Goal: Task Accomplishment & Management: Manage account settings

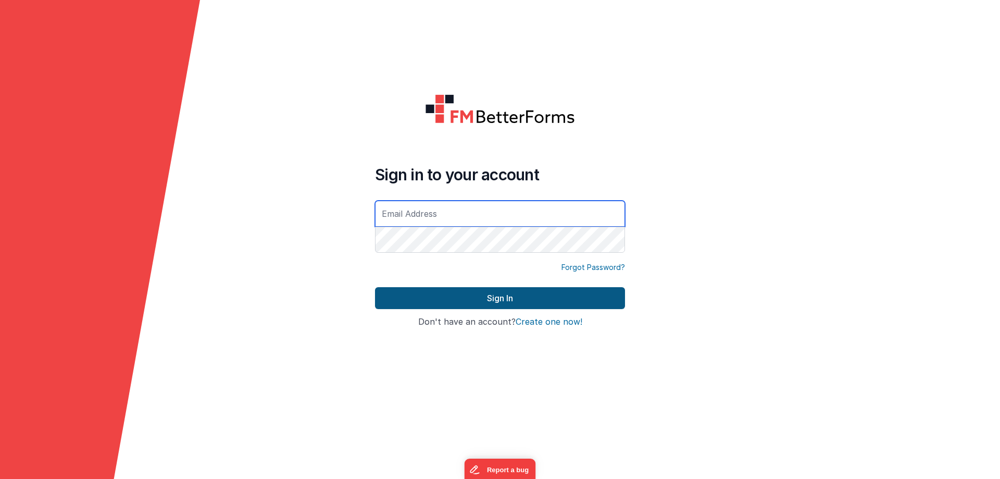
type input "[EMAIL_ADDRESS][DOMAIN_NAME]"
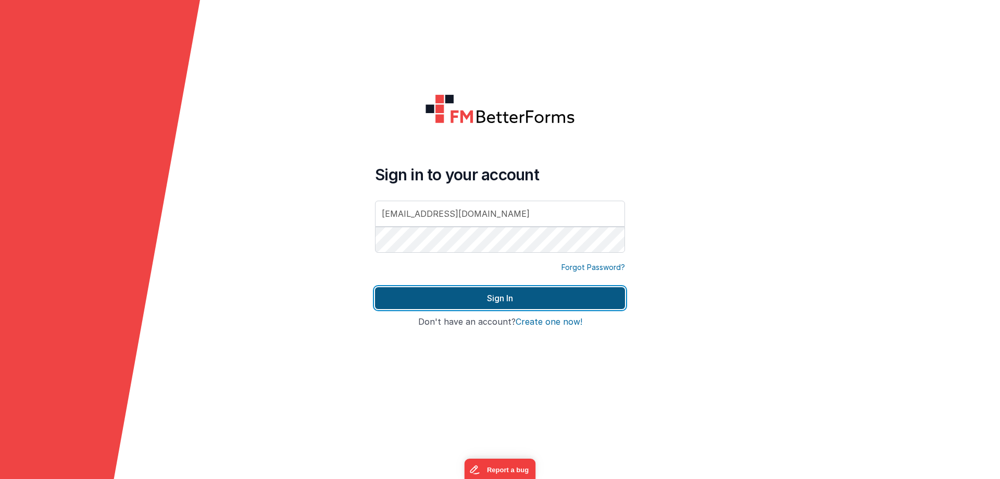
click at [460, 302] on button "Sign In" at bounding box center [500, 298] width 250 height 22
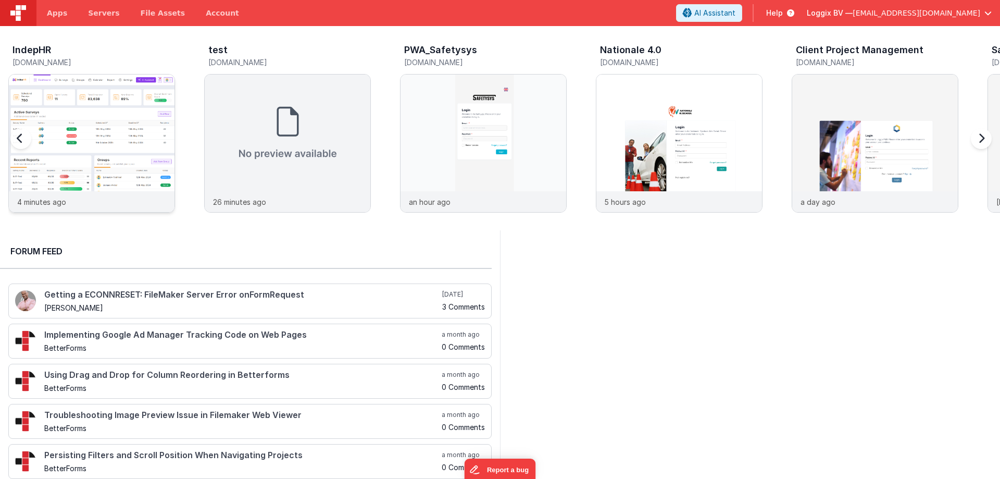
click at [81, 128] on img at bounding box center [92, 157] width 166 height 166
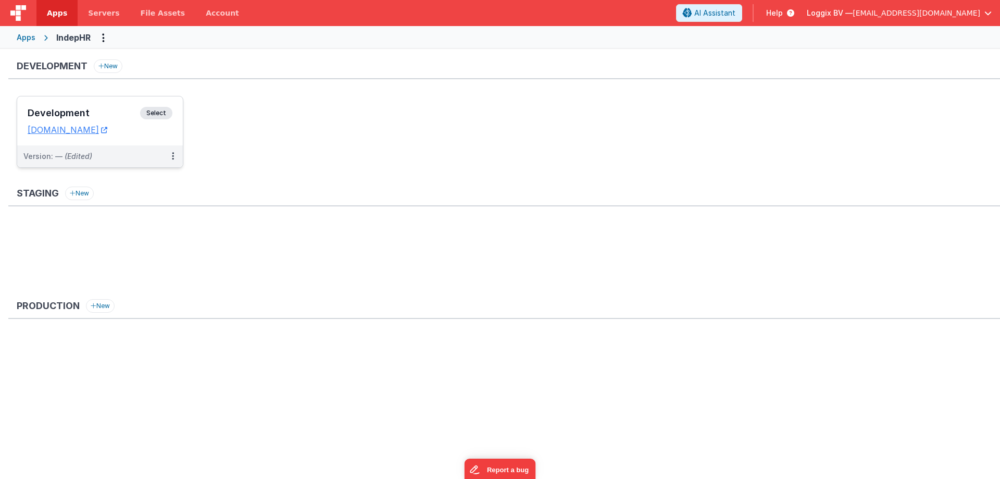
click at [59, 107] on div "Development Select" at bounding box center [100, 116] width 145 height 18
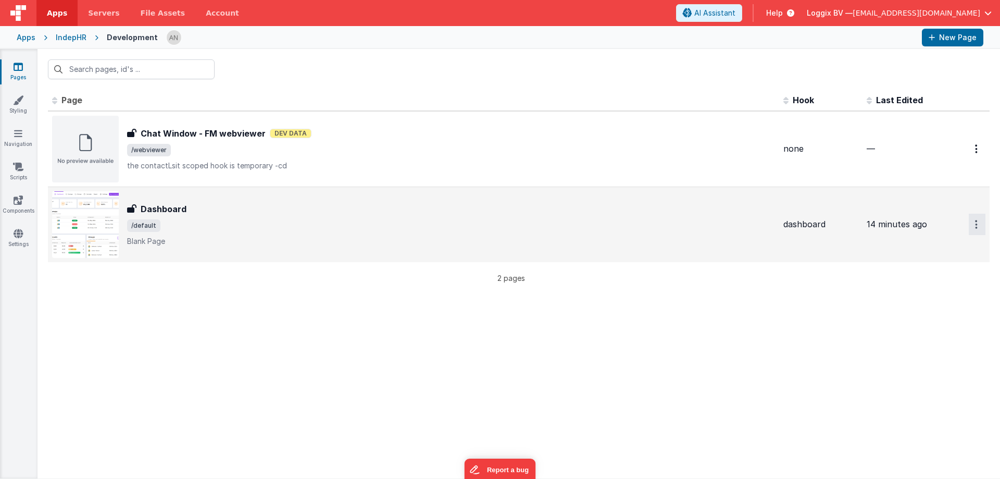
click at [973, 223] on button "Options" at bounding box center [977, 224] width 17 height 21
click at [929, 270] on link "Preview" at bounding box center [940, 267] width 92 height 19
click at [179, 219] on span "/default" at bounding box center [451, 225] width 648 height 12
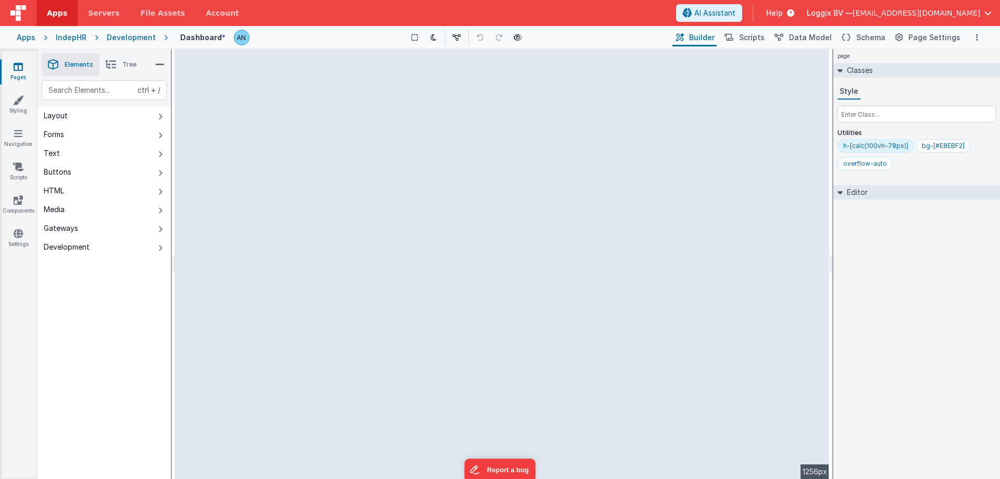
drag, startPoint x: 174, startPoint y: 82, endPoint x: 22, endPoint y: 86, distance: 151.6
click at [22, 86] on html "Apps Servers File Assets Account Some FUTURE Slot AI Assistant Help Loggix BV —…" at bounding box center [500, 239] width 1000 height 479
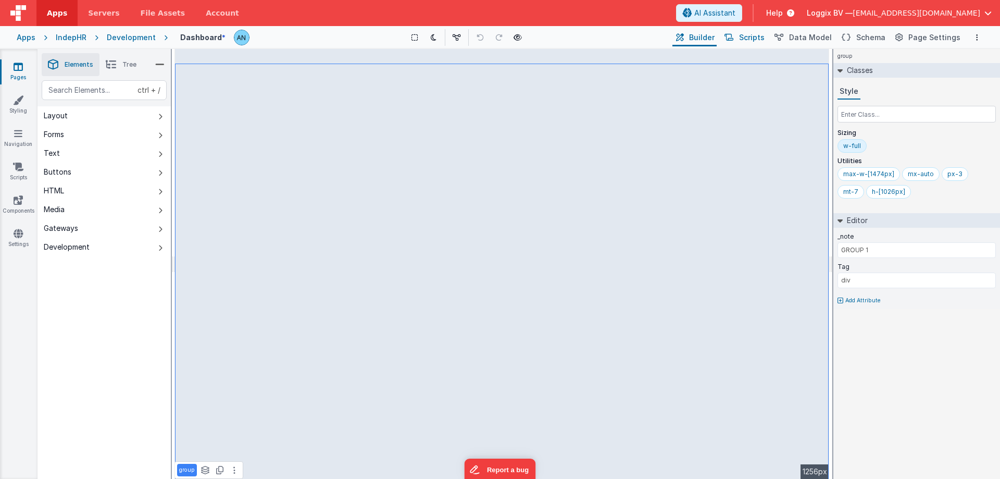
click at [753, 42] on span "Scripts" at bounding box center [752, 37] width 26 height 10
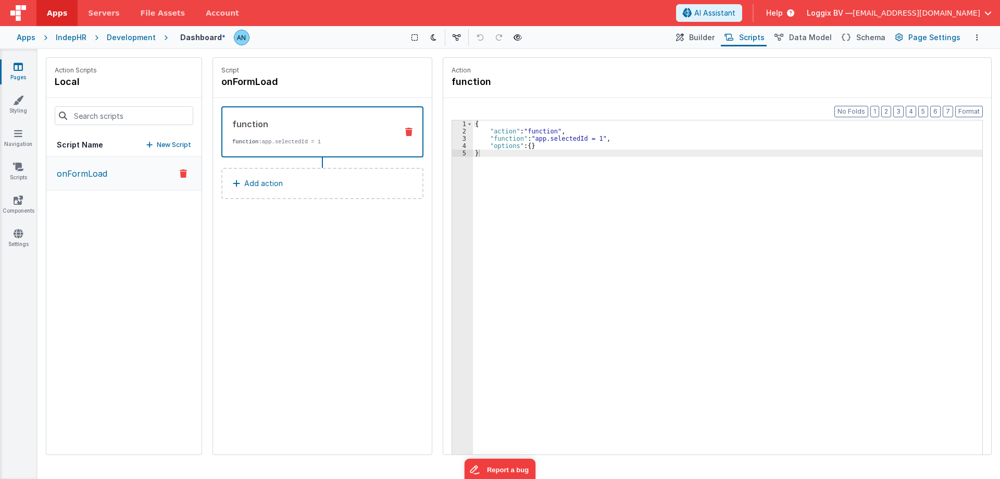
click at [921, 35] on span "Page Settings" at bounding box center [934, 37] width 52 height 10
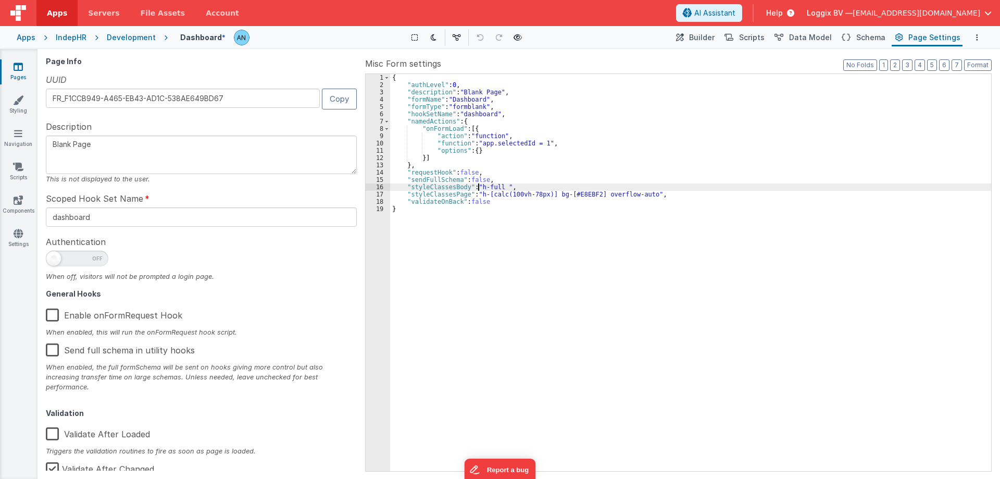
click at [477, 186] on div "{ "authLevel" : 0 , "description" : "Blank Page" , "formName" : "Dashboard" , "…" at bounding box center [690, 279] width 601 height 411
drag, startPoint x: 551, startPoint y: 193, endPoint x: 478, endPoint y: 195, distance: 72.9
click at [478, 195] on div "{ "authLevel" : 0 , "description" : "Blank Page" , "formName" : "Dashboard" , "…" at bounding box center [690, 279] width 601 height 411
drag, startPoint x: 477, startPoint y: 186, endPoint x: 503, endPoint y: 185, distance: 26.6
click at [503, 185] on div "{ "authLevel" : 0 , "description" : "Blank Page" , "formName" : "Dashboard" , "…" at bounding box center [690, 279] width 601 height 411
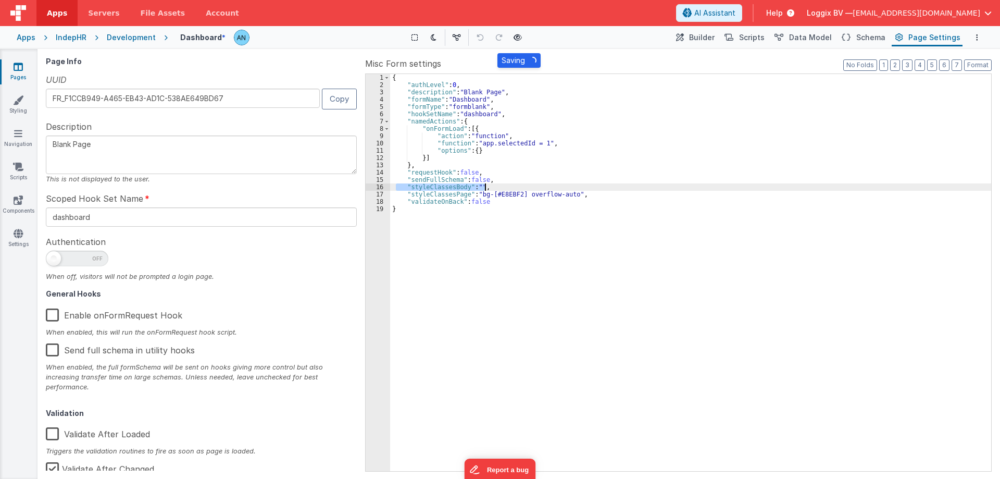
drag, startPoint x: 395, startPoint y: 187, endPoint x: 495, endPoint y: 185, distance: 99.5
click at [495, 185] on div "{ "authLevel" : 0 , "description" : "Blank Page" , "formName" : "Dashboard" , "…" at bounding box center [690, 279] width 601 height 411
click at [529, 219] on div "{ "authLevel" : 0 , "description" : "Blank Page" , "formName" : "Dashboard" , "…" at bounding box center [690, 279] width 601 height 411
click at [480, 193] on div "{ "authLevel" : 0 , "description" : "Blank Page" , "formName" : "Dashboard" , "…" at bounding box center [690, 279] width 601 height 411
drag, startPoint x: 480, startPoint y: 193, endPoint x: 546, endPoint y: 193, distance: 66.7
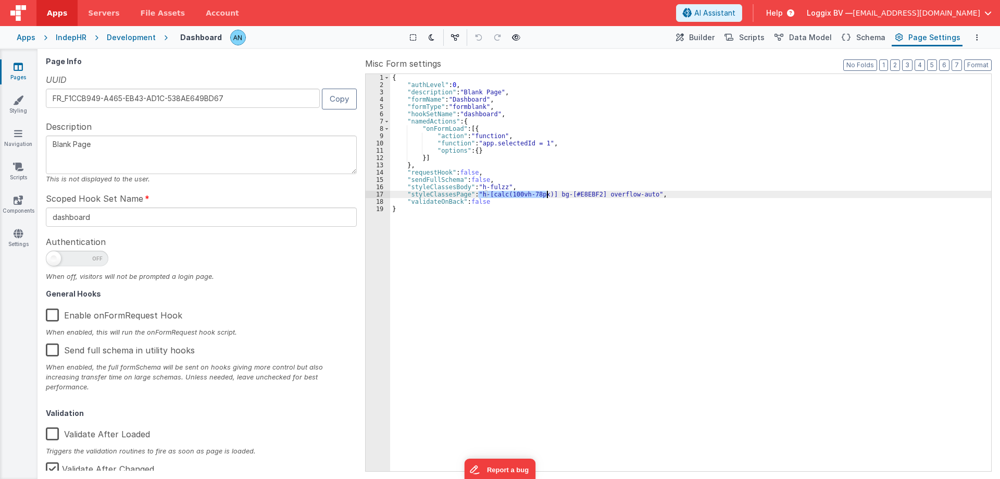
click at [546, 193] on div "{ "authLevel" : 0 , "description" : "Blank Page" , "formName" : "Dashboard" , "…" at bounding box center [690, 279] width 601 height 411
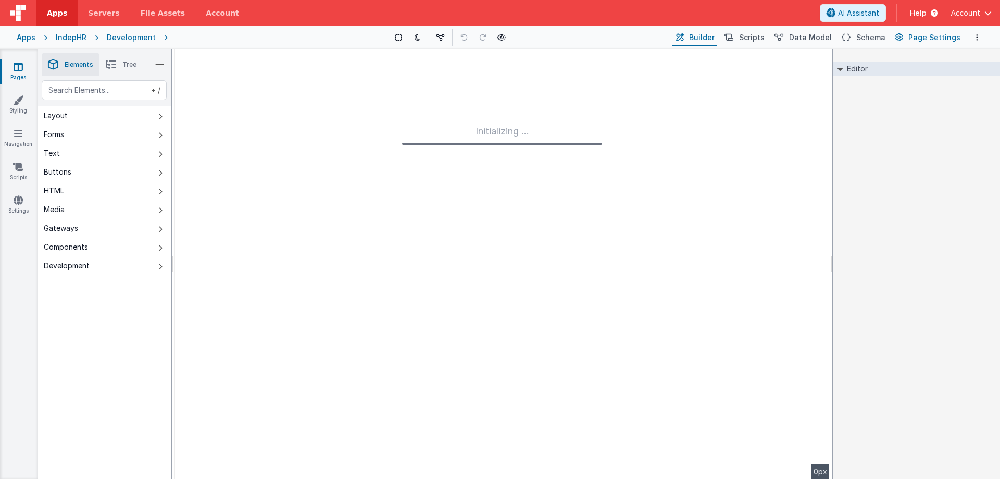
type input "FR_F1CCB949-A465-EB43-AD1C-538AE649BD67"
type textarea "Blank Page"
type input "dashboard"
checkbox input "false"
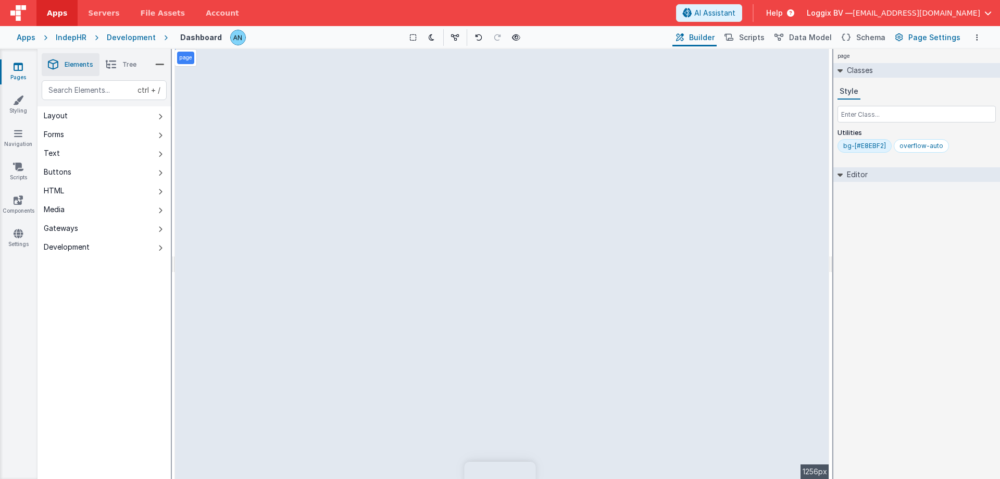
click at [913, 33] on span "Page Settings" at bounding box center [934, 37] width 52 height 10
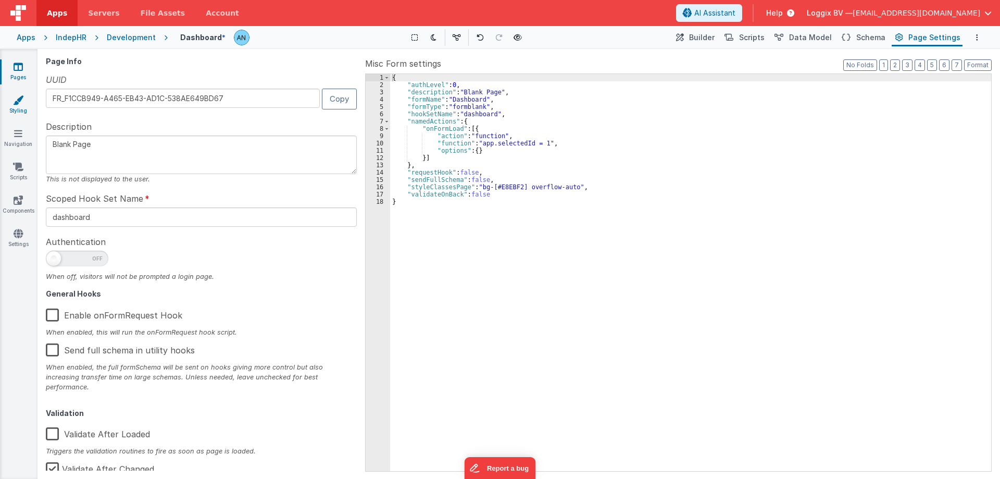
click at [15, 105] on icon at bounding box center [18, 100] width 10 height 10
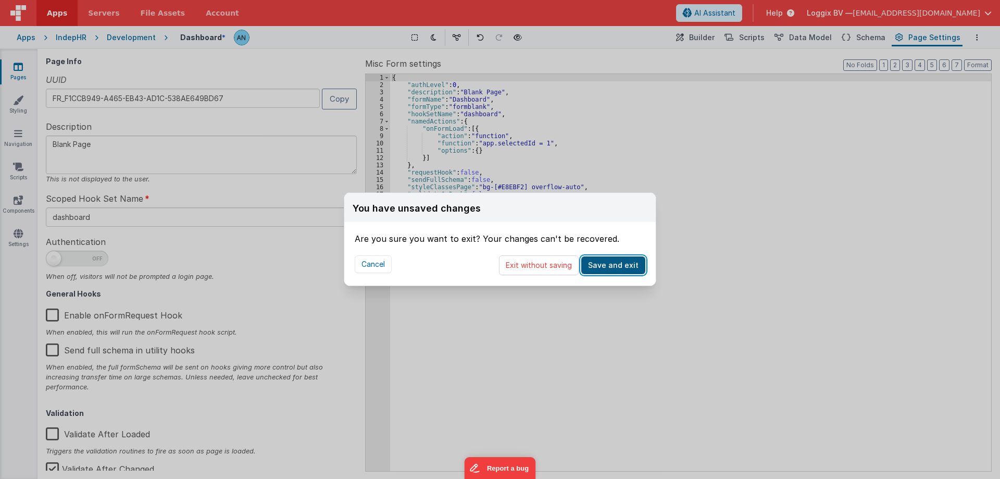
click at [624, 271] on button "Save and exit" at bounding box center [613, 265] width 64 height 18
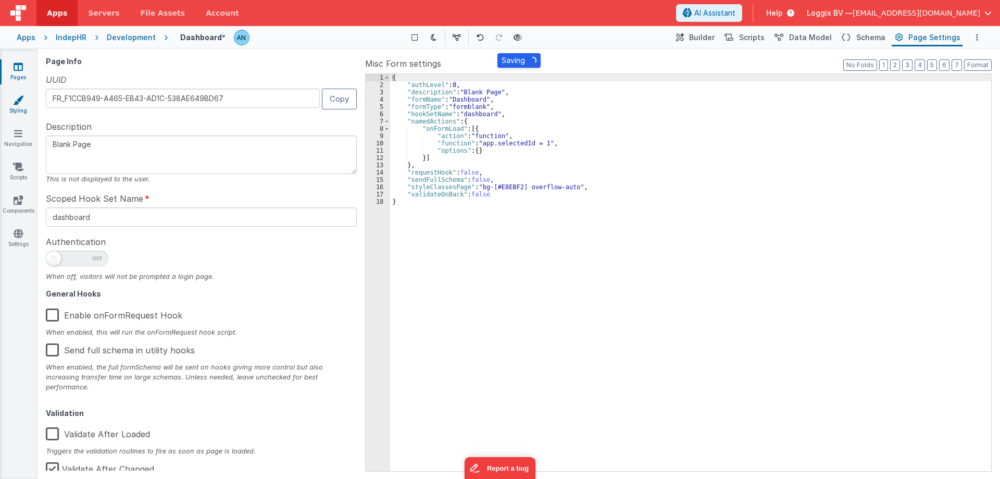
click at [15, 103] on icon at bounding box center [18, 100] width 10 height 10
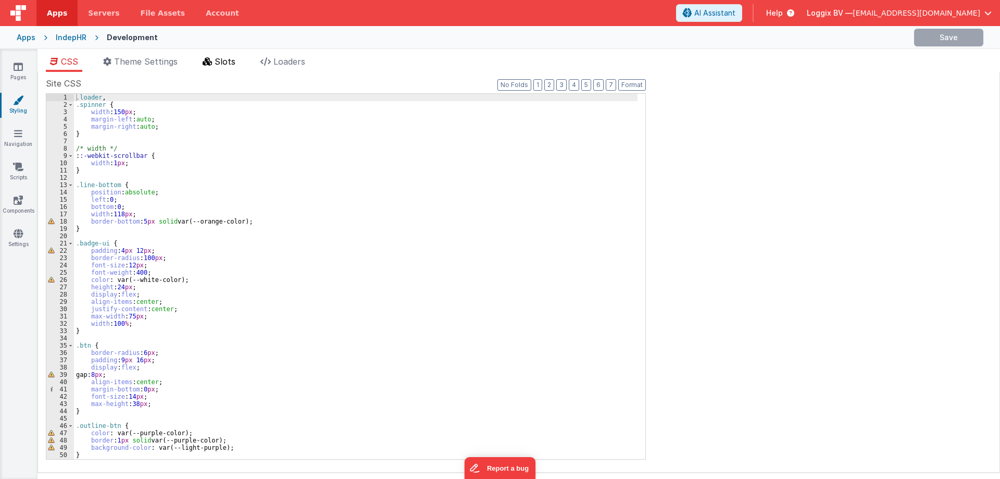
click at [220, 61] on span "Slots" at bounding box center [225, 61] width 21 height 10
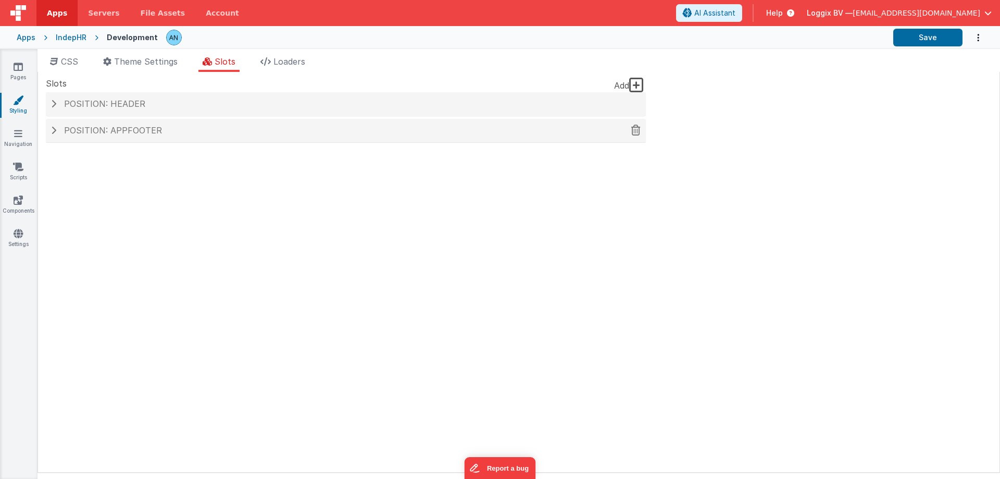
click at [137, 128] on span "Position: appFooter" at bounding box center [113, 130] width 98 height 10
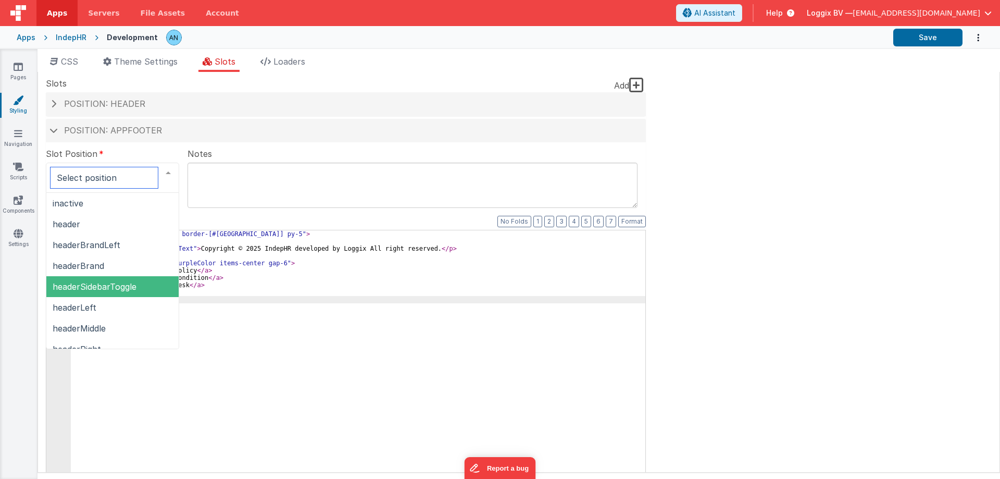
scroll to position [157, 0]
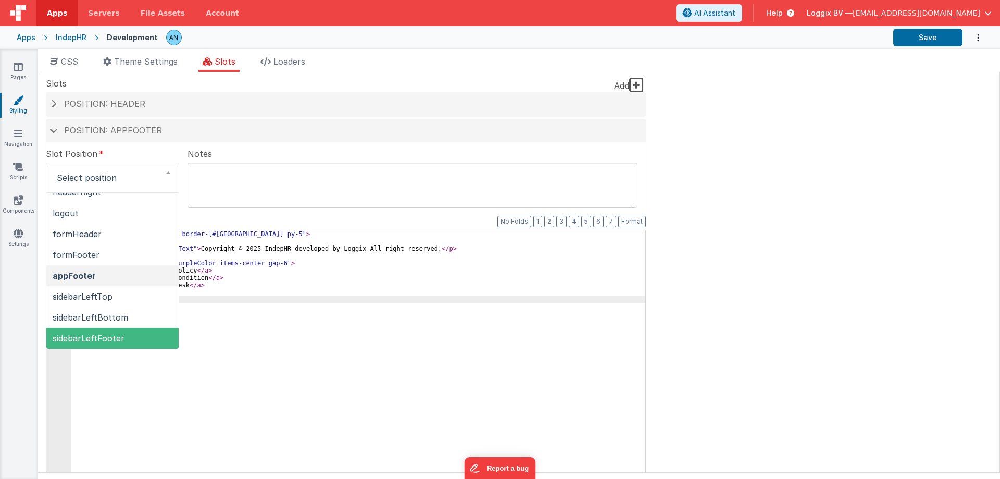
click at [270, 428] on div "< div class = "mb-auto border-t border-[#DADADA] py-5" > < div > < p class = "t…" at bounding box center [358, 406] width 574 height 352
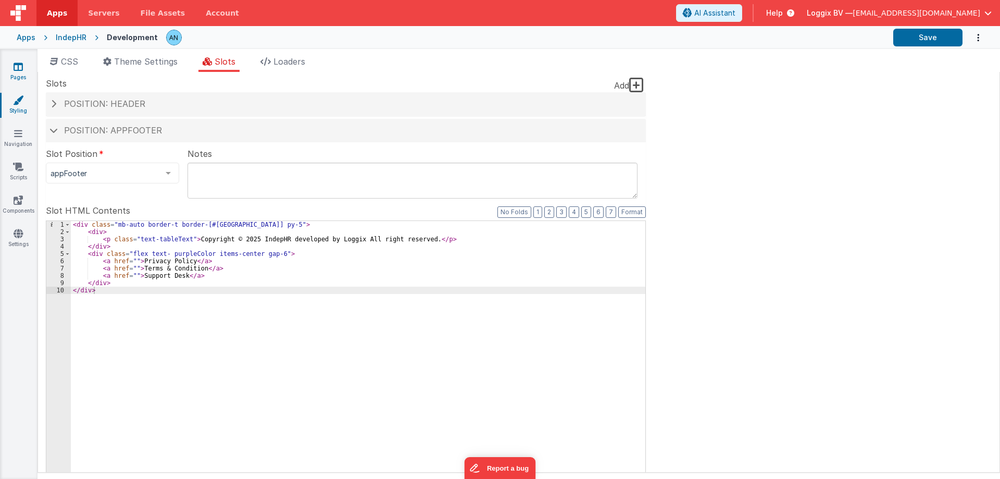
click at [18, 68] on icon at bounding box center [18, 66] width 9 height 10
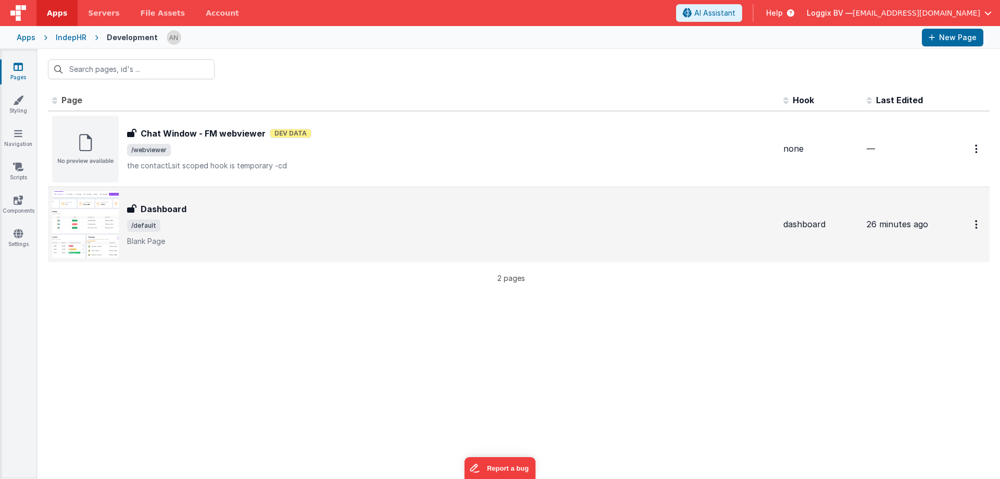
click at [180, 221] on span "/default" at bounding box center [451, 225] width 648 height 12
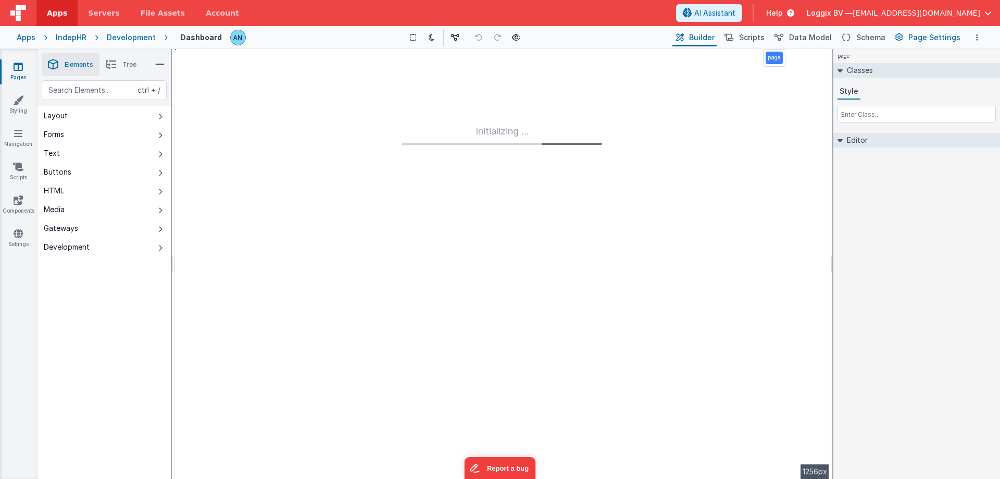
click at [915, 39] on span "Page Settings" at bounding box center [934, 37] width 52 height 10
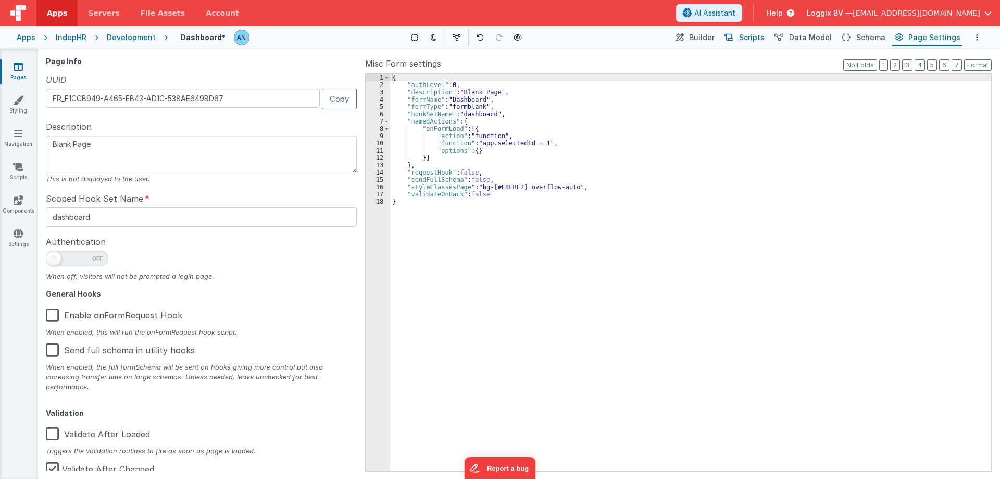
click at [755, 36] on span "Scripts" at bounding box center [752, 37] width 26 height 10
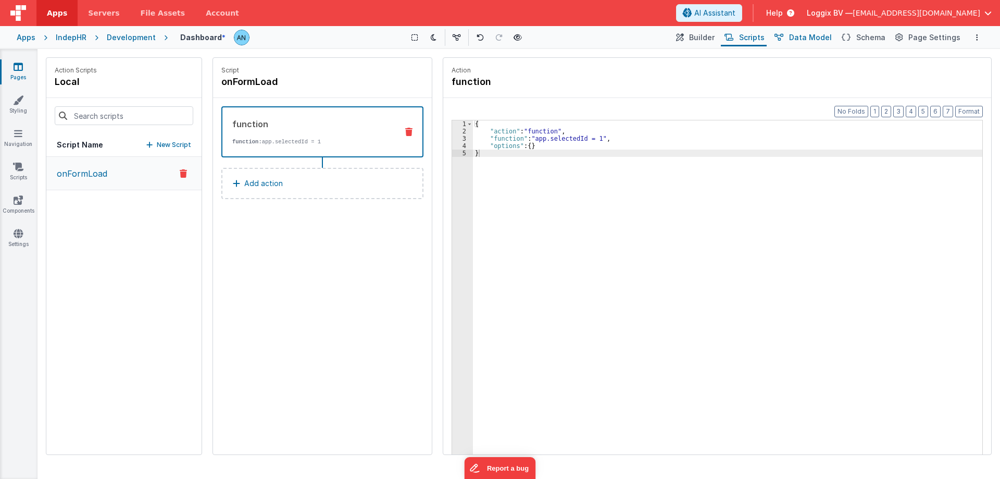
click at [817, 40] on span "Data Model" at bounding box center [810, 37] width 43 height 10
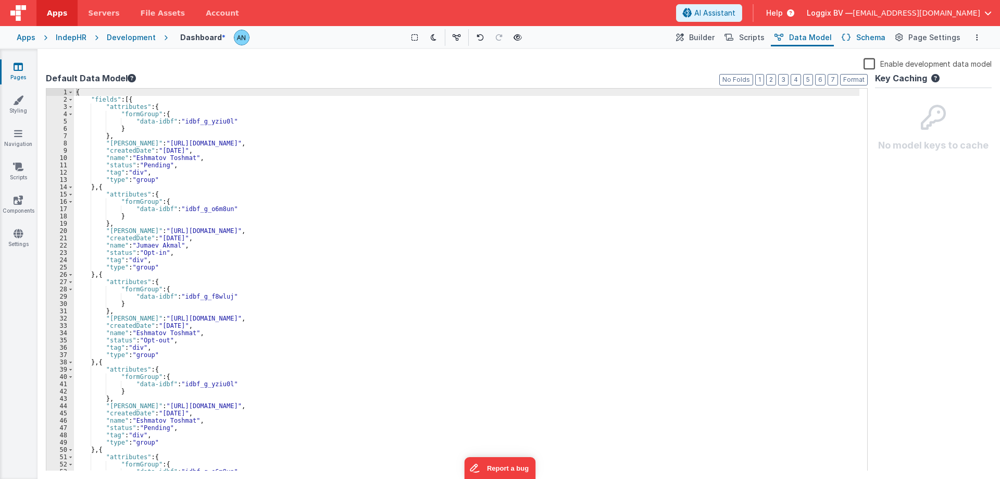
click at [884, 40] on span "Schema" at bounding box center [870, 37] width 29 height 10
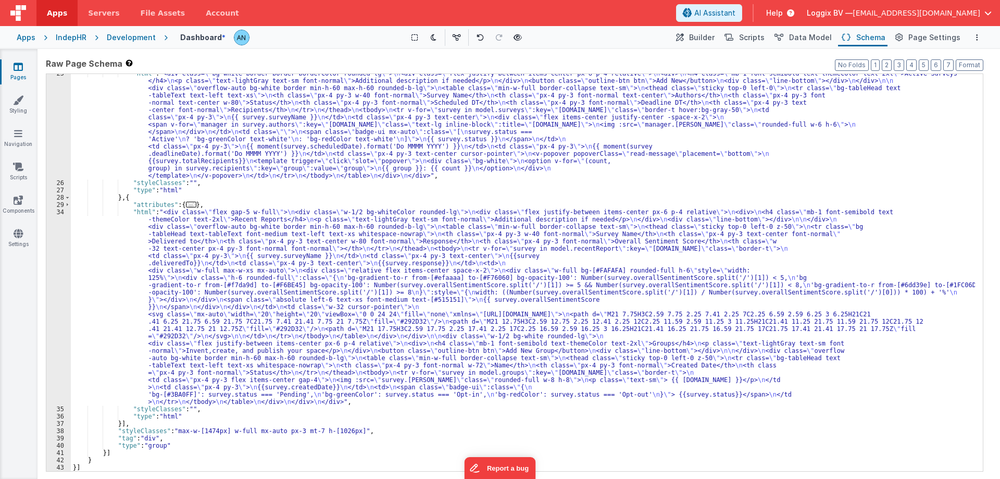
scroll to position [332, 0]
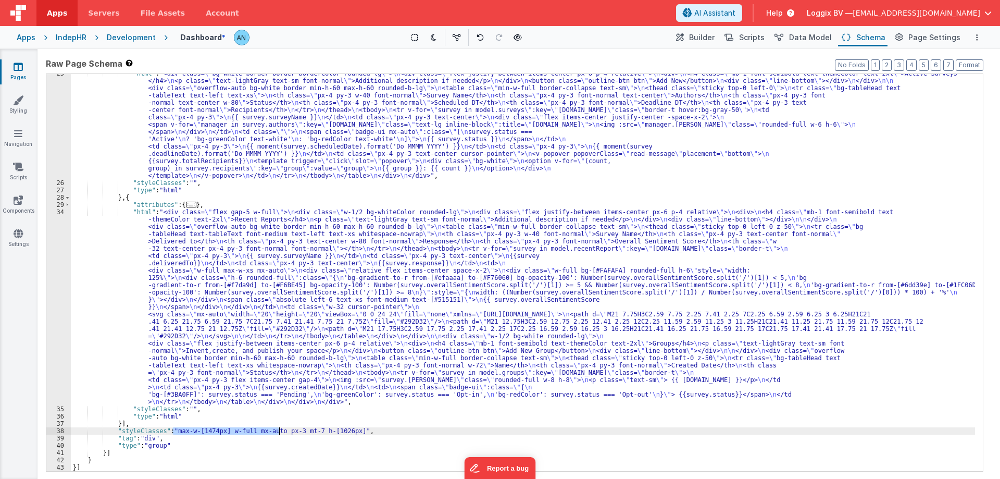
drag, startPoint x: 173, startPoint y: 430, endPoint x: 333, endPoint y: 434, distance: 159.9
click at [281, 430] on div ""html" : "<div class= \" bg-white border border-borderColor rounded-lg \" > \n …" at bounding box center [523, 326] width 904 height 513
click at [352, 430] on div ""html" : "<div class= \" bg-white border border-borderColor rounded-lg \" > \n …" at bounding box center [523, 326] width 904 height 513
drag, startPoint x: 310, startPoint y: 431, endPoint x: 343, endPoint y: 430, distance: 32.3
click at [343, 430] on div ""html" : "<div class= \" bg-white border border-borderColor rounded-lg \" > \n …" at bounding box center [523, 326] width 904 height 513
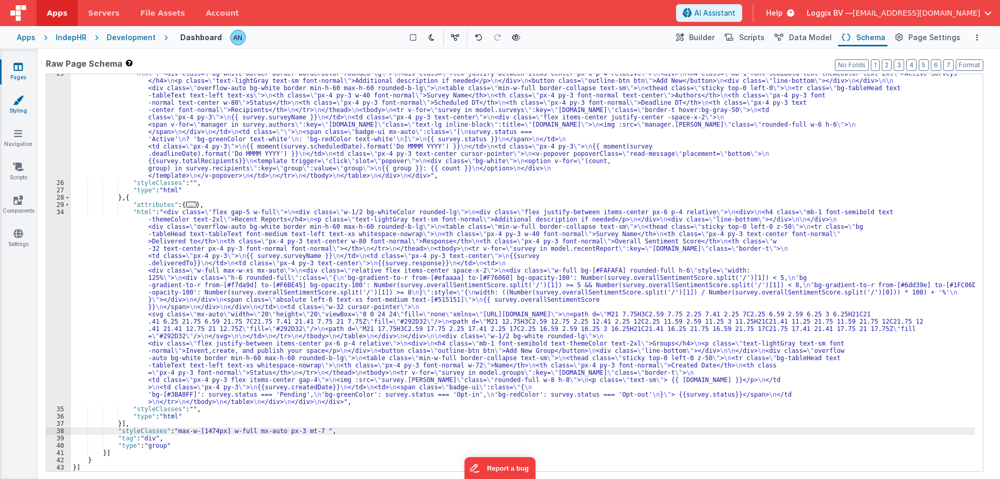
click at [14, 107] on link "Styling" at bounding box center [17, 105] width 37 height 21
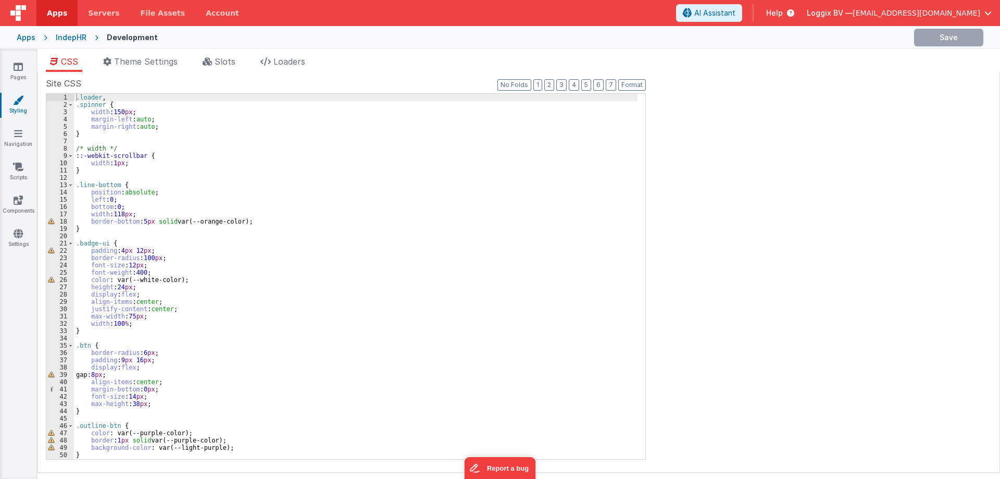
click at [76, 96] on div ".loader , .spinner { width : 150 px ; margin-left : auto ; margin-right : auto …" at bounding box center [355, 284] width 563 height 380
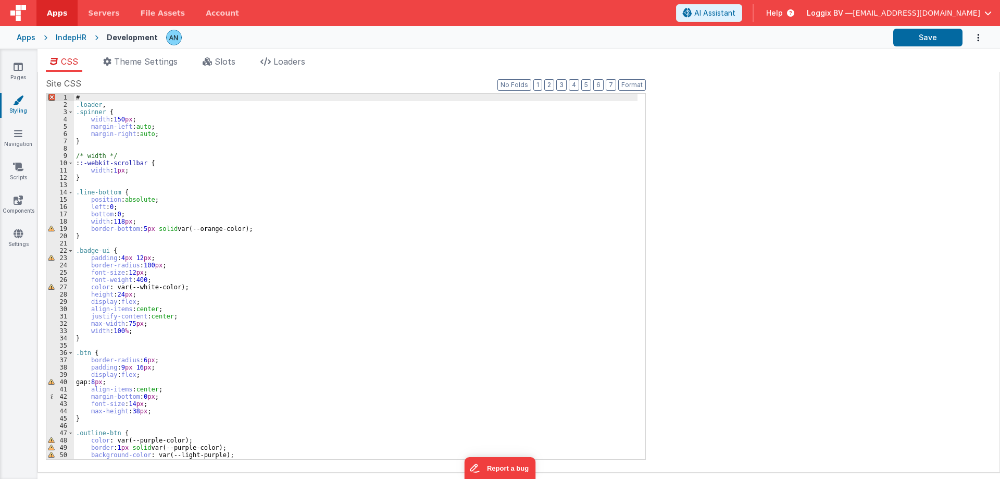
paste textarea
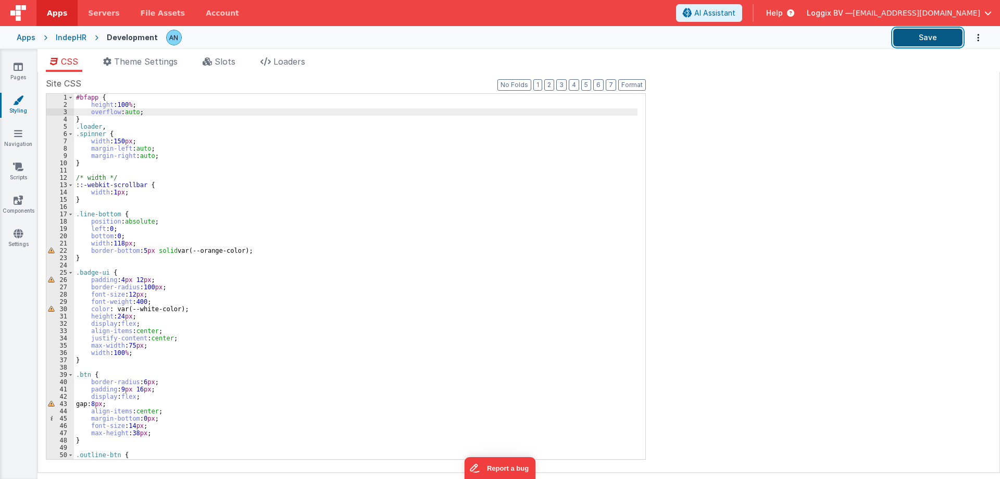
click at [920, 36] on button "Save" at bounding box center [927, 38] width 69 height 18
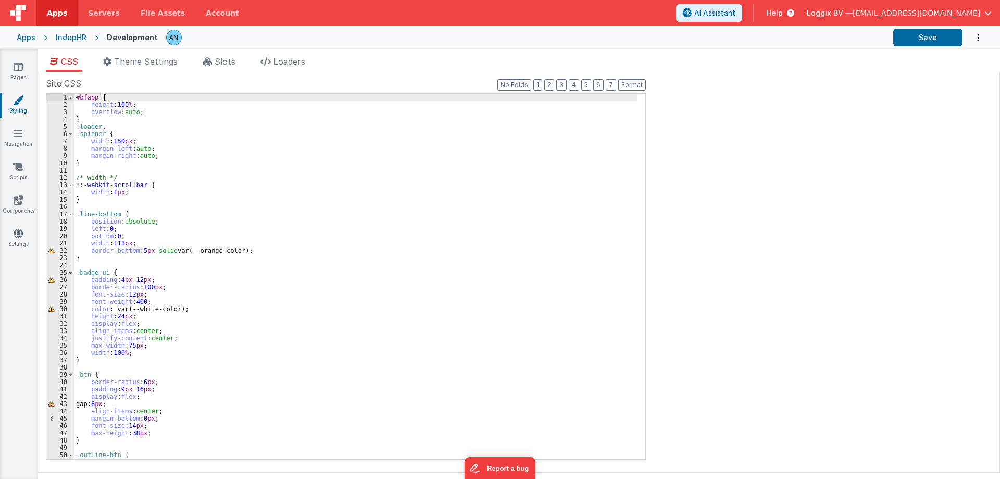
click at [127, 101] on div "#bfapp { height : 100 % ; overflow : auto ; } .loader , .spinner { width : 150 …" at bounding box center [355, 284] width 563 height 380
click at [13, 104] on icon at bounding box center [18, 100] width 10 height 10
click at [212, 60] on icon at bounding box center [207, 61] width 9 height 8
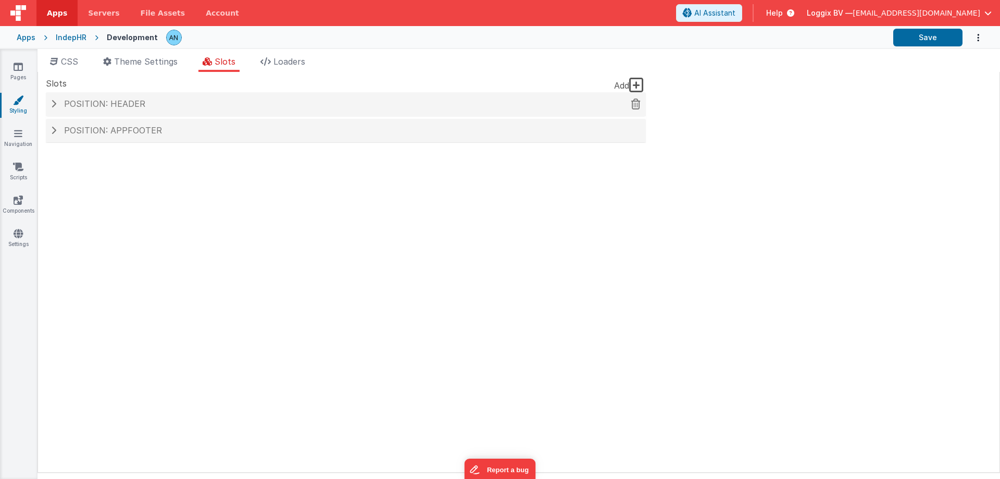
click at [140, 95] on div "Position: header" at bounding box center [346, 104] width 600 height 24
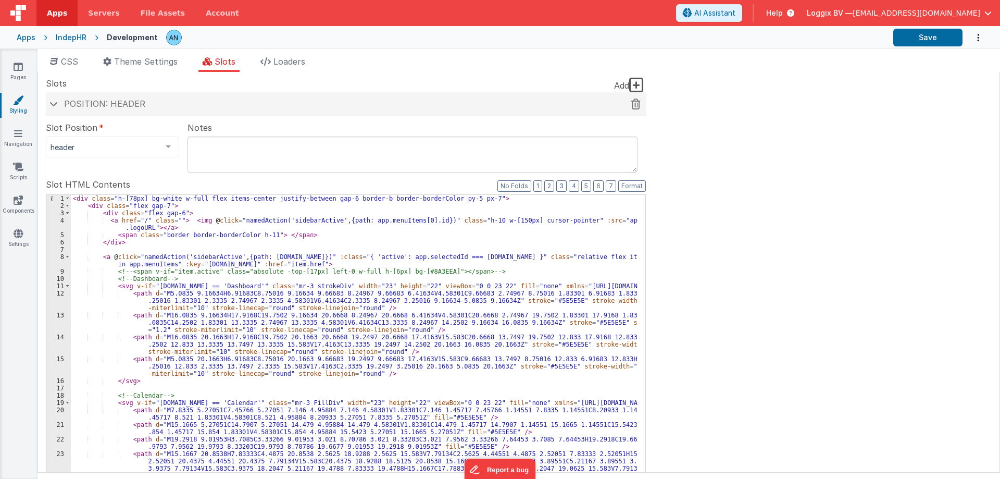
click at [97, 107] on span "Position: header" at bounding box center [104, 103] width 81 height 10
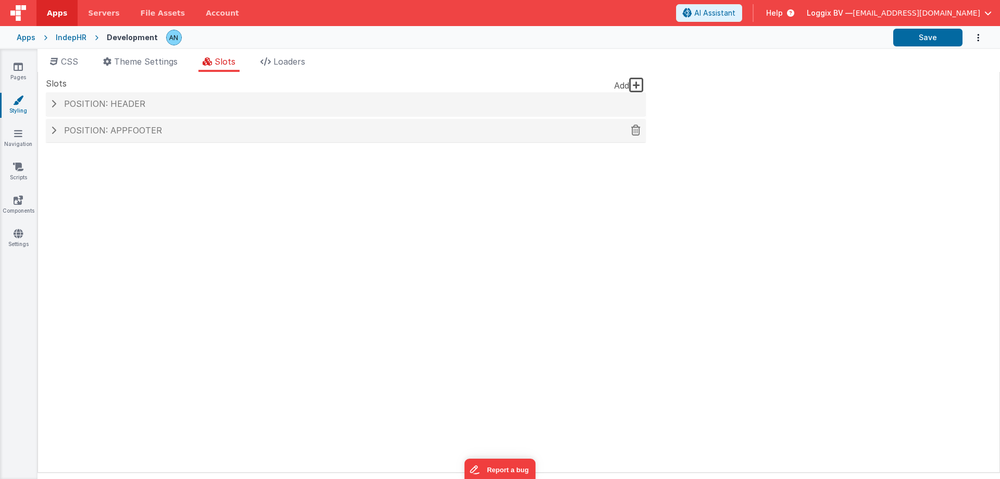
click at [101, 134] on span "Position: appFooter" at bounding box center [113, 130] width 98 height 10
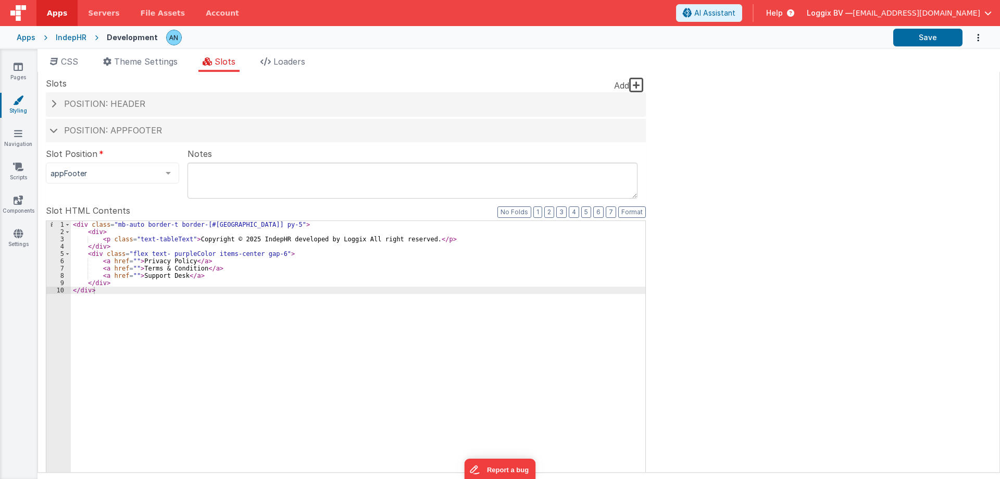
click at [243, 223] on div "< div class = "mb-auto border-t border-[#DADADA] py-5" > < div > < p class = "t…" at bounding box center [358, 397] width 574 height 352
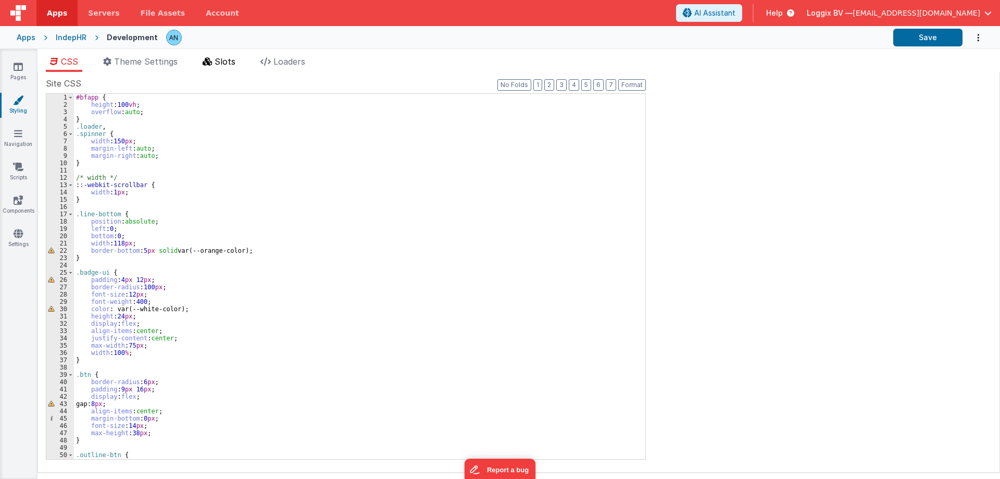
click at [205, 56] on li "Slots" at bounding box center [218, 63] width 41 height 17
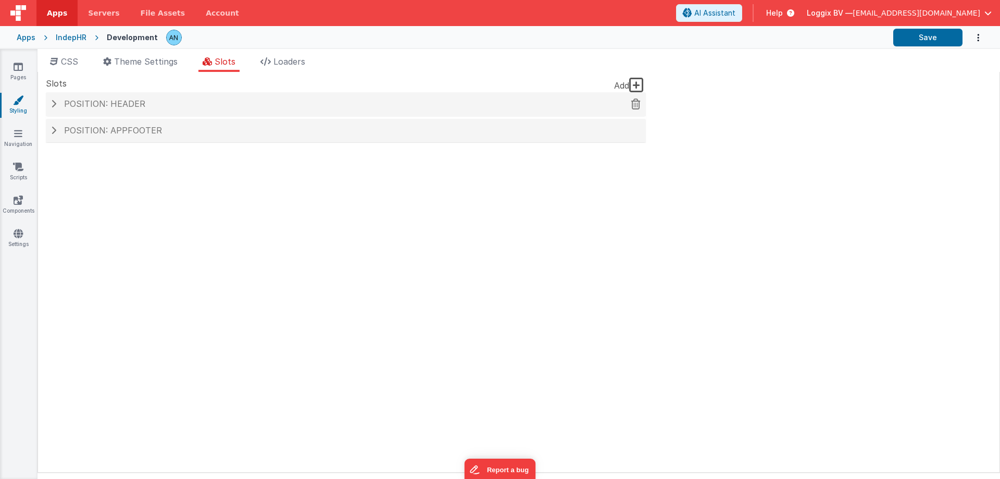
click at [163, 102] on h4 "Position: header" at bounding box center [346, 103] width 590 height 9
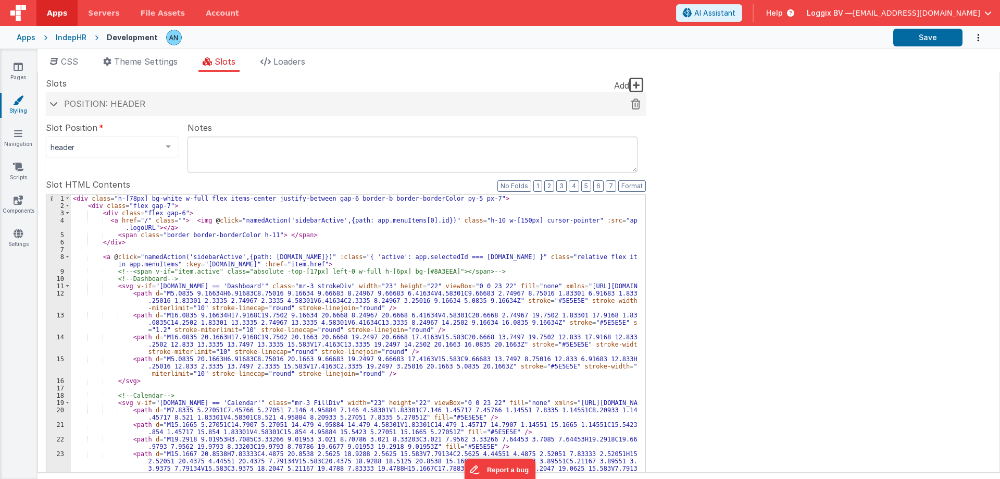
click at [162, 105] on h4 "Position: header" at bounding box center [346, 103] width 590 height 9
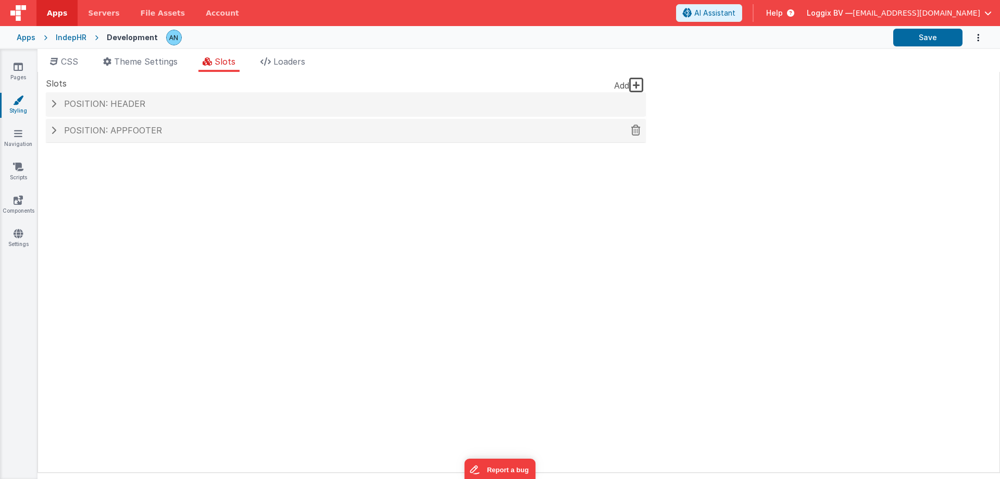
click at [155, 126] on span "Position: appFooter" at bounding box center [113, 130] width 98 height 10
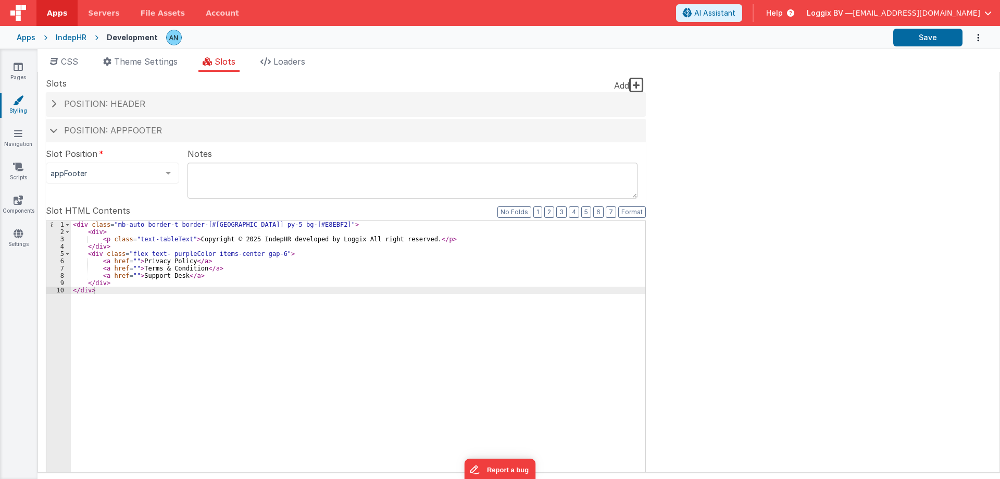
click at [244, 224] on div "< div class = "mb-auto border-t border-[#DADADA] py-5 bg-[#E8EBF2]" > < div > <…" at bounding box center [358, 397] width 574 height 352
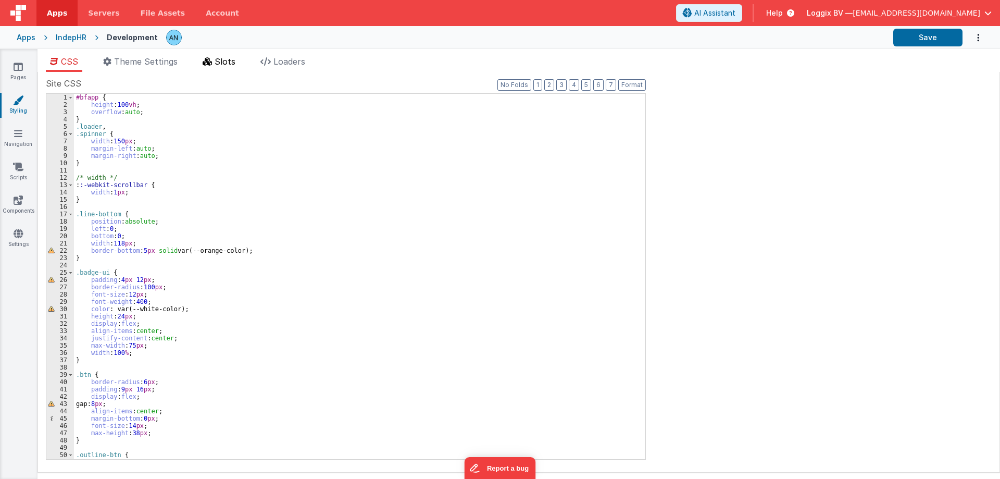
click at [228, 61] on span "Slots" at bounding box center [225, 61] width 21 height 10
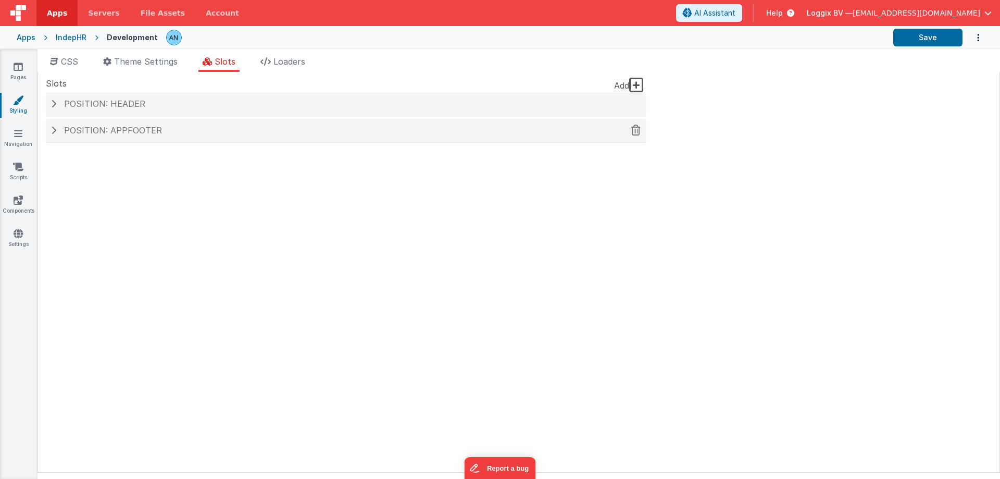
click at [153, 129] on span "Position: appFooter" at bounding box center [113, 130] width 98 height 10
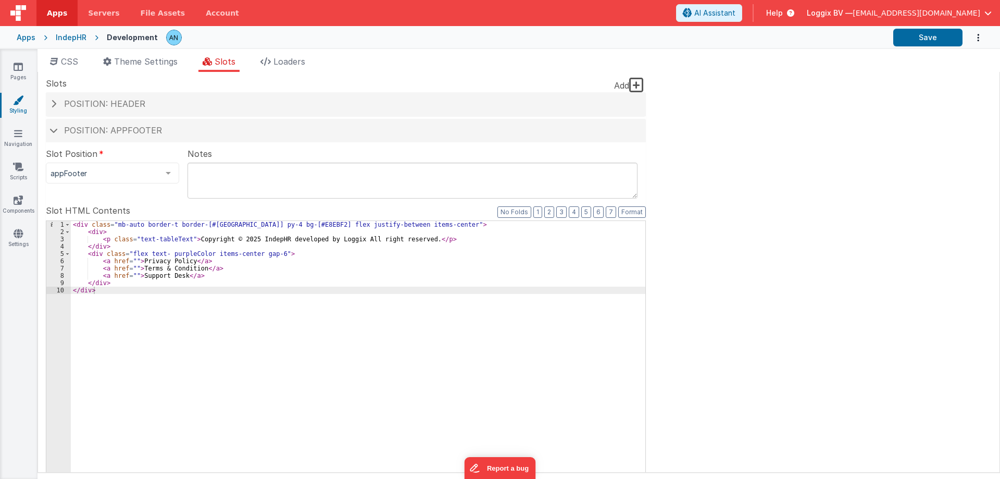
click at [406, 224] on div "< div class = "mb-auto border-t border-[#DADADA] py-4 bg-[#E8EBF2] flex justify…" at bounding box center [358, 397] width 574 height 352
click at [246, 224] on div "< div class = "mb-auto border-t border-[#DADADA] py-4 bg-[#E8EBF2] flex justify…" at bounding box center [358, 397] width 574 height 352
click at [69, 232] on span at bounding box center [68, 231] width 6 height 7
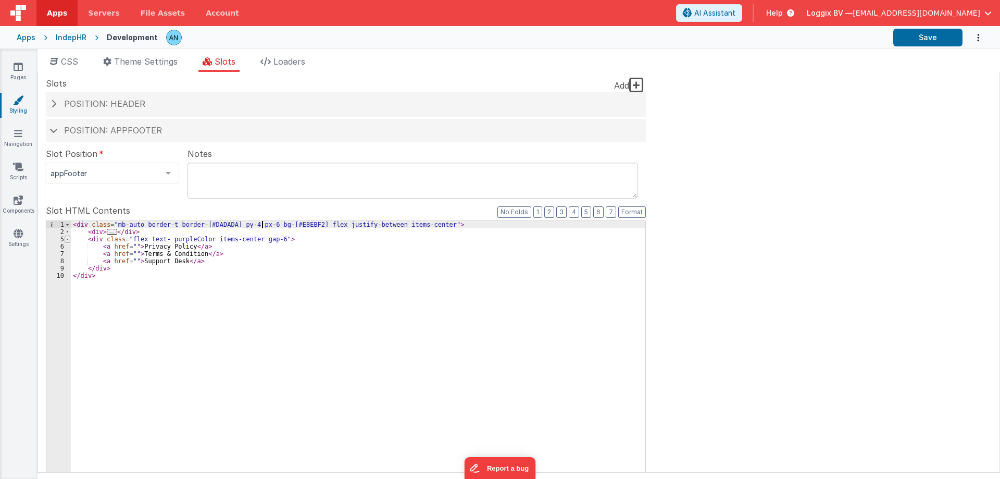
click at [66, 241] on span at bounding box center [68, 238] width 6 height 7
click at [166, 240] on div "< div class = "mb-auto border-t border-[#DADADA] py-4 px-6 bg-[#E8EBF2] flex ju…" at bounding box center [358, 397] width 574 height 352
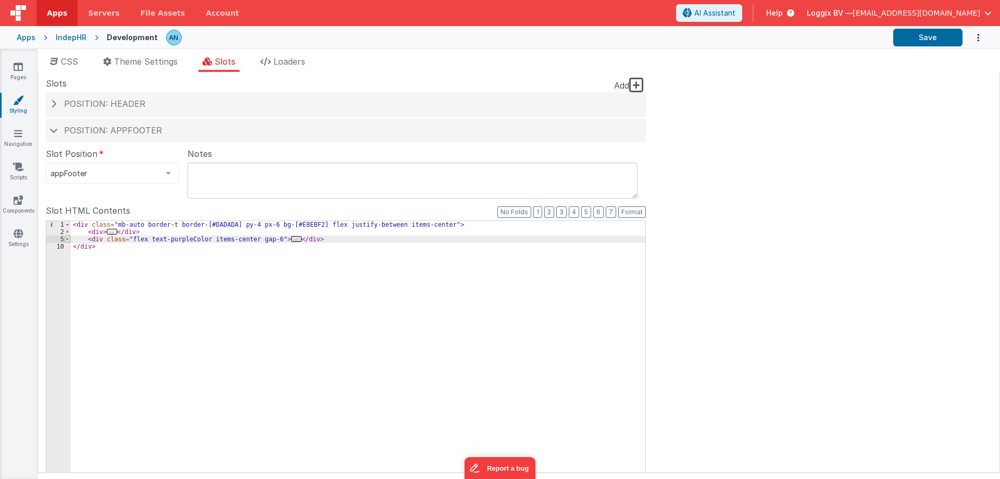
click at [66, 235] on span at bounding box center [68, 238] width 6 height 7
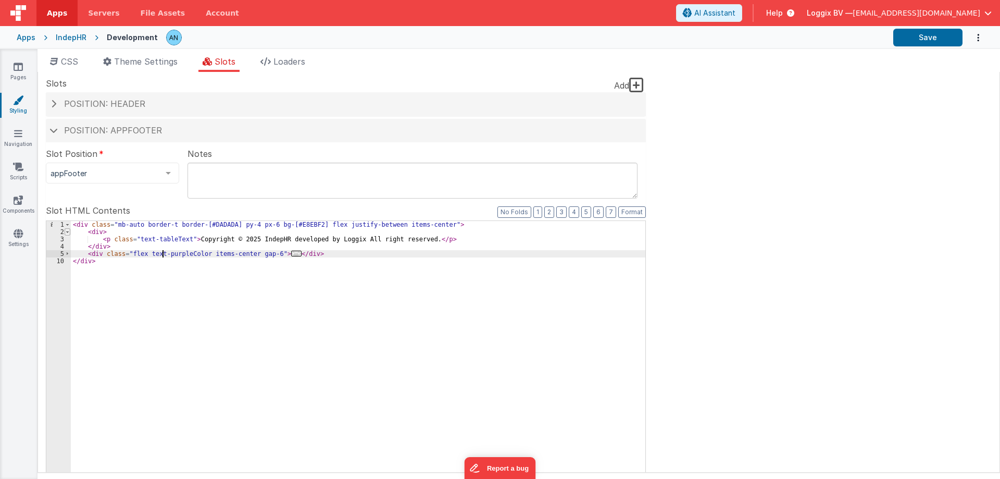
click at [67, 233] on span at bounding box center [68, 231] width 6 height 7
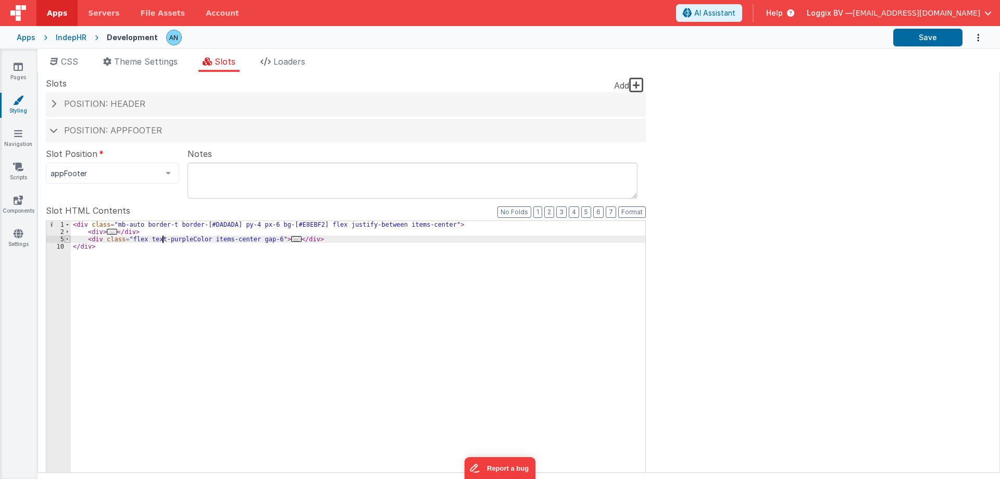
click at [65, 240] on span at bounding box center [68, 238] width 6 height 7
click at [265, 237] on div "< div class = "mb-auto border-t border-[#DADADA] py-4 px-6 bg-[#E8EBF2] flex ju…" at bounding box center [358, 397] width 574 height 352
click at [68, 239] on span at bounding box center [68, 238] width 6 height 7
drag, startPoint x: 144, startPoint y: 239, endPoint x: 201, endPoint y: 239, distance: 56.8
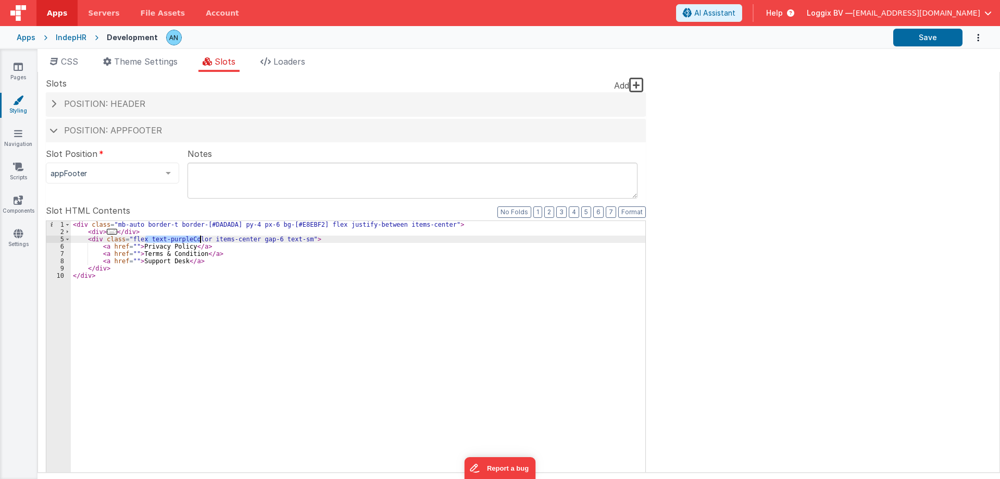
click at [201, 239] on div "< div class = "mb-auto border-t border-[#DADADA] py-4 px-6 bg-[#E8EBF2] flex ju…" at bounding box center [358, 397] width 574 height 352
drag, startPoint x: 210, startPoint y: 239, endPoint x: 234, endPoint y: 238, distance: 24.0
click at [234, 238] on div "< div class = "mb-auto border-t border-[#DADADA] py-4 px-6 bg-[#E8EBF2] flex ju…" at bounding box center [358, 397] width 574 height 352
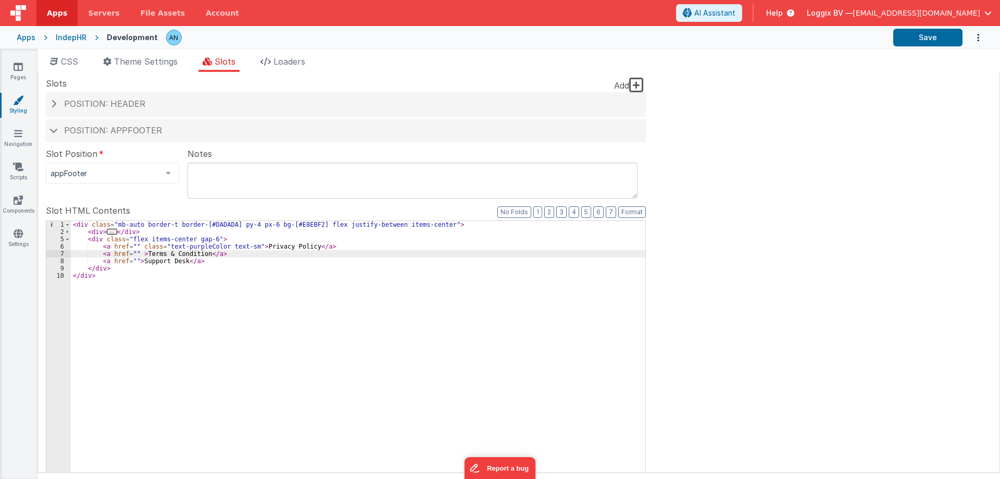
paste textarea
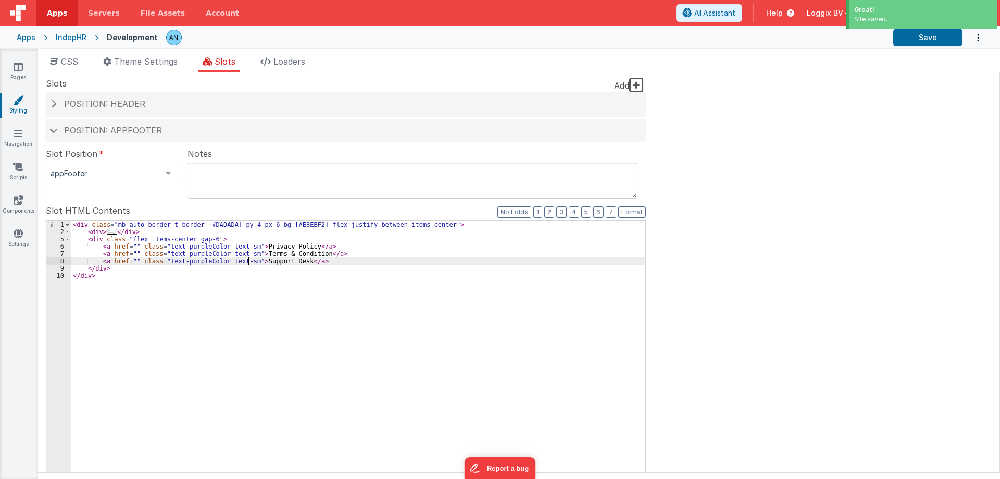
click at [933, 31] on div "Great! Site saved." at bounding box center [922, 16] width 156 height 32
click at [932, 34] on button "Save" at bounding box center [927, 38] width 69 height 18
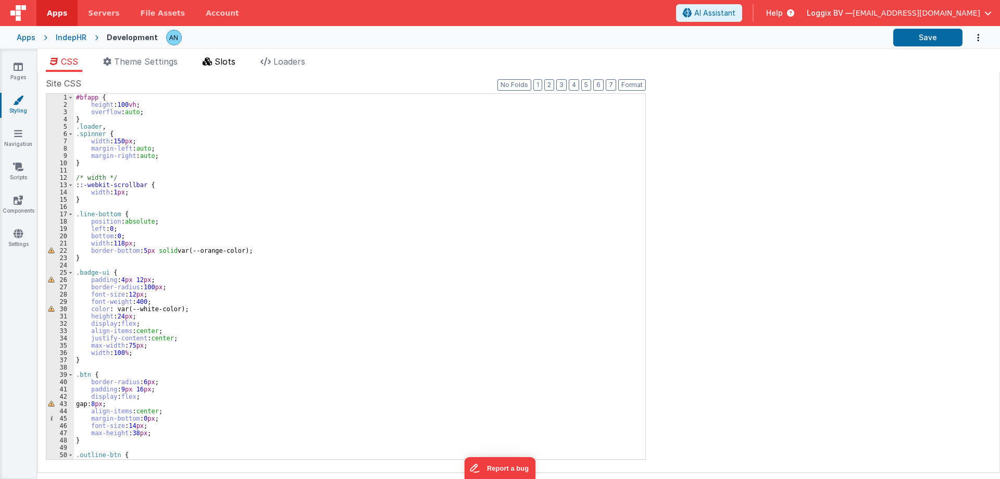
click at [214, 61] on li "Slots" at bounding box center [218, 63] width 41 height 17
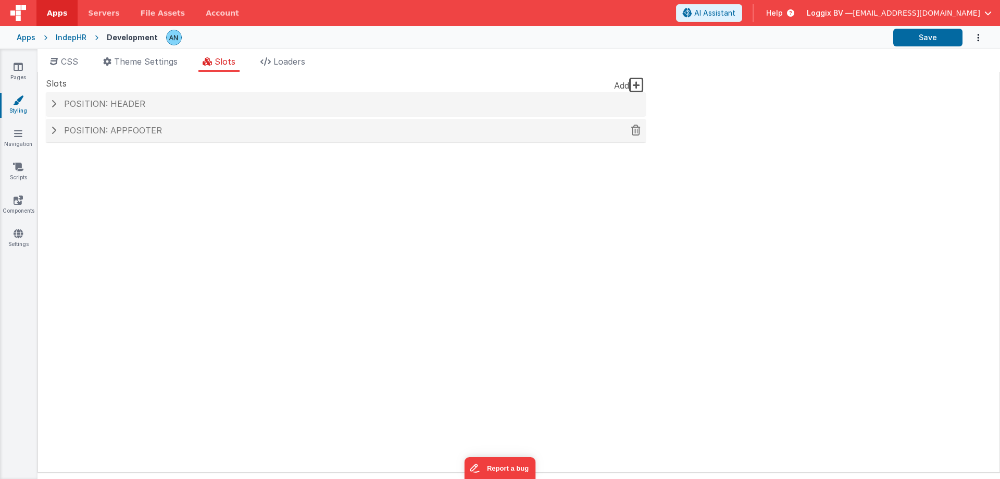
click at [150, 132] on span "Position: appFooter" at bounding box center [113, 130] width 98 height 10
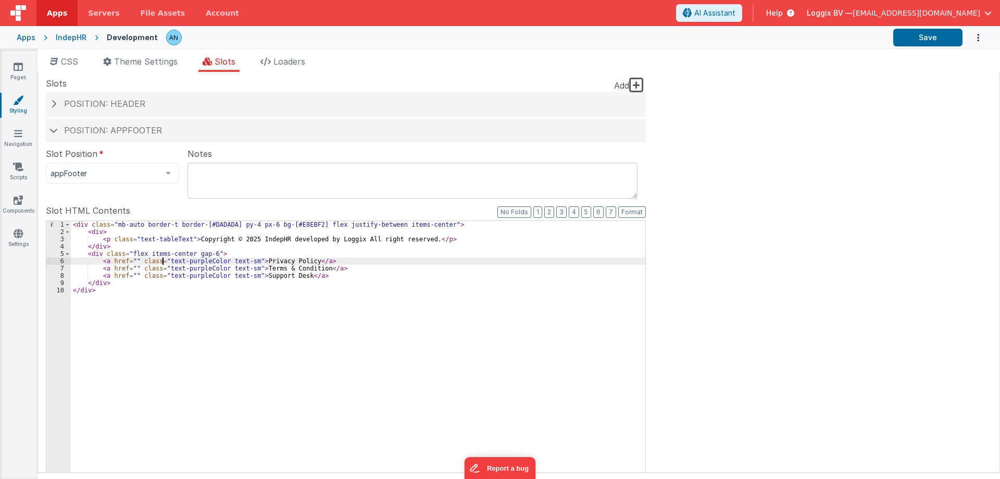
click at [162, 260] on div "< div class = "mb-auto border-t border-[#DADADA] py-4 px-6 bg-[#E8EBF2] flex ju…" at bounding box center [358, 397] width 574 height 352
click at [162, 266] on div "< div class = "mb-auto border-t border-[#DADADA] py-4 px-6 bg-[#E8EBF2] flex ju…" at bounding box center [358, 397] width 574 height 352
click at [161, 275] on div "< div class = "mb-auto border-t border-[#DADADA] py-4 px-6 bg-[#E8EBF2] flex ju…" at bounding box center [358, 397] width 574 height 352
click at [24, 71] on link "Pages" at bounding box center [17, 71] width 37 height 21
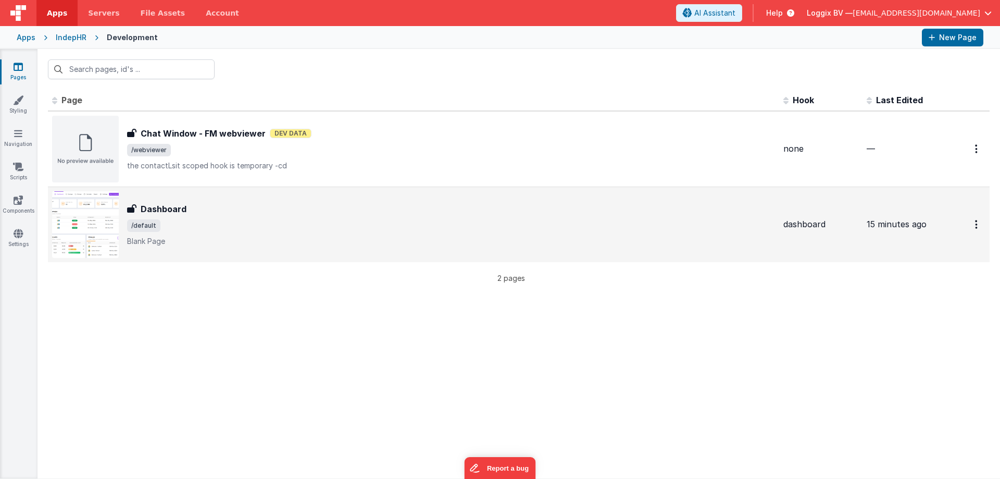
click at [160, 219] on span "/default" at bounding box center [451, 225] width 648 height 12
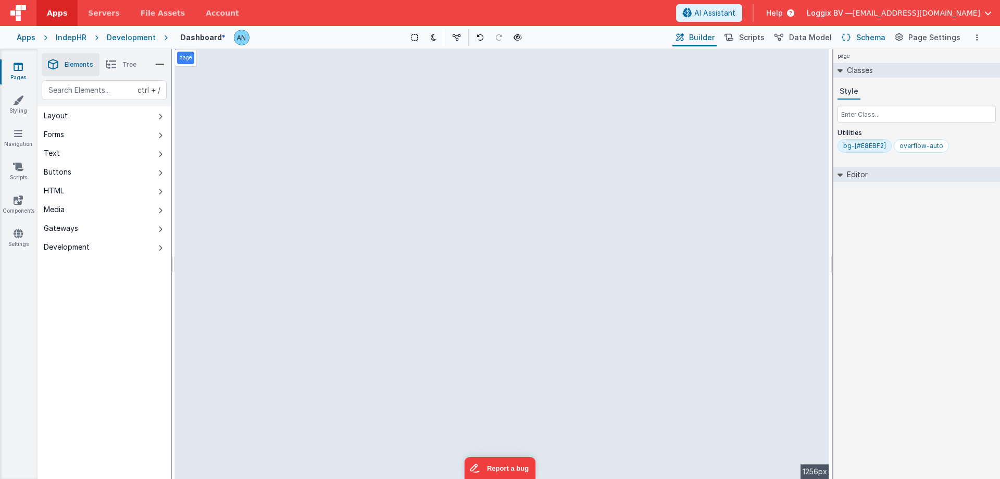
click at [870, 33] on span "Schema" at bounding box center [870, 37] width 29 height 10
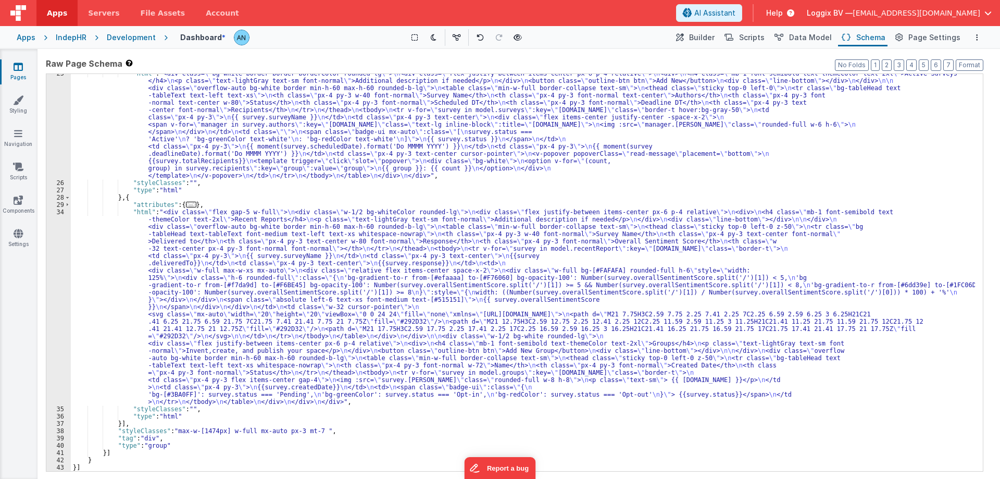
scroll to position [332, 0]
click at [126, 275] on div ""html" : "<div class= \" bg-white border border-borderColor rounded-lg \" > \n …" at bounding box center [523, 326] width 904 height 513
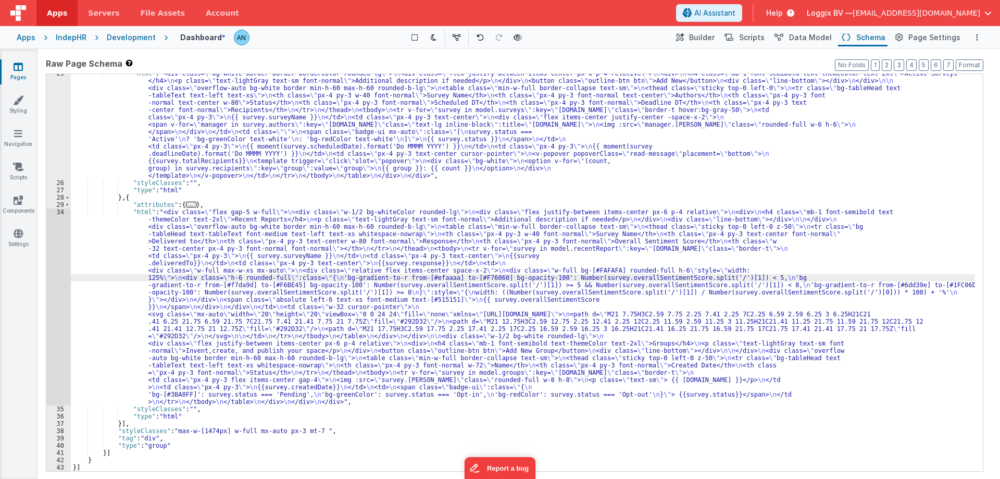
click at [54, 229] on div "34" at bounding box center [58, 306] width 24 height 197
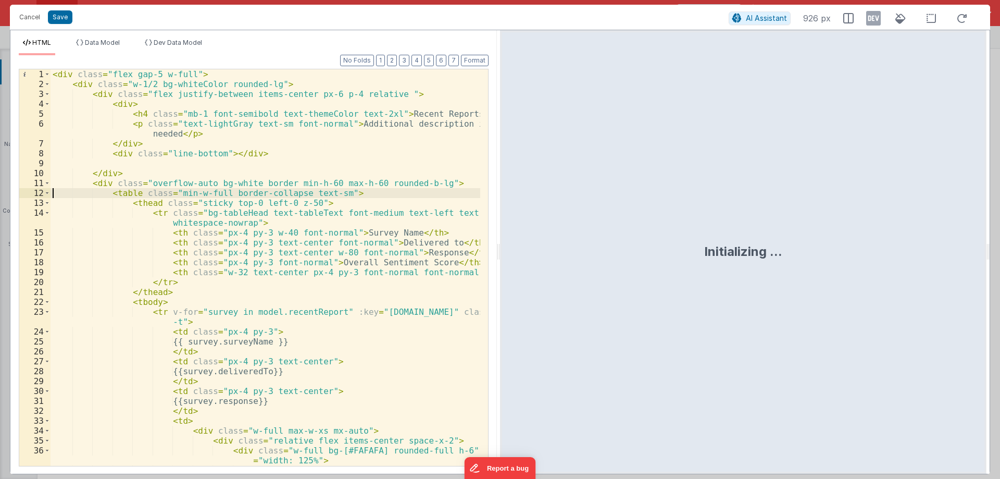
click at [141, 238] on div "< div class = "flex gap-5 w-full" > < div class = "w-1/2 bg-whiteColor rounded-…" at bounding box center [266, 282] width 430 height 426
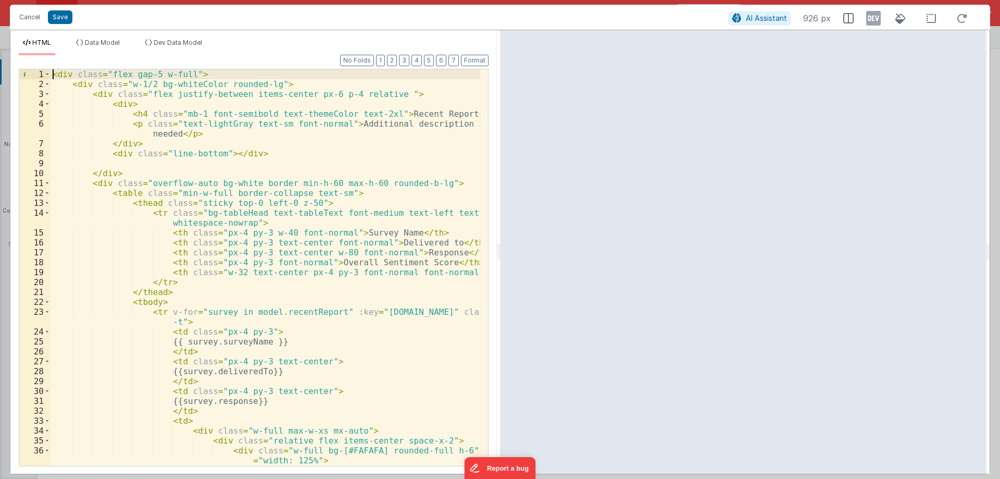
click at [81, 105] on div "< div class = "flex gap-5 w-full" > < div class = "w-1/2 bg-whiteColor rounded-…" at bounding box center [266, 282] width 430 height 426
click at [30, 18] on button "Cancel" at bounding box center [29, 17] width 31 height 15
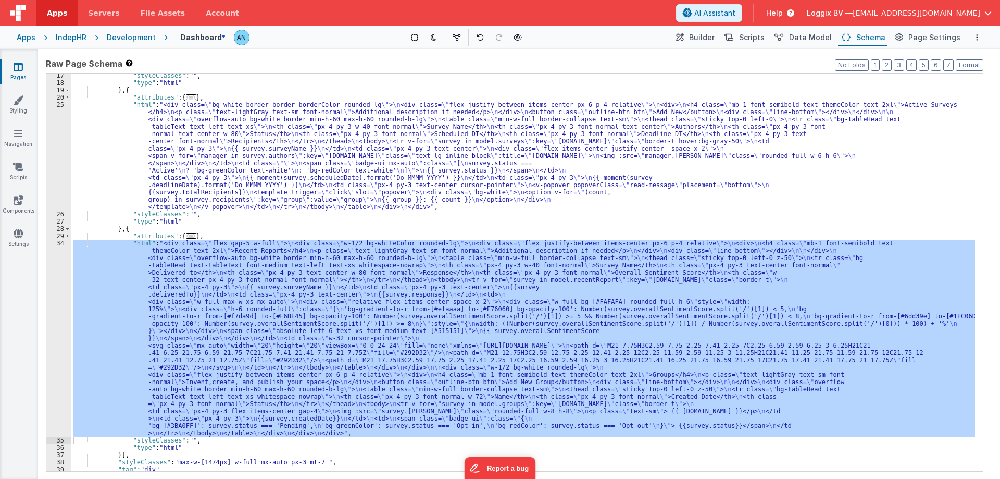
scroll to position [207, 0]
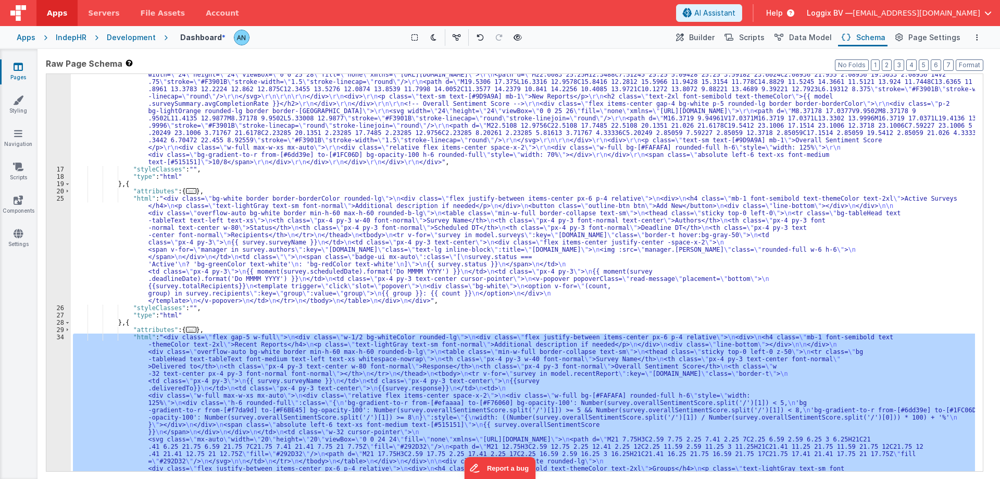
click at [186, 305] on div ""html" : "<div class= \" grid grid-cols-1 md:grid-cols-5 gap-3 \" > \r\n <!-- S…" at bounding box center [523, 339] width 904 height 842
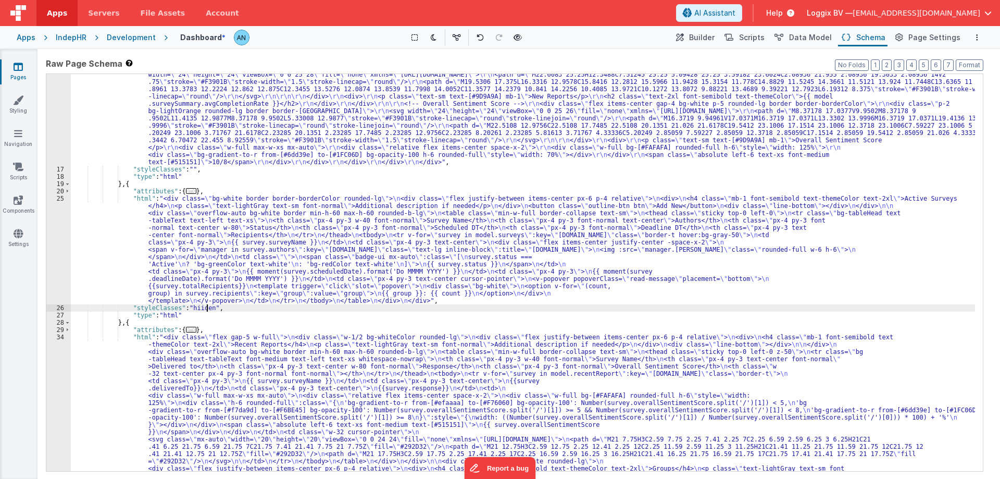
scroll to position [332, 0]
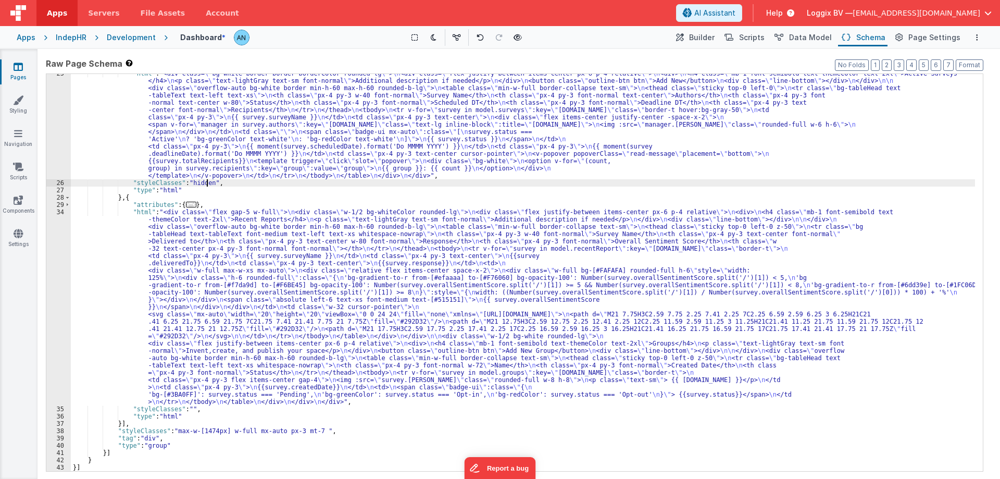
click at [185, 407] on div ""html" : "<div class= \" bg-white border border-borderColor rounded-lg \" > \n …" at bounding box center [523, 326] width 904 height 513
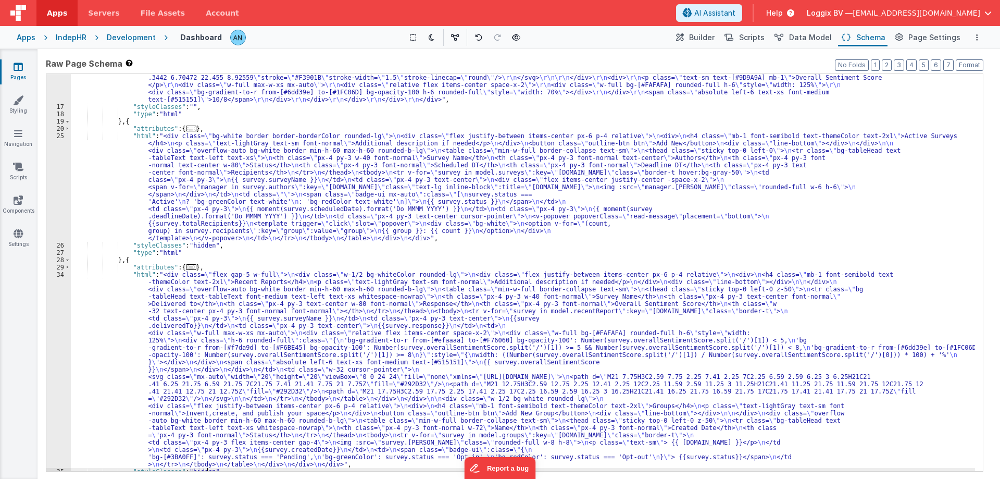
scroll to position [270, 0]
click at [928, 33] on span "Page Settings" at bounding box center [934, 37] width 52 height 10
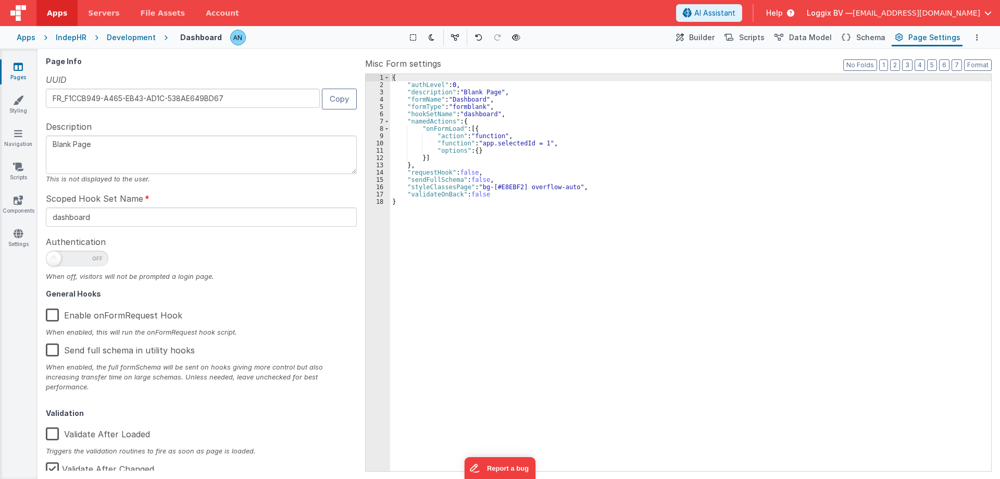
click at [568, 187] on div "{ "authLevel" : 0 , "description" : "Blank Page" , "formName" : "Dashboard" , "…" at bounding box center [690, 279] width 601 height 411
click at [850, 39] on icon at bounding box center [846, 37] width 9 height 11
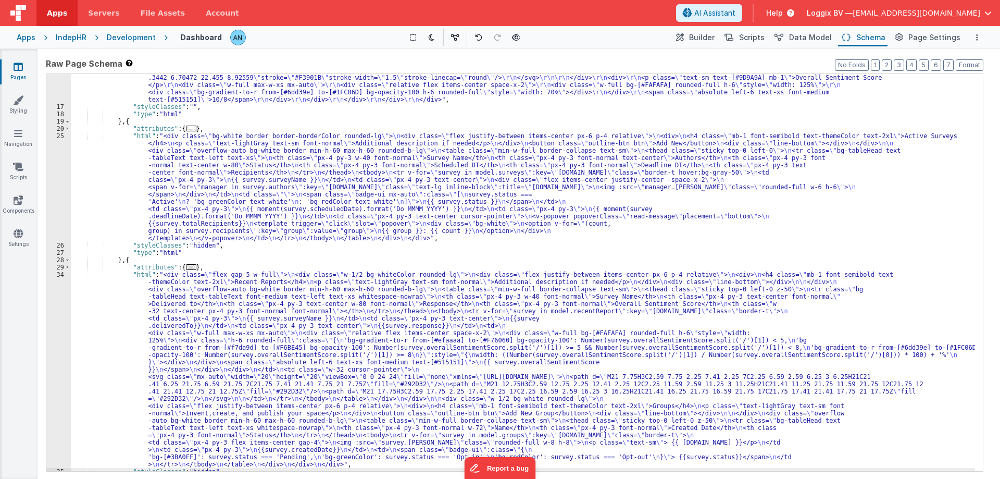
click at [193, 245] on div ""html" : "<div class= \" grid grid-cols-1 md:grid-cols-5 gap-3 \" > \r\n <!-- S…" at bounding box center [523, 181] width 904 height 652
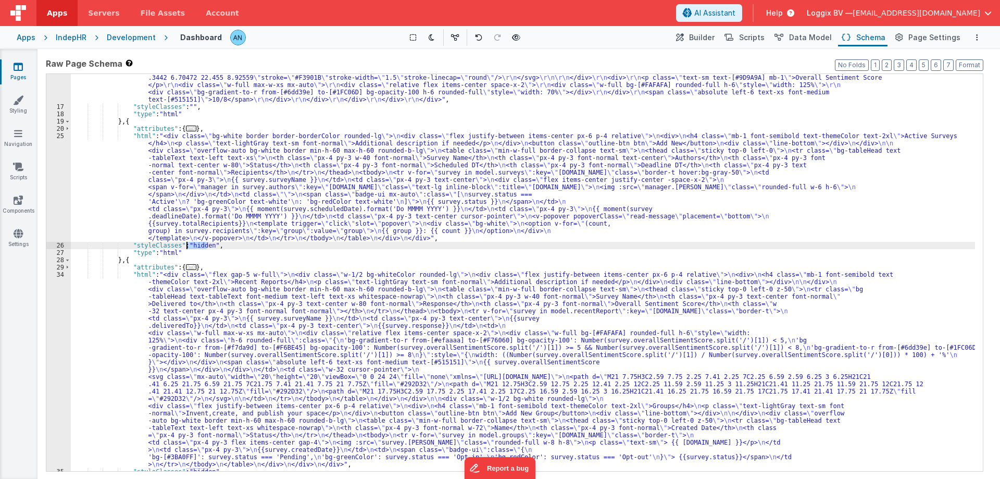
click at [193, 245] on div ""html" : "<div class= \" grid grid-cols-1 md:grid-cols-5 gap-3 \" > \r\n <!-- S…" at bounding box center [523, 181] width 904 height 652
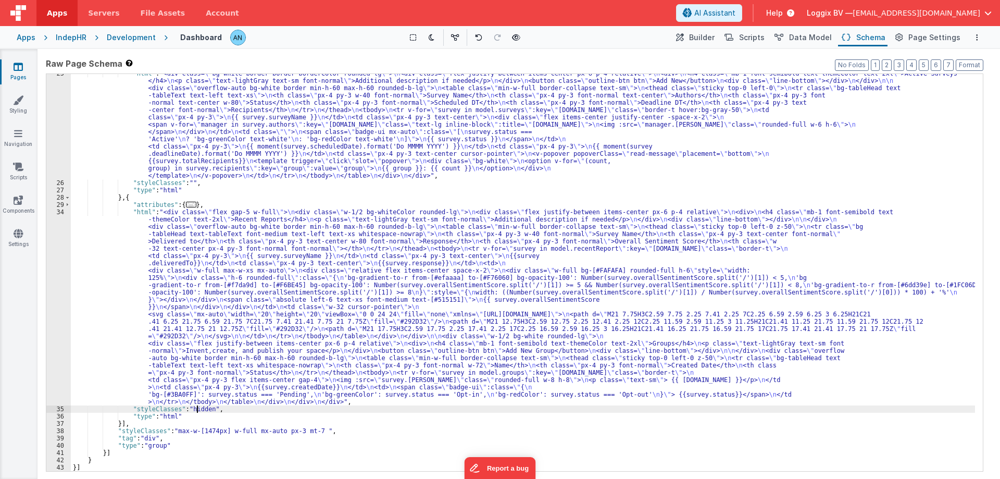
click at [196, 407] on div ""html" : "<div class= \" bg-white border border-borderColor rounded-lg \" > \n …" at bounding box center [523, 326] width 904 height 513
click at [18, 103] on icon at bounding box center [18, 100] width 10 height 10
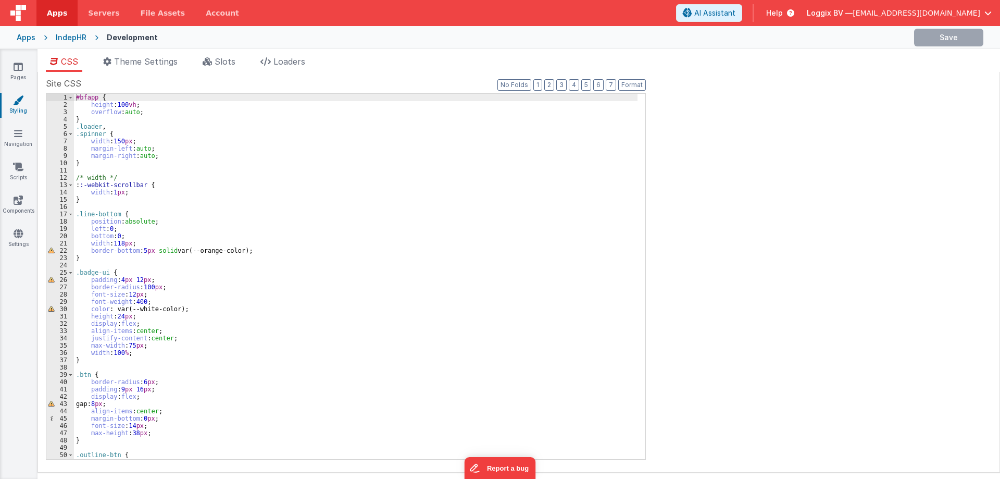
click at [84, 118] on div "#bfapp { height : 100 vh ; overflow : auto ; } .loader , .spinner { width : 150…" at bounding box center [355, 284] width 563 height 380
paste textarea
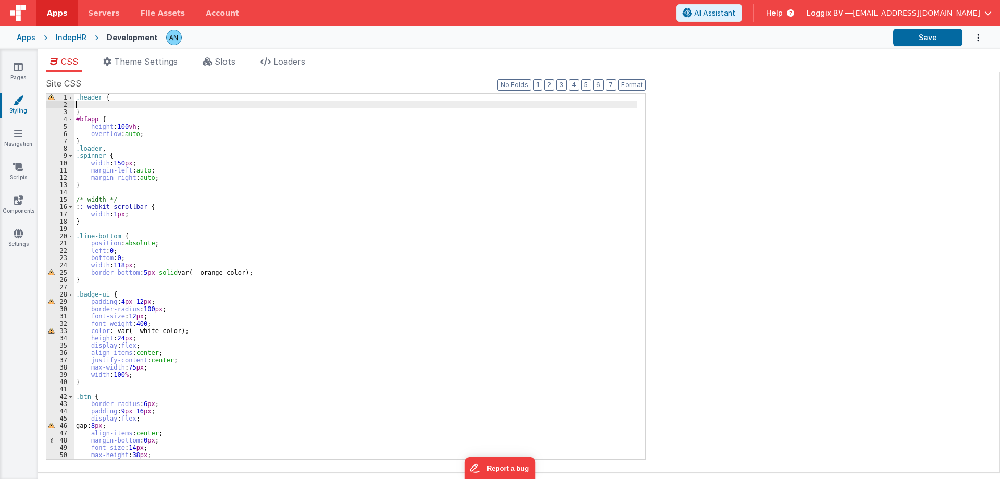
click at [84, 102] on div ".header { } #bfapp { height : 100 vh ; overflow : auto ; } .loader , .spinner {…" at bounding box center [355, 284] width 563 height 380
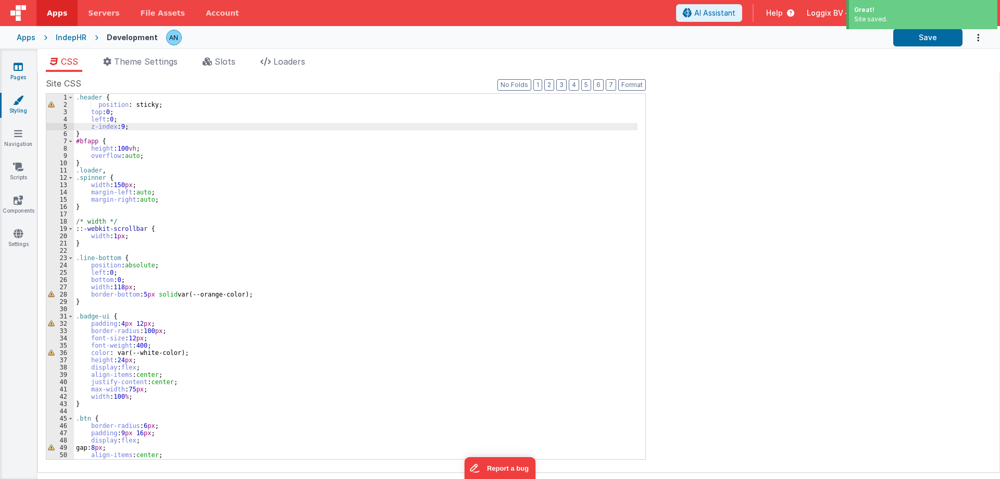
click at [17, 66] on icon at bounding box center [18, 66] width 9 height 10
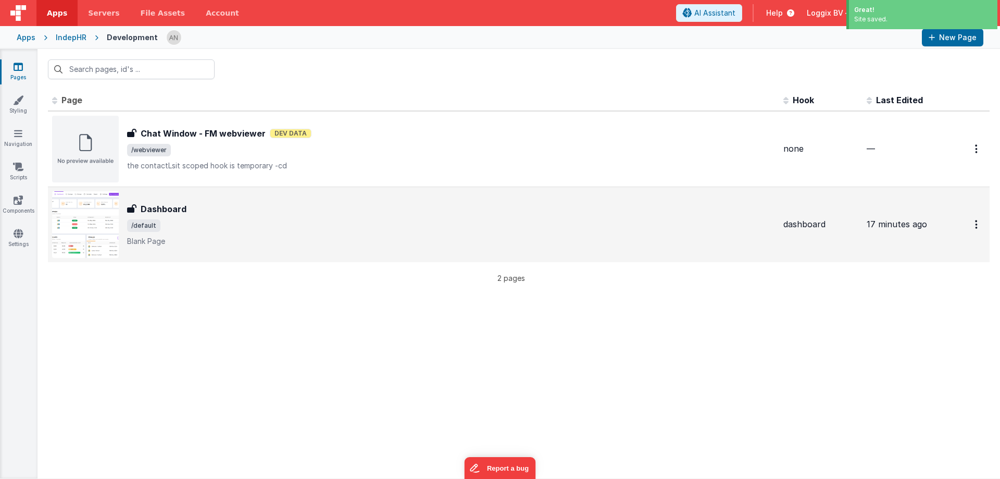
click at [186, 218] on div "Dashboard Dashboard /default Blank Page" at bounding box center [451, 225] width 648 height 44
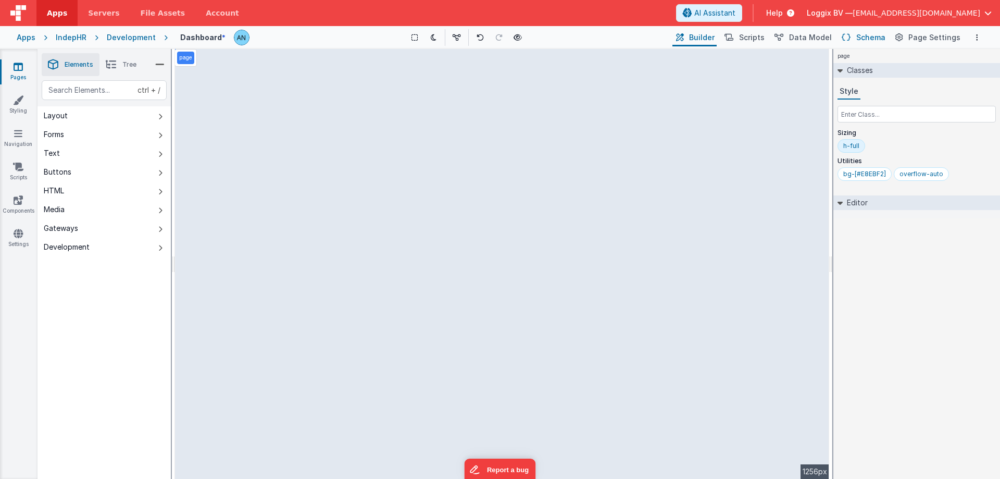
click at [883, 37] on span "Schema" at bounding box center [870, 37] width 29 height 10
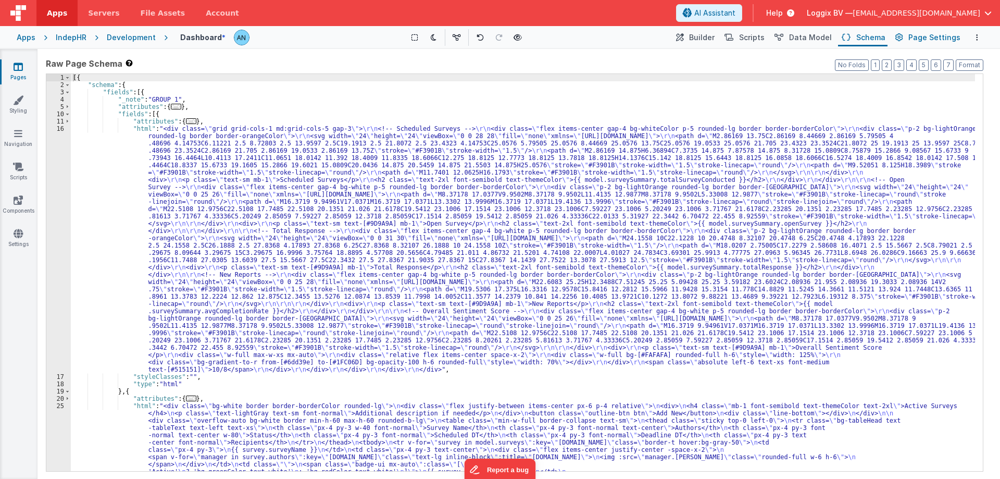
click at [921, 40] on span "Page Settings" at bounding box center [934, 37] width 52 height 10
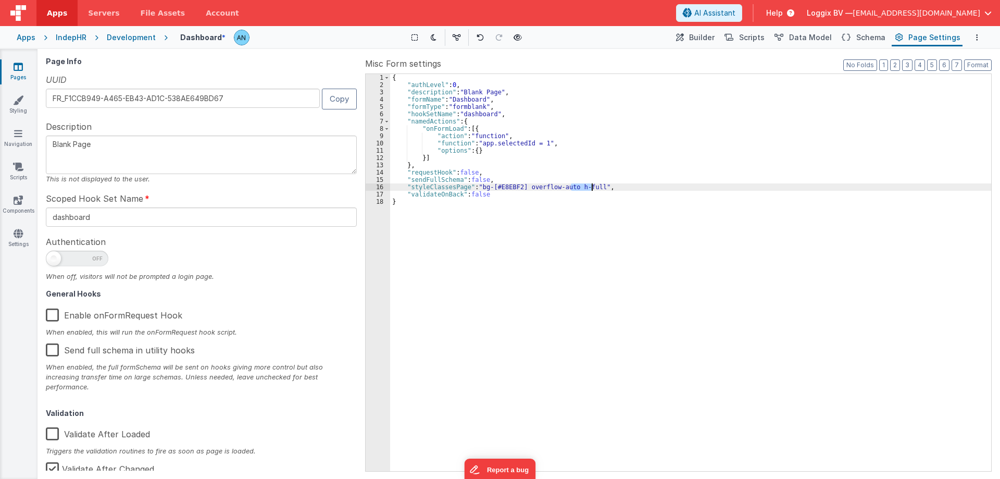
drag, startPoint x: 571, startPoint y: 188, endPoint x: 593, endPoint y: 187, distance: 21.9
click at [593, 187] on div "{ "authLevel" : 0 , "description" : "Blank Page" , "formName" : "Dashboard" , "…" at bounding box center [690, 279] width 601 height 411
paste textarea
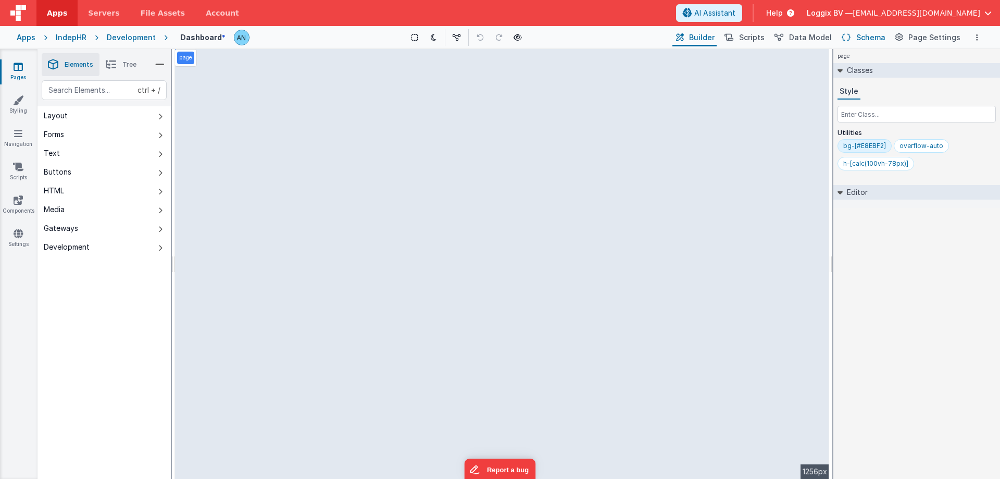
click at [861, 38] on span "Schema" at bounding box center [870, 37] width 29 height 10
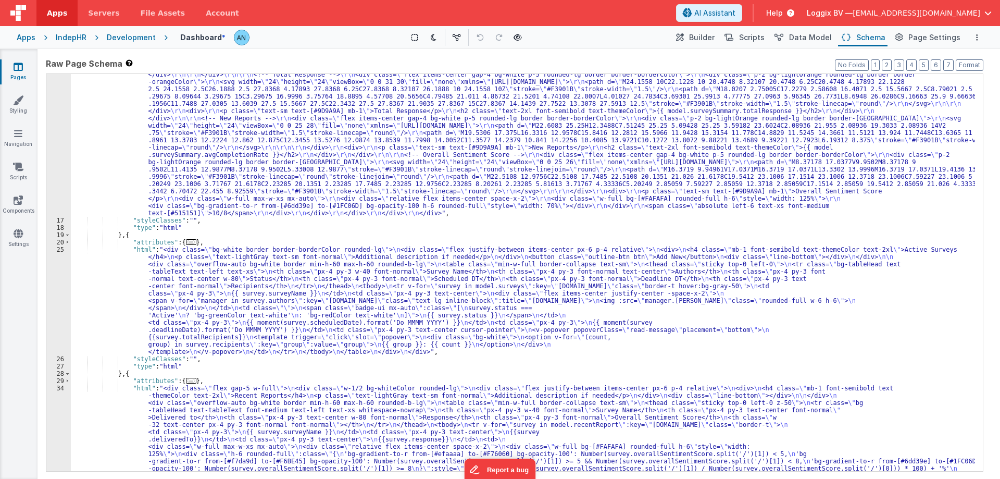
scroll to position [156, 0]
click at [185, 360] on div ""html" : "<div class= \" grid grid-cols-1 md:grid-cols-5 gap-3 \" > \r\n <!-- S…" at bounding box center [523, 390] width 904 height 842
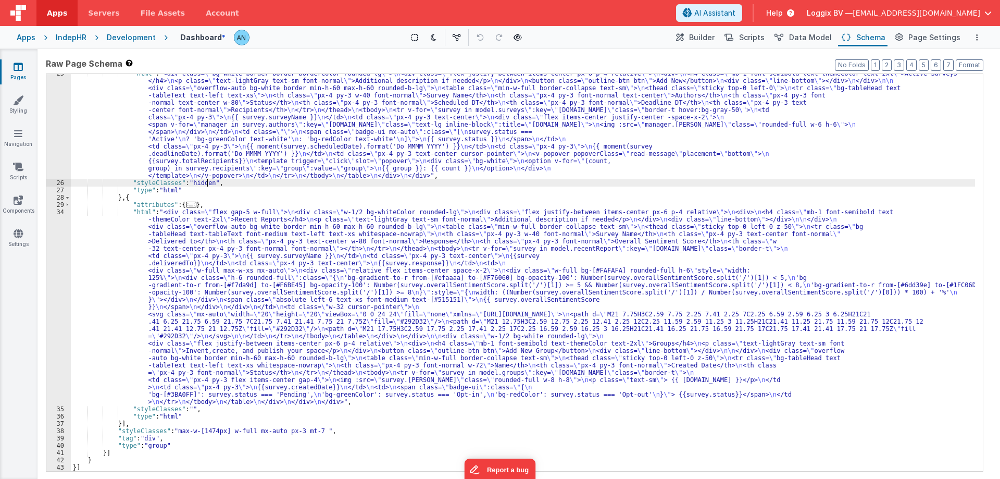
scroll to position [332, 0]
click at [186, 410] on div ""html" : "<div class= \" bg-white border border-borderColor rounded-lg \" > \n …" at bounding box center [523, 326] width 904 height 513
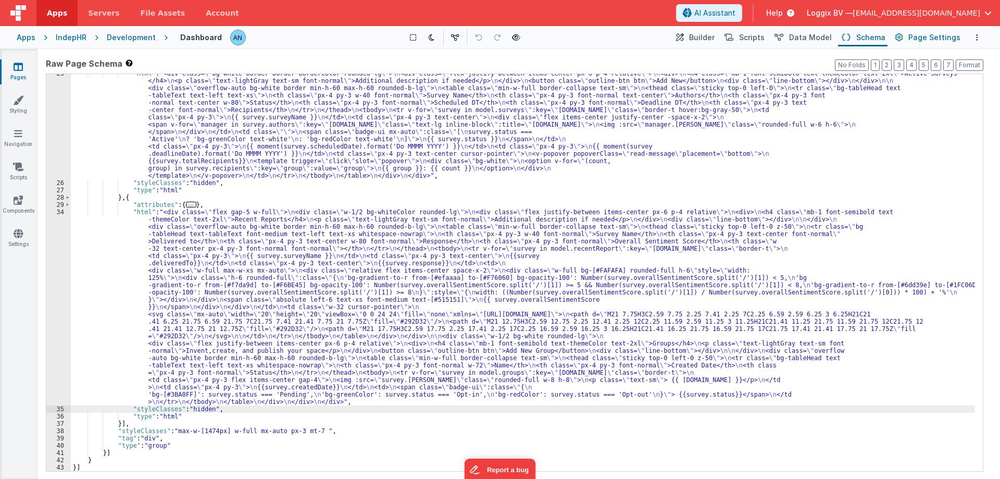
click at [917, 36] on span "Page Settings" at bounding box center [934, 37] width 52 height 10
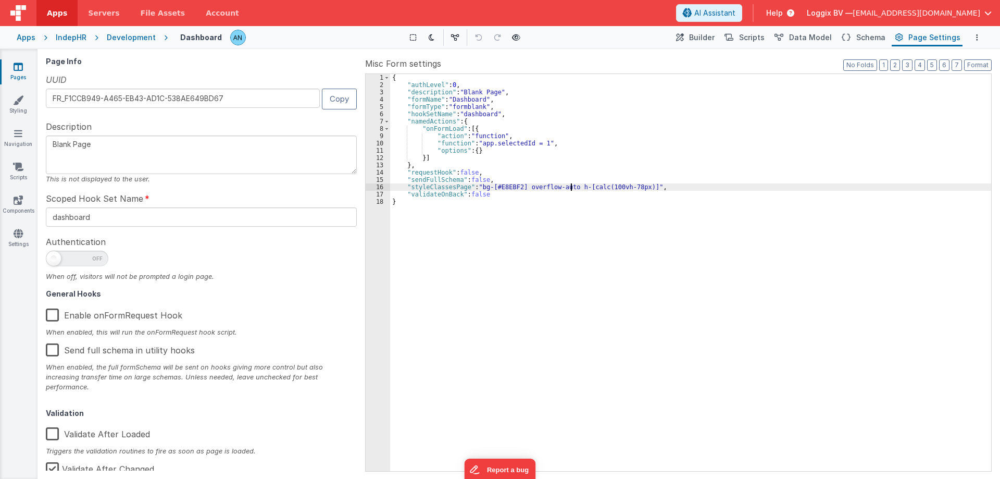
click at [572, 183] on div "{ "authLevel" : 0 , "description" : "Blank Page" , "formName" : "Dashboard" , "…" at bounding box center [690, 279] width 601 height 411
drag, startPoint x: 633, startPoint y: 186, endPoint x: 641, endPoint y: 186, distance: 7.8
click at [641, 186] on div "{ "authLevel" : 0 , "description" : "Blank Page" , "formName" : "Dashboard" , "…" at bounding box center [690, 279] width 601 height 411
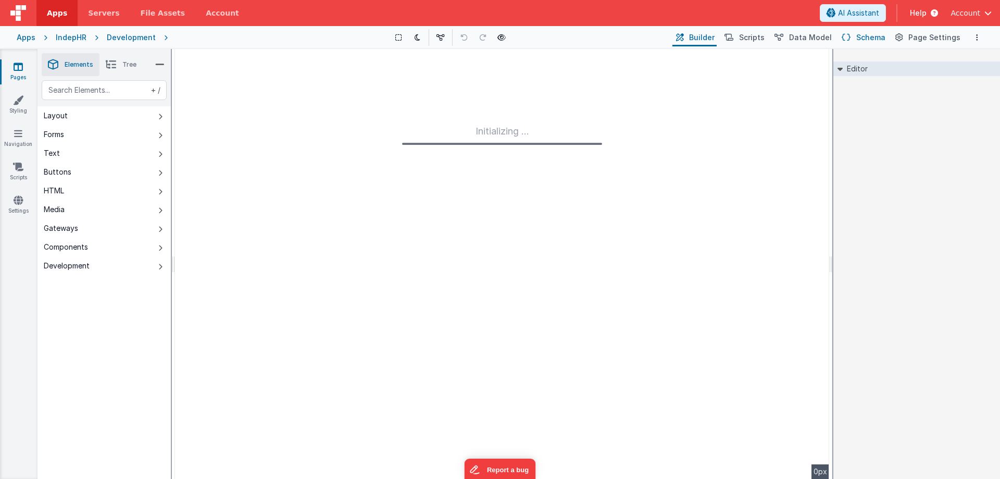
click at [863, 39] on span "Schema" at bounding box center [870, 37] width 29 height 10
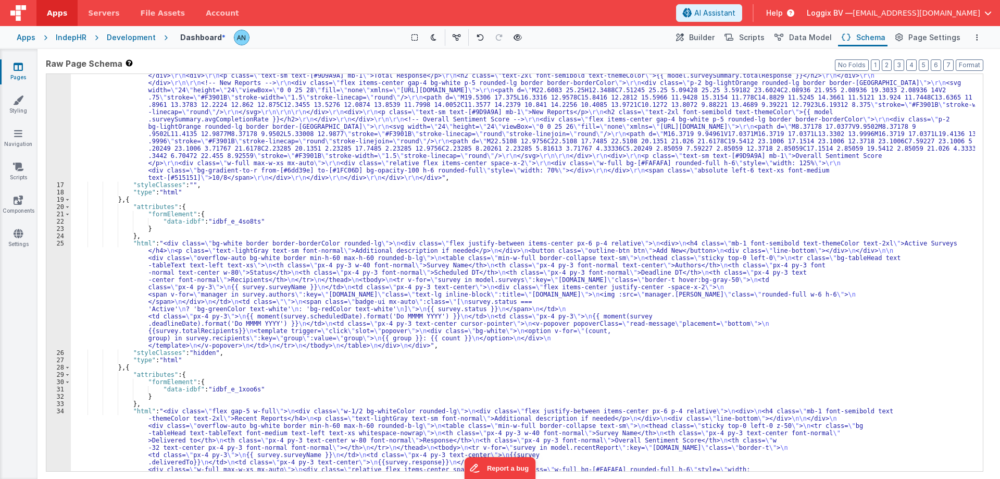
scroll to position [250, 0]
click at [195, 355] on div ""html" : "<div class= \" grid grid-cols-1 md:grid-cols-5 gap-3 \" > \r\n <!-- S…" at bounding box center [523, 354] width 904 height 842
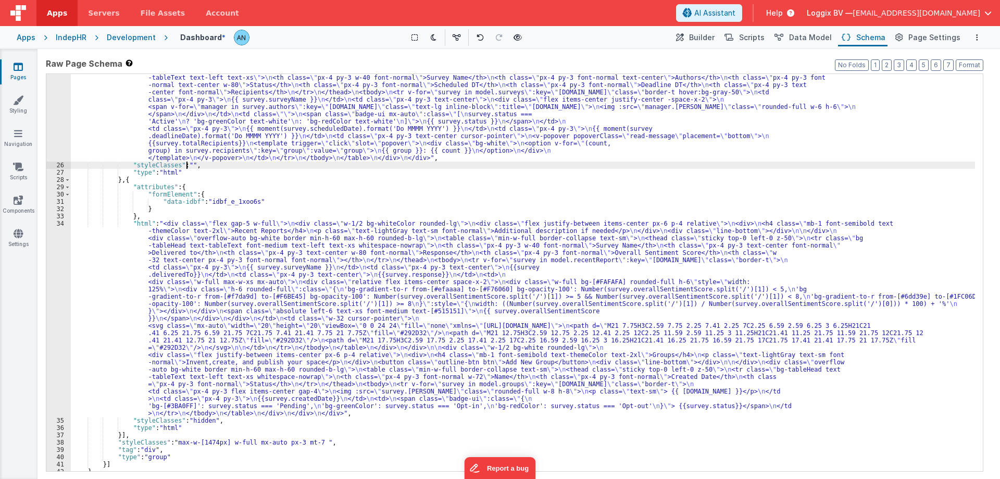
scroll to position [437, 0]
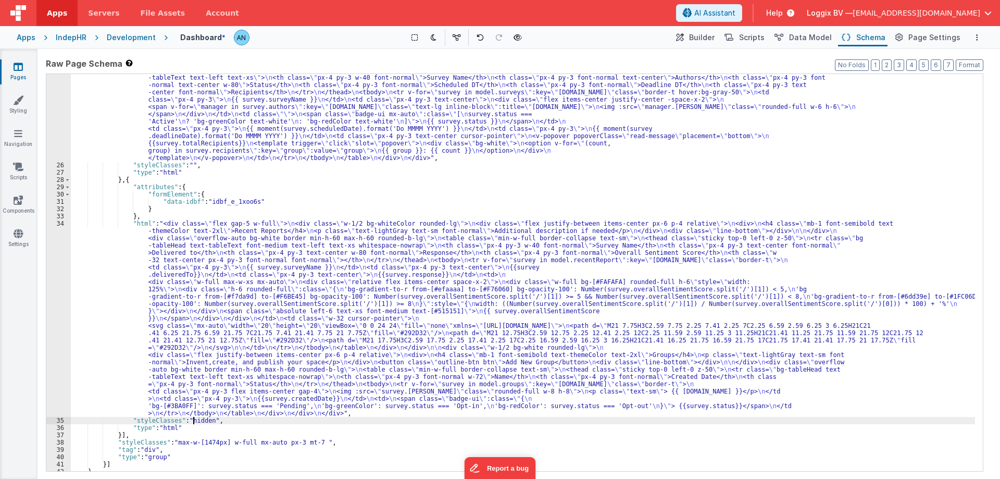
click at [193, 420] on div ""html" : "<div class= \" bg-white border border-borderColor rounded-lg \" > \n …" at bounding box center [523, 308] width 904 height 513
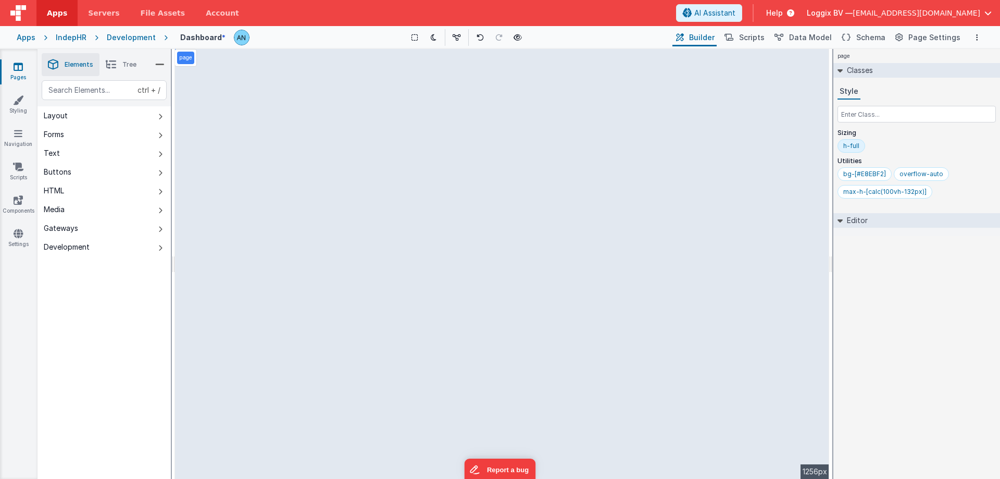
click at [142, 39] on div "Development" at bounding box center [131, 37] width 49 height 10
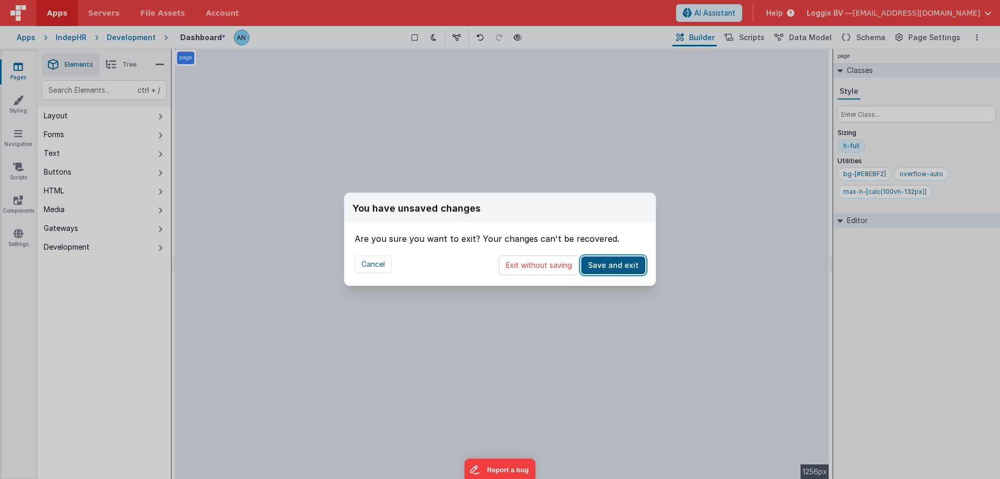
click at [611, 264] on button "Save and exit" at bounding box center [613, 265] width 64 height 18
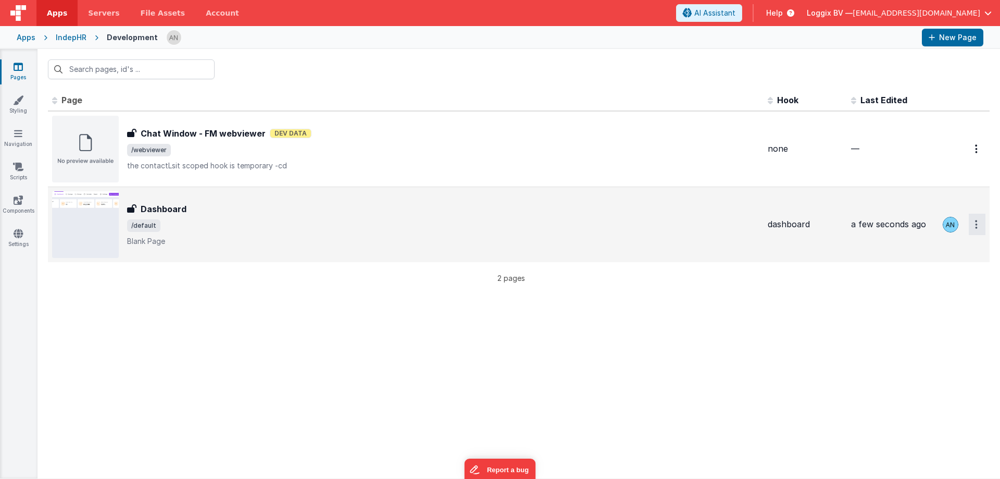
click at [978, 222] on button "Options" at bounding box center [977, 224] width 17 height 21
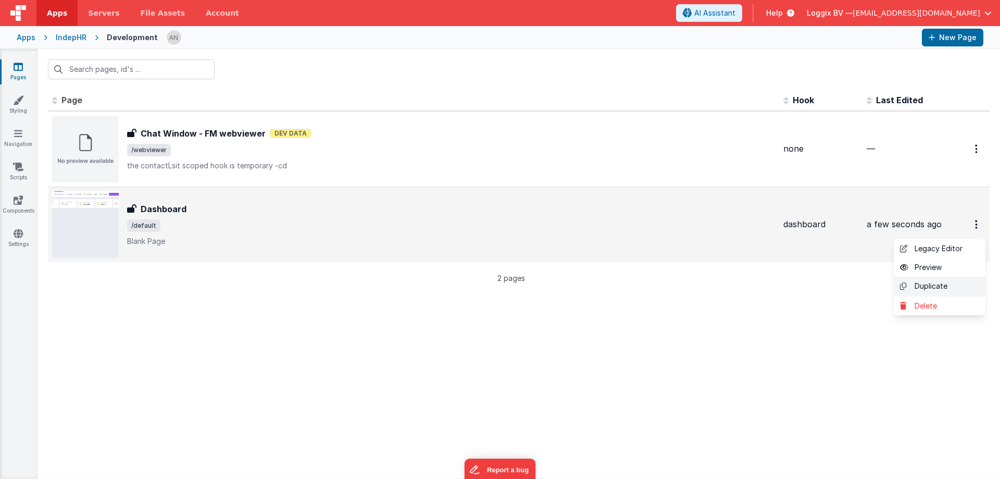
click at [922, 287] on link "Duplicate" at bounding box center [940, 287] width 92 height 20
click at [370, 329] on div "Id Page Description Hook Last Edited FR_C82BF3DA-92EA-1C4B-B706-1C59A4417409 Ch…" at bounding box center [518, 284] width 962 height 389
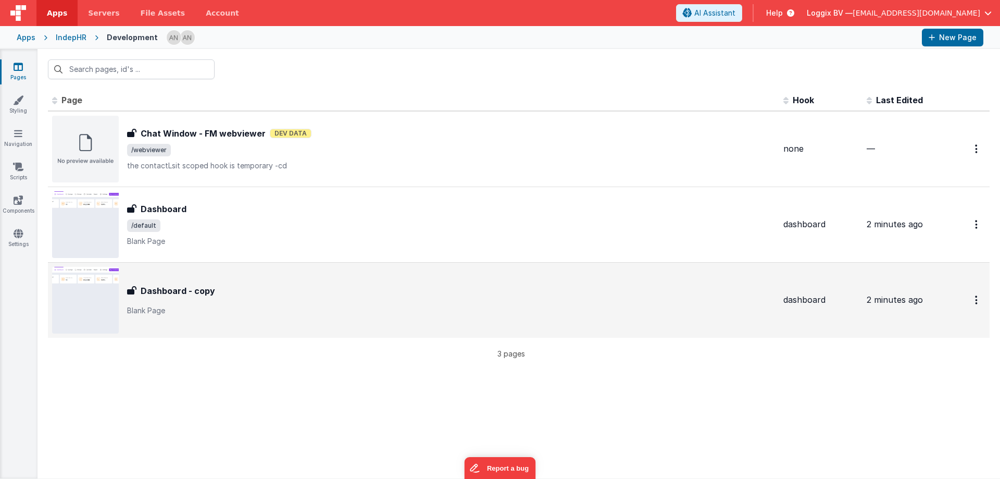
click at [243, 304] on div "Dashboard - copy Dashboard - copy Blank Page" at bounding box center [451, 299] width 648 height 31
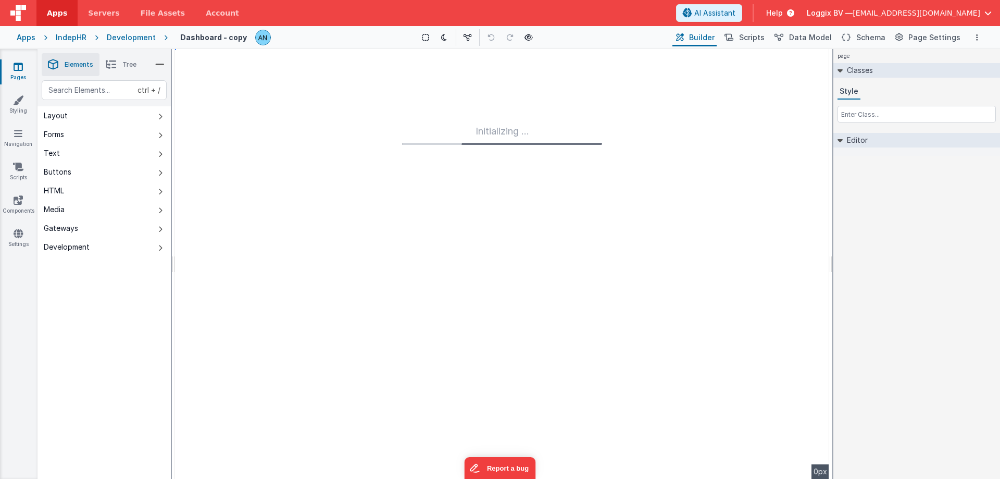
click at [234, 40] on h4 "Dashboard - copy" at bounding box center [213, 37] width 67 height 8
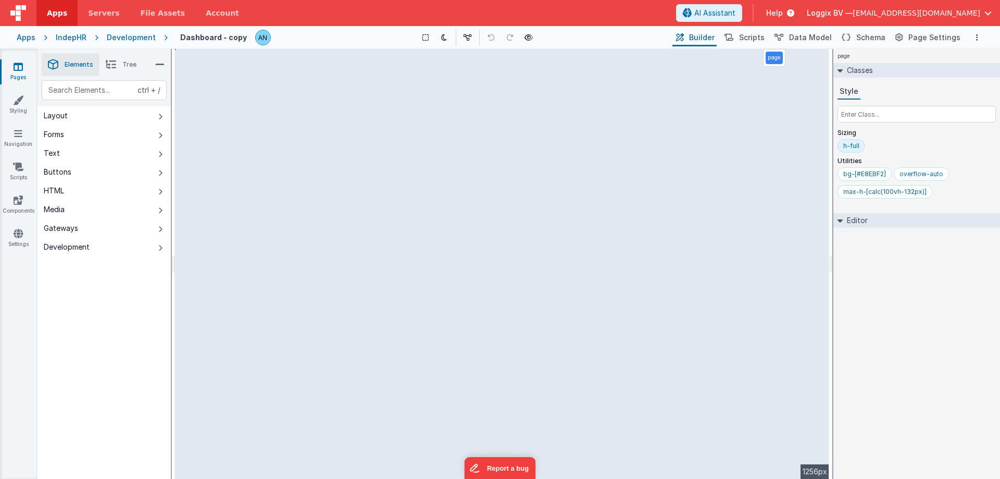
click at [256, 36] on img at bounding box center [263, 37] width 15 height 15
click at [259, 36] on img at bounding box center [266, 37] width 15 height 15
click at [249, 37] on div "Dashboard - copy * Show Group Outlines Toggle Dark Mode Toggle Dev Data Preview…" at bounding box center [576, 38] width 816 height 18
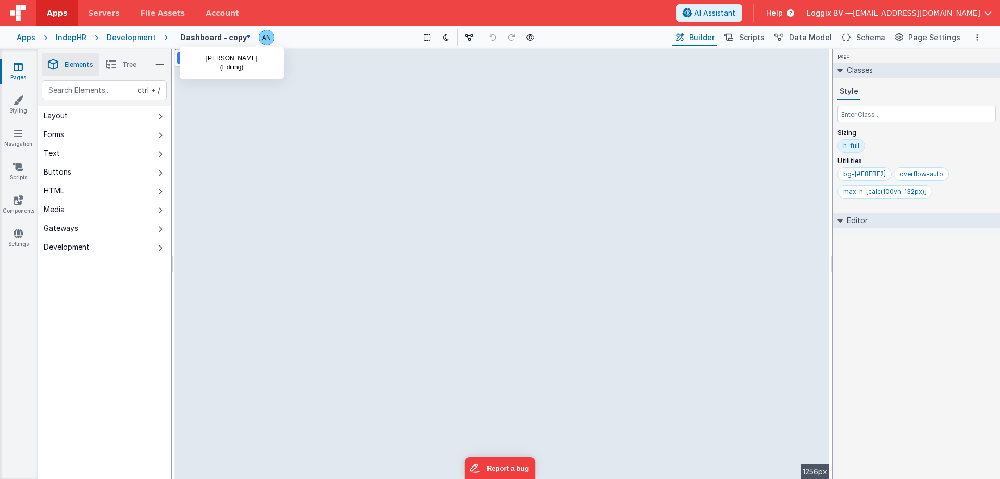
click at [259, 39] on img at bounding box center [266, 37] width 15 height 15
drag, startPoint x: 245, startPoint y: 42, endPoint x: 261, endPoint y: 40, distance: 15.8
click at [246, 42] on div "Dashboard - copy * Show Group Outlines Toggle Dark Mode Toggle Dev Data Preview…" at bounding box center [576, 38] width 816 height 18
click at [261, 40] on img at bounding box center [266, 37] width 15 height 15
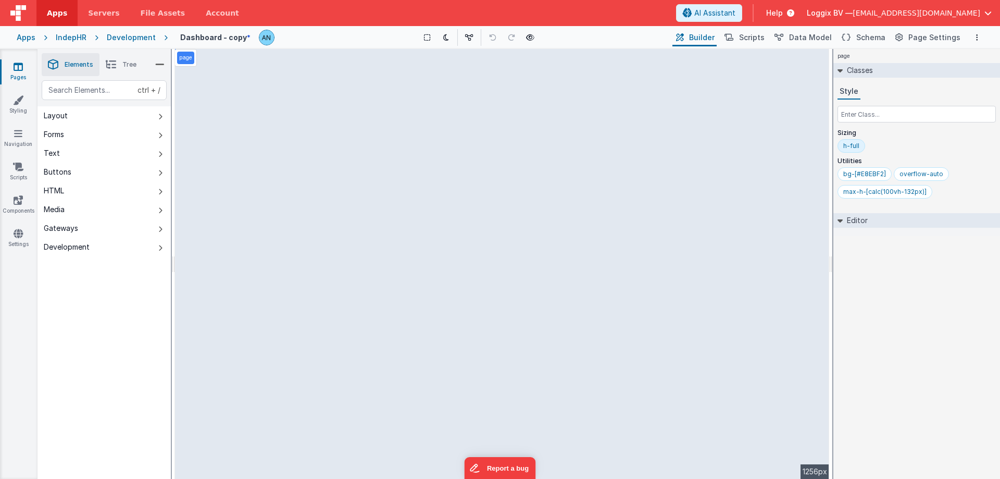
click at [261, 40] on img at bounding box center [266, 37] width 15 height 15
click at [237, 39] on div "Dashboard - copy *" at bounding box center [215, 37] width 70 height 8
click at [237, 38] on h4 "Dashboard - copy" at bounding box center [213, 37] width 67 height 8
click at [237, 38] on input "Dashboard - copy" at bounding box center [232, 38] width 117 height 16
type input "Setting"
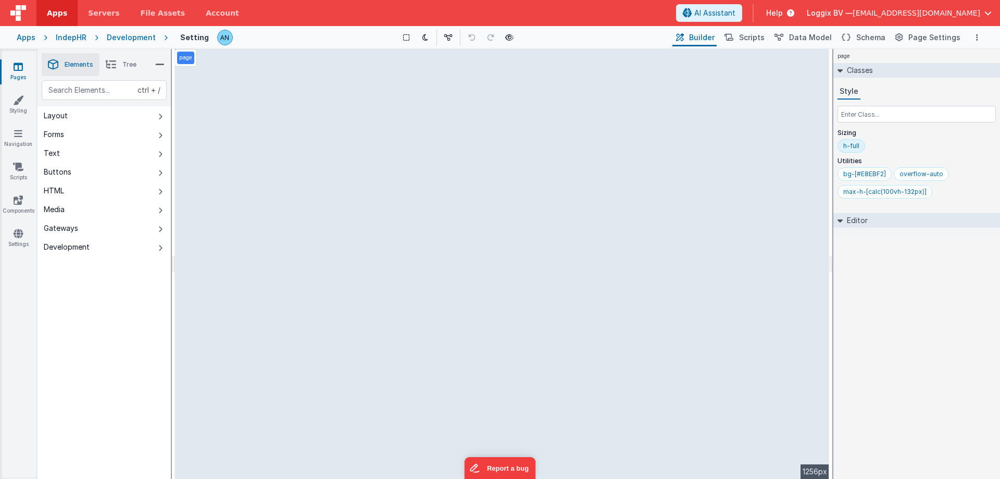
click at [198, 35] on h4 "Setting" at bounding box center [194, 37] width 29 height 8
click at [198, 36] on h4 "Setting" at bounding box center [194, 37] width 29 height 8
click at [207, 36] on input "Setting" at bounding box center [232, 38] width 117 height 16
type input "Settings"
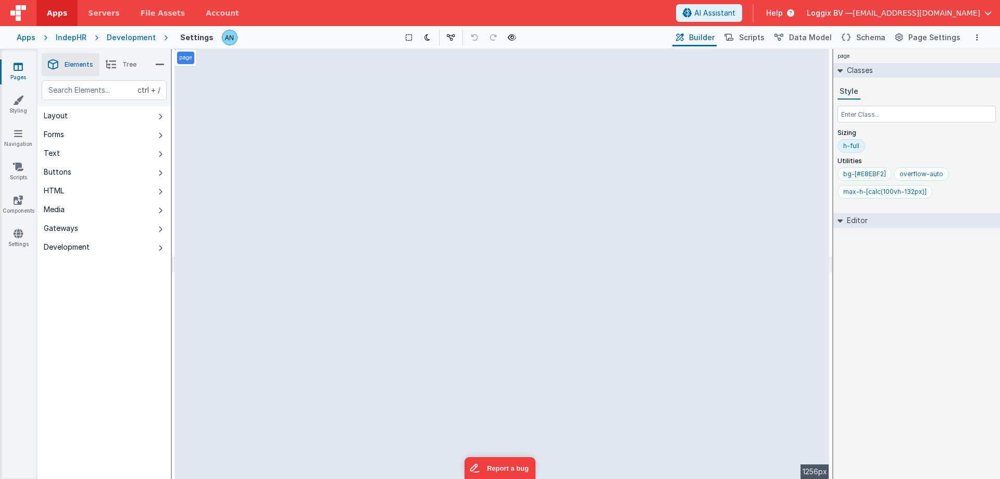
drag, startPoint x: 860, startPoint y: 41, endPoint x: 815, endPoint y: 75, distance: 56.5
click at [859, 41] on button "Schema" at bounding box center [862, 38] width 49 height 18
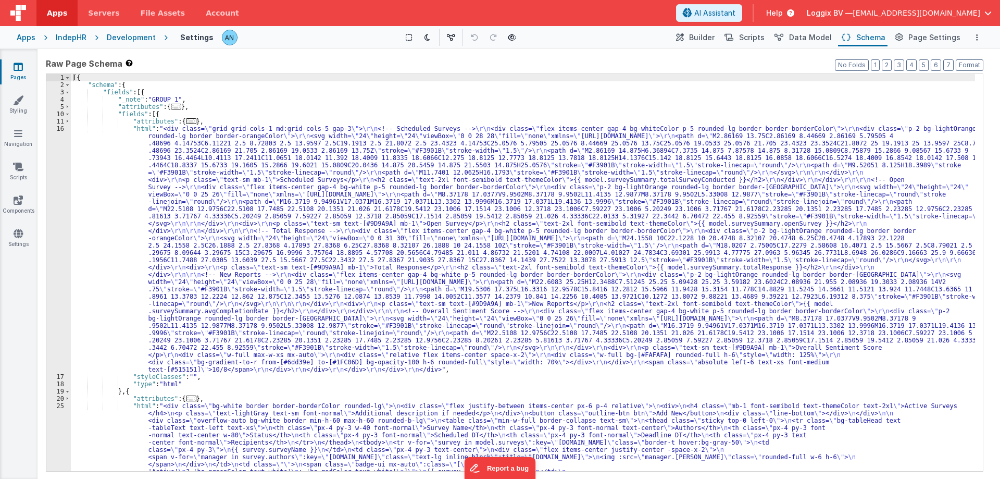
click at [133, 242] on div "[{ "schema" : { "fields" : [{ "_note" : "GROUP 1" , "attributes" : { ... } , "f…" at bounding box center [523, 330] width 904 height 513
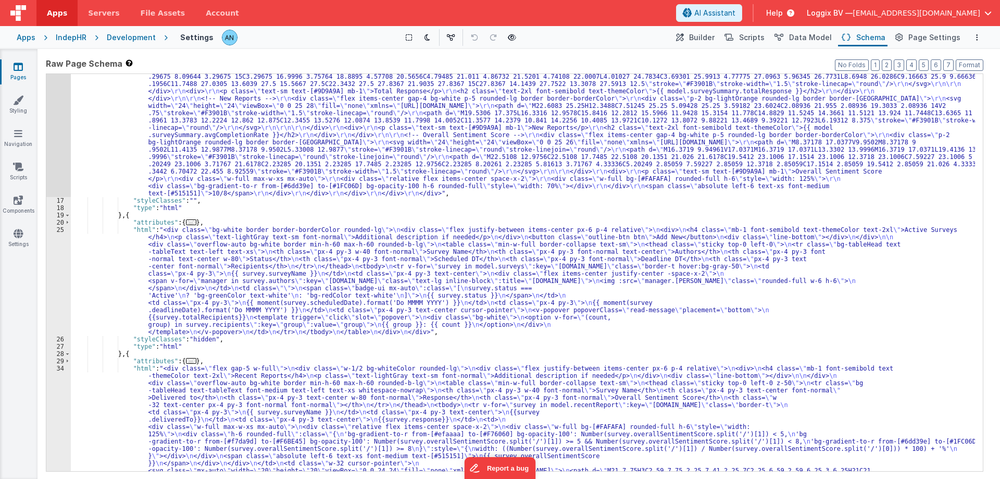
scroll to position [176, 0]
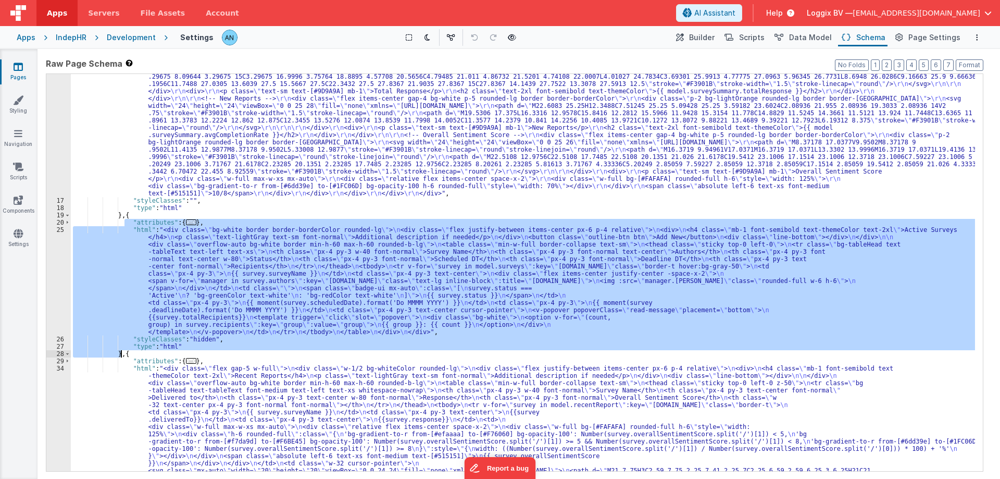
drag, startPoint x: 123, startPoint y: 219, endPoint x: 122, endPoint y: 352, distance: 132.8
click at [122, 352] on div ""html" : "<div class= \" grid grid-cols-1 md:grid-cols-5 gap-3 \" > \r\n <!-- S…" at bounding box center [523, 370] width 904 height 842
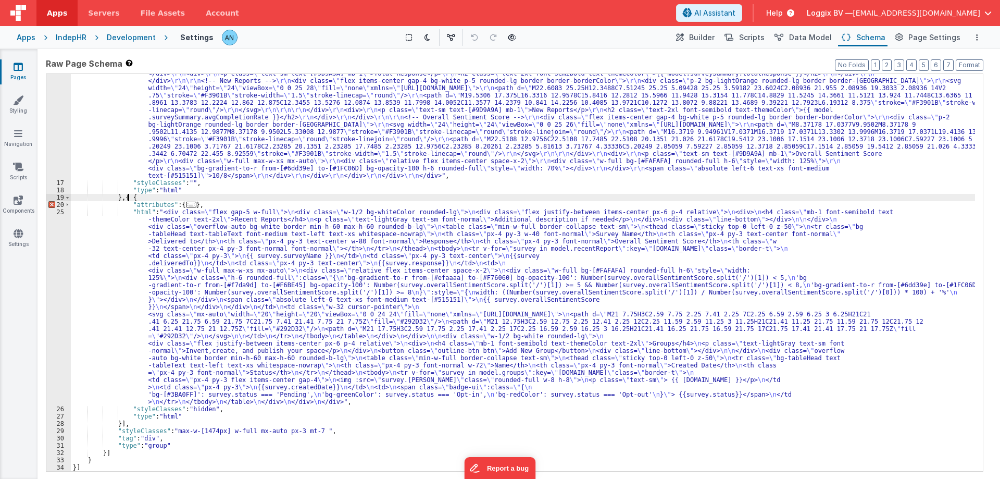
scroll to position [194, 0]
click at [119, 422] on div ""html" : "<div class= \" grid grid-cols-1 md:grid-cols-5 gap-3 \" > \r\n <!-- S…" at bounding box center [523, 257] width 904 height 652
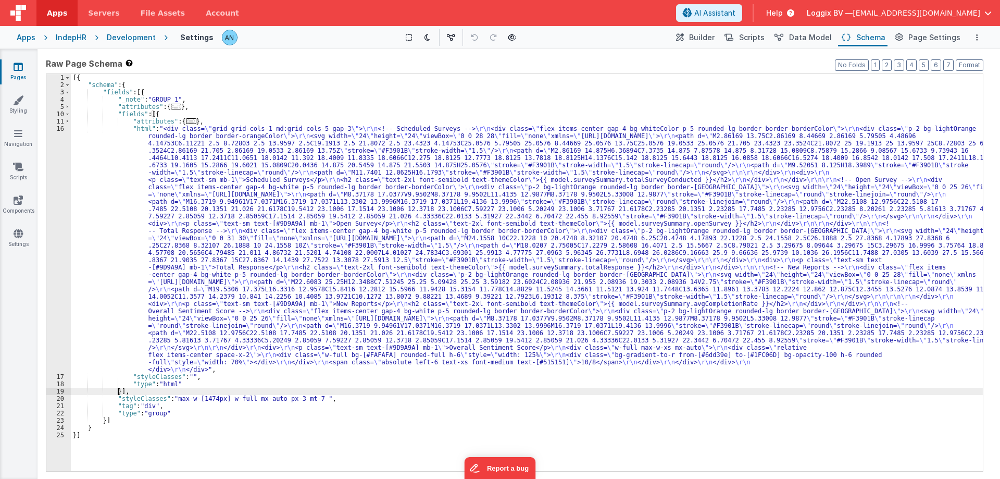
click at [115, 258] on div "[{ "schema" : { "fields" : [{ "_note" : "GROUP 1" , "attributes" : { ... } , "f…" at bounding box center [527, 279] width 912 height 411
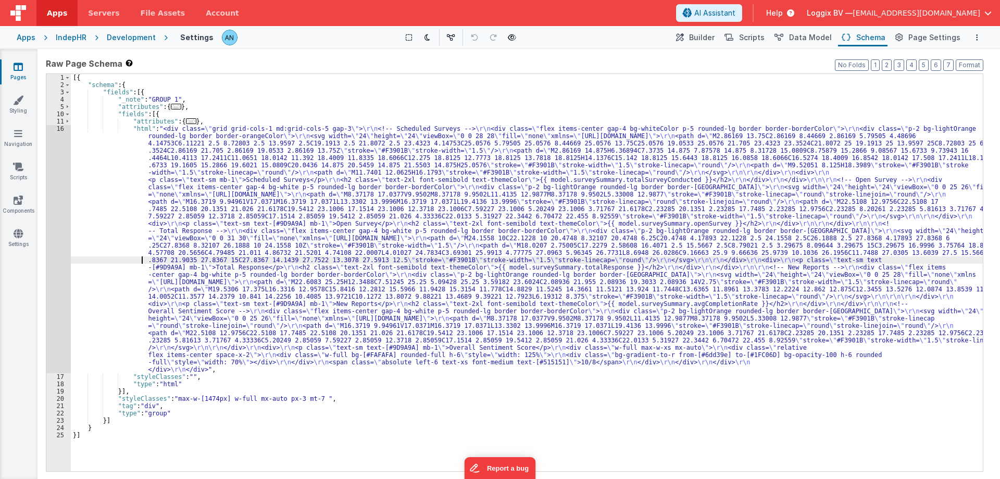
click at [59, 156] on div "16" at bounding box center [58, 249] width 24 height 248
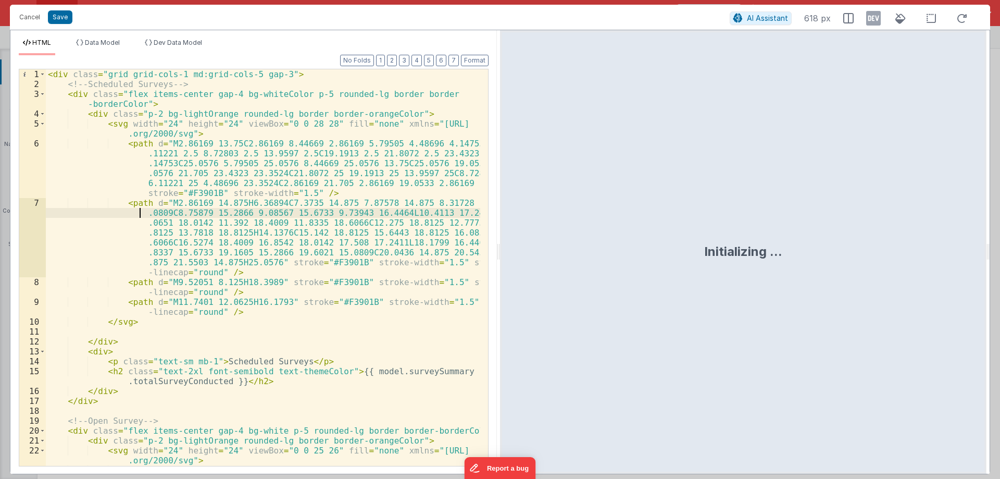
click at [87, 208] on div "< div class = "grid grid-cols-1 md:grid-cols-5 gap-3" > <!-- Scheduled Surveys …" at bounding box center [263, 287] width 434 height 436
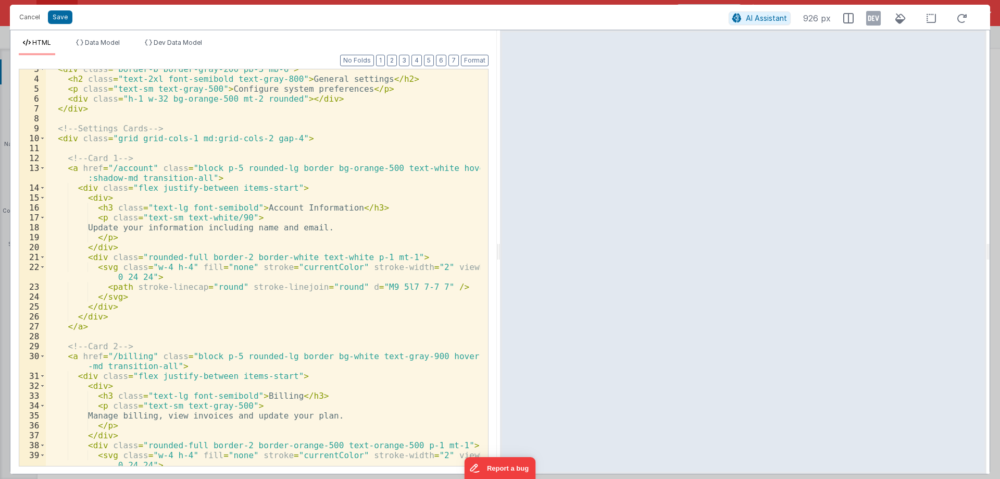
scroll to position [0, 0]
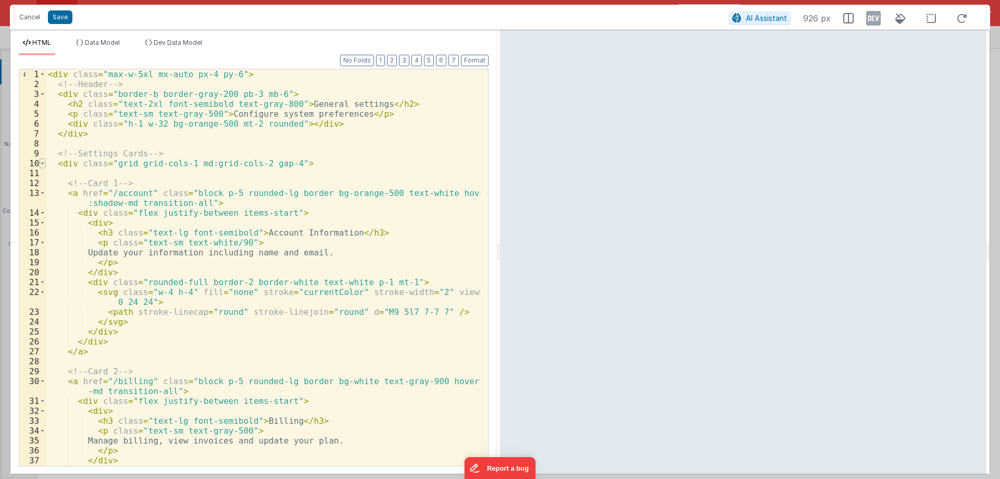
click at [43, 165] on span at bounding box center [43, 163] width 6 height 10
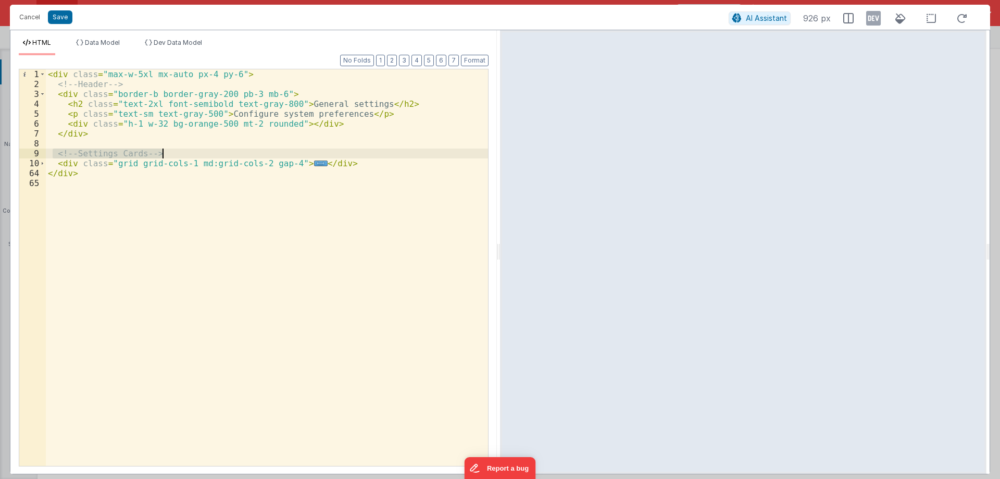
drag, startPoint x: 55, startPoint y: 154, endPoint x: 210, endPoint y: 155, distance: 155.7
click at [210, 155] on div "< div class = "max-w-5xl mx-auto px-4 py-6" > <!-- Header --> < div class = "bo…" at bounding box center [267, 277] width 442 height 416
drag, startPoint x: 335, startPoint y: 166, endPoint x: 50, endPoint y: 164, distance: 284.9
click at [50, 164] on div "< div class = "max-w-5xl mx-auto px-4 py-6" > <!-- Header --> < div class = "bo…" at bounding box center [267, 277] width 442 height 416
click at [139, 173] on div "< div class = "max-w-5xl mx-auto px-4 py-6" > <!-- Header --> < div class = "bo…" at bounding box center [267, 277] width 442 height 416
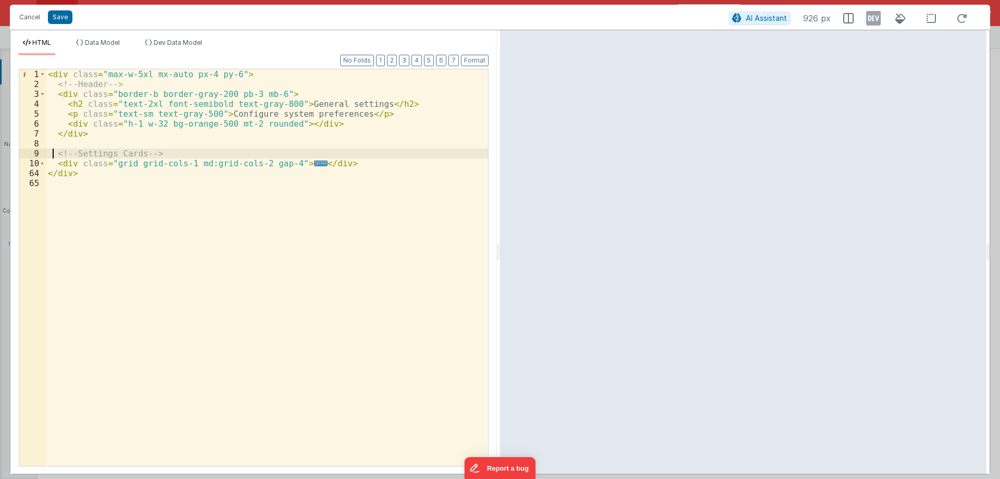
click at [51, 151] on div "< div class = "max-w-5xl mx-auto px-4 py-6" > <!-- Header --> < div class = "bo…" at bounding box center [267, 277] width 442 height 416
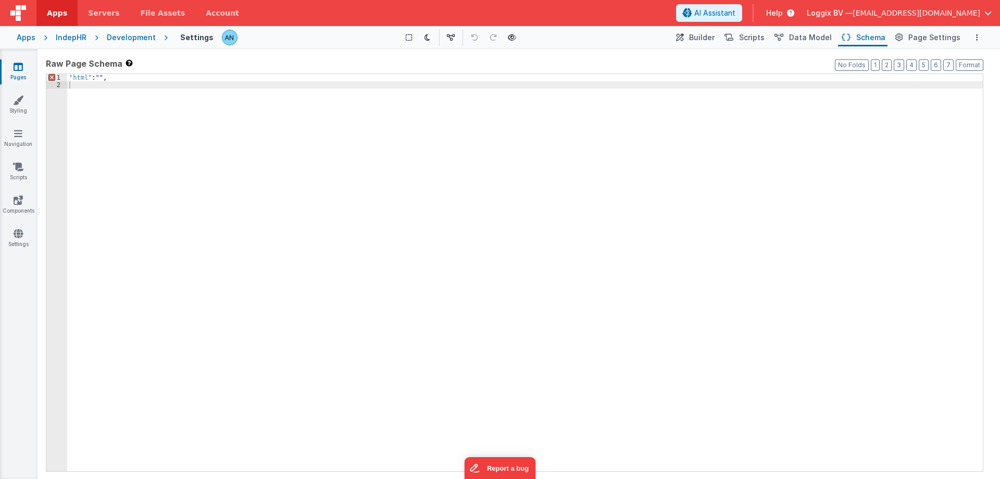
click at [104, 93] on div ""html" : "" ," at bounding box center [525, 279] width 916 height 411
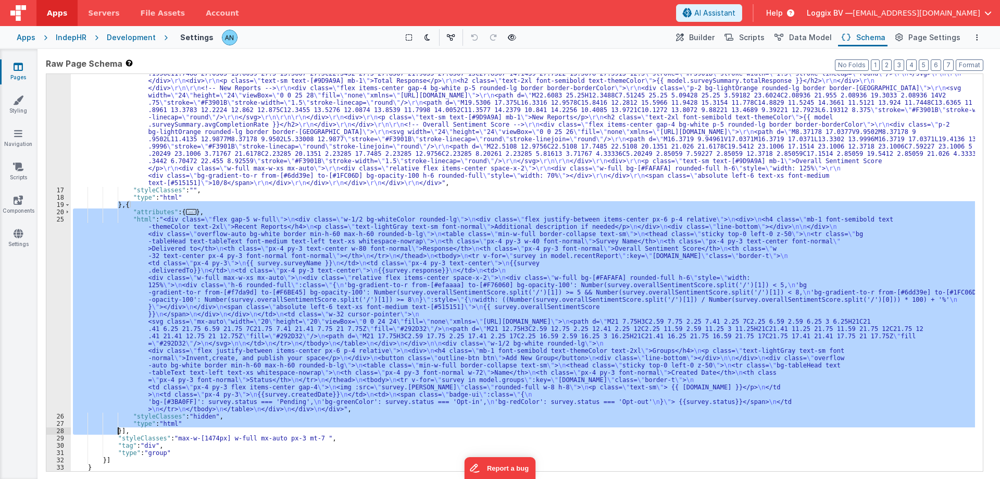
scroll to position [186, 0]
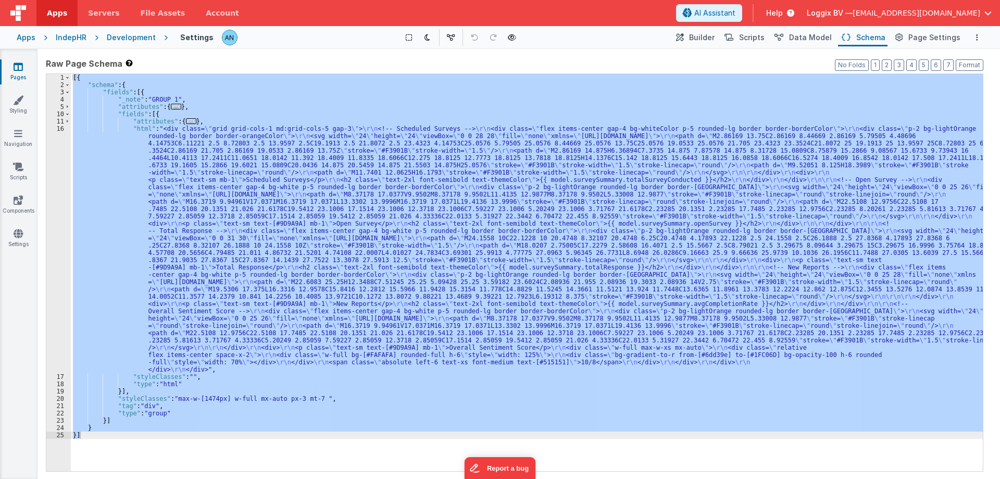
click at [137, 195] on div "[{ "schema" : { "fields" : [{ "_note" : "GROUP 1" , "attributes" : { ... } , "f…" at bounding box center [527, 272] width 912 height 397
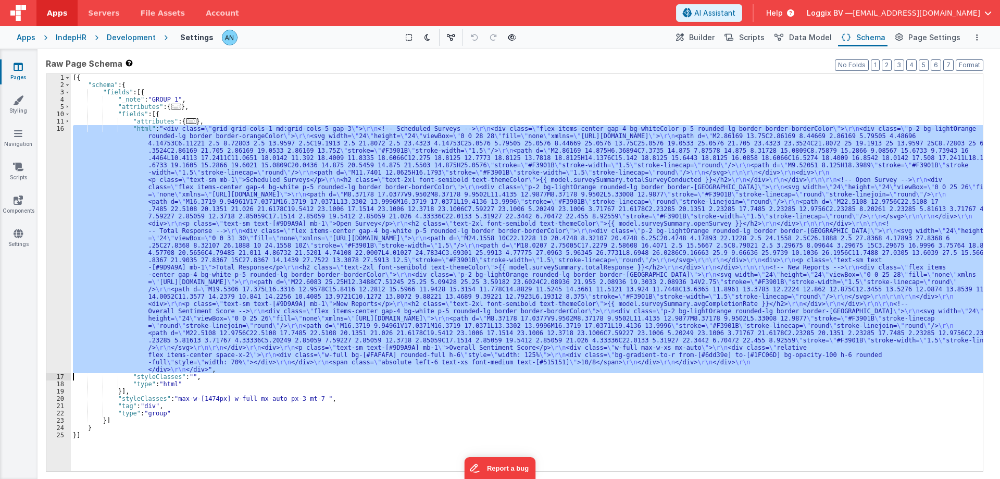
click at [47, 186] on div "16" at bounding box center [58, 249] width 24 height 248
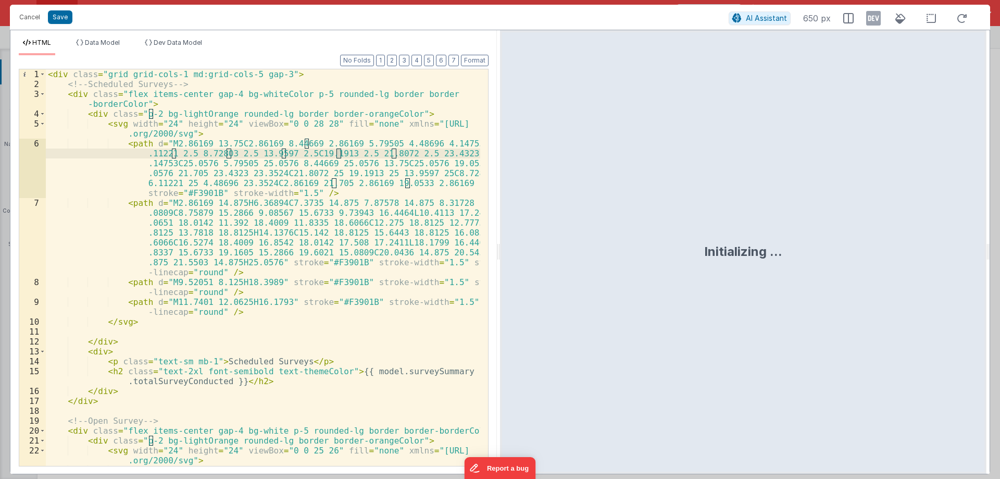
click at [57, 115] on div "< div class = "grid grid-cols-1 md:grid-cols-5 gap-3" > <!-- Scheduled Surveys …" at bounding box center [263, 287] width 434 height 436
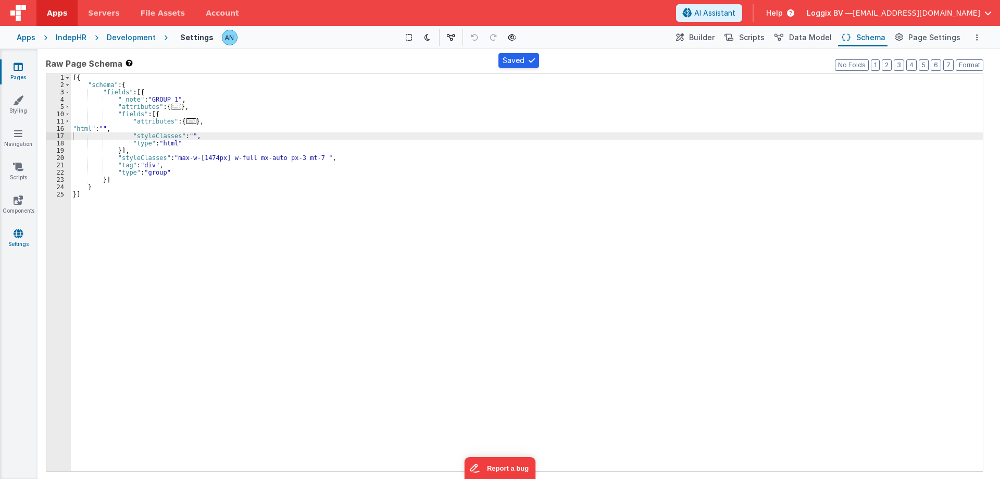
click at [19, 230] on icon at bounding box center [18, 233] width 9 height 10
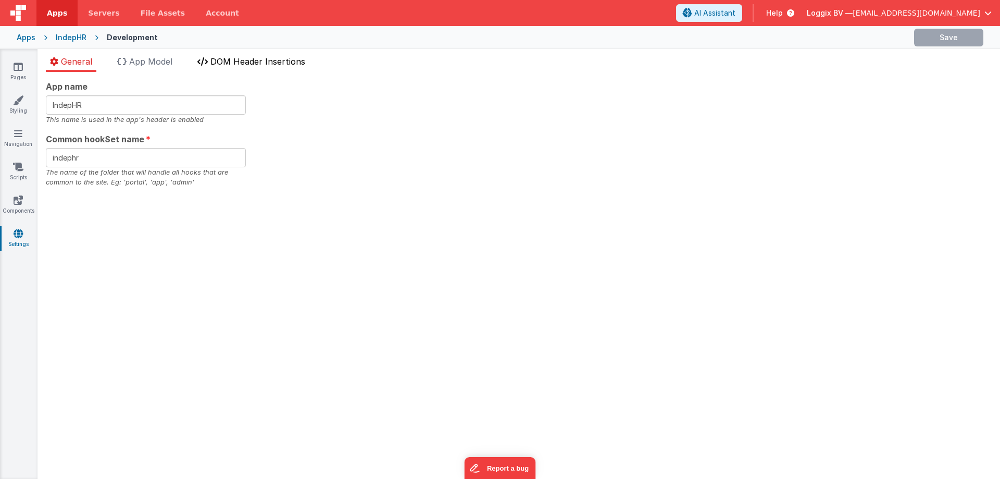
click at [229, 62] on span "DOM Header Insertions" at bounding box center [257, 61] width 95 height 10
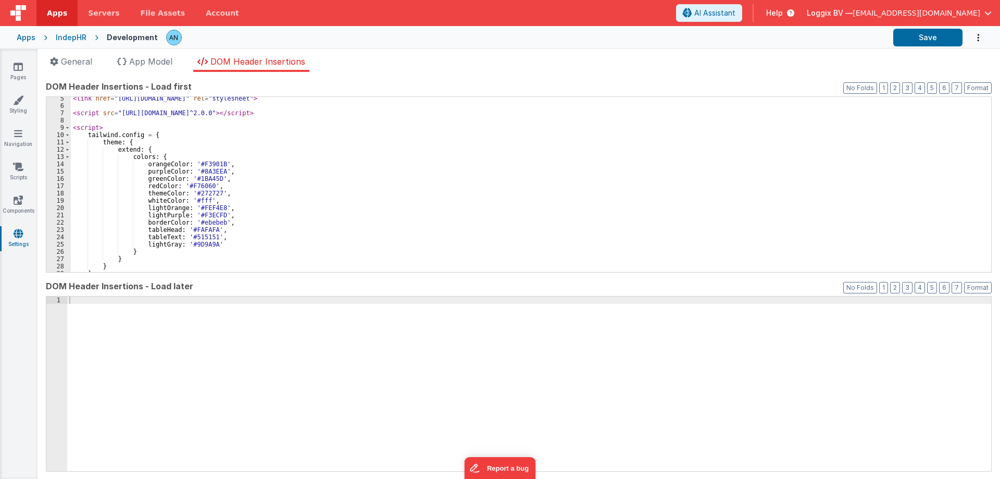
scroll to position [31, 0]
click at [66, 158] on span at bounding box center [68, 156] width 6 height 7
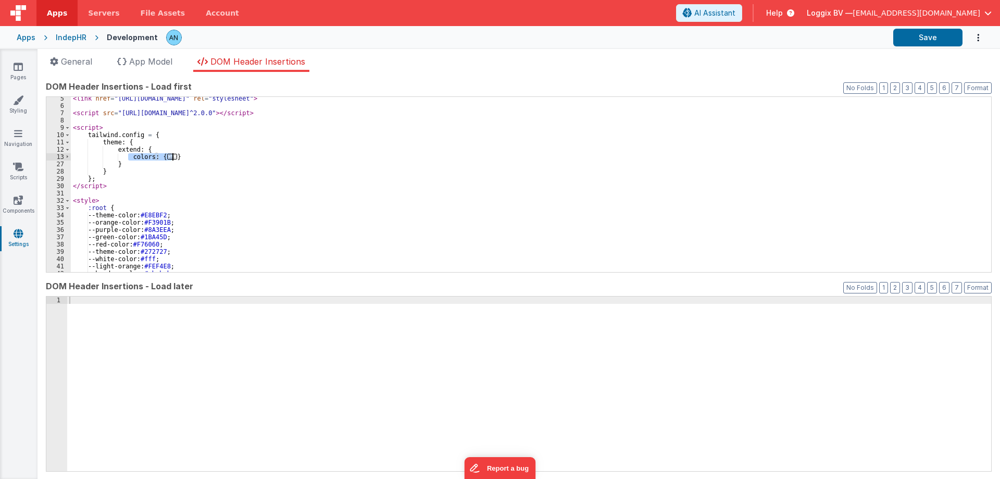
drag, startPoint x: 127, startPoint y: 154, endPoint x: 189, endPoint y: 154, distance: 62.0
click at [189, 154] on div "< link href = "https://fonts.googleapis.com/css2?family=Inter:wght@100;200;300;…" at bounding box center [527, 190] width 912 height 190
click at [189, 154] on div "< link href = "https://fonts.googleapis.com/css2?family=Inter:wght@100;200;300;…" at bounding box center [527, 184] width 912 height 175
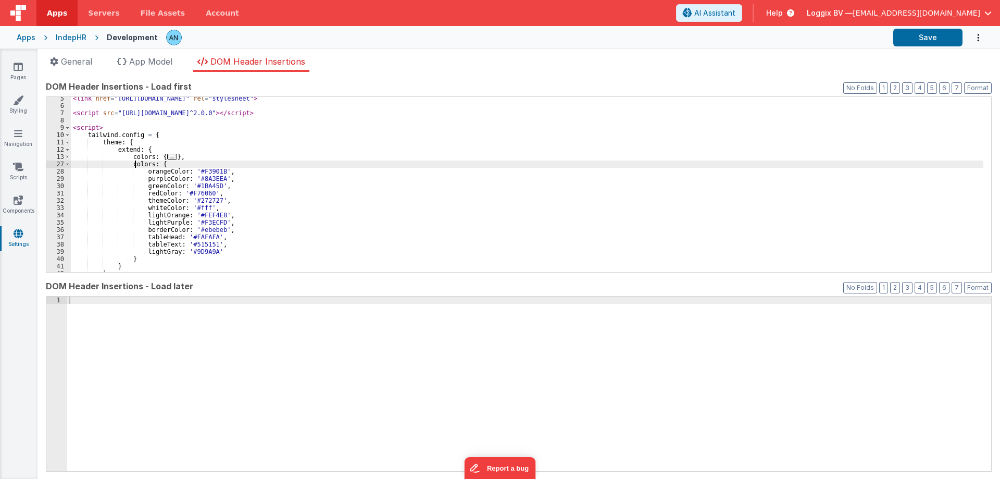
click at [133, 164] on div "< link href = "https://fonts.googleapis.com/css2?family=Inter:wght@100;200;300;…" at bounding box center [527, 190] width 912 height 190
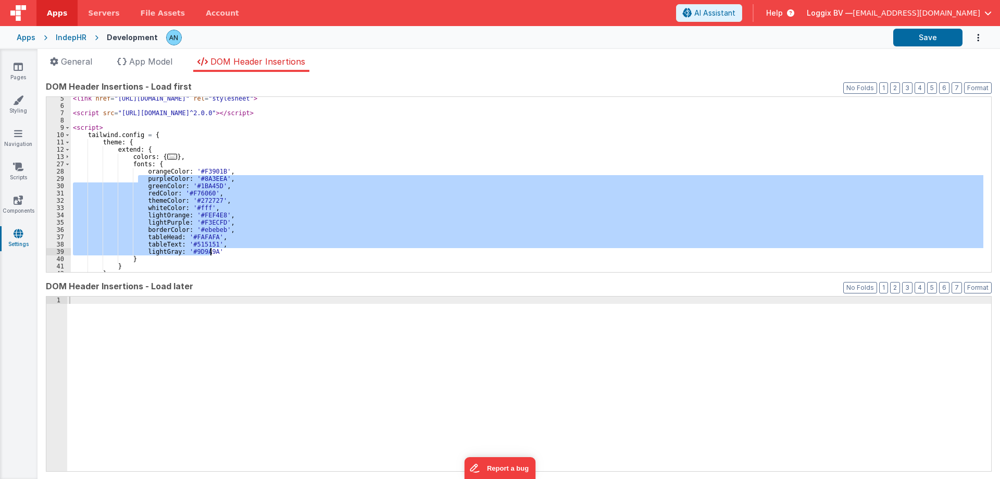
drag, startPoint x: 138, startPoint y: 179, endPoint x: 214, endPoint y: 250, distance: 103.9
click at [214, 250] on div "< link href = "https://fonts.googleapis.com/css2?family=Inter:wght@100;200;300;…" at bounding box center [527, 190] width 912 height 190
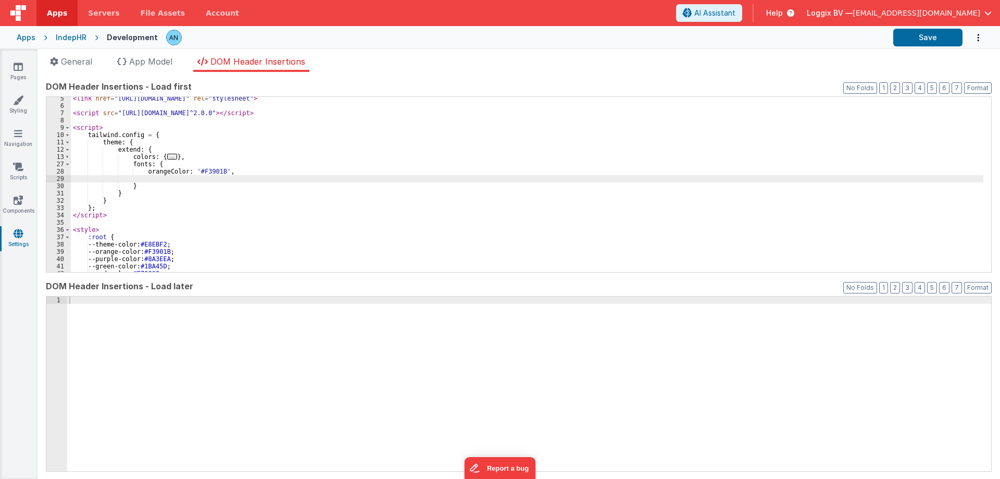
click at [153, 173] on div "< link href = "https://fonts.googleapis.com/css2?family=Inter:wght@100;200;300;…" at bounding box center [527, 190] width 912 height 190
click at [196, 169] on div "< link href = "https://fonts.googleapis.com/css2?family=Inter:wght@100;200;300;…" at bounding box center [527, 190] width 912 height 190
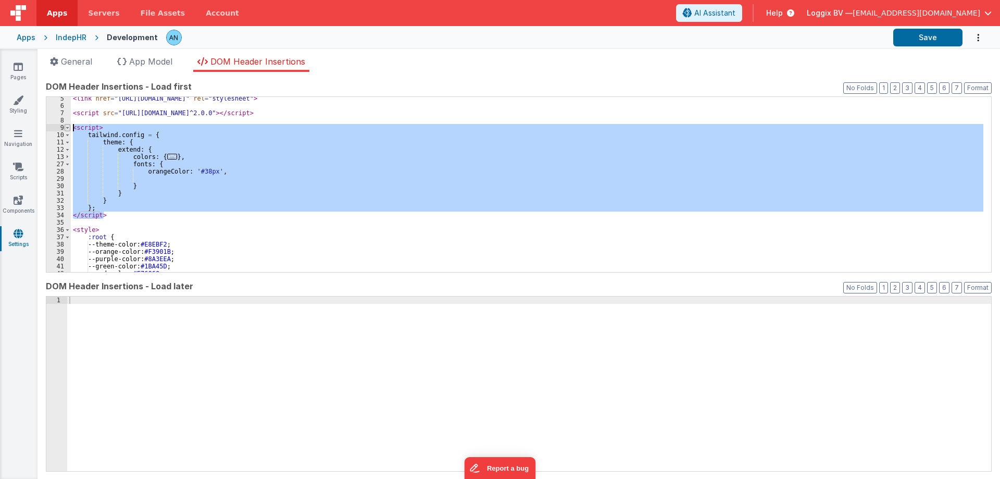
drag, startPoint x: 107, startPoint y: 213, endPoint x: 66, endPoint y: 130, distance: 92.5
click at [66, 130] on div "5 6 7 8 9 10 11 12 13 27 28 29 30 31 32 33 34 35 36 37 38 39 40 41 42 43 < link…" at bounding box center [519, 184] width 946 height 176
click at [134, 161] on div "< link href = "https://fonts.googleapis.com/css2?family=Inter:wght@100;200;300;…" at bounding box center [527, 184] width 912 height 175
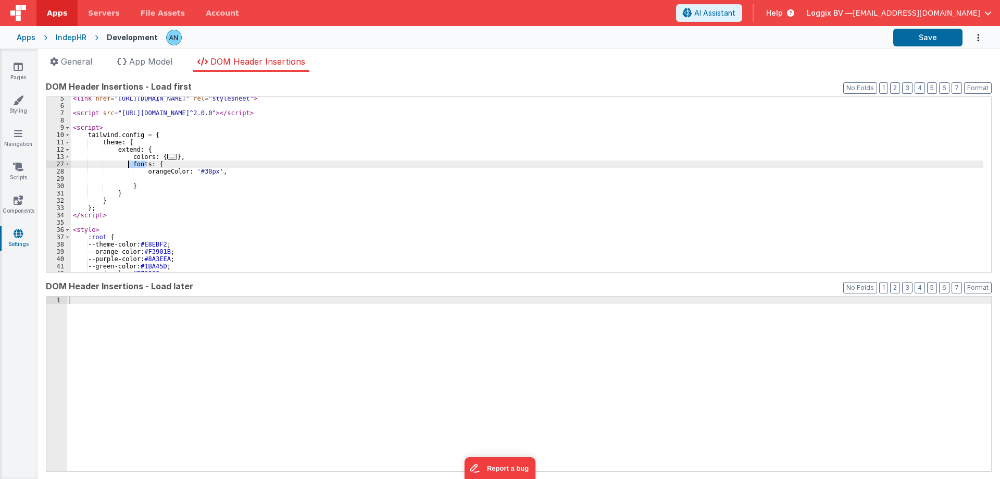
click at [134, 161] on div "< link href = "https://fonts.googleapis.com/css2?family=Inter:wght@100;200;300;…" at bounding box center [527, 190] width 912 height 190
click at [152, 169] on div "< link href = "https://fonts.googleapis.com/css2?family=Inter:wght@100;200;300;…" at bounding box center [527, 190] width 912 height 190
click at [171, 171] on div "< link href = "https://fonts.googleapis.com/css2?family=Inter:wght@100;200;300;…" at bounding box center [527, 190] width 912 height 190
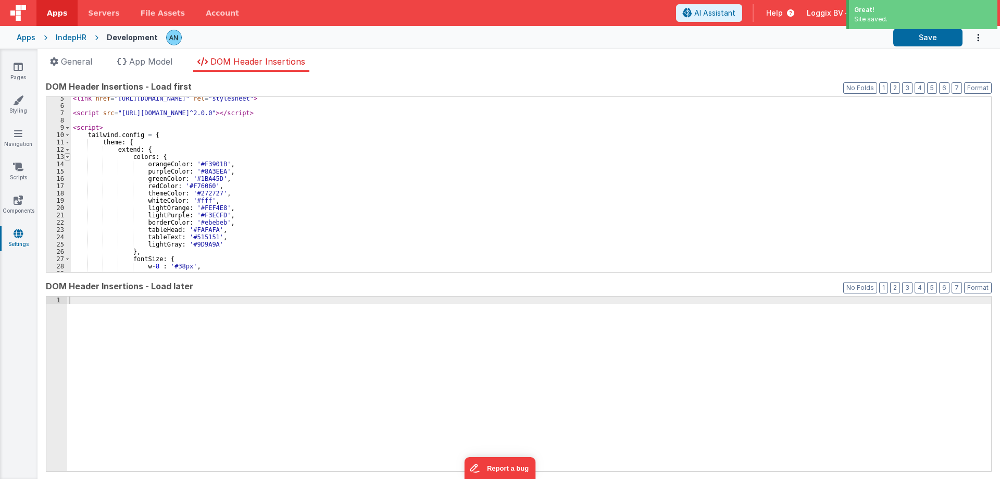
click at [68, 159] on span at bounding box center [68, 156] width 6 height 7
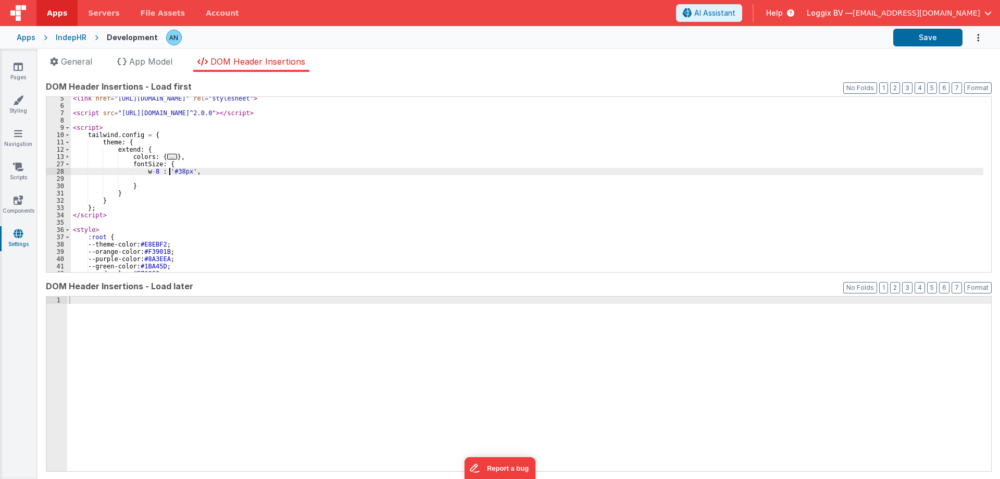
click at [170, 172] on div "< link href = "https://fonts.googleapis.com/css2?family=Inter:wght@100;200;300;…" at bounding box center [527, 190] width 912 height 190
click at [941, 30] on button "Save" at bounding box center [927, 38] width 69 height 18
drag, startPoint x: 141, startPoint y: 171, endPoint x: 151, endPoint y: 171, distance: 9.4
click at [151, 171] on div "< link href = "https://fonts.googleapis.com/css2?family=Inter:wght@100;200;300;…" at bounding box center [527, 190] width 912 height 190
click at [138, 179] on div "< link href = "https://fonts.googleapis.com/css2?family=Inter:wght@100;200;300;…" at bounding box center [527, 190] width 912 height 190
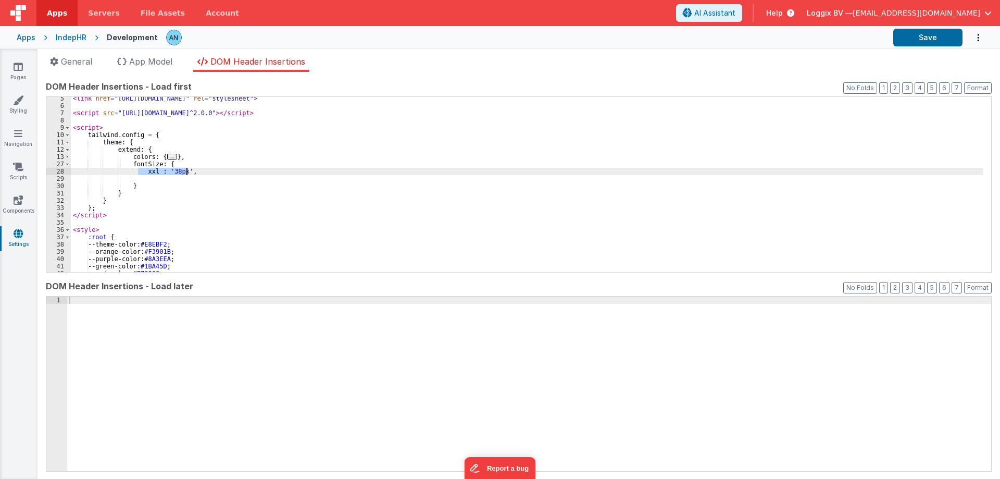
drag, startPoint x: 139, startPoint y: 172, endPoint x: 187, endPoint y: 170, distance: 48.5
click at [187, 170] on div "< link href = "https://fonts.googleapis.com/css2?family=Inter:wght@100;200;300;…" at bounding box center [527, 190] width 912 height 190
click at [151, 180] on div "< link href = "https://fonts.googleapis.com/css2?family=Inter:wght@100;200;300;…" at bounding box center [527, 190] width 912 height 190
click at [145, 176] on div "< link href = "https://fonts.googleapis.com/css2?family=Inter:wght@100;200;300;…" at bounding box center [527, 190] width 912 height 190
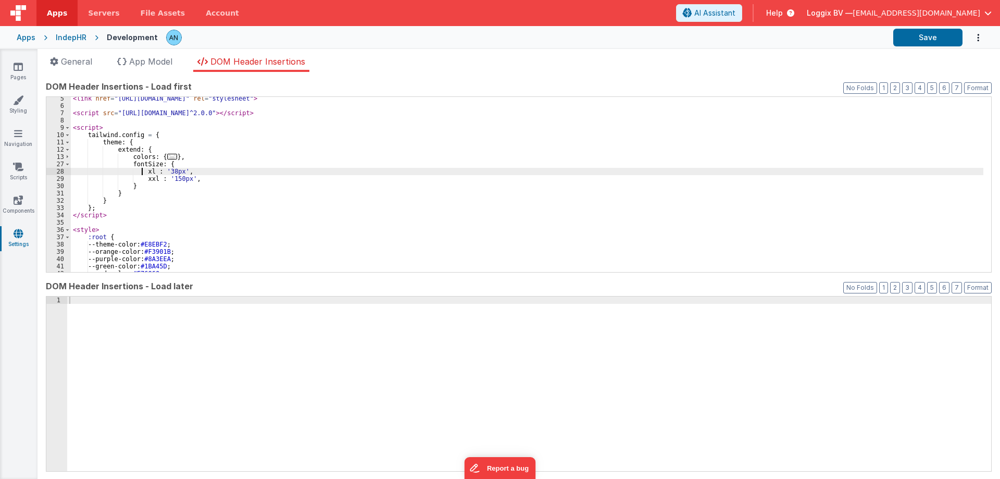
click at [148, 178] on div "< link href = "https://fonts.googleapis.com/css2?family=Inter:wght@100;200;300;…" at bounding box center [527, 190] width 912 height 190
click at [144, 172] on div "< link href = "https://fonts.googleapis.com/css2?family=Inter:wght@100;200;300;…" at bounding box center [527, 190] width 912 height 190
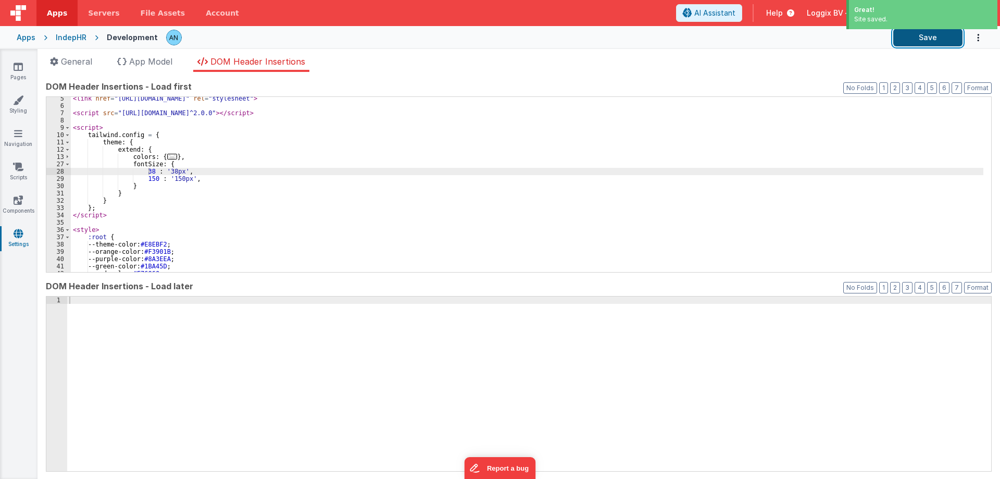
click at [899, 35] on button "Save" at bounding box center [927, 38] width 69 height 18
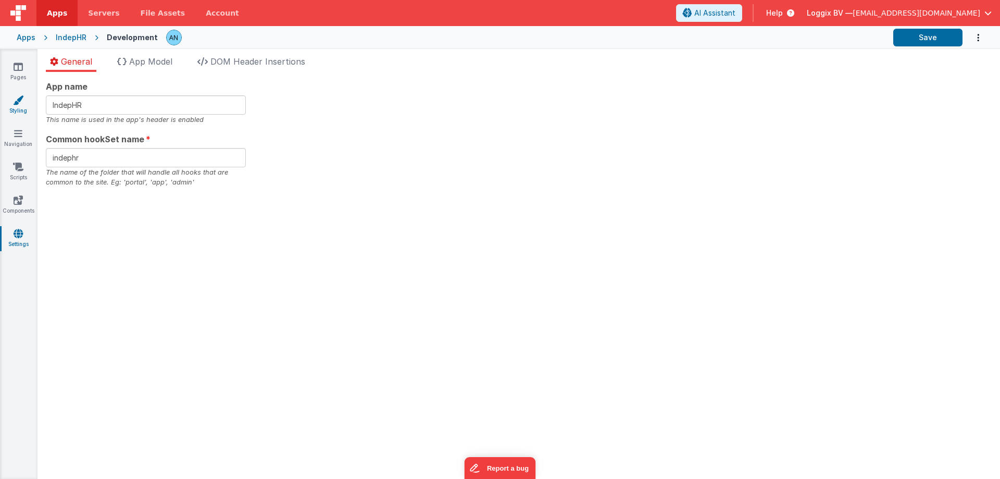
click at [24, 96] on link "Styling" at bounding box center [17, 105] width 37 height 21
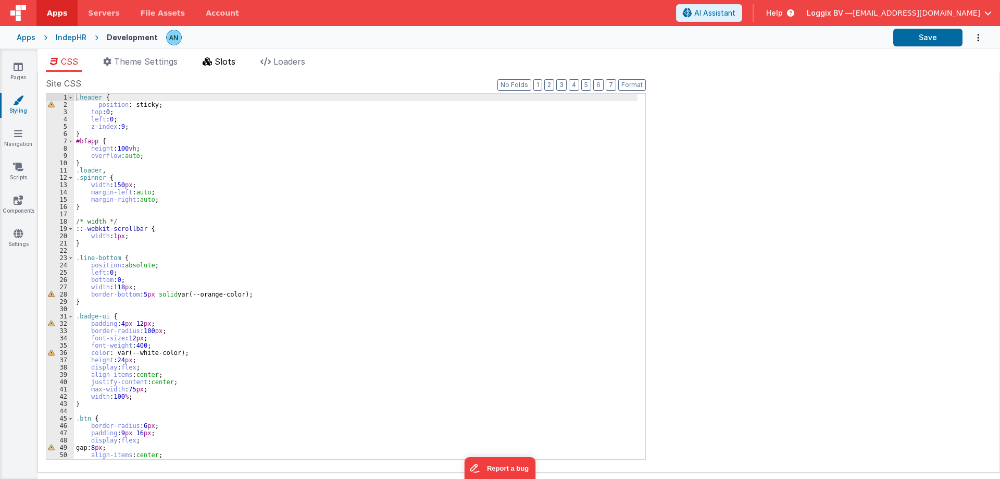
click at [221, 66] on span "Slots" at bounding box center [225, 61] width 21 height 10
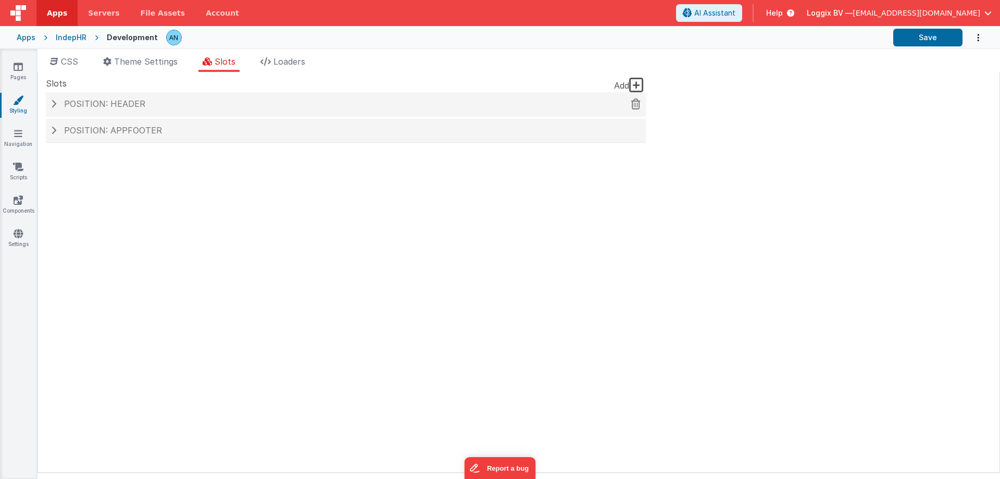
click at [127, 105] on span "Position: header" at bounding box center [104, 103] width 81 height 10
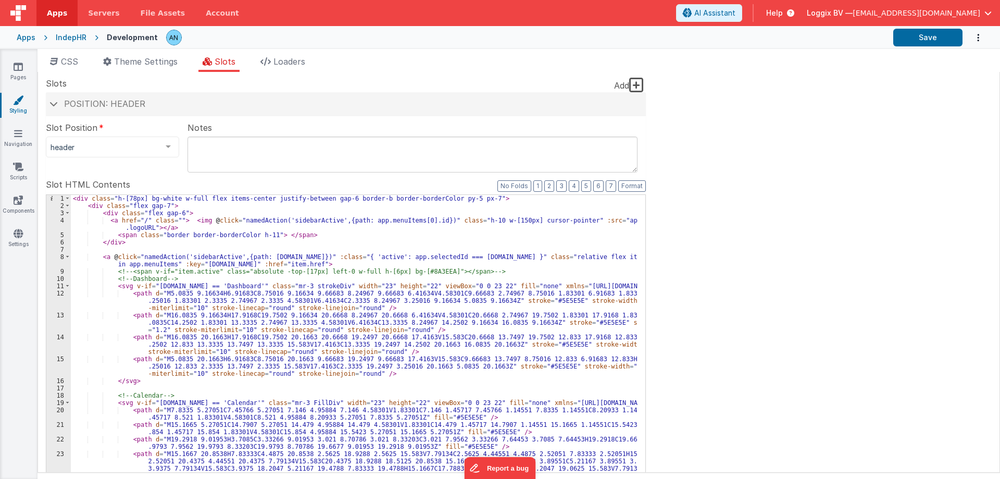
click at [481, 220] on div "< div class = "h-[78px] bg-white w-full flex items-center justify-between gap-6…" at bounding box center [354, 389] width 567 height 389
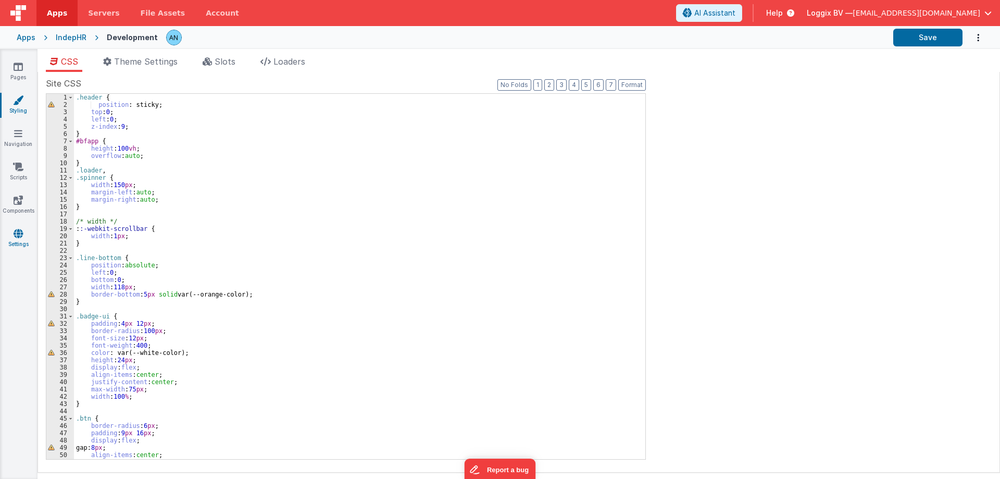
click at [10, 240] on link "Settings" at bounding box center [17, 238] width 37 height 21
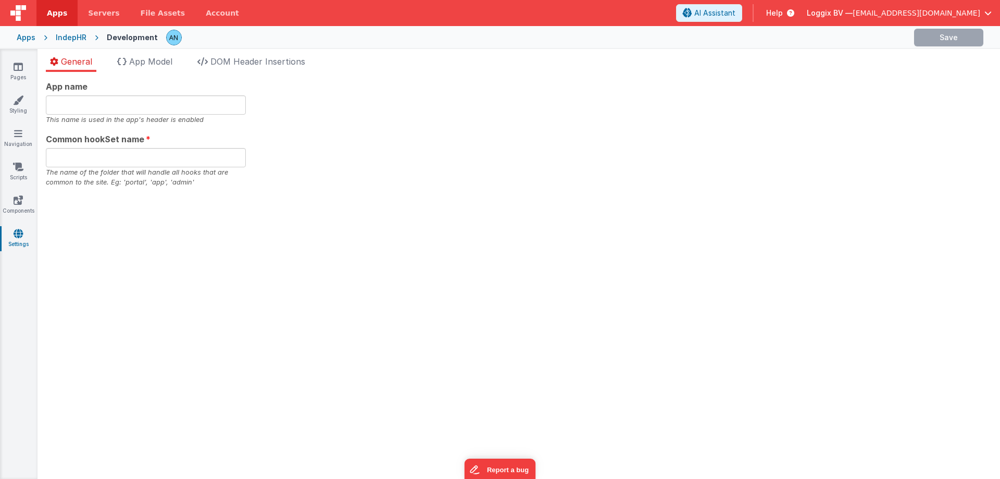
type input "IndepHR"
type input "indephr"
click at [280, 62] on span "DOM Header Insertions" at bounding box center [257, 61] width 95 height 10
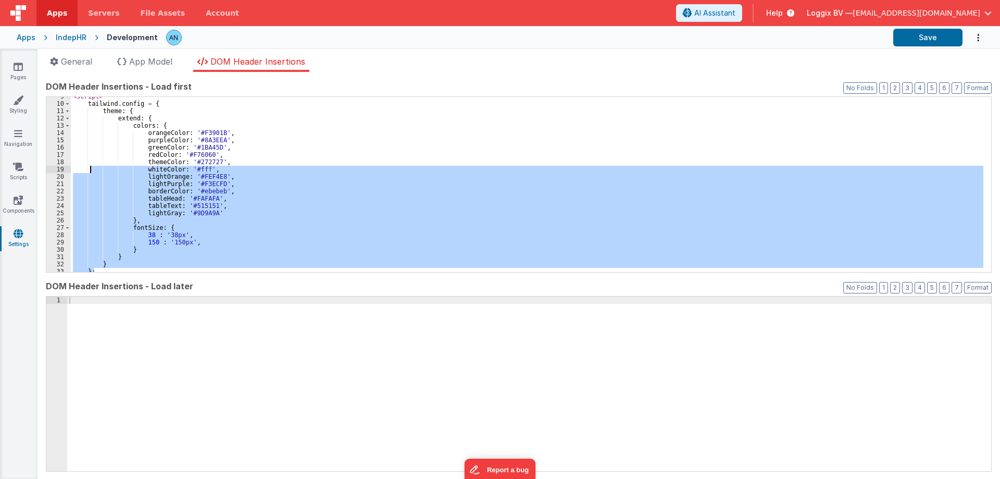
scroll to position [31, 0]
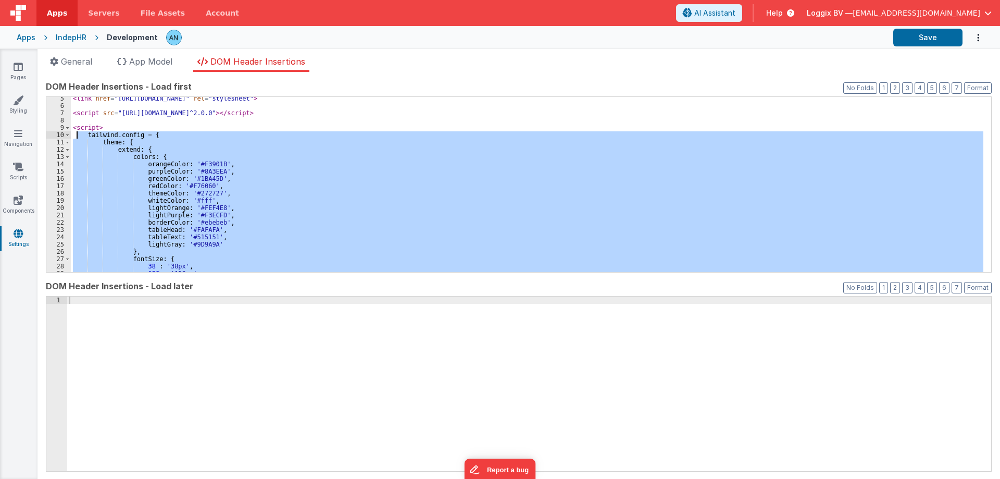
drag, startPoint x: 106, startPoint y: 208, endPoint x: 75, endPoint y: 135, distance: 78.6
click at [75, 135] on div "< link href = "https://fonts.googleapis.com/css2?family=Inter:wght@100;200;300;…" at bounding box center [527, 190] width 912 height 190
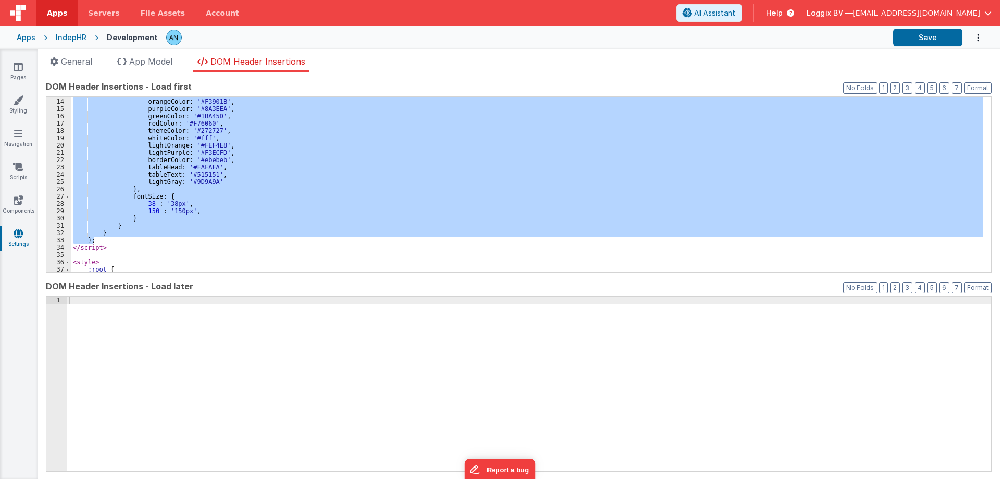
click at [193, 209] on div "colors : { orangeColor : '#F3901B' , purpleColor : '#8A3EEA' , greenColor : '#1…" at bounding box center [527, 184] width 912 height 175
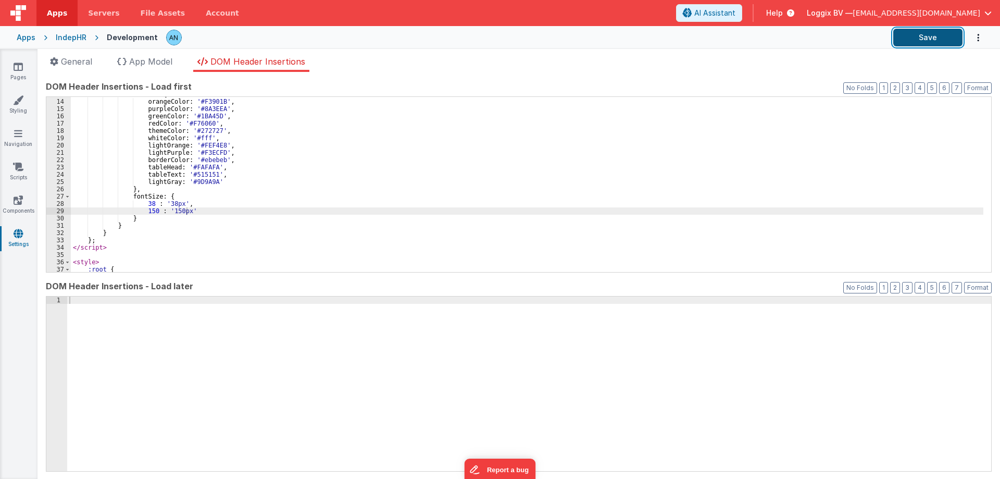
click at [935, 37] on button "Save" at bounding box center [927, 38] width 69 height 18
click at [17, 99] on icon at bounding box center [18, 100] width 10 height 10
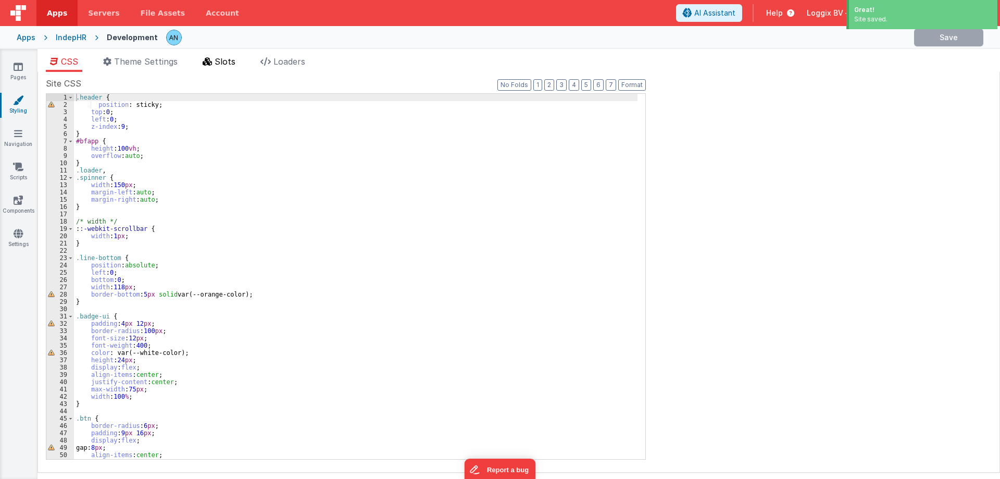
click at [231, 64] on span "Slots" at bounding box center [225, 61] width 21 height 10
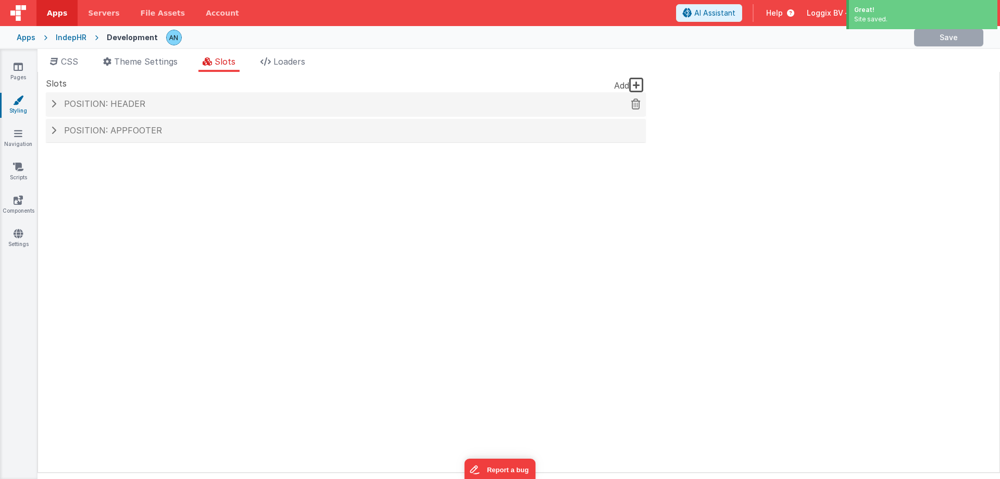
click at [124, 106] on span "Position: header" at bounding box center [104, 103] width 81 height 10
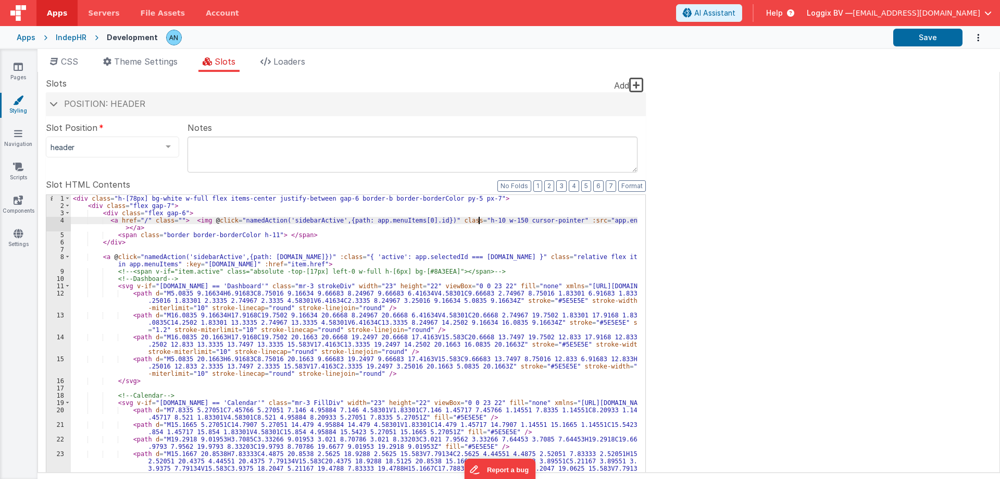
click at [478, 219] on div "< div class = "h-[78px] bg-white w-full flex items-center justify-between gap-6…" at bounding box center [354, 389] width 567 height 389
click at [15, 230] on icon at bounding box center [18, 233] width 9 height 10
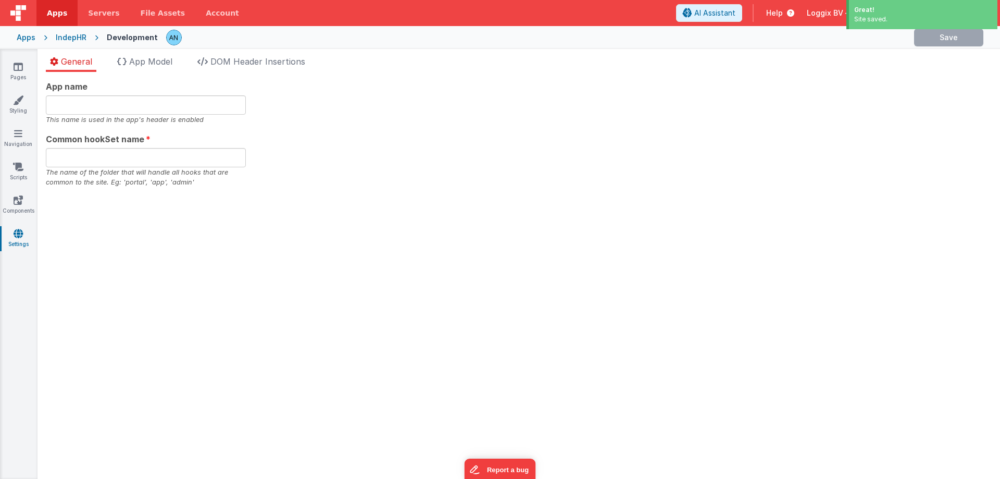
type input "IndepHR"
type input "indephr"
click at [232, 55] on div "General App Model DOM Header Insertions App name IndepHR This name is used in t…" at bounding box center [518, 264] width 962 height 430
click at [231, 57] on span "DOM Header Insertions" at bounding box center [257, 61] width 95 height 10
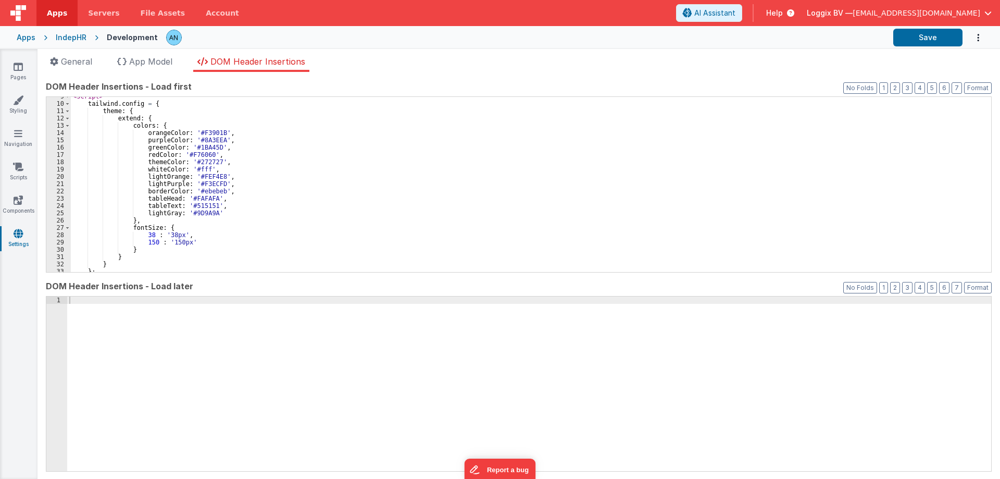
scroll to position [125, 0]
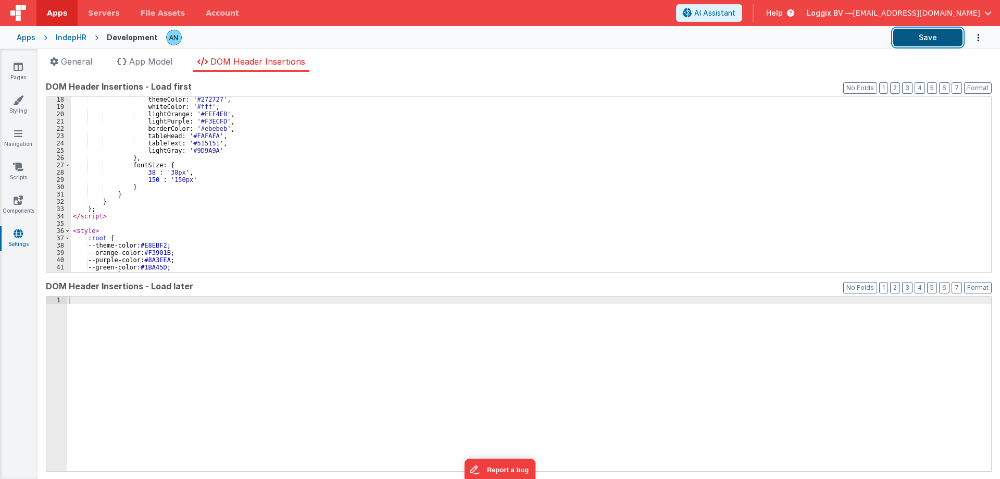
click at [901, 29] on button "Save" at bounding box center [927, 38] width 69 height 18
click at [22, 61] on icon at bounding box center [18, 66] width 9 height 10
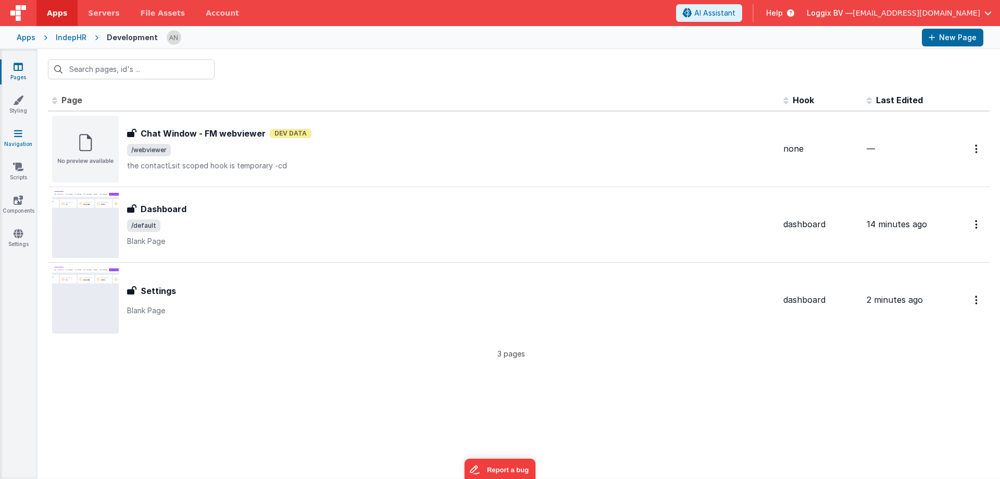
click at [19, 139] on link "Navigation" at bounding box center [17, 138] width 37 height 21
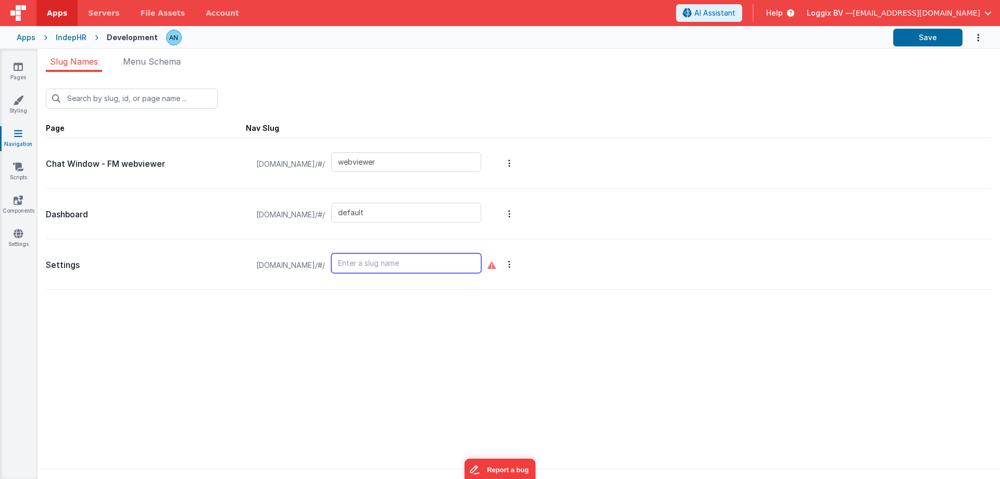
click at [378, 261] on input "text" at bounding box center [406, 263] width 150 height 20
type input "settings"
click at [15, 68] on icon at bounding box center [18, 66] width 9 height 10
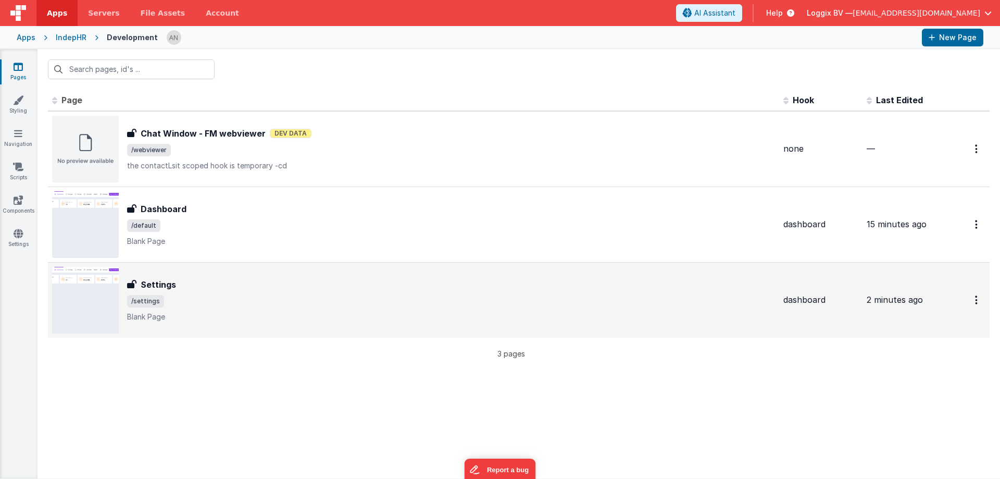
click at [152, 284] on h3 "Settings" at bounding box center [158, 284] width 35 height 12
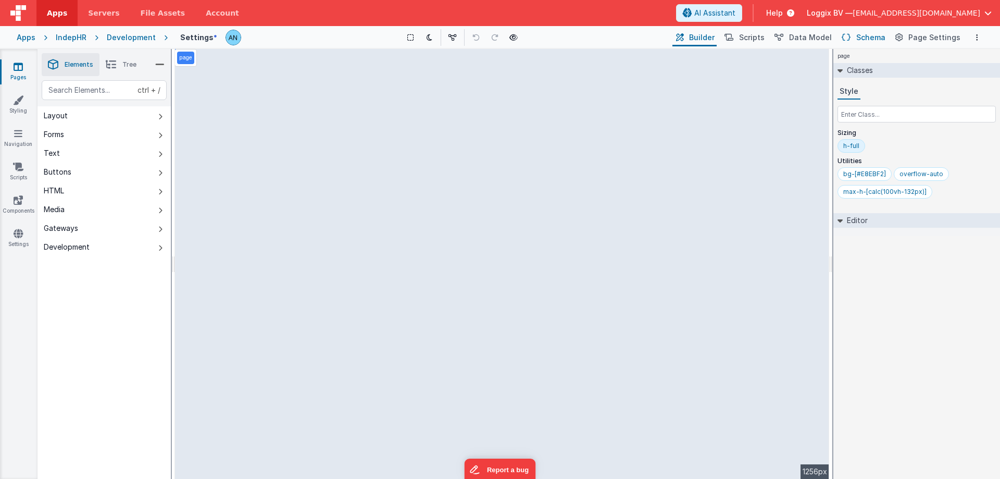
click at [861, 37] on span "Schema" at bounding box center [870, 37] width 29 height 10
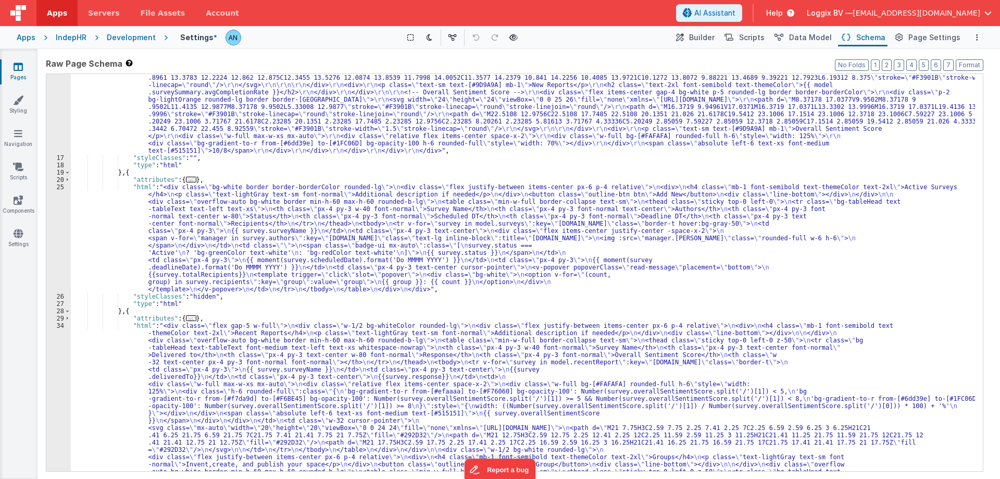
scroll to position [332, 0]
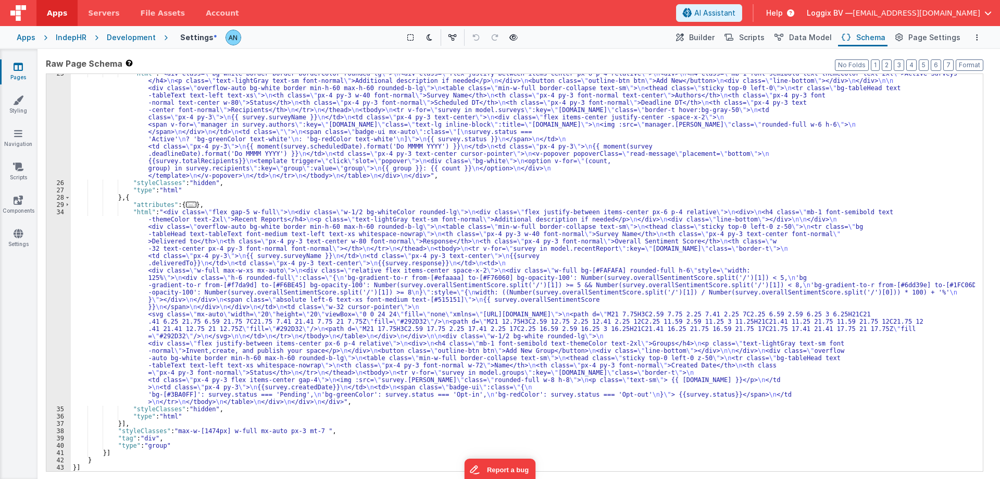
click at [133, 35] on div "Development" at bounding box center [131, 37] width 49 height 10
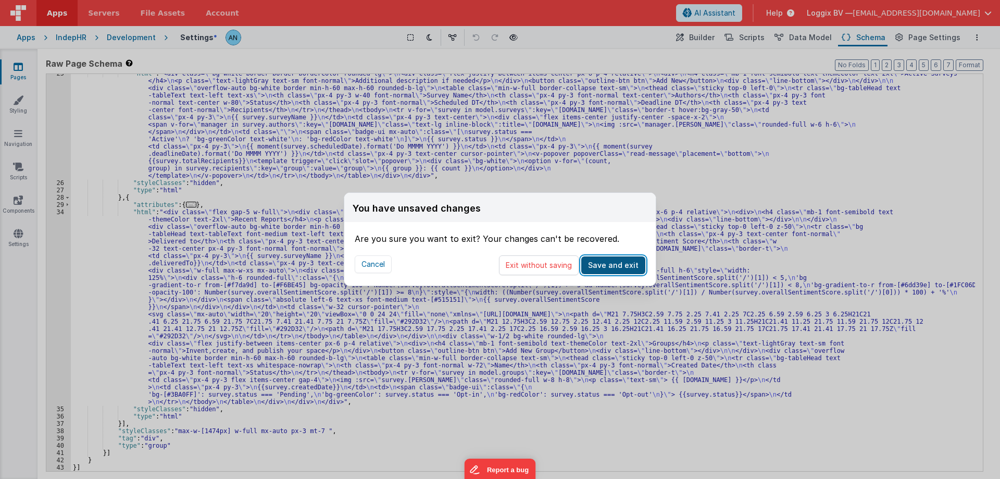
click at [600, 259] on button "Save and exit" at bounding box center [613, 265] width 64 height 18
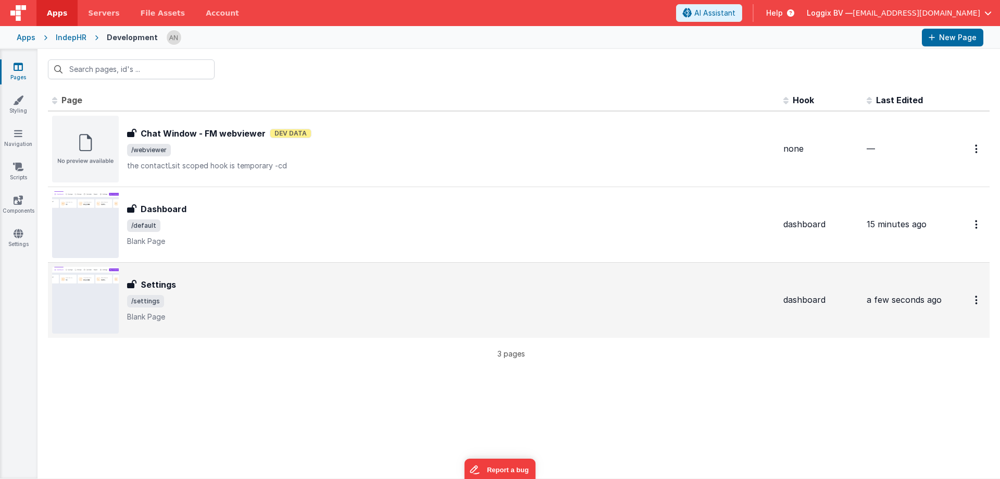
click at [274, 289] on div "Settings" at bounding box center [451, 284] width 648 height 12
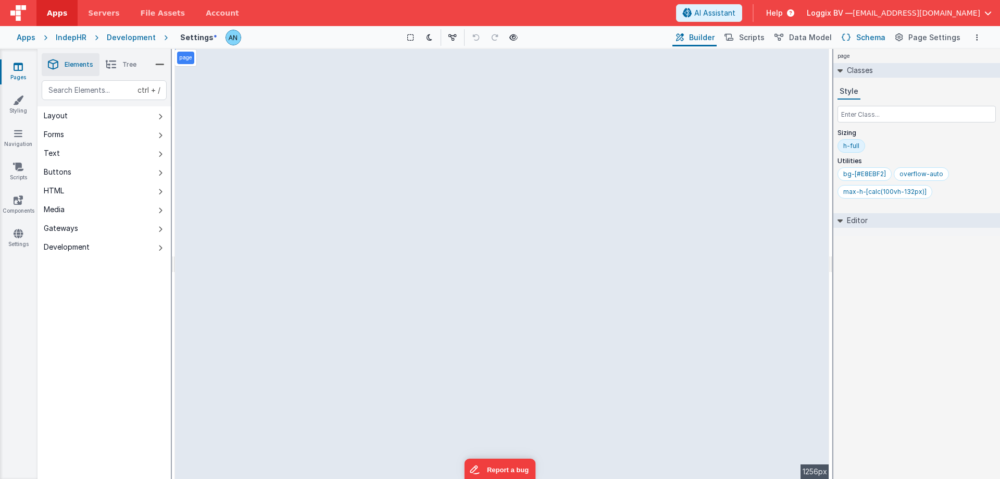
click at [864, 35] on span "Schema" at bounding box center [870, 37] width 29 height 10
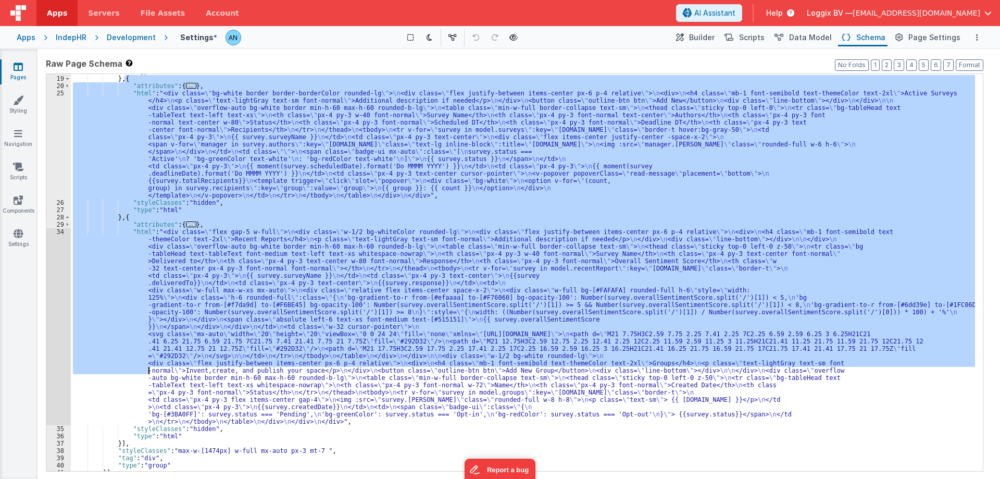
scroll to position [332, 0]
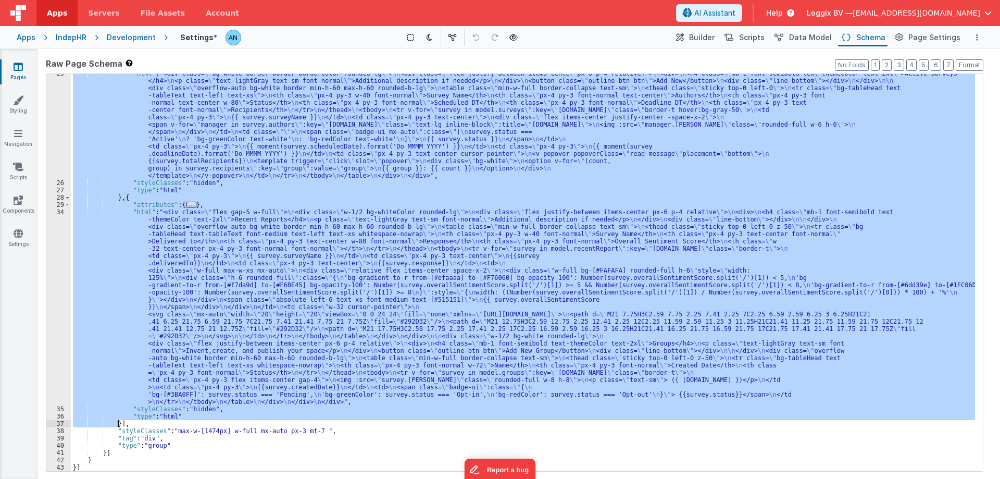
drag, startPoint x: 136, startPoint y: 224, endPoint x: 116, endPoint y: 419, distance: 195.8
click at [116, 419] on div ""html" : "<div class= \" bg-white border border-borderColor rounded-lg \" > \n …" at bounding box center [523, 326] width 904 height 513
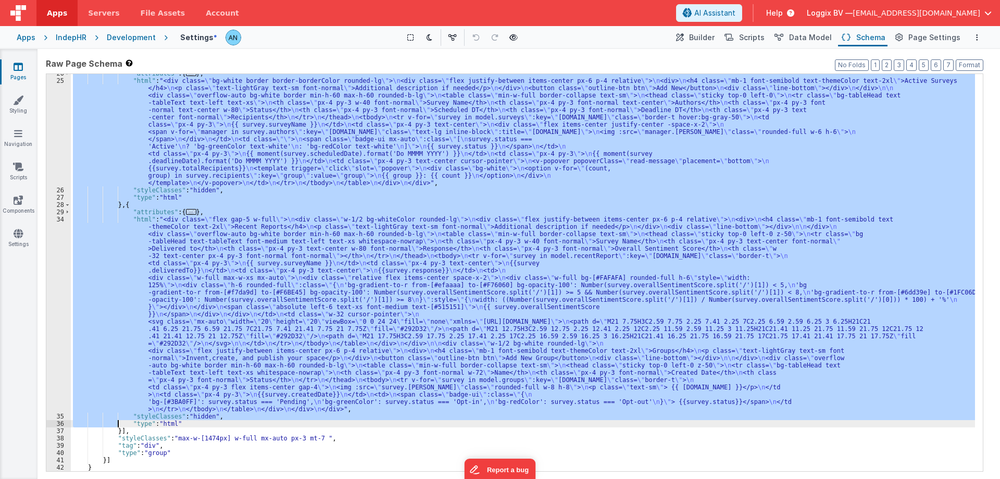
scroll to position [325, 0]
click at [115, 314] on div ""attributes" : { ... } , "html" : "<div class= \" bg-white border border-border…" at bounding box center [523, 272] width 904 height 397
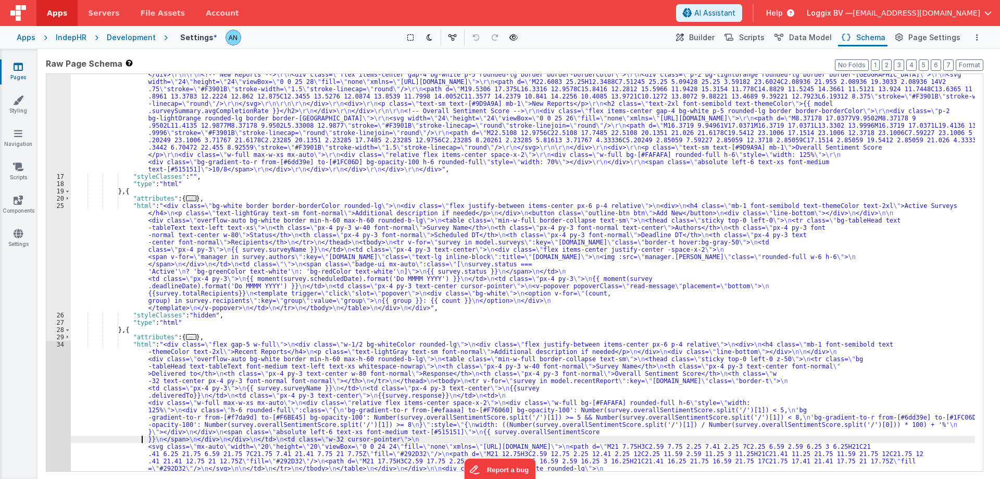
scroll to position [75, 0]
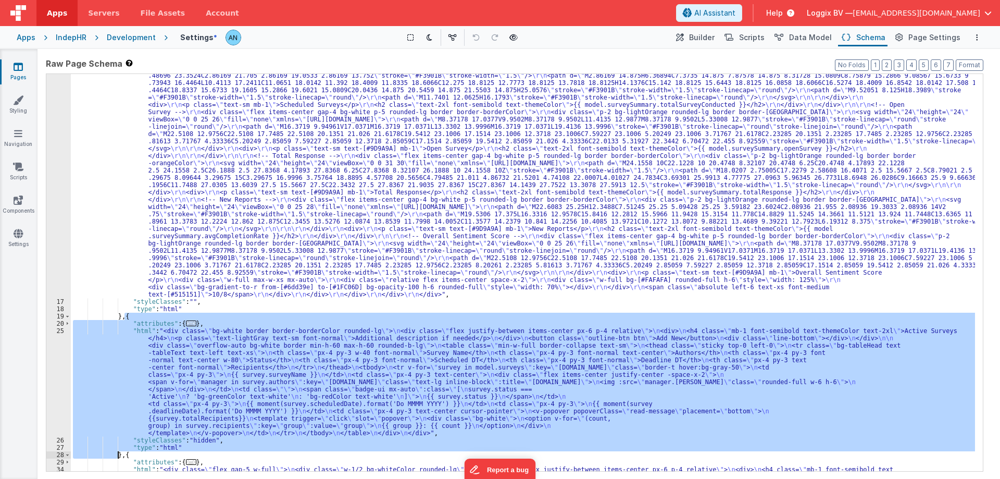
drag, startPoint x: 124, startPoint y: 315, endPoint x: 119, endPoint y: 453, distance: 138.1
click at [119, 453] on div ""html" : "<div class= \" grid grid-cols-1 md:grid-cols-5 gap-3 \" > \r\n <!-- S…" at bounding box center [523, 471] width 904 height 842
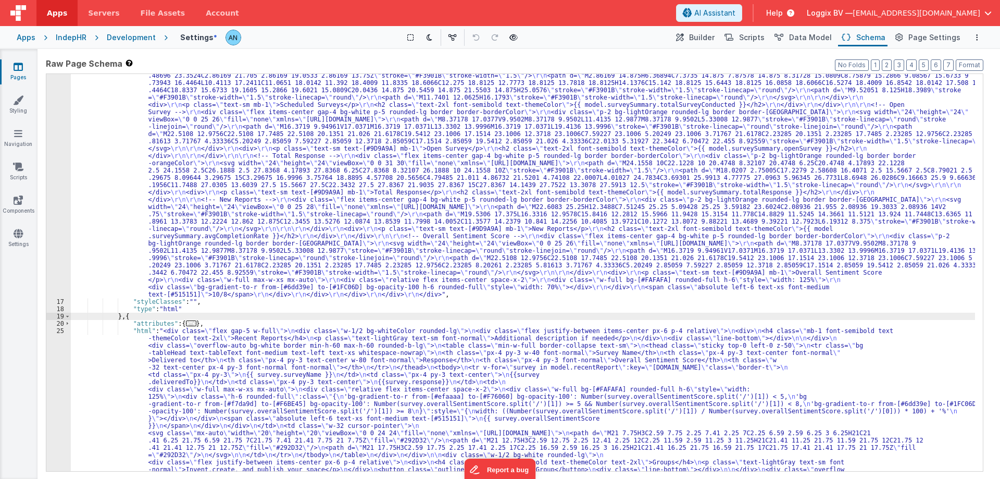
scroll to position [169, 0]
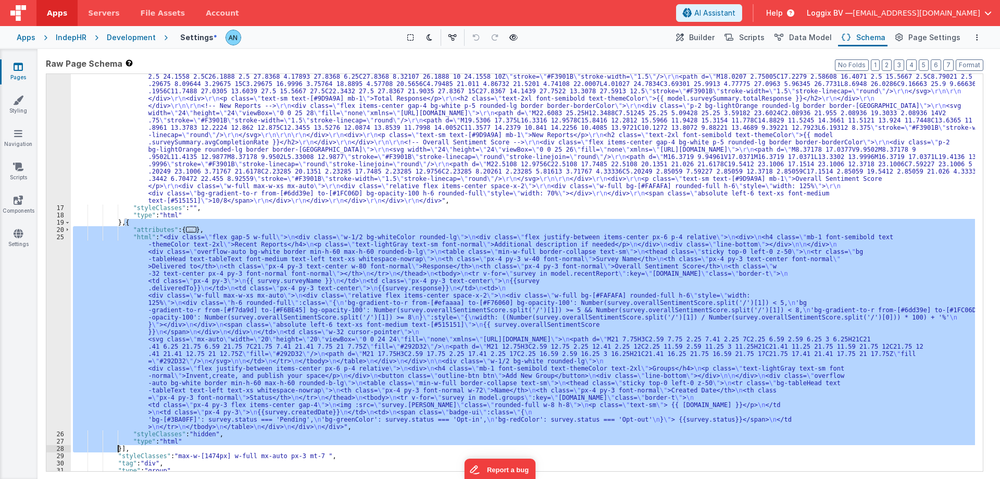
drag, startPoint x: 124, startPoint y: 222, endPoint x: 117, endPoint y: 446, distance: 223.5
click at [117, 446] on div ""html" : "<div class= \" grid grid-cols-1 md:grid-cols-5 gap-3 \" > \r\n <!-- S…" at bounding box center [523, 282] width 904 height 652
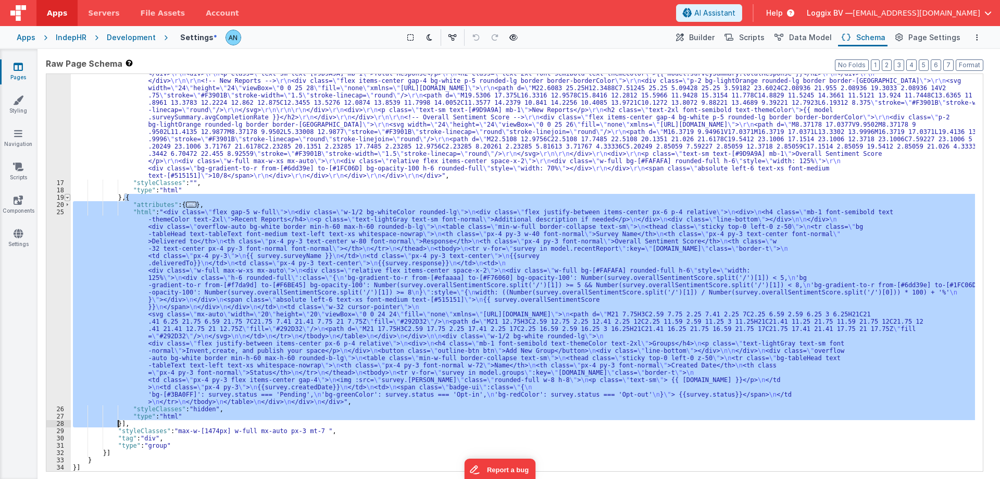
click at [67, 198] on span at bounding box center [68, 197] width 6 height 7
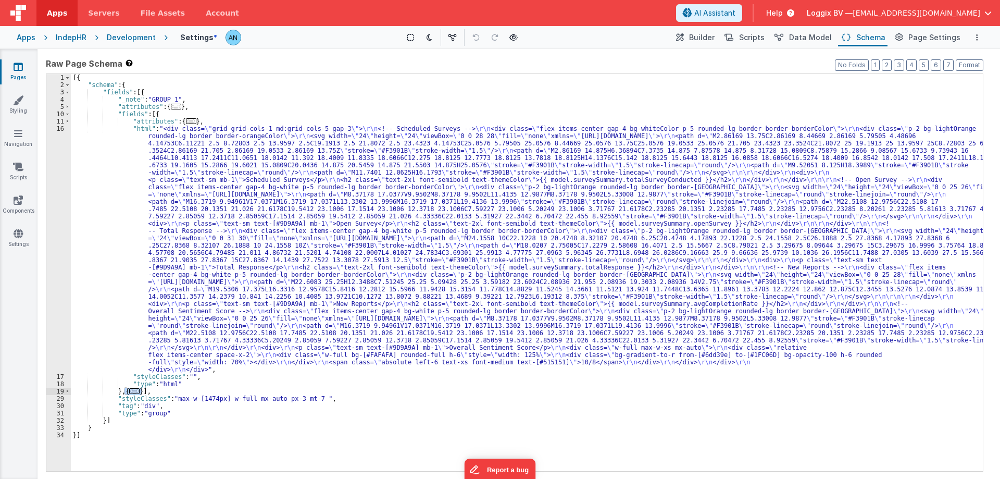
click at [173, 390] on div "[{ "schema" : { "fields" : [{ "_note" : "GROUP 1" , "attributes" : { ... } , "f…" at bounding box center [527, 279] width 912 height 411
drag, startPoint x: 128, startPoint y: 389, endPoint x: 143, endPoint y: 391, distance: 15.2
click at [143, 391] on div "[{ "schema" : { "fields" : [{ "_note" : "GROUP 1" , "attributes" : { ... } , "f…" at bounding box center [527, 279] width 912 height 411
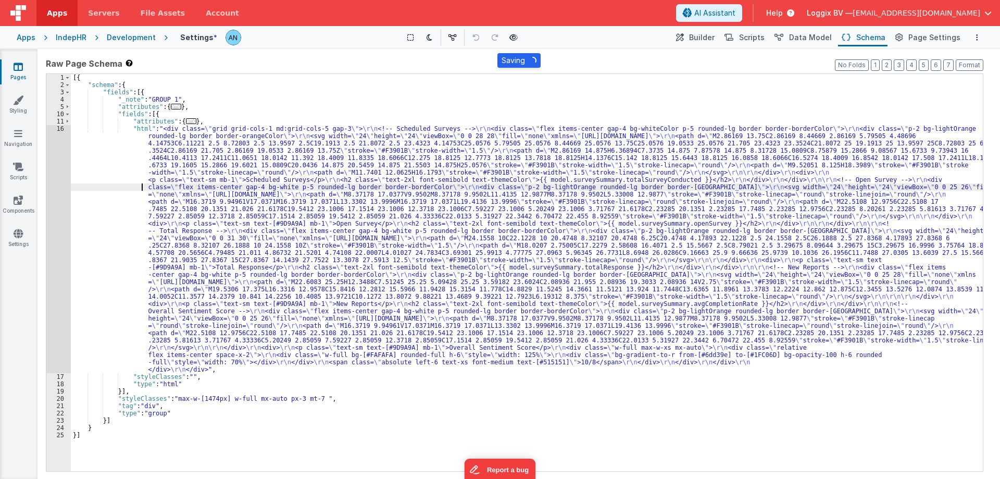
click at [140, 190] on div "[{ "schema" : { "fields" : [{ "_note" : "GROUP 1" , "attributes" : { ... } , "f…" at bounding box center [527, 279] width 912 height 411
click at [53, 137] on div "16" at bounding box center [58, 249] width 24 height 248
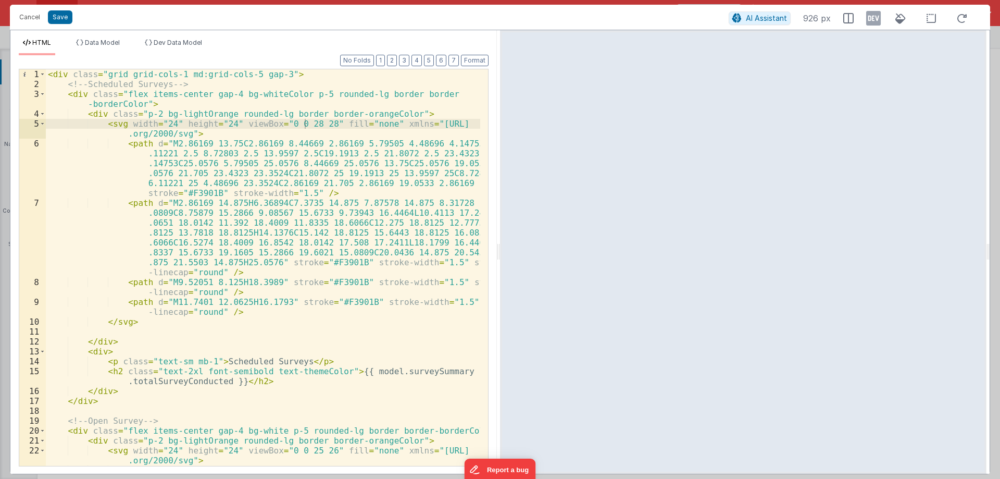
click at [233, 187] on div "< div class = "grid grid-cols-1 md:grid-cols-5 gap-3" > <!-- Scheduled Surveys …" at bounding box center [263, 287] width 434 height 436
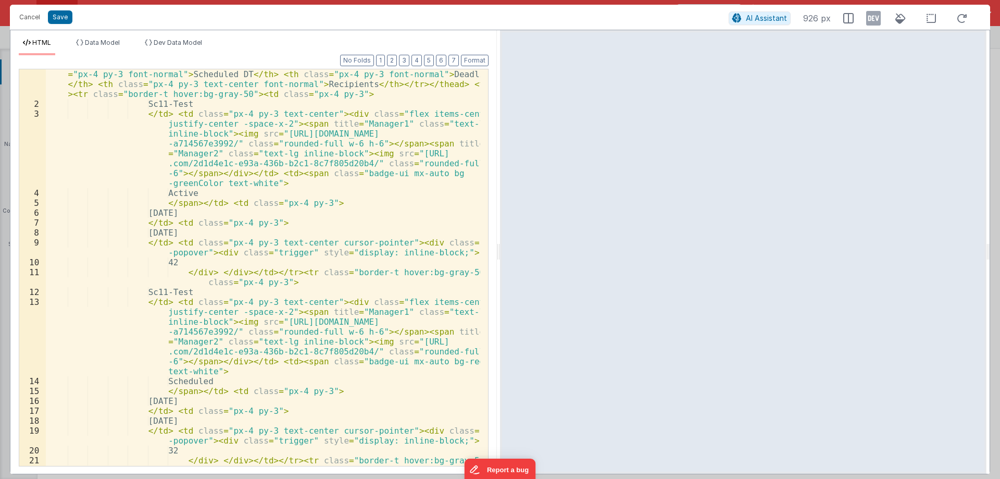
scroll to position [0, 0]
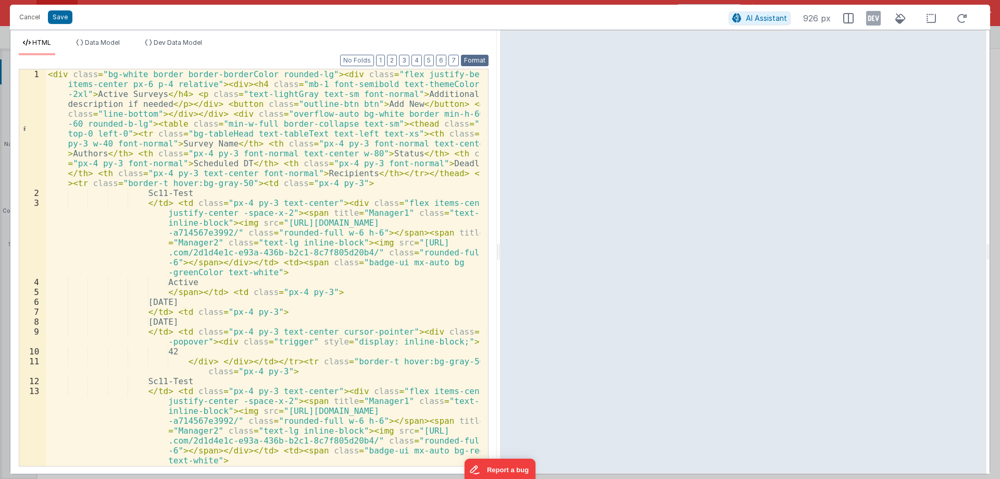
click at [469, 55] on button "Format" at bounding box center [475, 60] width 28 height 11
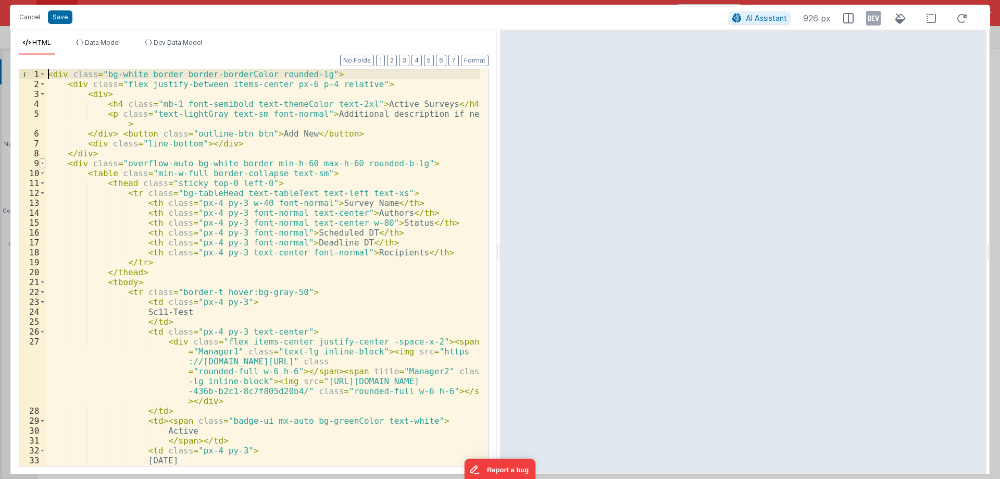
click at [41, 165] on span at bounding box center [43, 163] width 6 height 10
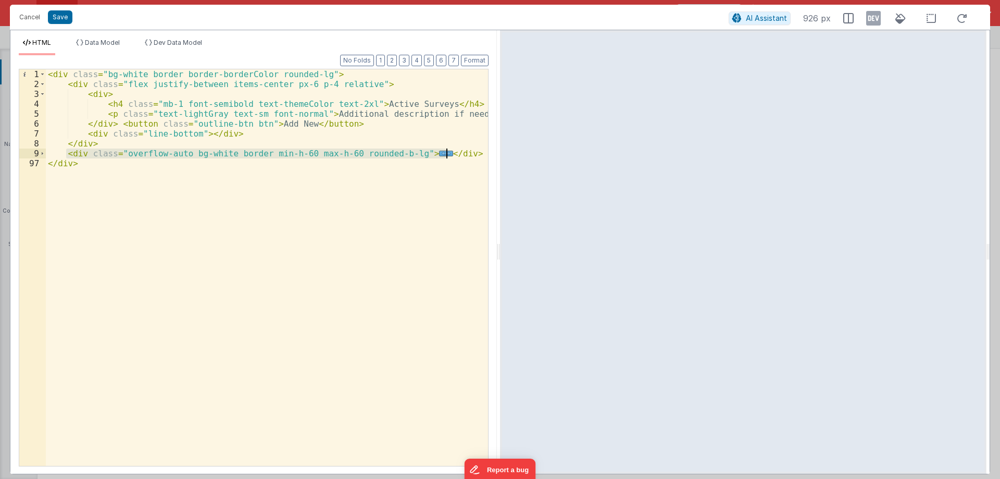
drag, startPoint x: 67, startPoint y: 152, endPoint x: 459, endPoint y: 151, distance: 392.2
click at [460, 151] on div "< div class = "bg-white border border-borderColor rounded-lg" > < div class = "…" at bounding box center [267, 277] width 442 height 416
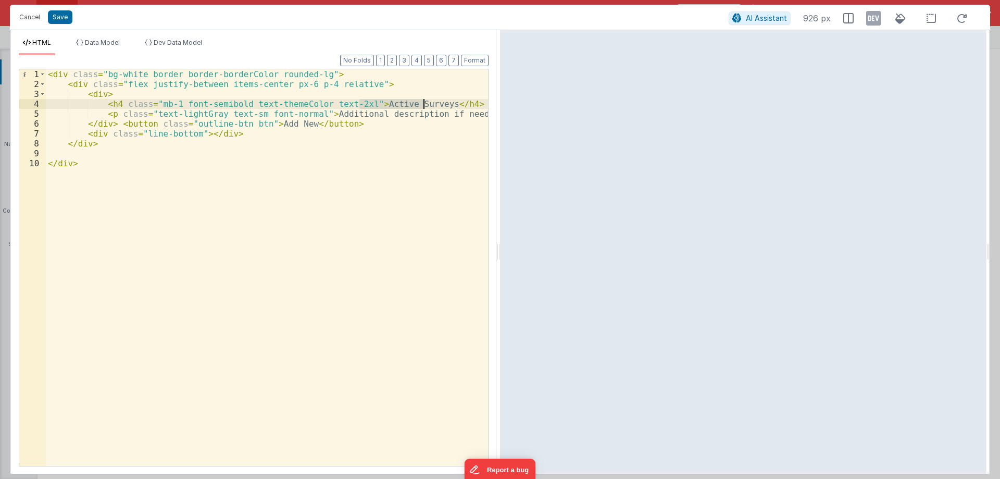
drag, startPoint x: 359, startPoint y: 100, endPoint x: 423, endPoint y: 105, distance: 64.2
click at [423, 105] on div "< div class = "bg-white border border-borderColor rounded-lg" > < div class = "…" at bounding box center [267, 277] width 442 height 416
drag, startPoint x: 315, startPoint y: 112, endPoint x: 461, endPoint y: 113, distance: 146.3
click at [461, 113] on div "< div class = "bg-white border border-borderColor rounded-lg" > < div class = "…" at bounding box center [267, 277] width 442 height 416
drag, startPoint x: 85, startPoint y: 122, endPoint x: 102, endPoint y: 122, distance: 16.7
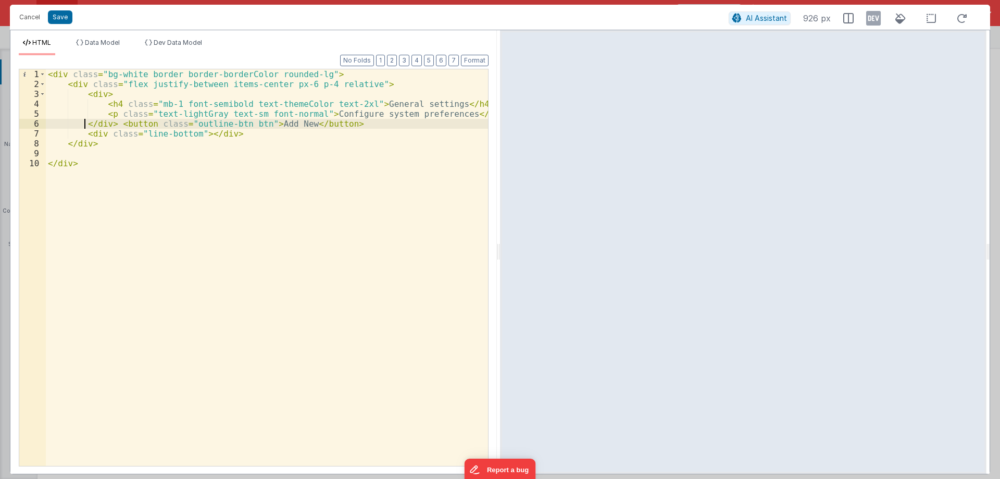
click at [102, 122] on div "< div class = "bg-white border border-borderColor rounded-lg" > < div class = "…" at bounding box center [267, 277] width 442 height 416
drag, startPoint x: 114, startPoint y: 123, endPoint x: 340, endPoint y: 122, distance: 225.5
click at [340, 122] on div "< div class = "bg-white border border-borderColor rounded-lg" > < div class = "…" at bounding box center [267, 277] width 442 height 416
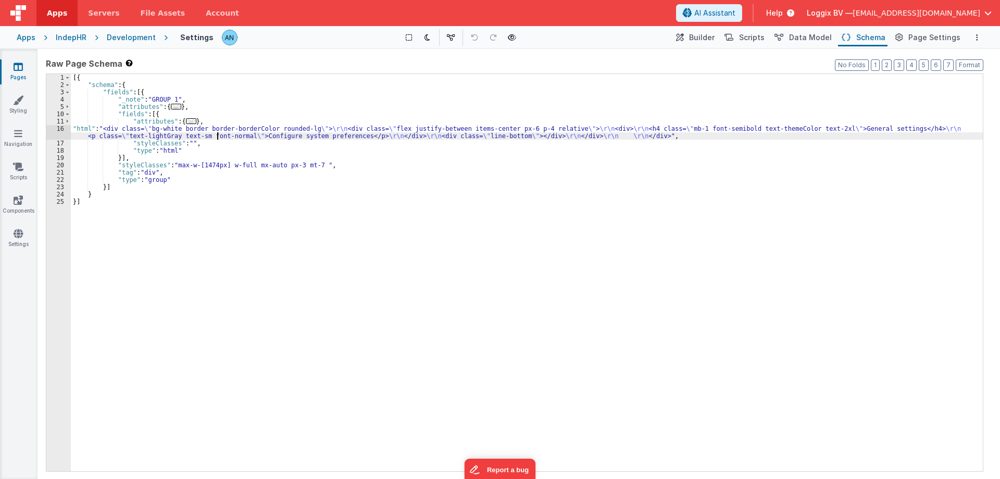
click at [219, 134] on div "[{ "schema" : { "fields" : [{ "_note" : "GROUP 1" , "attributes" : { ... } , "f…" at bounding box center [527, 279] width 912 height 411
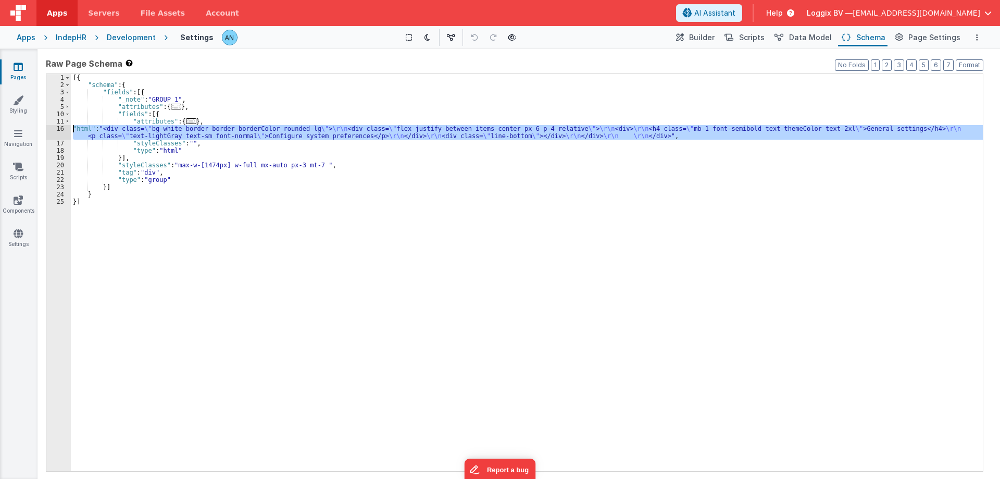
click at [59, 130] on div "16" at bounding box center [58, 132] width 24 height 15
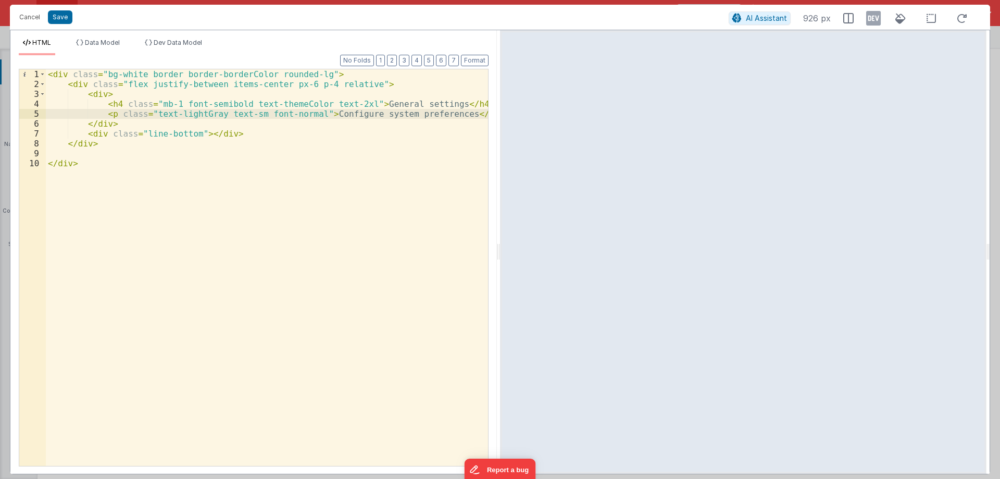
click at [307, 73] on div "< div class = "bg-white border border-borderColor rounded-lg" > < div class = "…" at bounding box center [267, 277] width 442 height 416
click at [43, 84] on span at bounding box center [43, 84] width 6 height 10
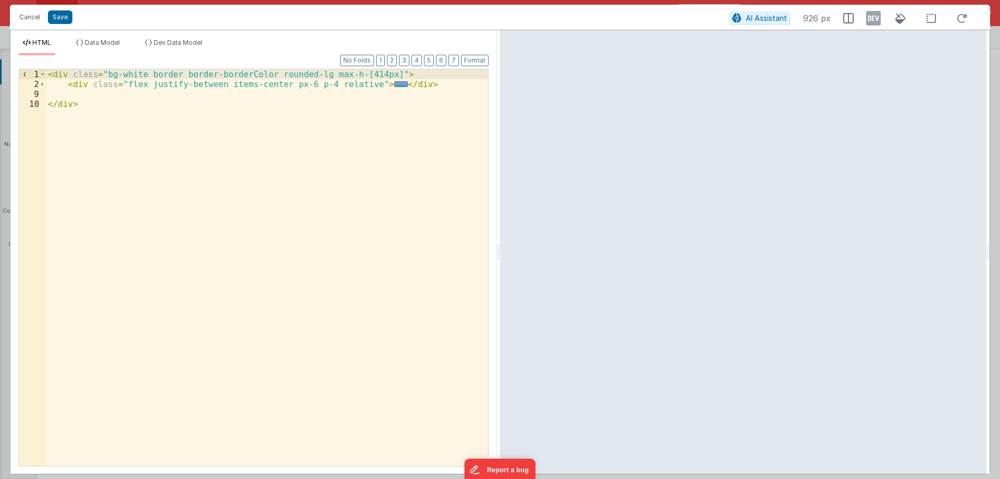
click at [78, 93] on div "< div class = "bg-white border border-borderColor rounded-lg max-h-[414px]" > <…" at bounding box center [267, 277] width 442 height 416
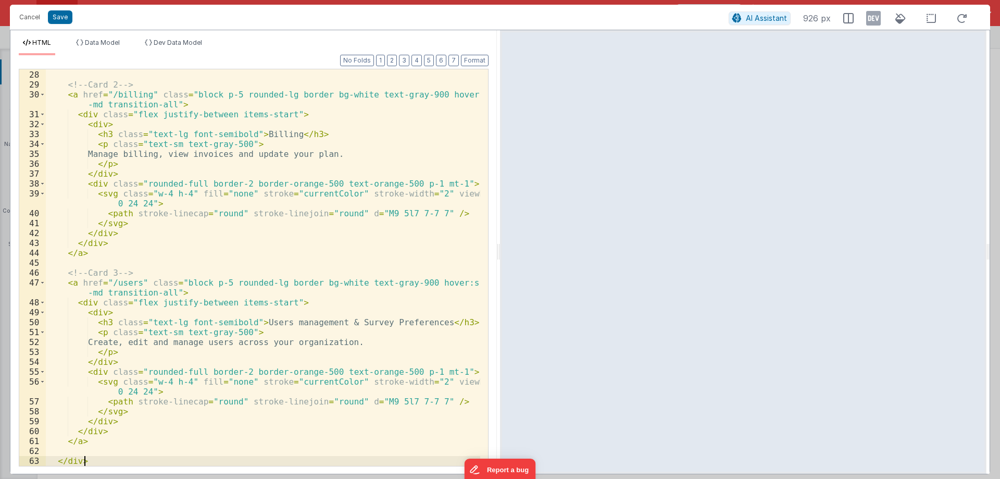
scroll to position [102, 0]
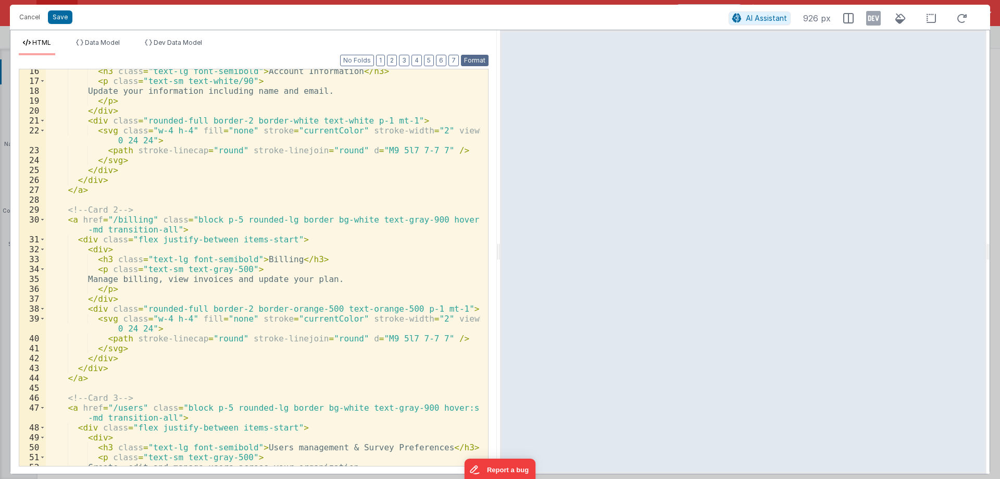
click at [471, 57] on button "Format" at bounding box center [475, 60] width 28 height 11
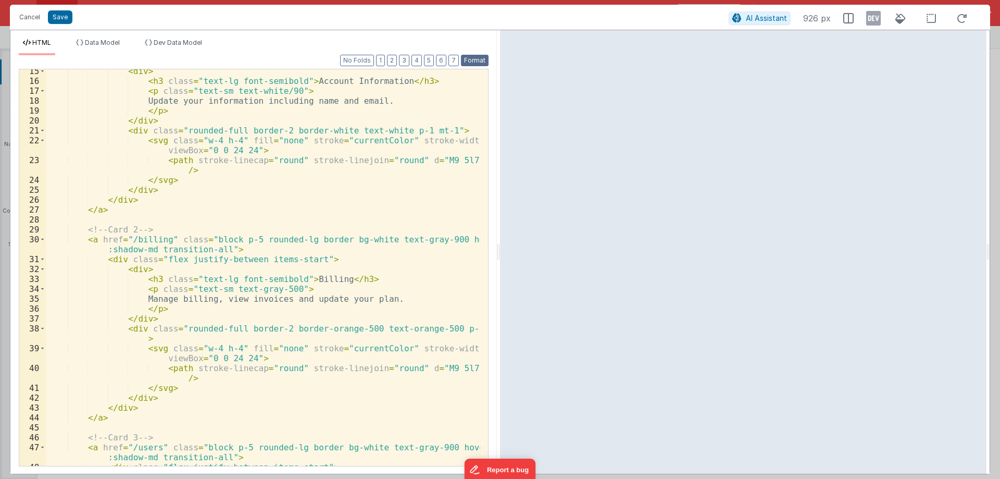
scroll to position [0, 0]
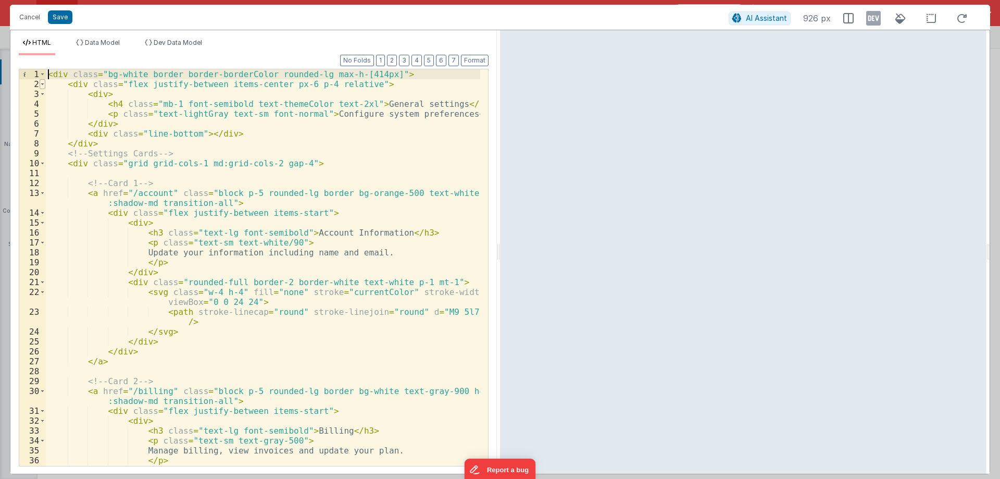
click at [43, 84] on span at bounding box center [43, 84] width 6 height 10
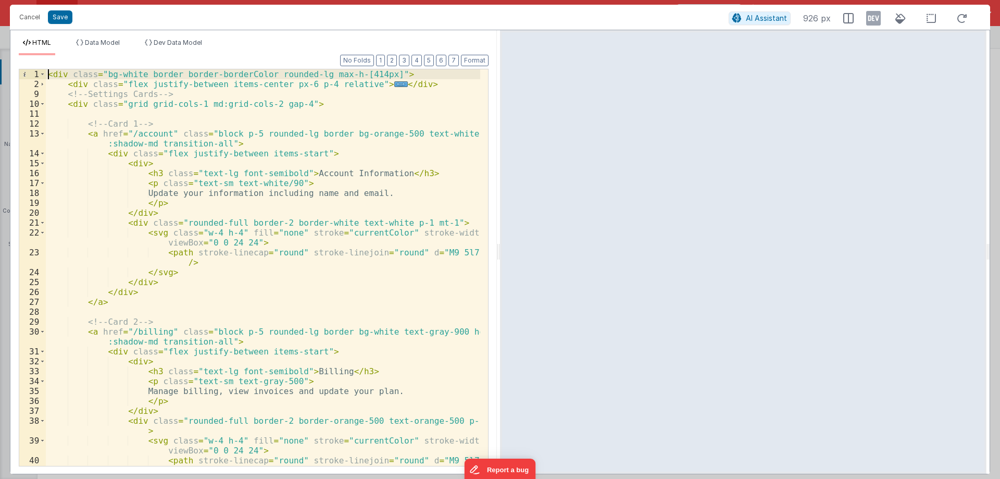
click at [411, 84] on div "< div class = "bg-white border border-borderColor rounded-lg max-h-[414px]" > <…" at bounding box center [263, 277] width 434 height 416
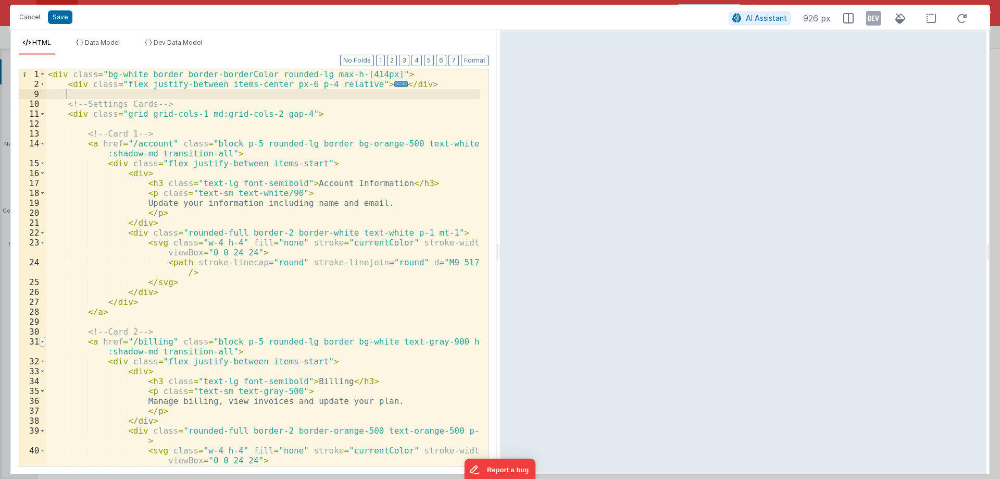
click at [43, 342] on span at bounding box center [43, 341] width 6 height 10
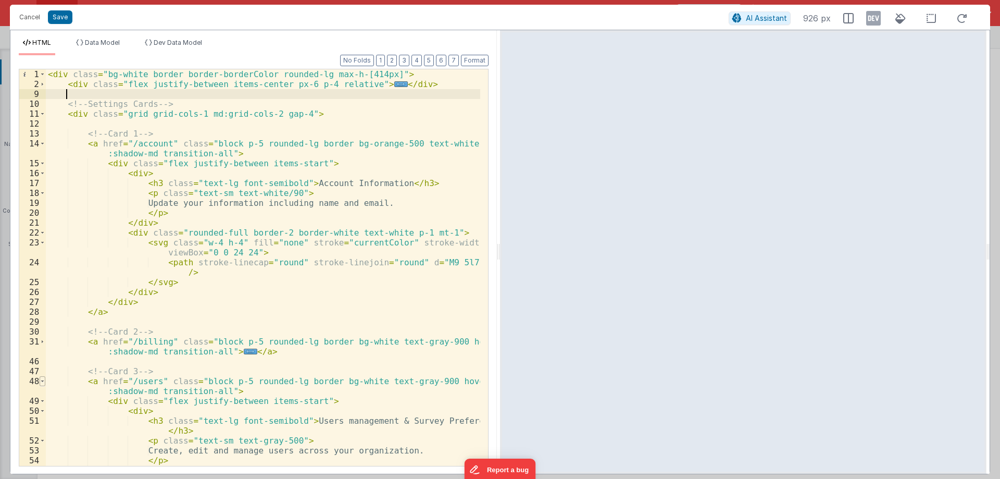
click at [44, 382] on span at bounding box center [43, 381] width 6 height 10
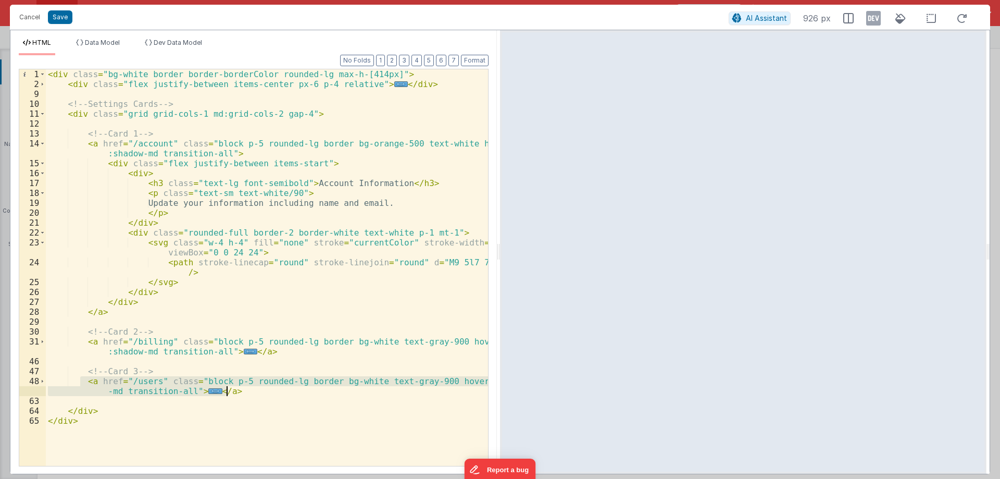
drag, startPoint x: 81, startPoint y: 380, endPoint x: 230, endPoint y: 389, distance: 149.2
click at [230, 389] on div "< div class = "bg-white border border-borderColor rounded-lg max-h-[414px]" > <…" at bounding box center [267, 277] width 442 height 416
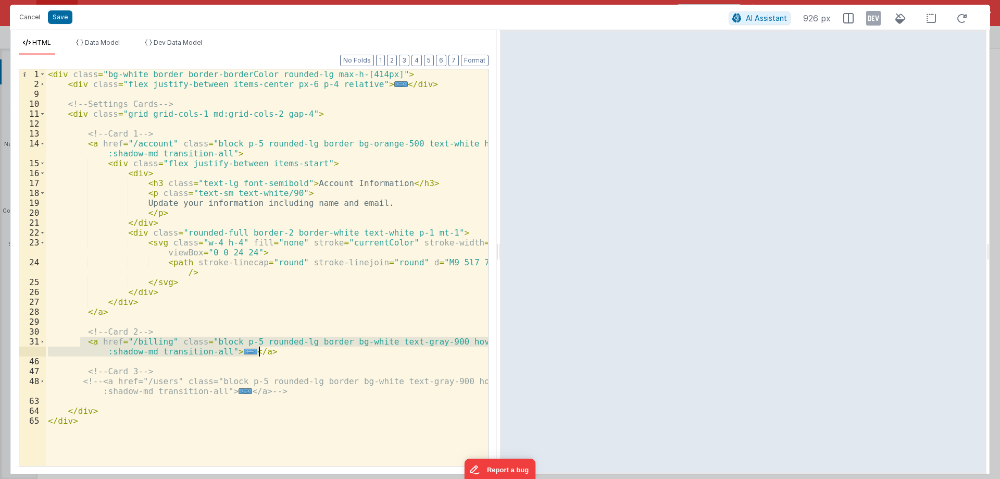
drag, startPoint x: 82, startPoint y: 340, endPoint x: 263, endPoint y: 350, distance: 181.5
click at [263, 350] on div "< div class = "bg-white border border-borderColor rounded-lg max-h-[414px]" > <…" at bounding box center [267, 277] width 442 height 416
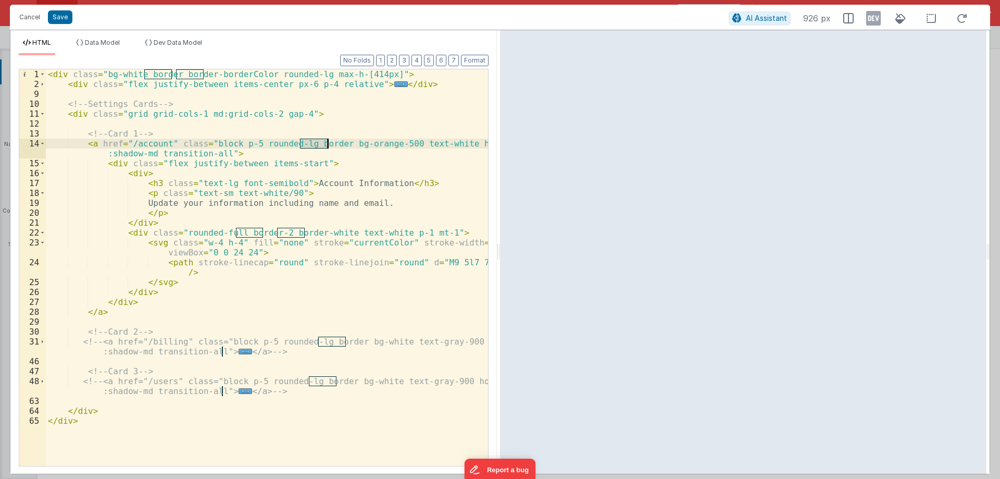
drag, startPoint x: 299, startPoint y: 142, endPoint x: 329, endPoint y: 143, distance: 29.7
click at [329, 143] on div "< div class = "bg-white border border-borderColor rounded-lg max-h-[414px]" > <…" at bounding box center [267, 277] width 442 height 416
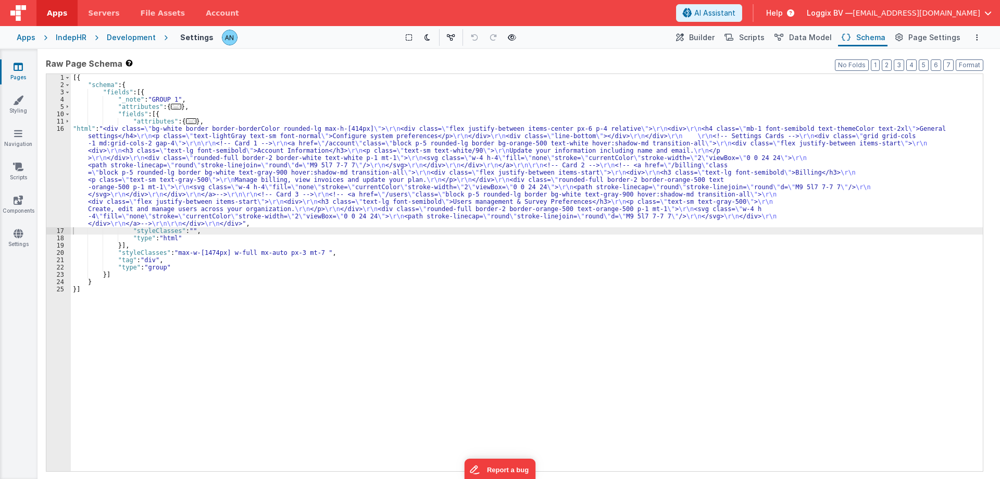
drag, startPoint x: 209, startPoint y: 157, endPoint x: 179, endPoint y: 161, distance: 30.5
click at [208, 157] on div "[{ "schema" : { "fields" : [{ "_note" : "GROUP 1" , "attributes" : { ... } , "f…" at bounding box center [527, 279] width 912 height 411
click at [52, 136] on div "16" at bounding box center [58, 176] width 24 height 102
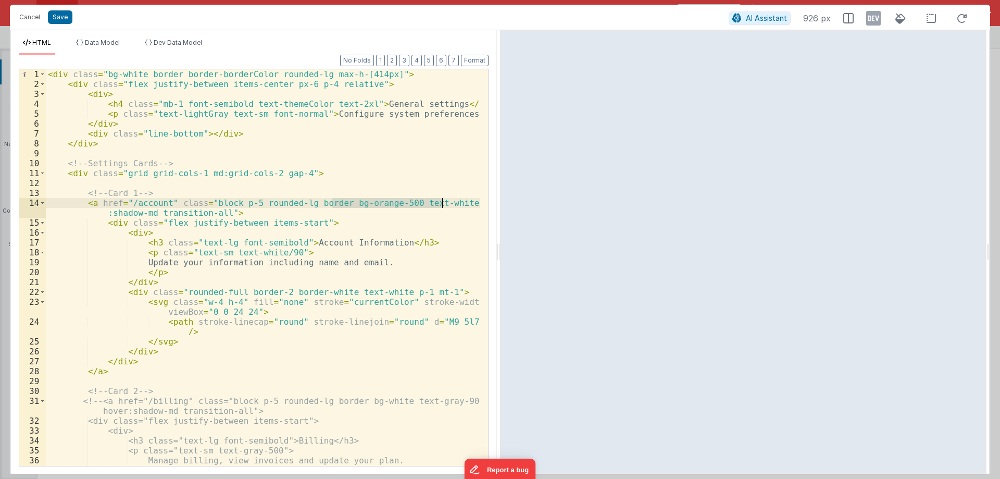
drag, startPoint x: 331, startPoint y: 203, endPoint x: 441, endPoint y: 204, distance: 109.9
click at [441, 204] on div "< div class = "bg-white border border-borderColor rounded-lg max-h-[414px]" > <…" at bounding box center [263, 277] width 434 height 416
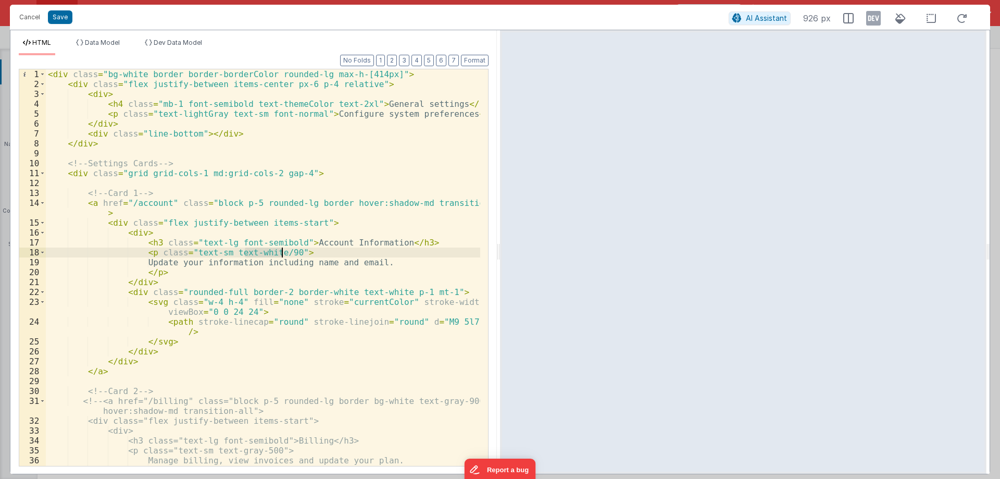
drag, startPoint x: 244, startPoint y: 250, endPoint x: 280, endPoint y: 250, distance: 35.4
click at [280, 250] on div "< div class = "bg-white border border-borderColor rounded-lg max-h-[414px]" > <…" at bounding box center [263, 277] width 434 height 416
click at [285, 242] on div "< div class = "bg-white border border-borderColor rounded-lg max-h-[414px]" > <…" at bounding box center [263, 277] width 434 height 416
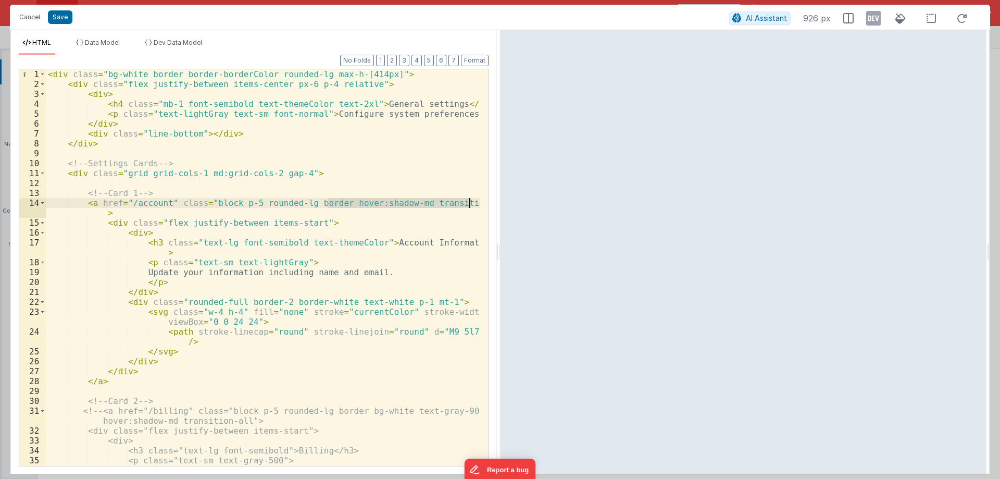
drag, startPoint x: 330, startPoint y: 203, endPoint x: 472, endPoint y: 202, distance: 142.2
click at [472, 202] on div "< div class = "bg-white border border-borderColor rounded-lg max-h-[414px]" > <…" at bounding box center [263, 277] width 434 height 416
drag, startPoint x: 330, startPoint y: 205, endPoint x: 403, endPoint y: 205, distance: 73.4
click at [403, 205] on div "< div class = "bg-white border border-borderColor rounded-lg max-h-[414px]" > <…" at bounding box center [263, 277] width 434 height 416
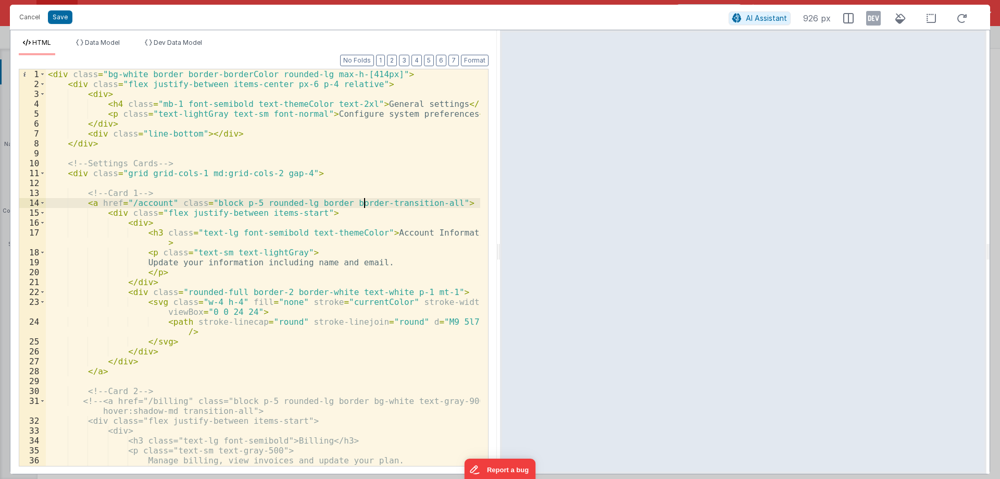
paste textarea
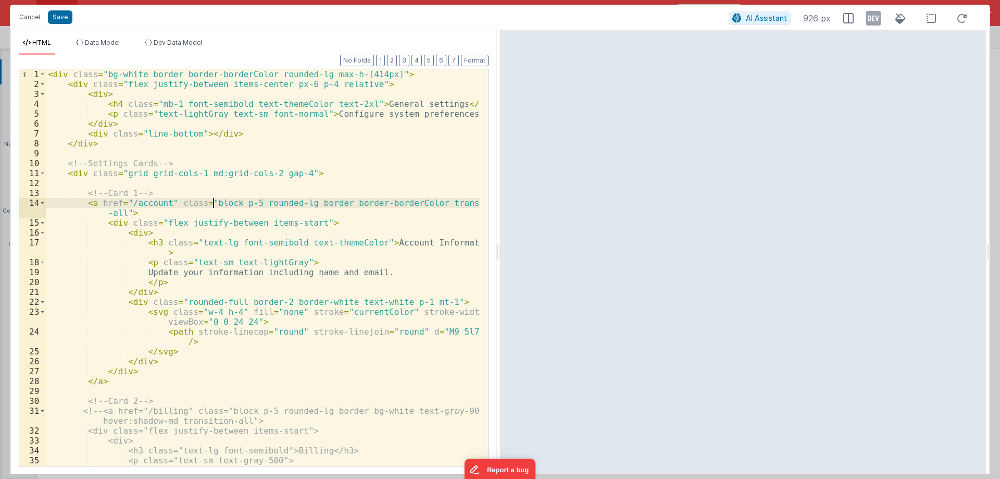
click at [215, 203] on div "< div class = "bg-white border border-borderColor rounded-lg max-h-[414px]" > <…" at bounding box center [263, 277] width 434 height 416
click at [244, 202] on div "< div class = "bg-white border border-borderColor rounded-lg max-h-[414px]" > <…" at bounding box center [263, 277] width 434 height 416
click at [290, 171] on div "< div class = "bg-white border border-borderColor rounded-lg max-h-[414px]" > <…" at bounding box center [263, 277] width 434 height 416
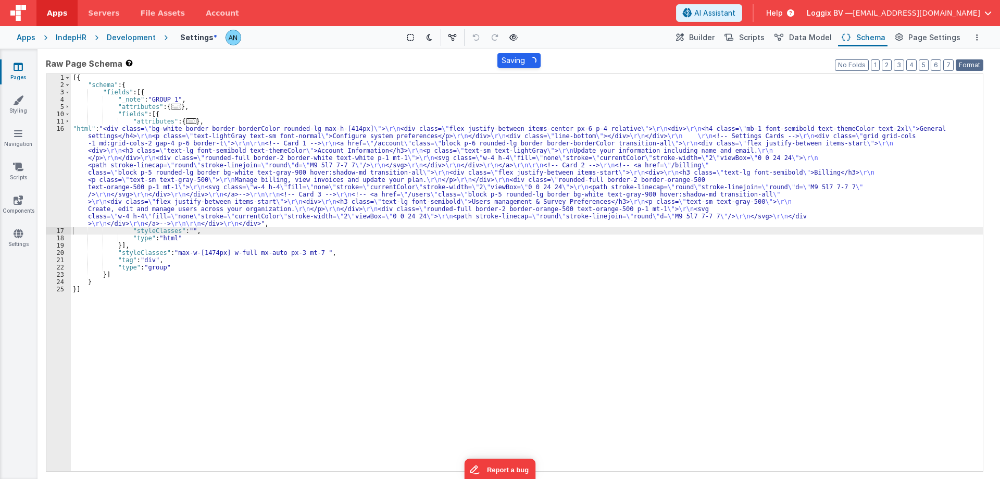
click at [963, 65] on button "Format" at bounding box center [970, 64] width 28 height 11
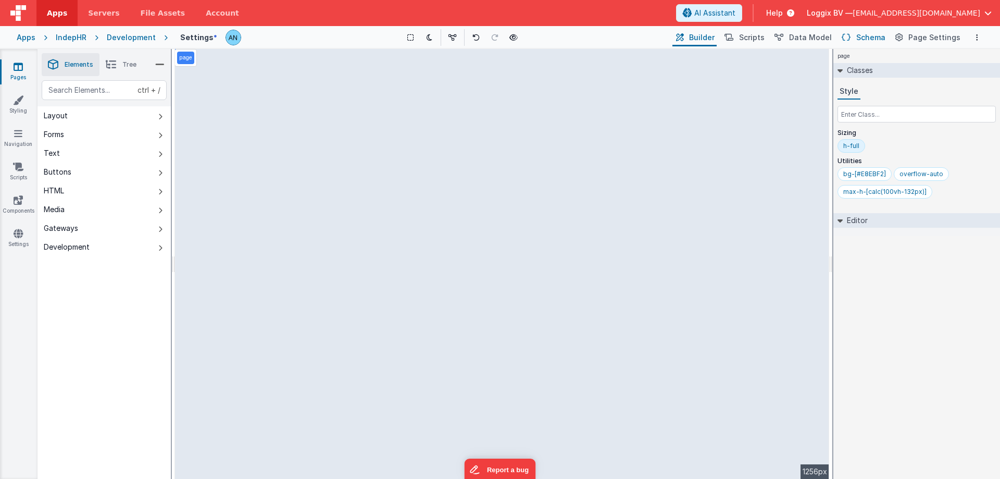
click at [878, 39] on span "Schema" at bounding box center [870, 37] width 29 height 10
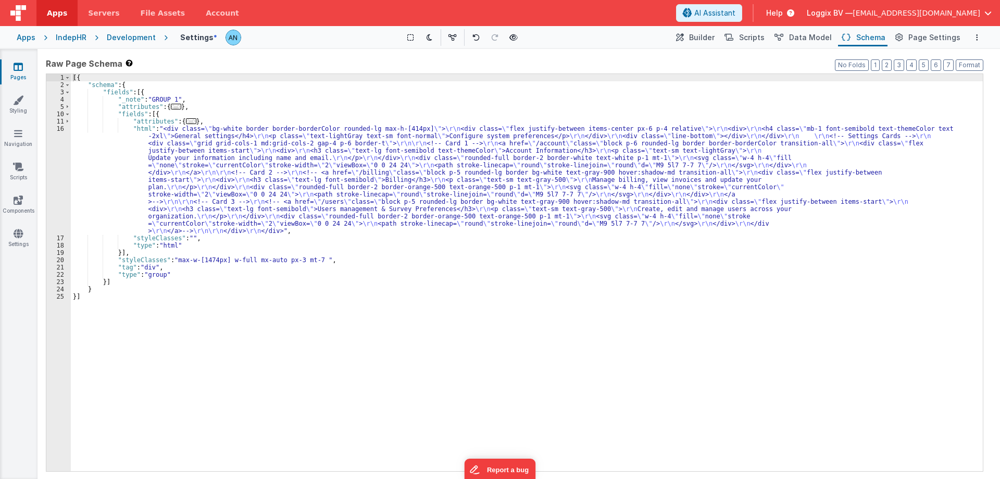
click at [214, 182] on div "[{ "schema" : { "fields" : [{ "_note" : "GROUP 1" , "attributes" : { ... } , "f…" at bounding box center [527, 279] width 912 height 411
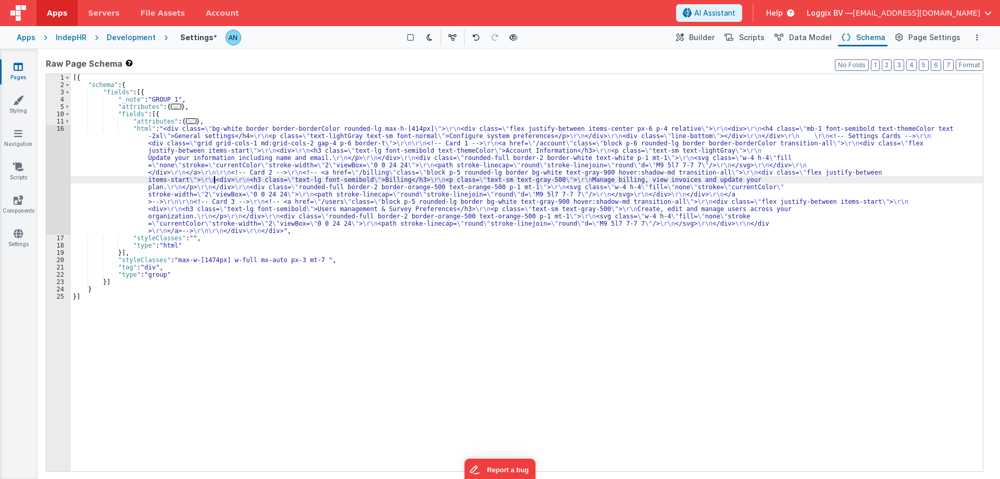
click at [53, 136] on div "16" at bounding box center [58, 179] width 24 height 109
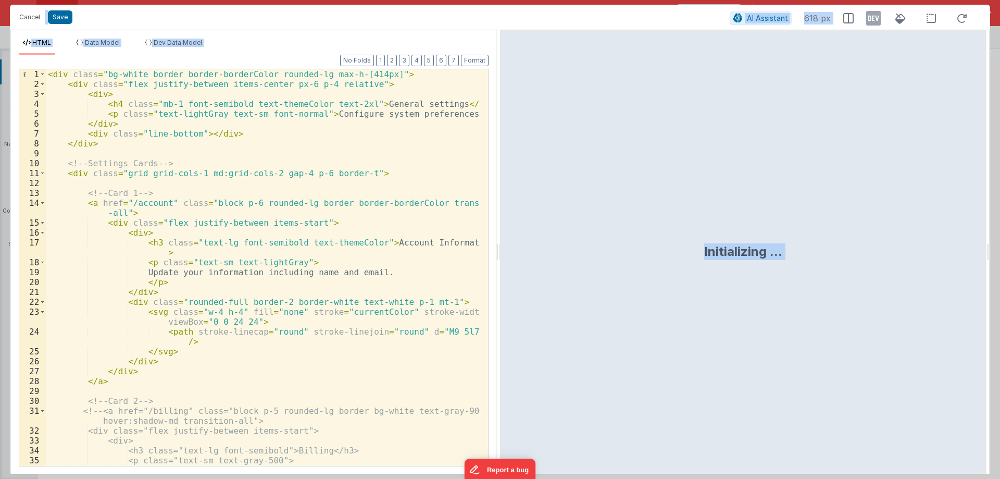
drag, startPoint x: 496, startPoint y: 246, endPoint x: 974, endPoint y: 243, distance: 477.6
click at [974, 243] on html "Cancel Save AI Assistant 618 px HTML Data Model Dev Data Model Format 7 6 5 4 3…" at bounding box center [500, 239] width 1000 height 479
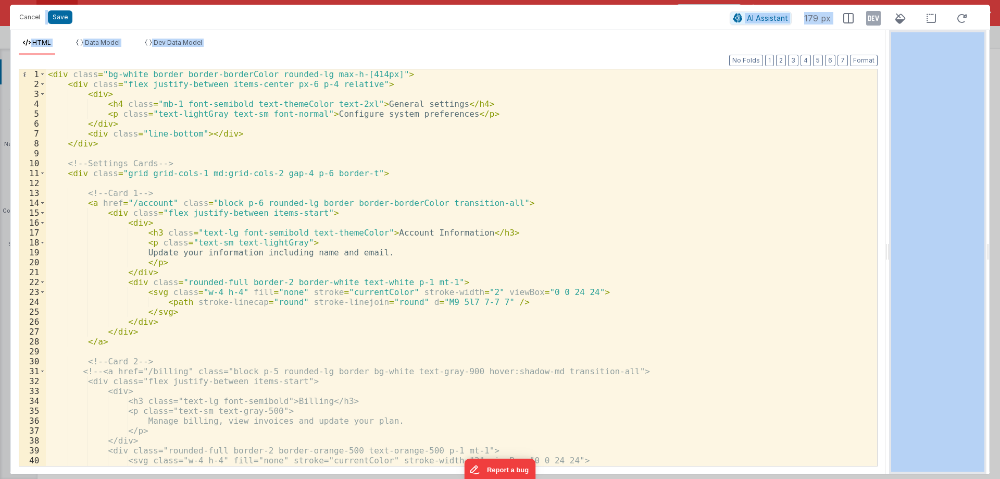
click at [486, 200] on div "< div class = "bg-white border border-borderColor rounded-lg max-h-[414px]" > <…" at bounding box center [457, 277] width 823 height 416
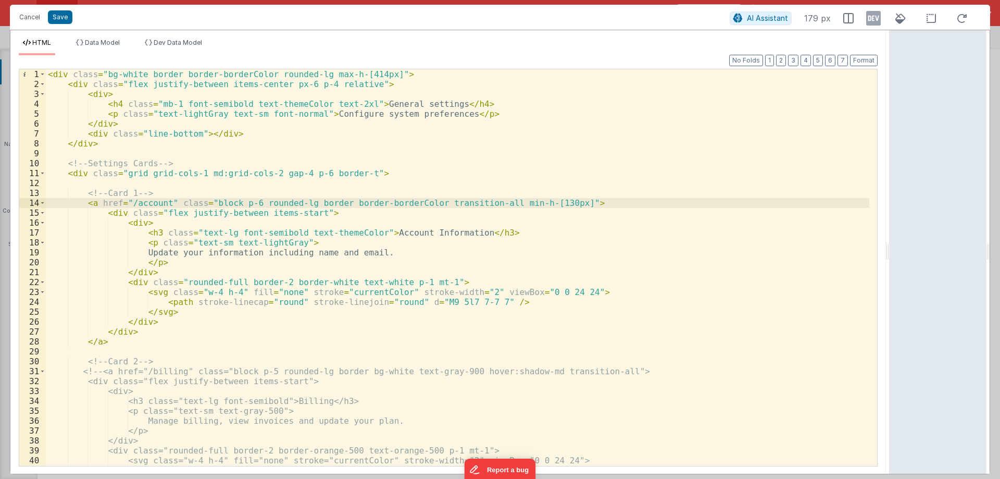
click at [359, 231] on div "< div class = "bg-white border border-borderColor rounded-lg max-h-[414px]" > <…" at bounding box center [457, 277] width 823 height 416
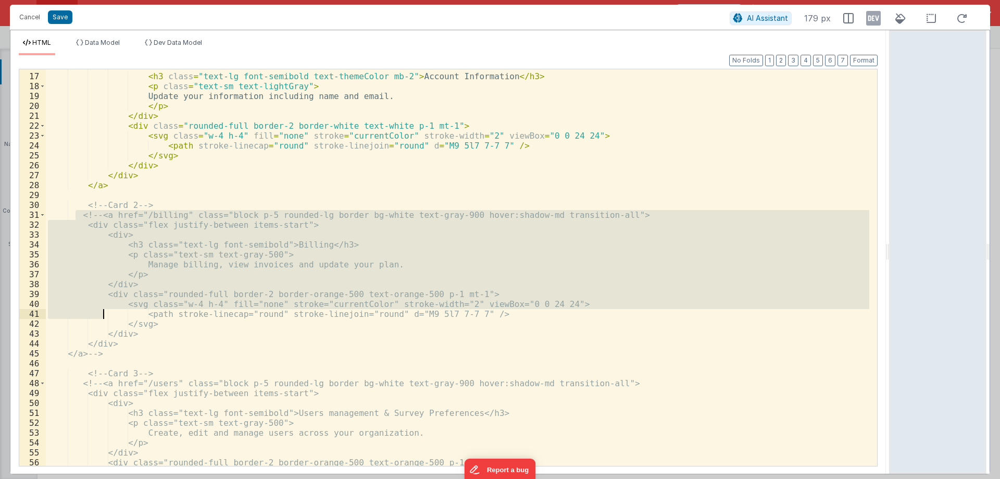
scroll to position [156, 0]
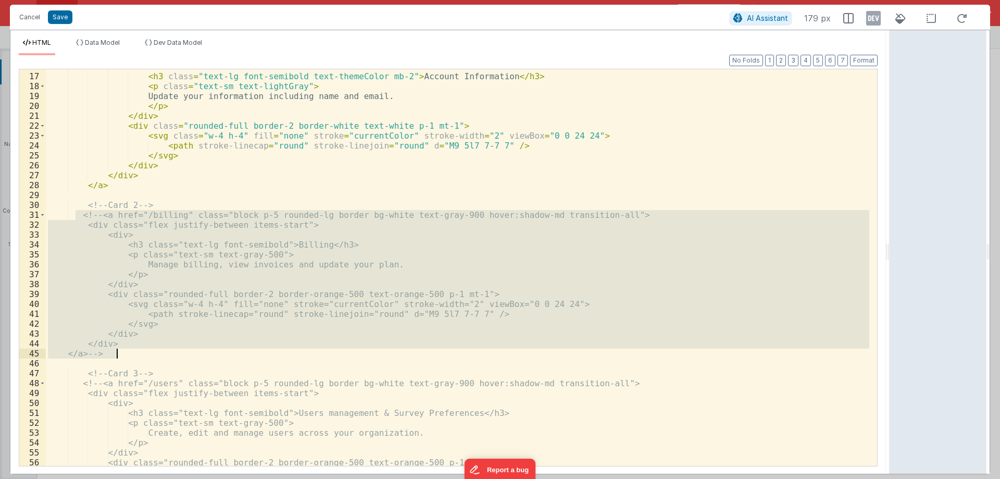
drag, startPoint x: 76, startPoint y: 278, endPoint x: 126, endPoint y: 358, distance: 94.1
click at [126, 358] on div "< div > < h3 class = "text-lg font-semibold text-themeColor mb-2" > Account Inf…" at bounding box center [457, 269] width 823 height 416
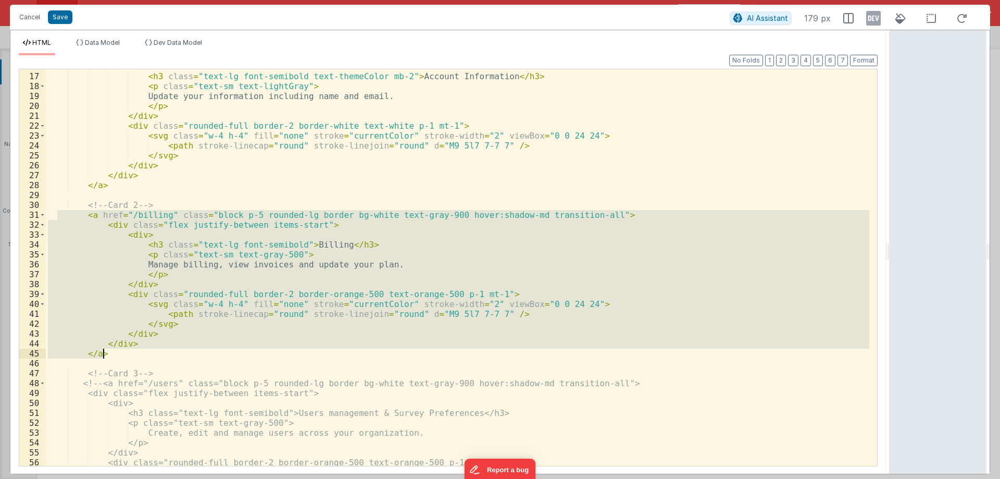
click at [205, 305] on div "< div > < h3 class = "text-lg font-semibold text-themeColor mb-2" > Account Inf…" at bounding box center [457, 267] width 823 height 396
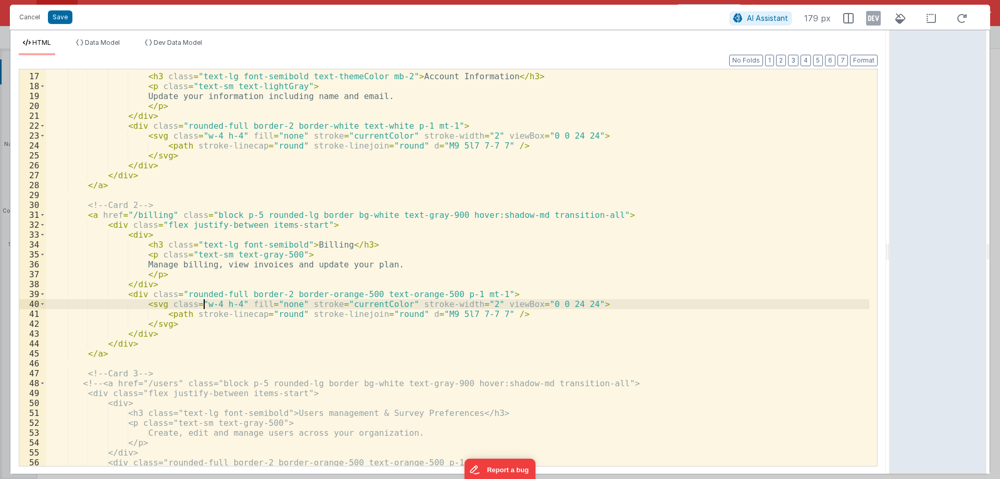
scroll to position [62, 0]
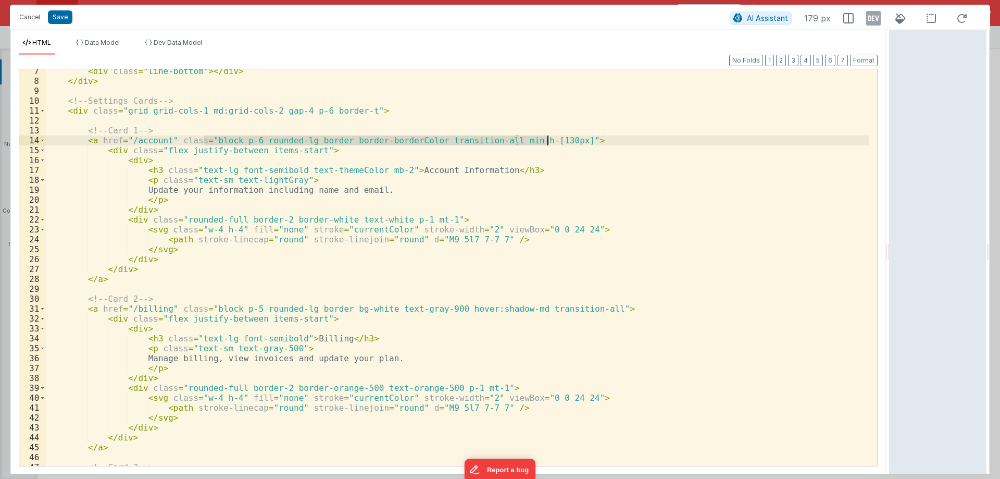
drag, startPoint x: 202, startPoint y: 141, endPoint x: 548, endPoint y: 141, distance: 346.3
click at [548, 141] on div "< div class = "line-bottom" > </ div > </ div > <!-- Settings Cards --> < div c…" at bounding box center [457, 274] width 823 height 416
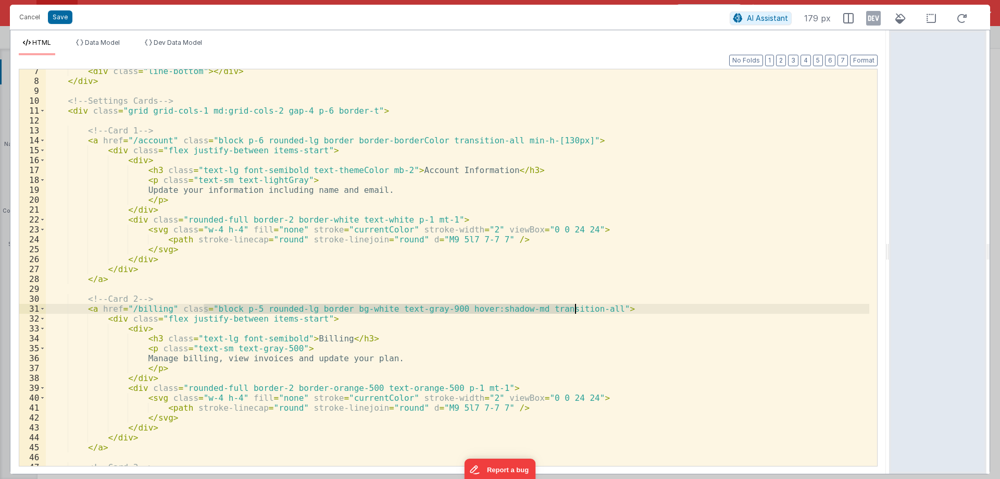
drag, startPoint x: 203, startPoint y: 307, endPoint x: 577, endPoint y: 309, distance: 373.9
click at [577, 309] on div "< div class = "line-bottom" > </ div > </ div > <!-- Settings Cards --> < div c…" at bounding box center [457, 274] width 823 height 416
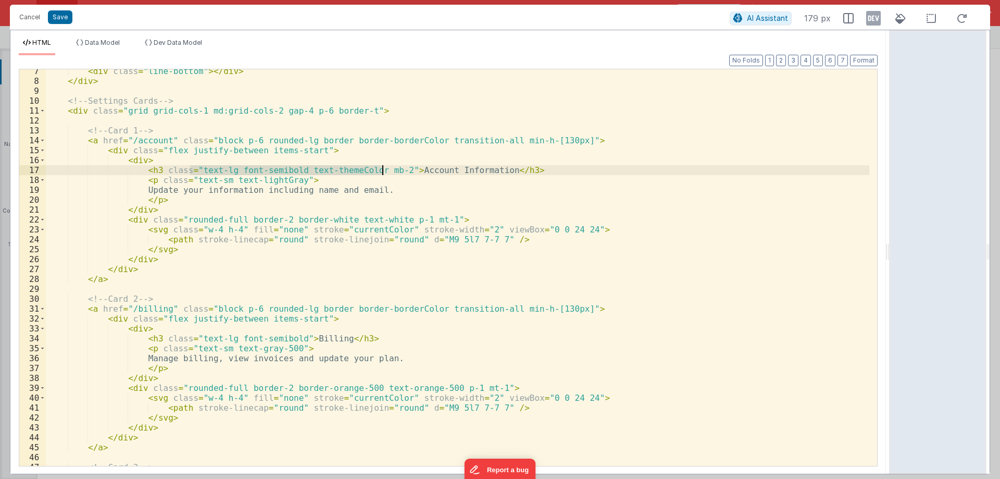
drag, startPoint x: 190, startPoint y: 170, endPoint x: 382, endPoint y: 169, distance: 192.7
click at [382, 169] on div "< div class = "line-bottom" > </ div > </ div > <!-- Settings Cards --> < div c…" at bounding box center [457, 274] width 823 height 416
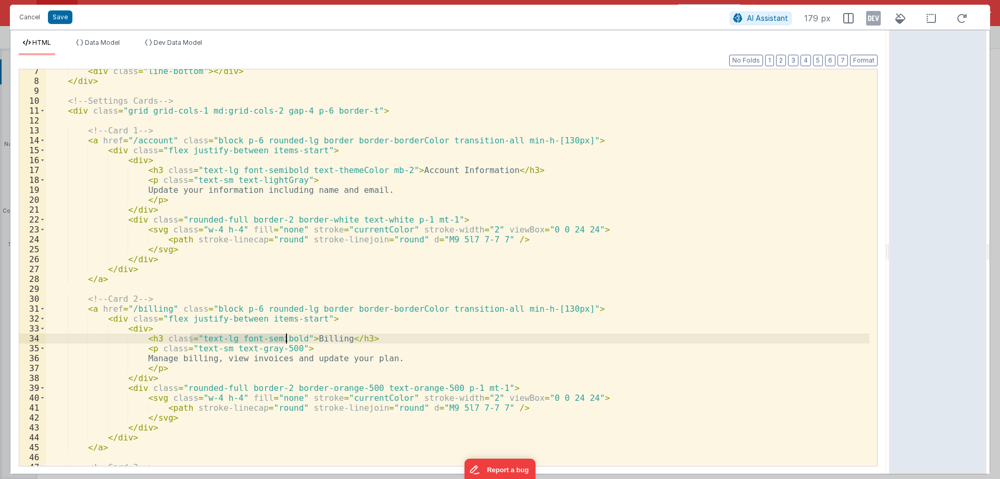
drag, startPoint x: 192, startPoint y: 335, endPoint x: 285, endPoint y: 338, distance: 93.3
click at [285, 338] on div "< div class = "line-bottom" > </ div > </ div > <!-- Settings Cards --> < div c…" at bounding box center [457, 274] width 823 height 416
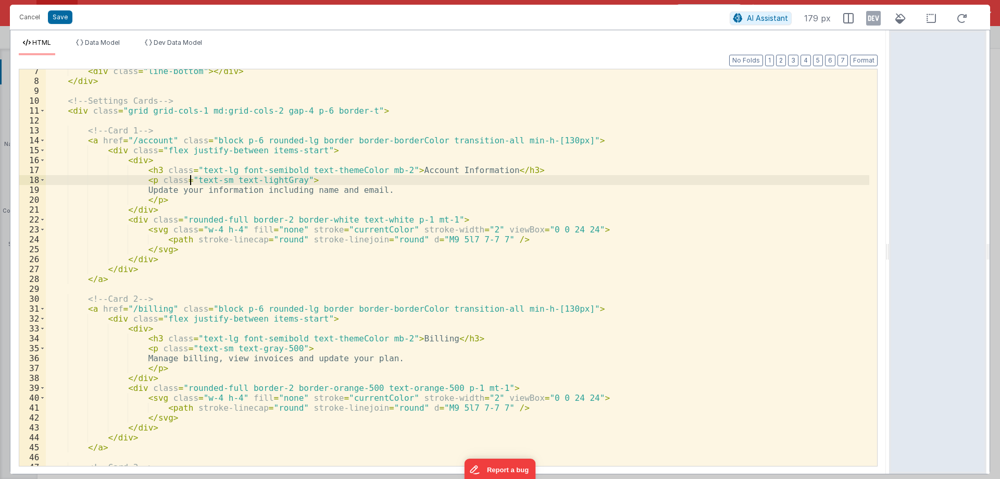
click at [188, 180] on div "< div class = "line-bottom" > </ div > </ div > <!-- Settings Cards --> < div c…" at bounding box center [457, 274] width 823 height 416
drag, startPoint x: 184, startPoint y: 179, endPoint x: 285, endPoint y: 179, distance: 101.6
click at [285, 179] on div "< div class = "line-bottom" > </ div > </ div > <!-- Settings Cards --> < div c…" at bounding box center [457, 274] width 823 height 416
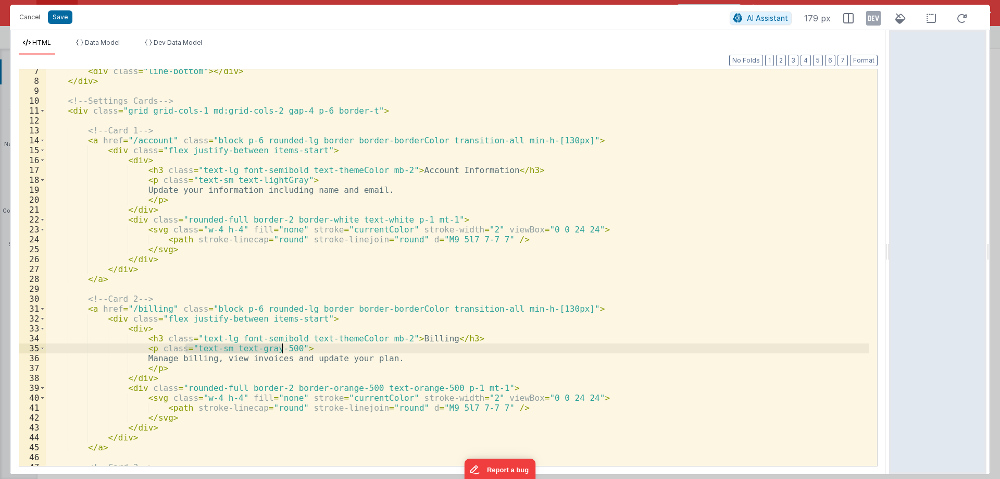
drag, startPoint x: 185, startPoint y: 345, endPoint x: 283, endPoint y: 349, distance: 98.0
click at [283, 349] on div "< div class = "line-bottom" > </ div > </ div > <!-- Settings Cards --> < div c…" at bounding box center [457, 274] width 823 height 416
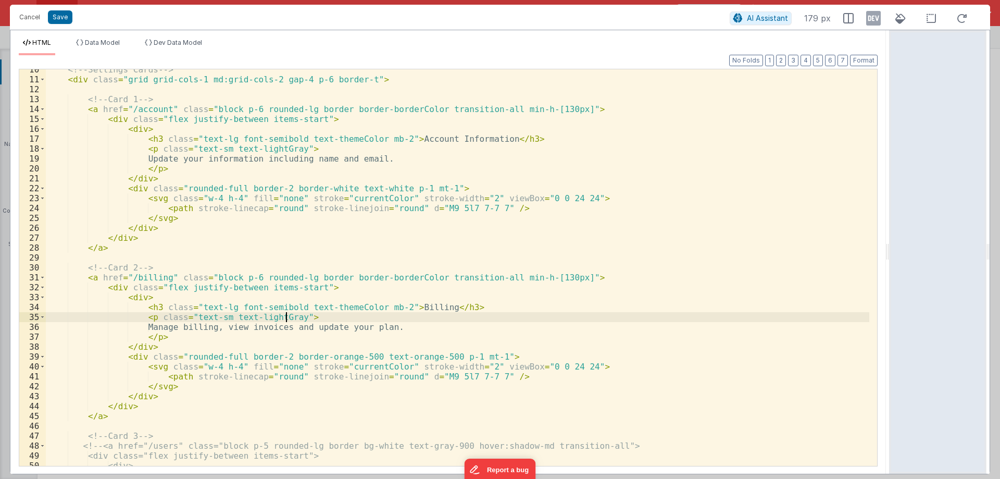
scroll to position [94, 0]
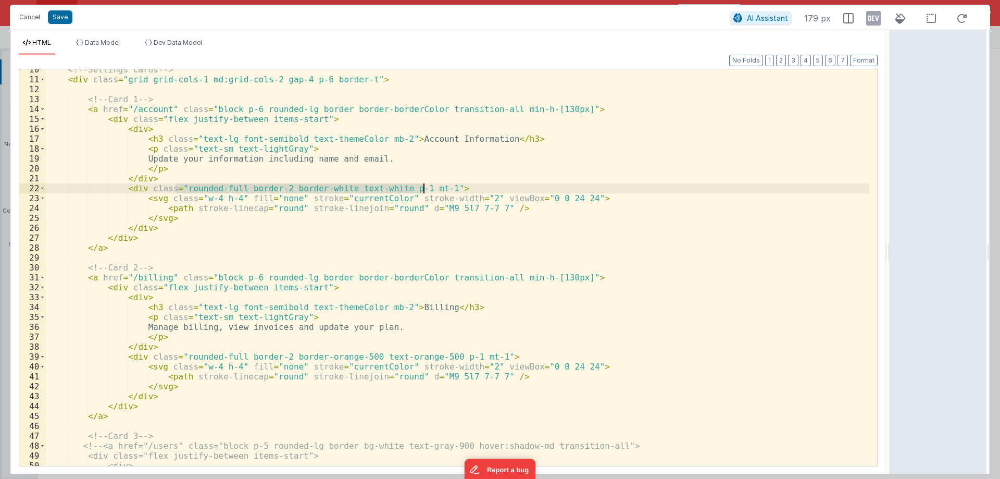
drag, startPoint x: 176, startPoint y: 187, endPoint x: 423, endPoint y: 189, distance: 246.9
click at [423, 189] on div "<!-- Settings Cards --> < div class = "grid grid-cols-1 md:grid-cols-2 gap-4 p-…" at bounding box center [457, 273] width 823 height 416
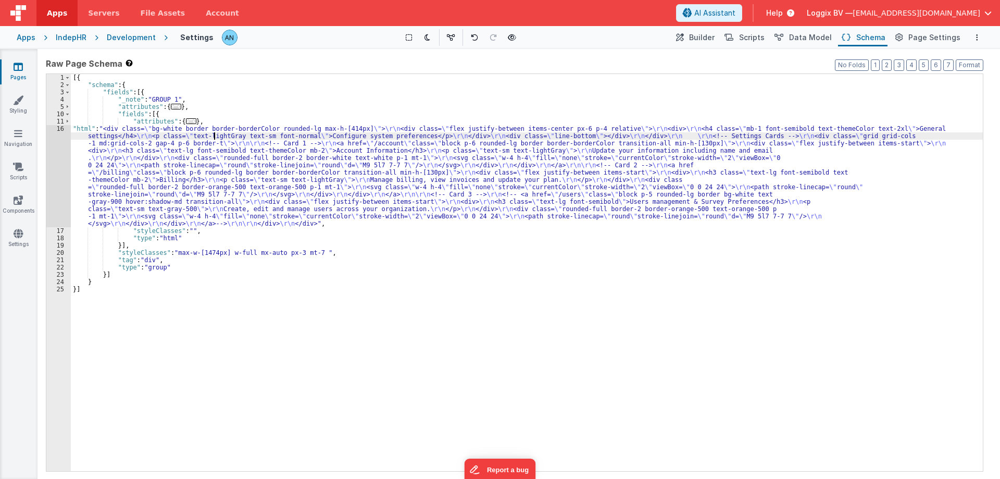
click at [214, 138] on div "[{ "schema" : { "fields" : [{ "_note" : "GROUP 1" , "attributes" : { ... } , "f…" at bounding box center [527, 279] width 912 height 411
click at [57, 130] on div "16" at bounding box center [58, 176] width 24 height 102
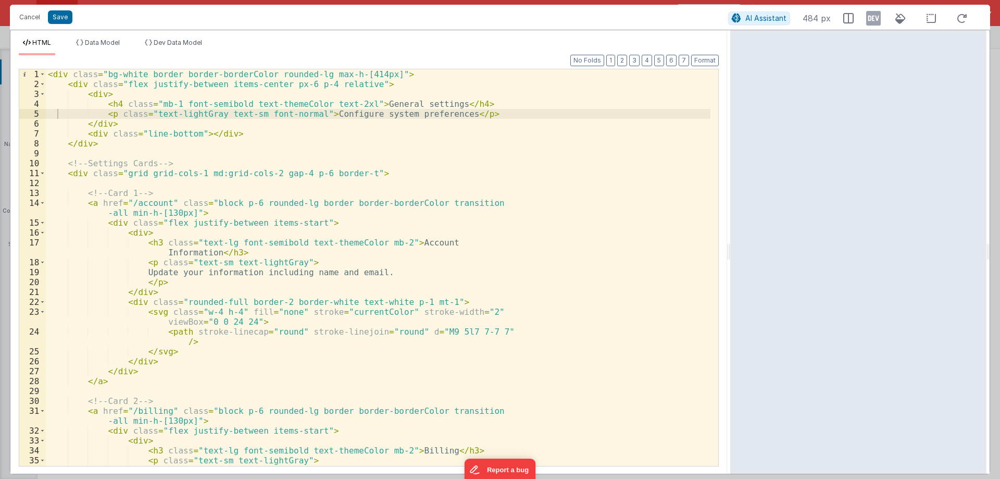
drag, startPoint x: 498, startPoint y: 253, endPoint x: 742, endPoint y: 277, distance: 244.9
click at [742, 277] on html "Cancel Save AI Assistant 484 px HTML Data Model Dev Data Model Format 7 6 5 4 3…" at bounding box center [500, 239] width 1000 height 479
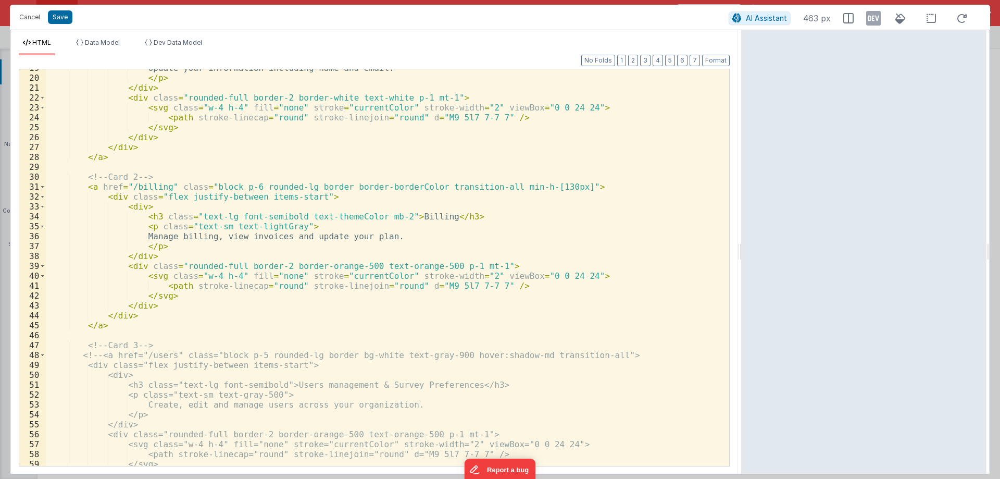
scroll to position [184, 0]
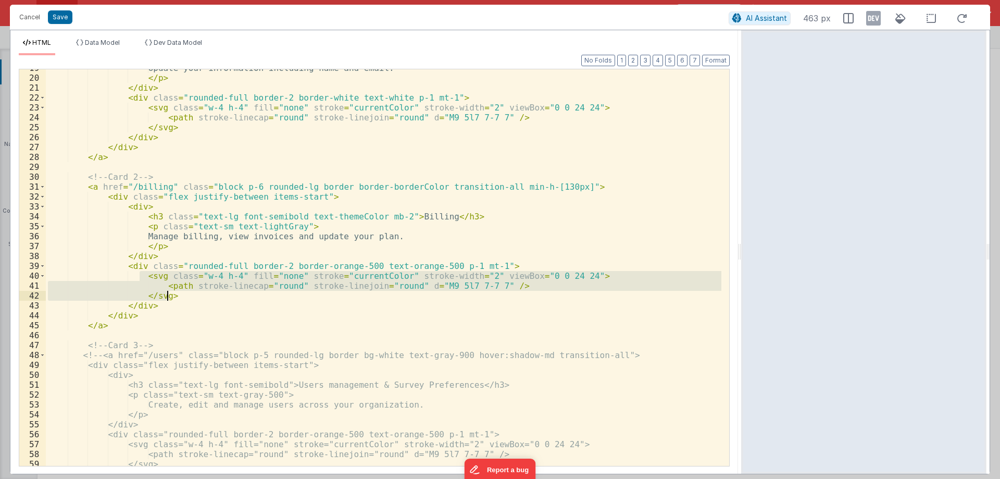
drag, startPoint x: 139, startPoint y: 277, endPoint x: 169, endPoint y: 295, distance: 34.8
click at [169, 295] on div "Update your information including name and email. </ p > </ div > < div class =…" at bounding box center [383, 271] width 675 height 416
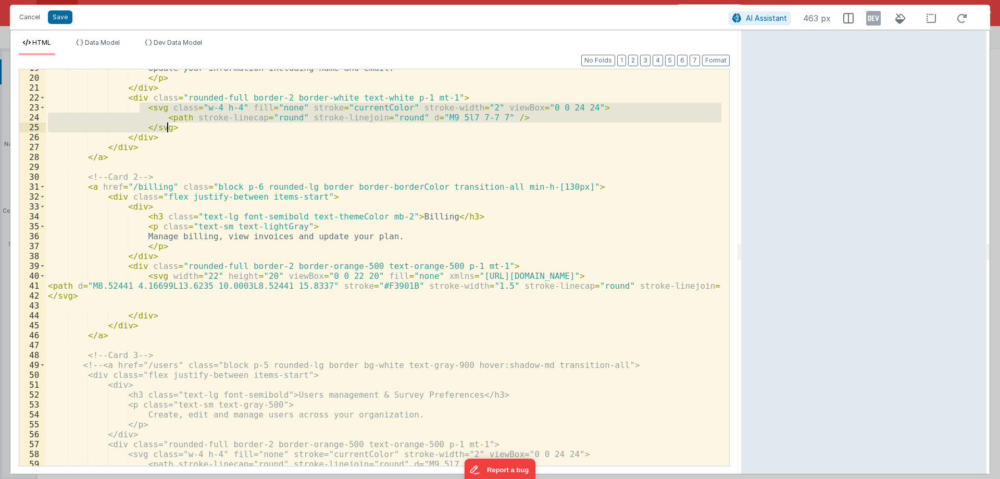
drag, startPoint x: 139, startPoint y: 109, endPoint x: 168, endPoint y: 128, distance: 34.2
click at [168, 128] on div "Update your information including name and email. </ p > </ div > < div class =…" at bounding box center [383, 271] width 675 height 416
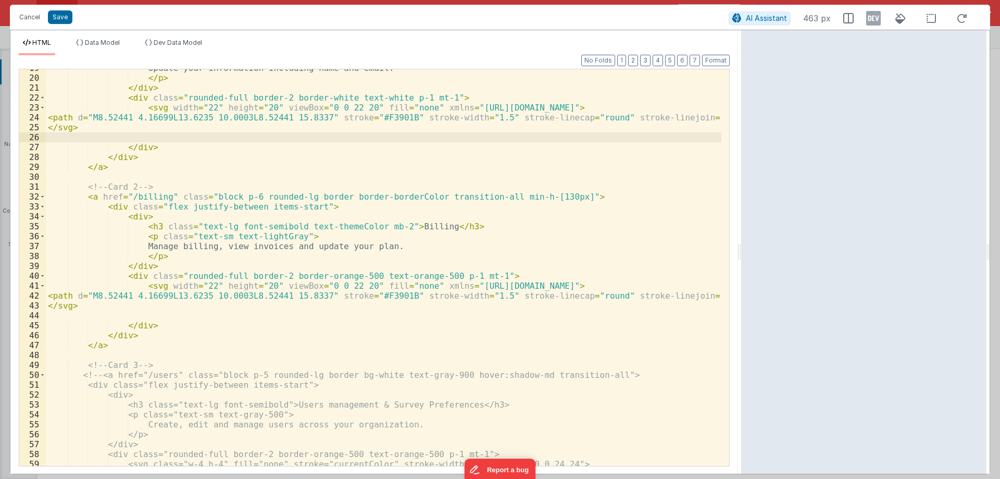
scroll to position [122, 0]
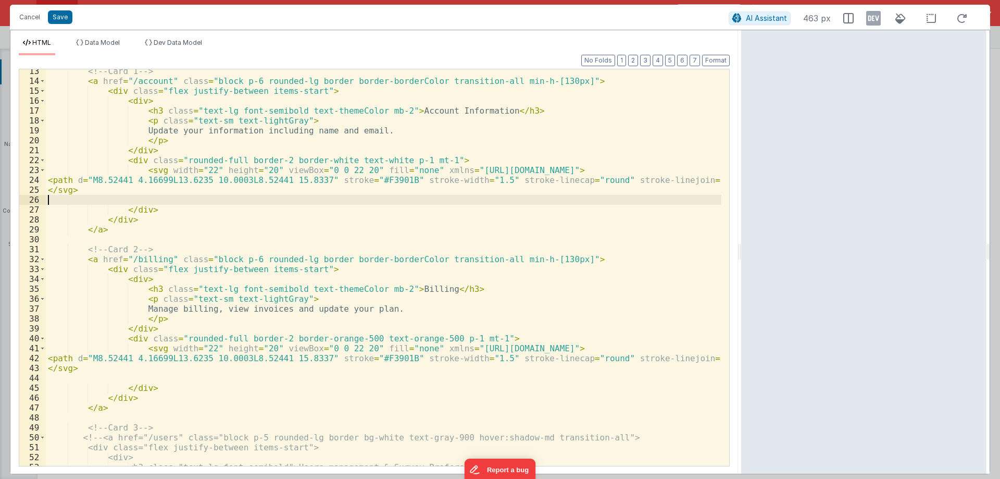
click at [712, 54] on ul "HTML Data Model Dev Data Model" at bounding box center [374, 47] width 728 height 17
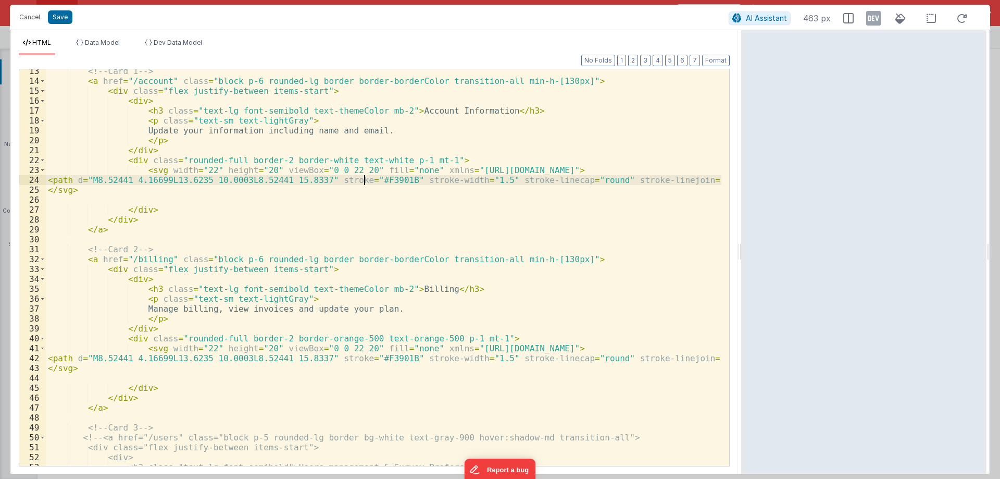
click at [364, 180] on div "<!-- Card 1 --> < a href = "/account" class = "block p-6 rounded-lg border bord…" at bounding box center [383, 274] width 675 height 416
click at [363, 179] on div "<!-- Card 1 --> < a href = "/account" class = "block p-6 rounded-lg border bord…" at bounding box center [383, 267] width 675 height 396
click at [363, 179] on div "<!-- Card 1 --> < a href = "/account" class = "block p-6 rounded-lg border bord…" at bounding box center [383, 274] width 675 height 416
click at [321, 162] on div "<!-- Card 1 --> < a href = "/account" class = "block p-6 rounded-lg border bord…" at bounding box center [383, 274] width 675 height 416
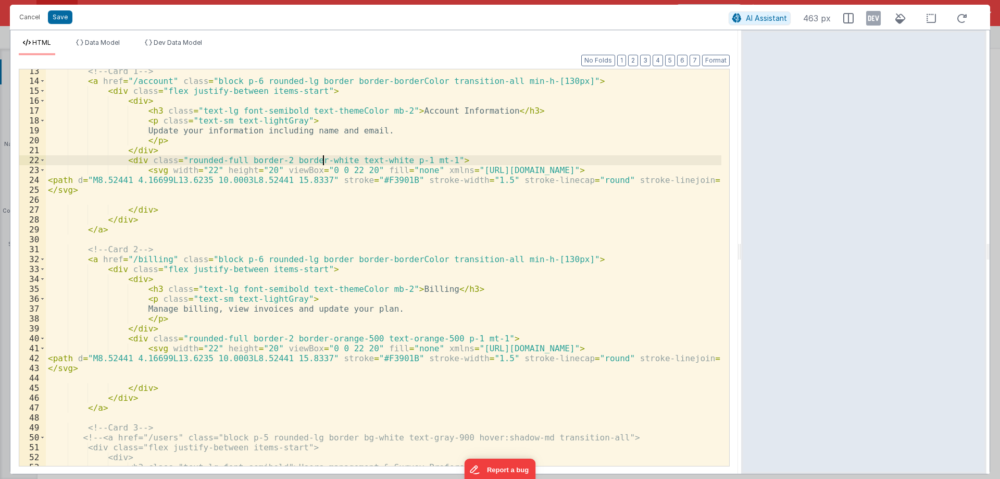
click at [321, 162] on div "<!-- Card 1 --> < a href = "/account" class = "block p-6 rounded-lg border bord…" at bounding box center [383, 274] width 675 height 416
click at [272, 164] on div "<!-- Card 1 --> < a href = "/account" class = "block p-6 rounded-lg border bord…" at bounding box center [383, 274] width 675 height 416
click at [713, 59] on button "Format" at bounding box center [716, 60] width 28 height 11
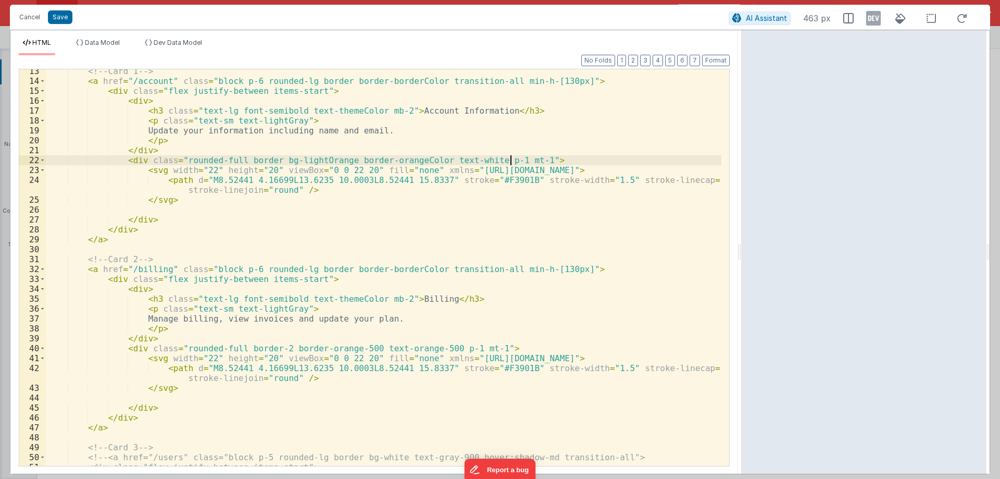
click at [509, 160] on div "<!-- Card 1 --> < a href = "/account" class = "block p-6 rounded-lg border bord…" at bounding box center [383, 274] width 675 height 416
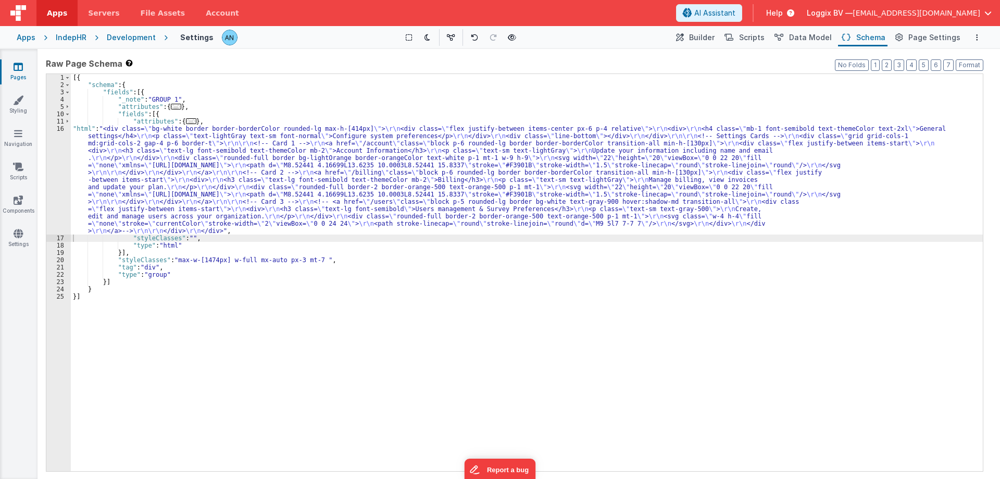
click at [94, 146] on div "[{ "schema" : { "fields" : [{ "_note" : "GROUP 1" , "attributes" : { ... } , "f…" at bounding box center [527, 279] width 912 height 411
click at [55, 141] on div "16" at bounding box center [58, 179] width 24 height 109
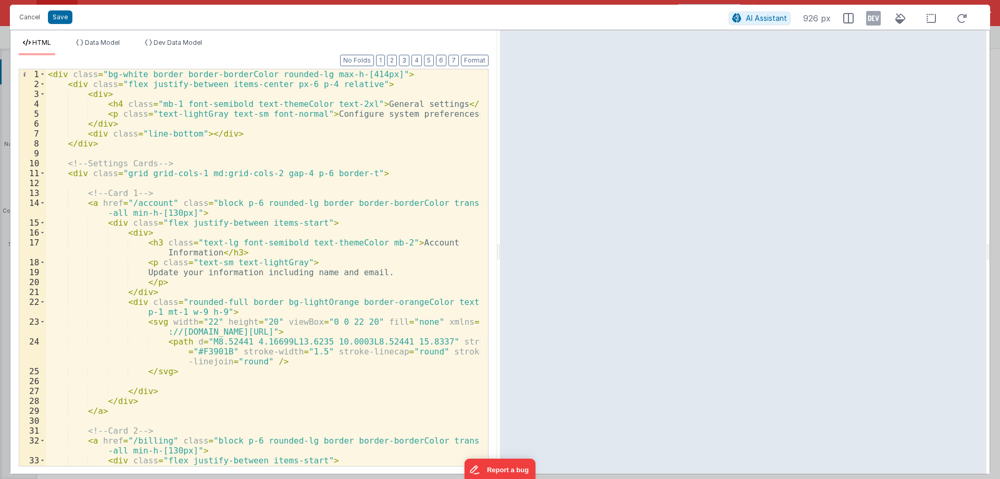
click at [214, 309] on div "< div class = "bg-white border border-borderColor rounded-lg max-h-[414px]" > <…" at bounding box center [263, 277] width 434 height 416
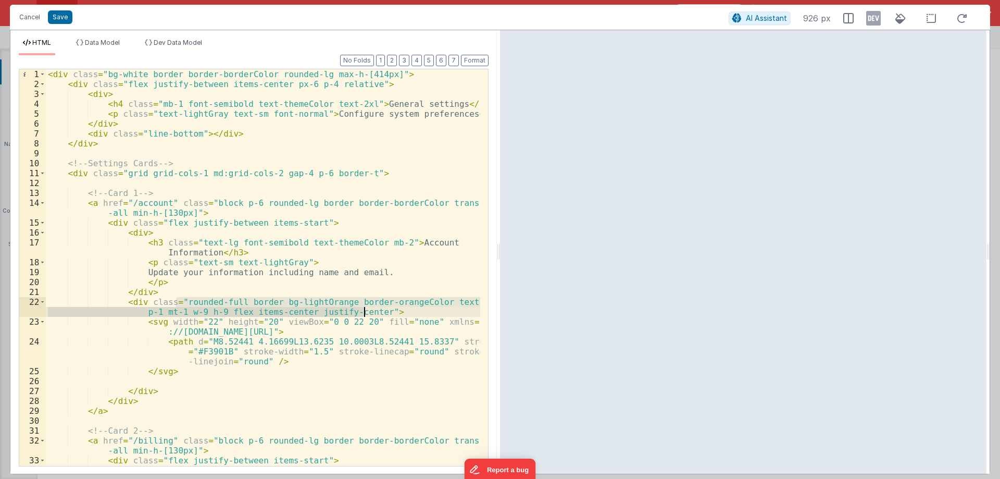
drag, startPoint x: 178, startPoint y: 298, endPoint x: 364, endPoint y: 311, distance: 186.3
click at [364, 311] on div "< div class = "bg-white border border-borderColor rounded-lg max-h-[414px]" > <…" at bounding box center [263, 277] width 434 height 416
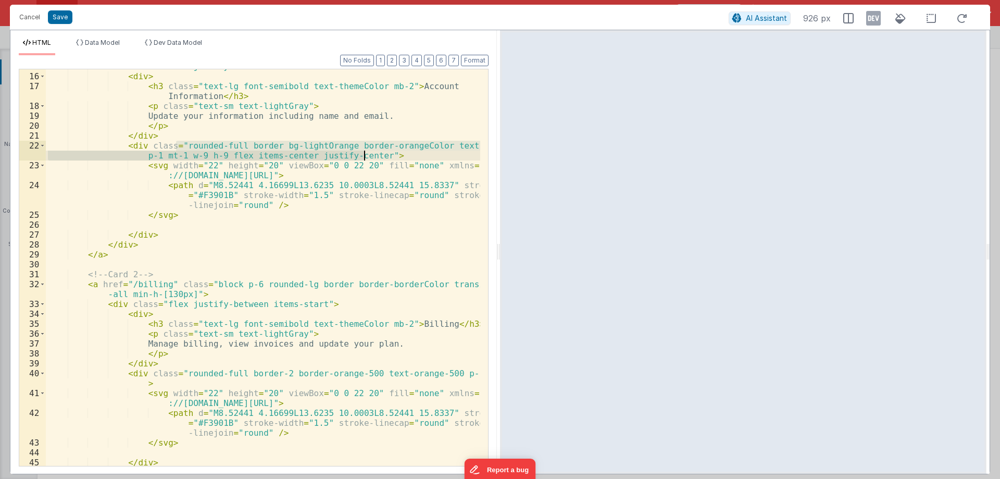
scroll to position [312, 0]
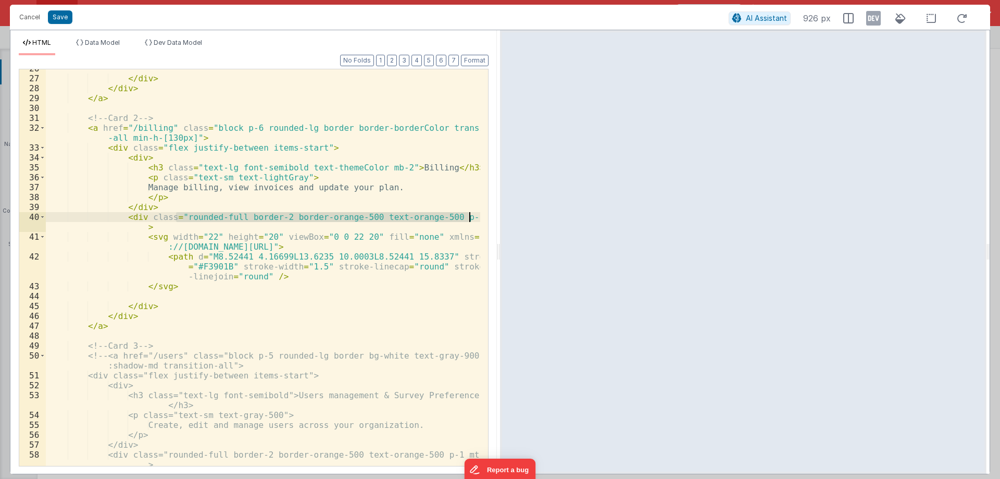
drag, startPoint x: 176, startPoint y: 216, endPoint x: 468, endPoint y: 214, distance: 292.2
click at [468, 214] on div "</ div > </ div > </ a > <!-- Card 2 --> < a href = "/billing" class = "block p…" at bounding box center [263, 277] width 434 height 426
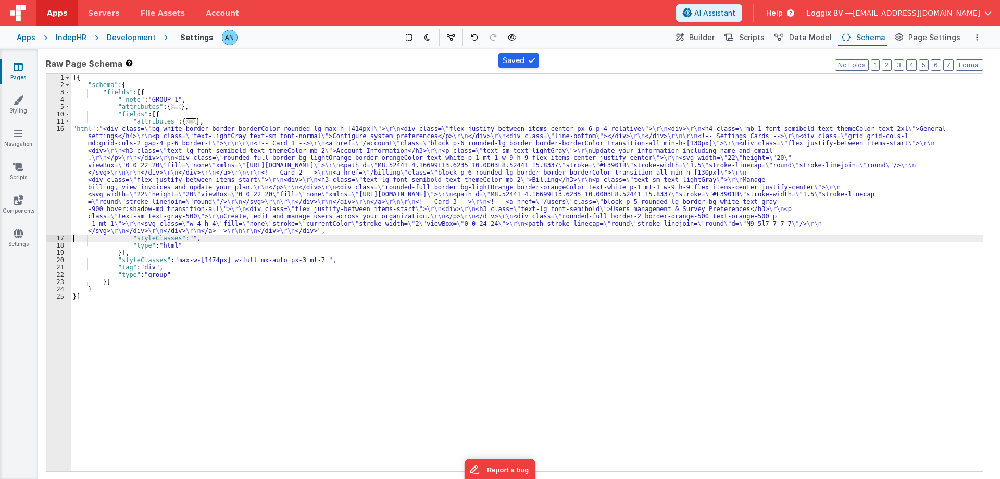
click at [55, 148] on div "16" at bounding box center [58, 179] width 24 height 109
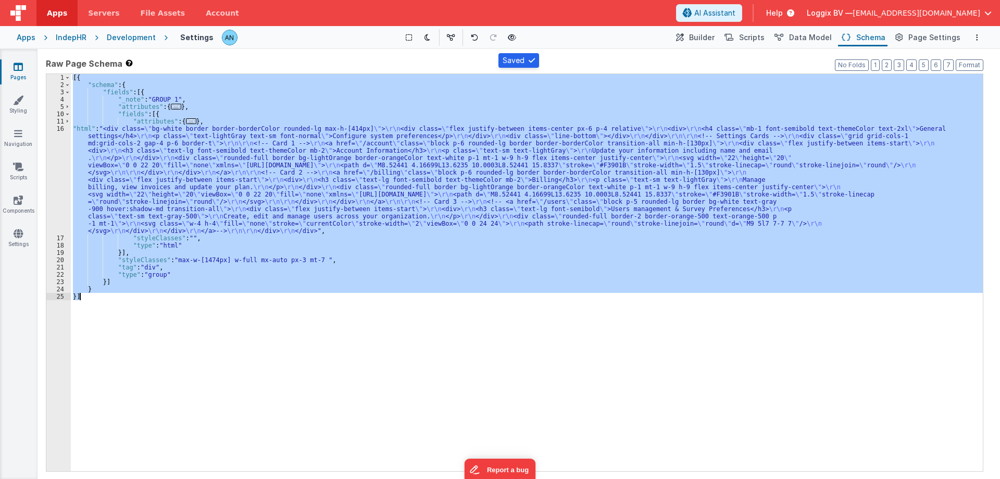
click at [55, 149] on div "16" at bounding box center [58, 179] width 24 height 109
click at [53, 151] on div "16" at bounding box center [58, 179] width 24 height 109
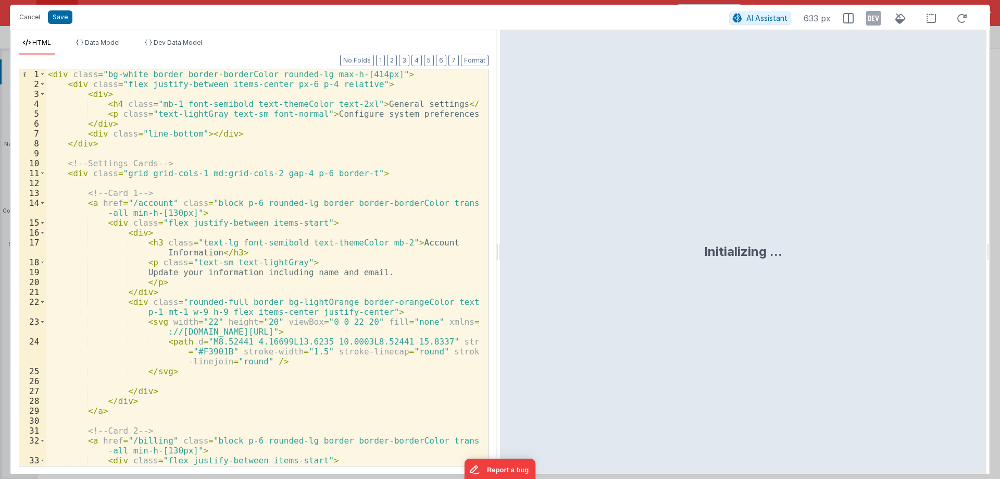
drag, startPoint x: 497, startPoint y: 247, endPoint x: 581, endPoint y: 285, distance: 91.6
click at [999, 256] on html "Cancel Save AI Assistant 633 px HTML Data Model Dev Data Model Format 7 6 5 4 3…" at bounding box center [500, 239] width 1000 height 479
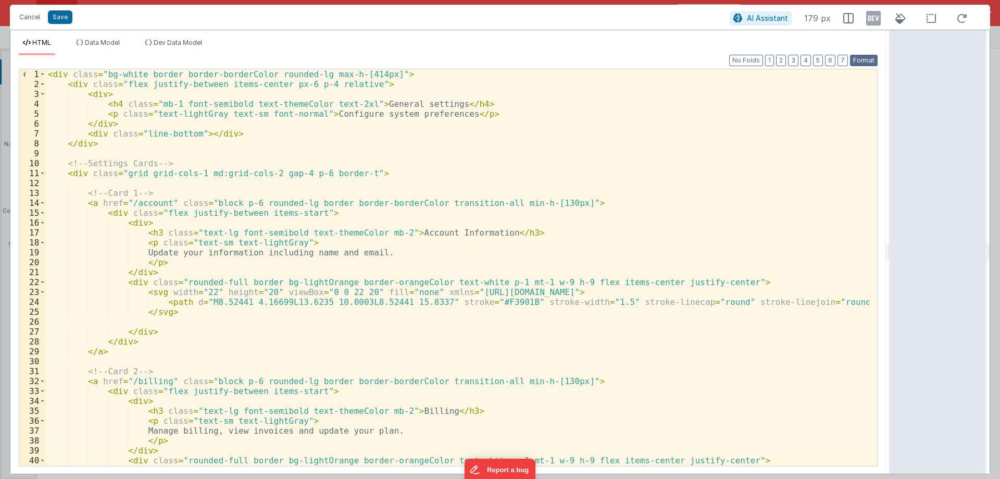
click at [865, 58] on button "Format" at bounding box center [864, 60] width 28 height 11
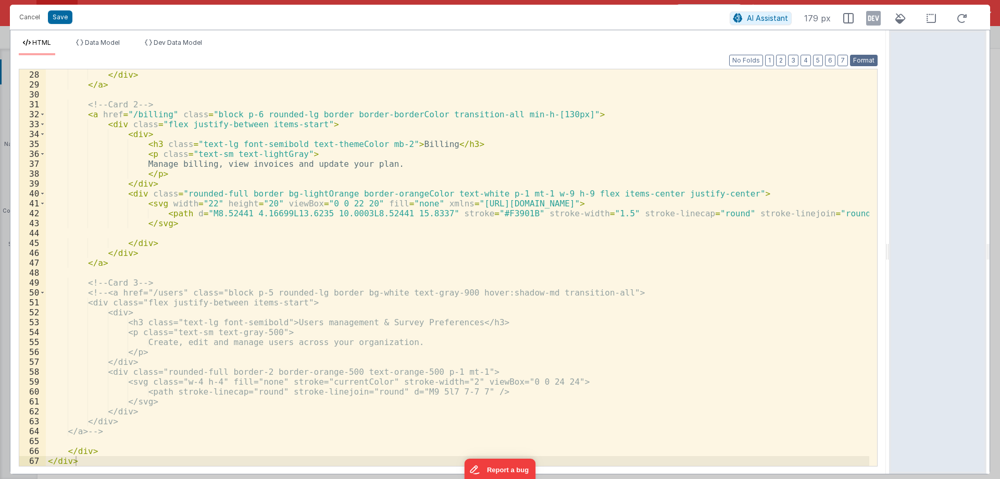
scroll to position [267, 0]
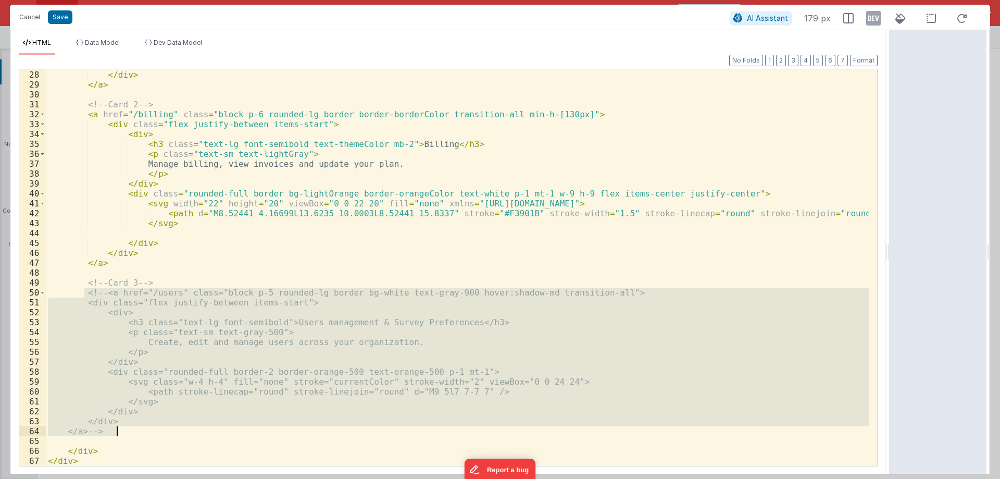
drag, startPoint x: 83, startPoint y: 290, endPoint x: 135, endPoint y: 427, distance: 146.5
click at [135, 427] on div "</ div > </ div > </ a > <!-- Card 2 --> < a href = "/billing" class = "block p…" at bounding box center [457, 268] width 823 height 416
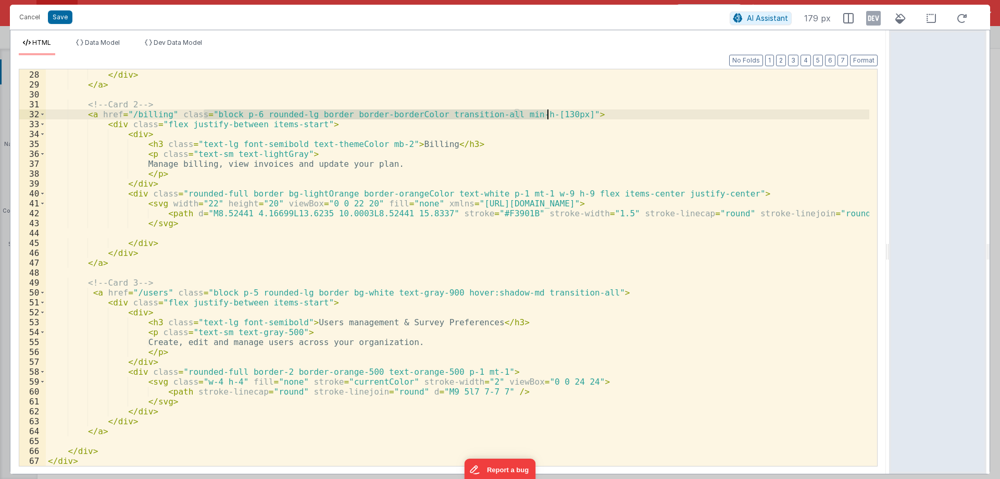
drag, startPoint x: 203, startPoint y: 112, endPoint x: 546, endPoint y: 115, distance: 343.7
click at [546, 115] on div "</ div > </ div > </ a > <!-- Card 2 --> < a href = "/billing" class = "block p…" at bounding box center [457, 268] width 823 height 416
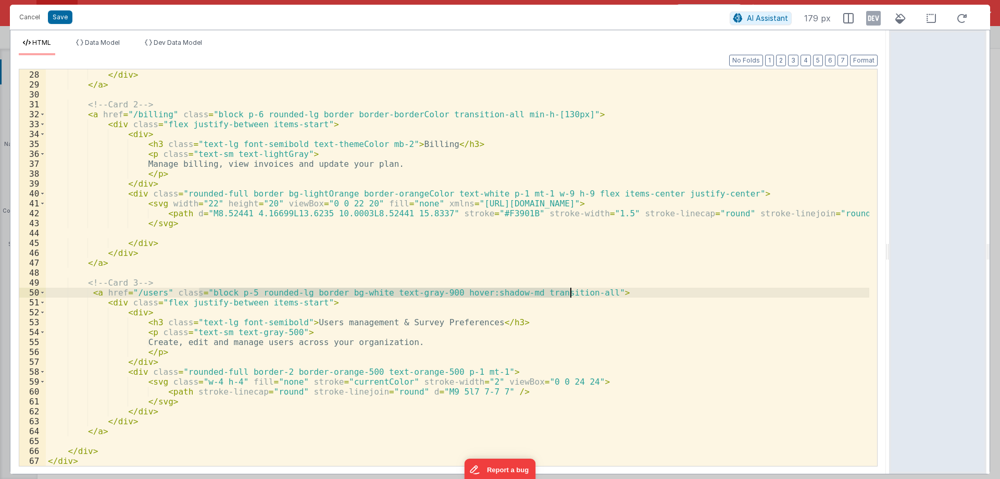
drag, startPoint x: 199, startPoint y: 292, endPoint x: 570, endPoint y: 292, distance: 370.8
click at [570, 292] on div "</ div > </ div > </ a > <!-- Card 2 --> < a href = "/billing" class = "block p…" at bounding box center [457, 268] width 823 height 416
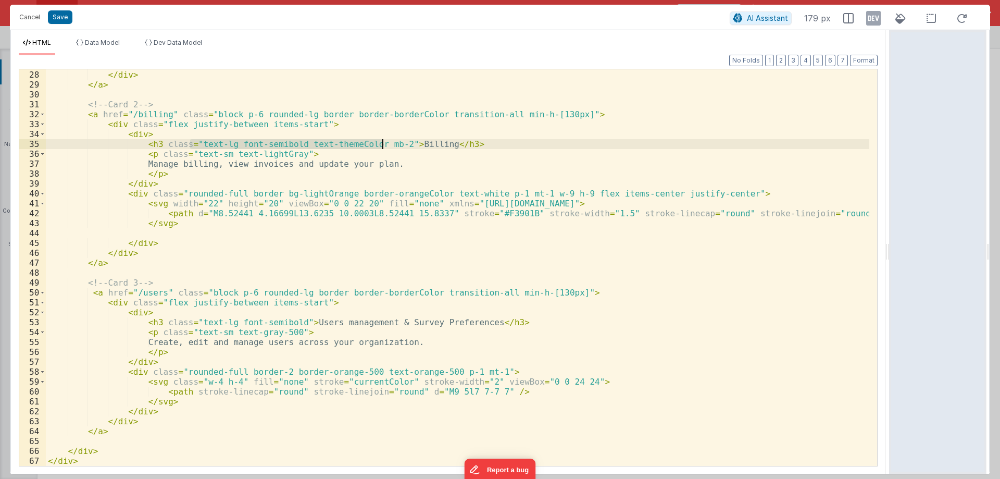
drag, startPoint x: 192, startPoint y: 144, endPoint x: 381, endPoint y: 140, distance: 188.6
click at [381, 140] on div "</ div > </ div > </ a > <!-- Card 2 --> < a href = "/billing" class = "block p…" at bounding box center [457, 268] width 823 height 416
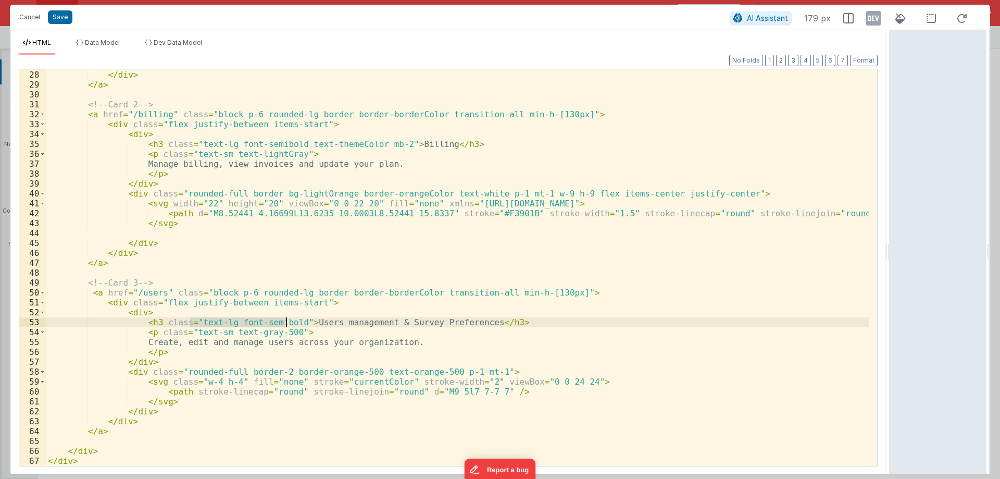
drag, startPoint x: 190, startPoint y: 322, endPoint x: 287, endPoint y: 321, distance: 97.9
click at [287, 321] on div "</ div > </ div > </ a > <!-- Card 2 --> < a href = "/billing" class = "block p…" at bounding box center [457, 268] width 823 height 416
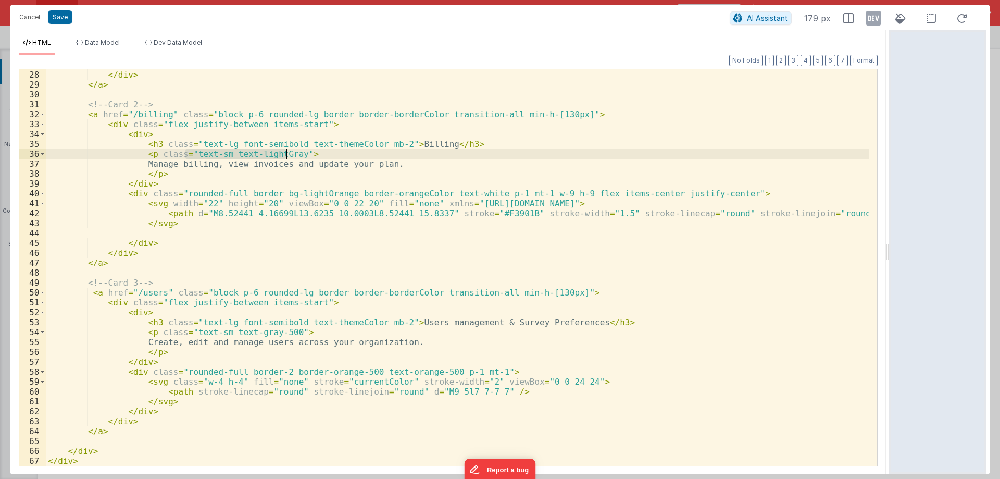
drag, startPoint x: 187, startPoint y: 152, endPoint x: 285, endPoint y: 154, distance: 97.9
click at [285, 154] on div "</ div > </ div > </ a > <!-- Card 2 --> < a href = "/billing" class = "block p…" at bounding box center [457, 268] width 823 height 416
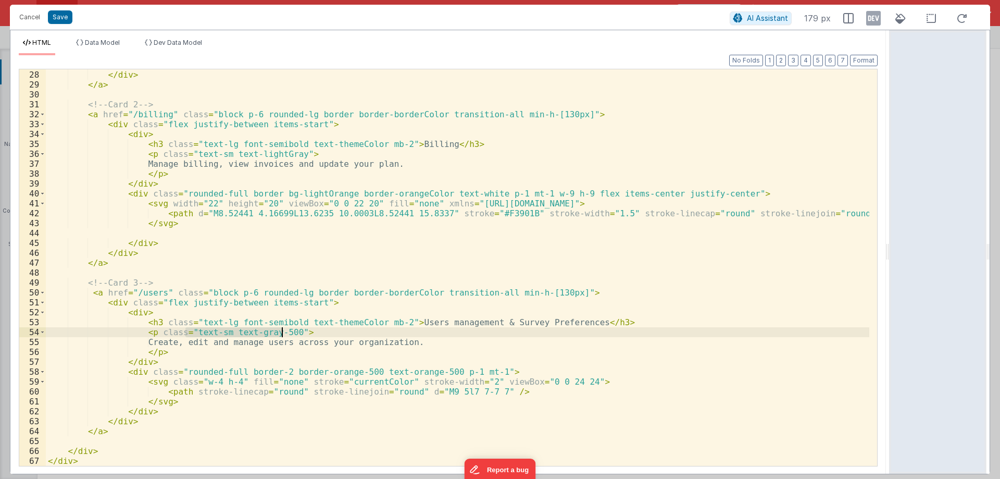
drag, startPoint x: 186, startPoint y: 331, endPoint x: 283, endPoint y: 330, distance: 96.4
click at [283, 330] on div "</ div > </ div > </ a > <!-- Card 2 --> < a href = "/billing" class = "block p…" at bounding box center [457, 268] width 823 height 416
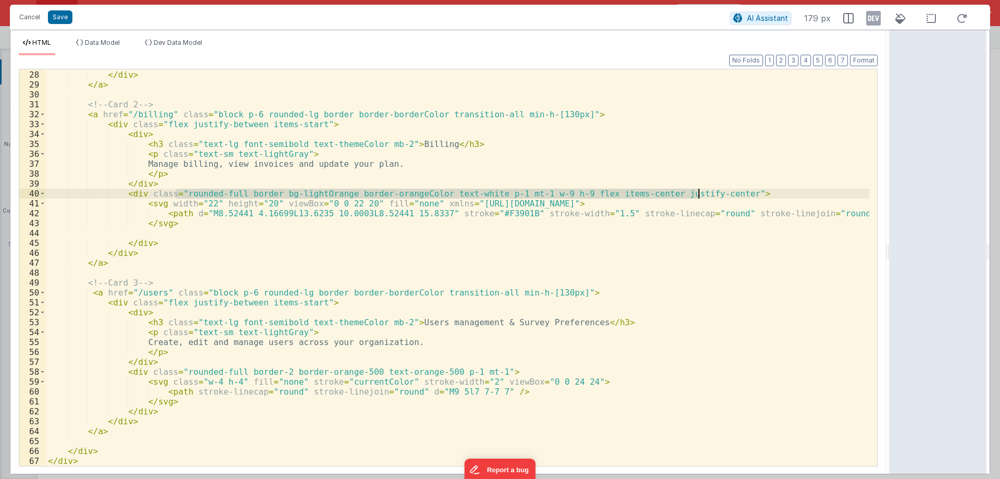
drag, startPoint x: 177, startPoint y: 192, endPoint x: 698, endPoint y: 193, distance: 520.8
click at [698, 193] on div "</ div > </ div > </ a > <!-- Card 2 --> < a href = "/billing" class = "block p…" at bounding box center [457, 268] width 823 height 416
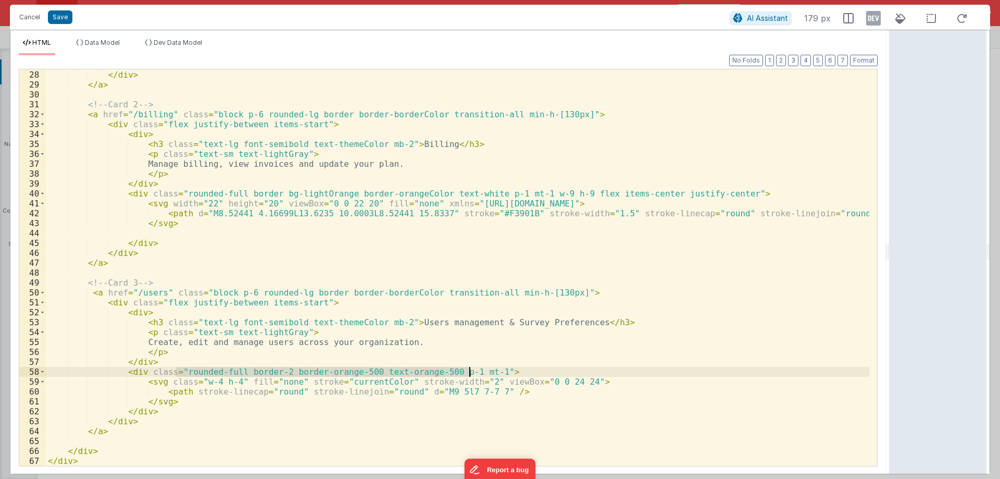
drag, startPoint x: 177, startPoint y: 371, endPoint x: 468, endPoint y: 372, distance: 291.1
click at [468, 372] on div "</ div > </ div > </ a > <!-- Card 2 --> < a href = "/billing" class = "block p…" at bounding box center [457, 268] width 823 height 416
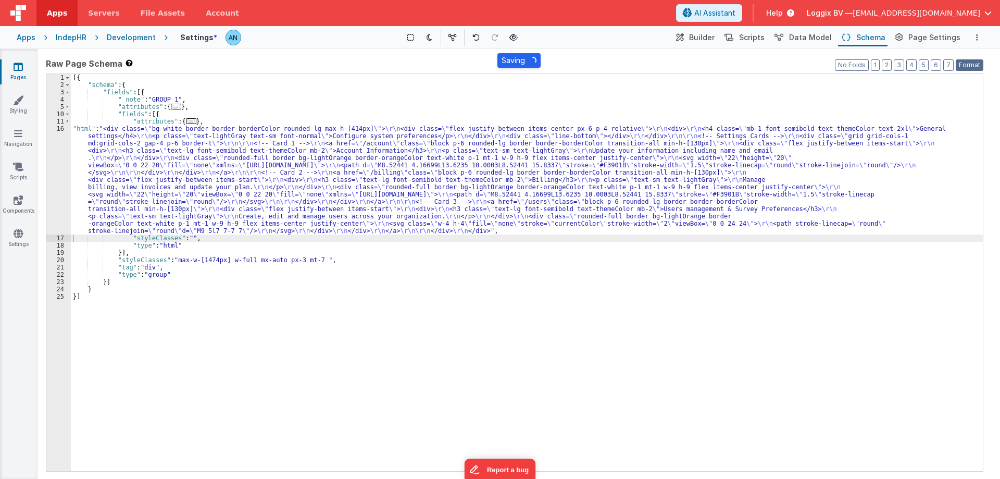
click at [970, 62] on button "Format" at bounding box center [970, 64] width 28 height 11
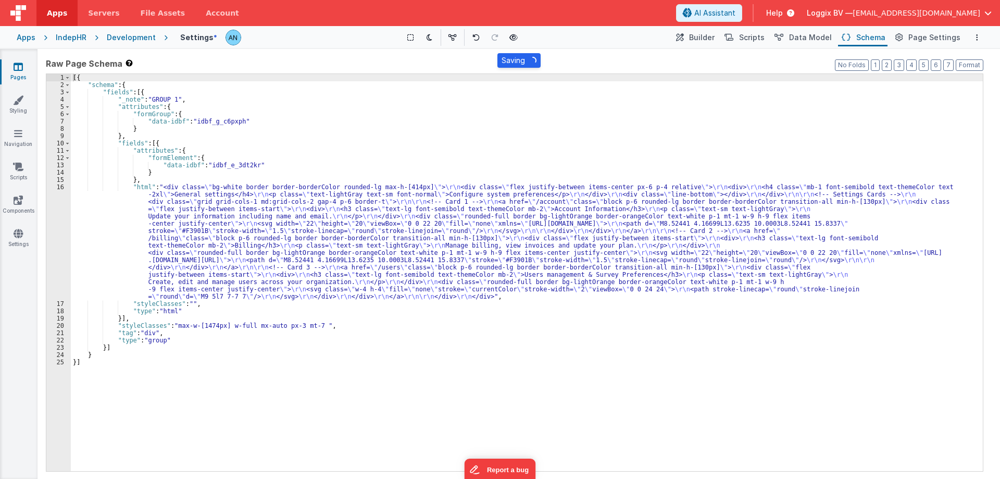
click at [243, 120] on div "[{ "schema" : { "fields" : [{ "_note" : "GROUP 1" , "attributes" : { "formGroup…" at bounding box center [527, 279] width 912 height 411
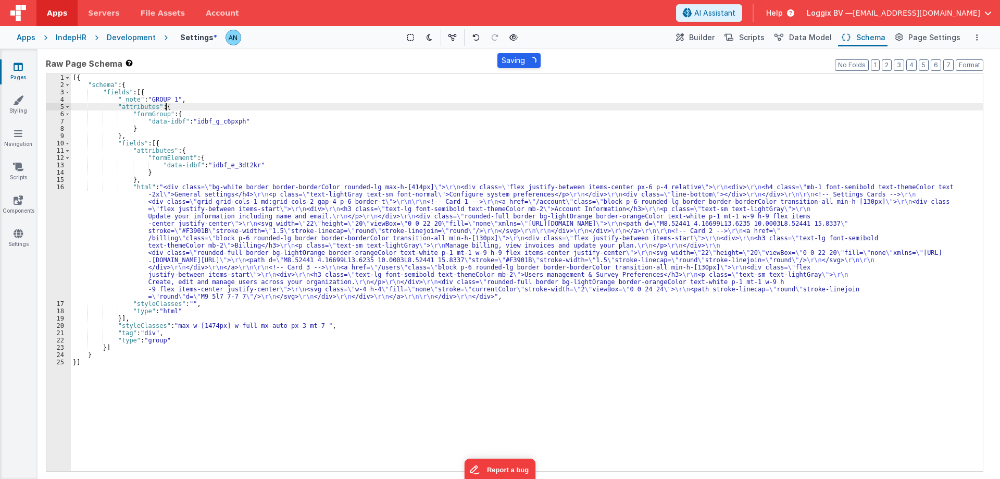
click at [214, 108] on div "[{ "schema" : { "fields" : [{ "_note" : "GROUP 1" , "attributes" : { "formGroup…" at bounding box center [527, 279] width 912 height 411
click at [967, 61] on button "Format" at bounding box center [970, 64] width 28 height 11
click at [258, 123] on div "[{ "schema" : { "fields" : [{ "_note" : "GROUP 1" , "attributes" : { "formGroup…" at bounding box center [527, 279] width 912 height 411
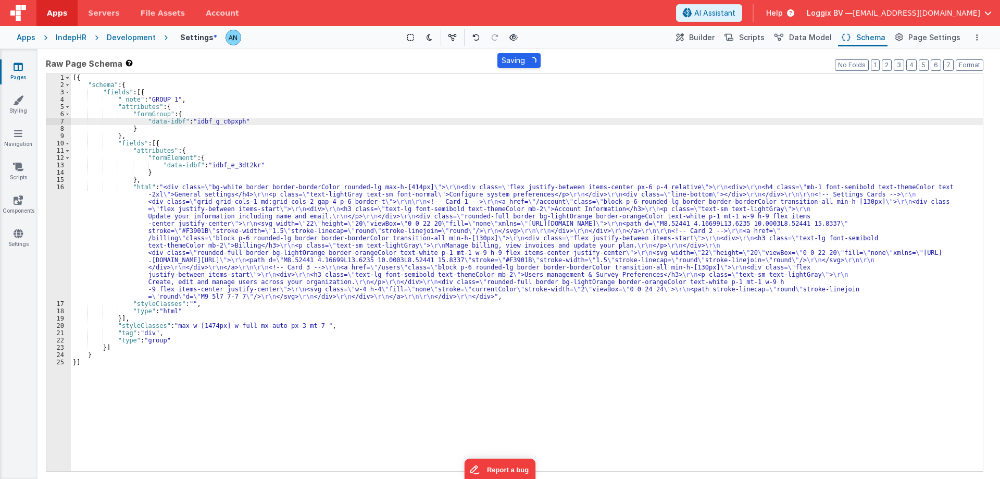
click at [443, 98] on div "[{ "schema" : { "fields" : [{ "_note" : "GROUP 1" , "attributes" : { "formGroup…" at bounding box center [527, 279] width 912 height 411
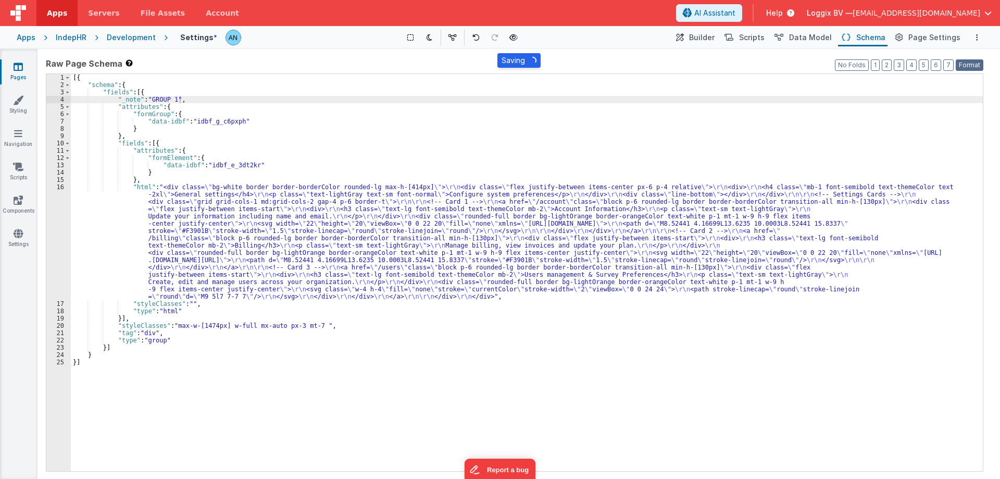
click at [962, 61] on button "Format" at bounding box center [970, 64] width 28 height 11
click at [247, 126] on div "[{ "schema" : { "fields" : [{ "_note" : "GROUP 1" , "attributes" : { "formGroup…" at bounding box center [527, 279] width 912 height 411
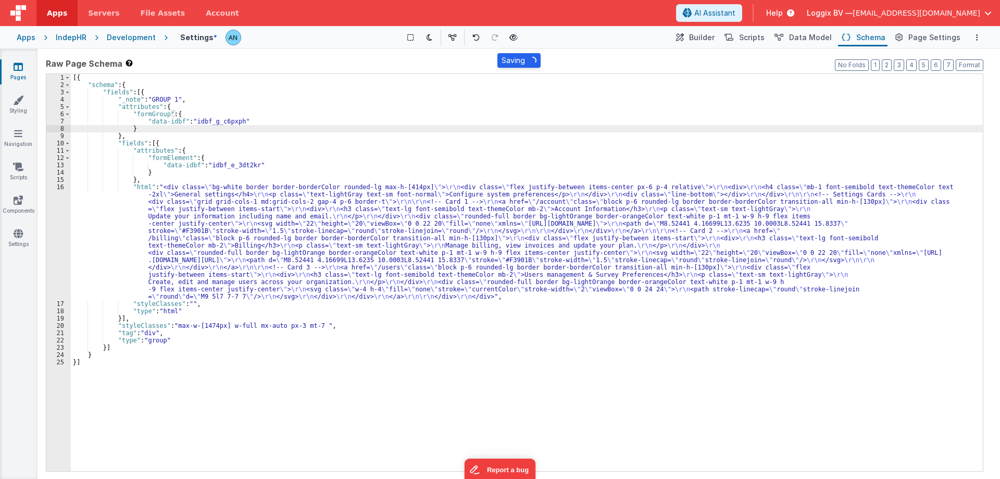
click at [258, 167] on div "[{ "schema" : { "fields" : [{ "_note" : "GROUP 1" , "attributes" : { "formGroup…" at bounding box center [527, 279] width 912 height 411
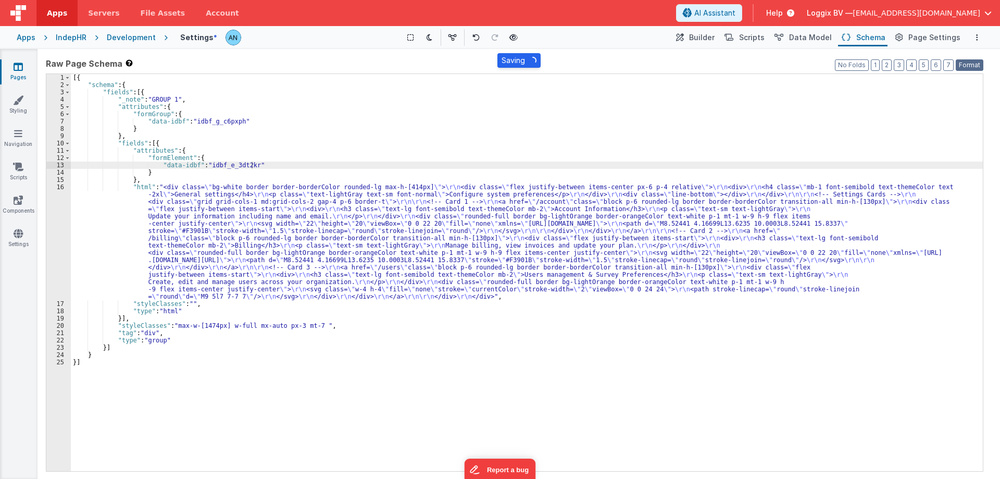
click at [971, 63] on button "Format" at bounding box center [970, 64] width 28 height 11
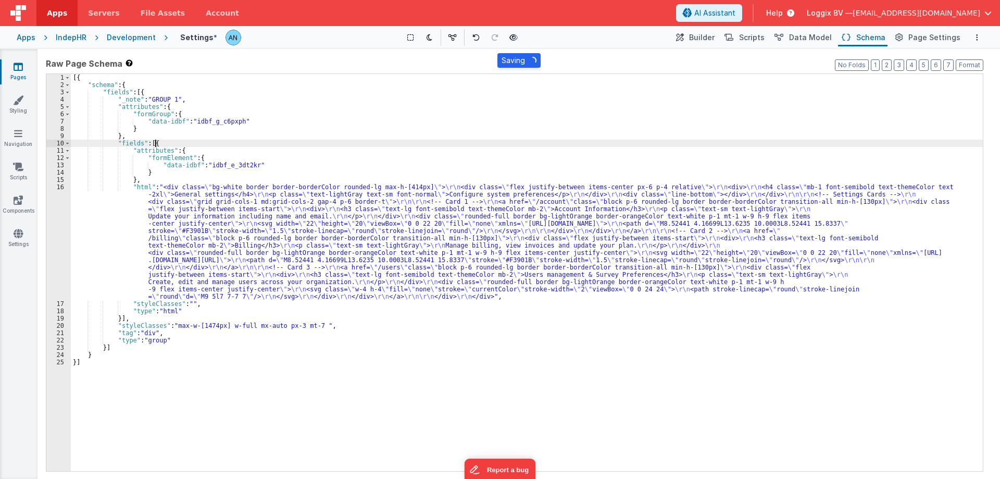
click at [181, 141] on div "[{ "schema" : { "fields" : [{ "_note" : "GROUP 1" , "attributes" : { "formGroup…" at bounding box center [527, 279] width 912 height 411
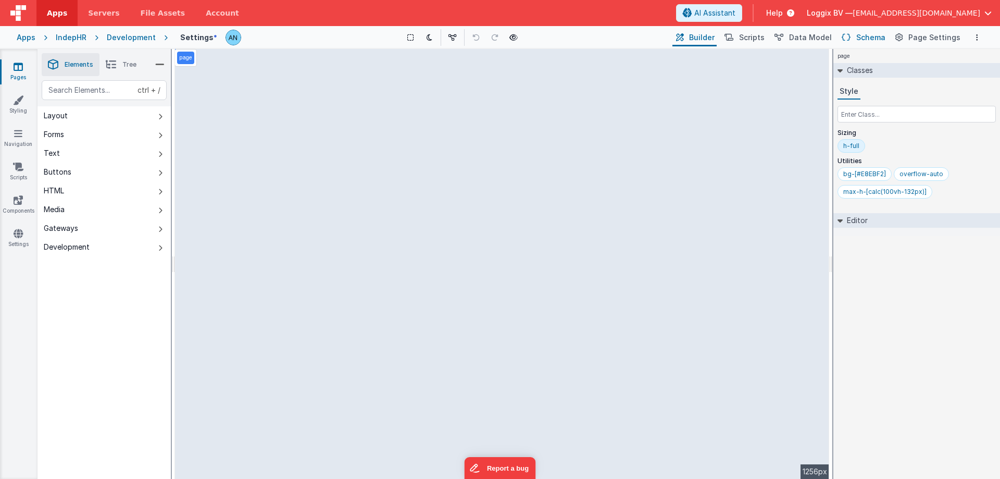
click at [873, 37] on span "Schema" at bounding box center [870, 37] width 29 height 10
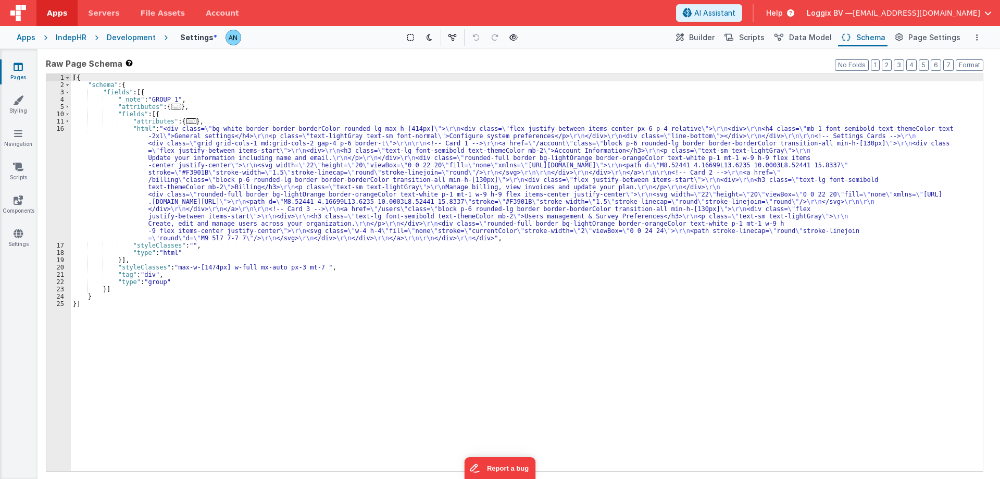
click at [134, 159] on div "[{ "schema" : { "fields" : [{ "_note" : "GROUP 1" , "attributes" : { ... } , "f…" at bounding box center [527, 279] width 912 height 411
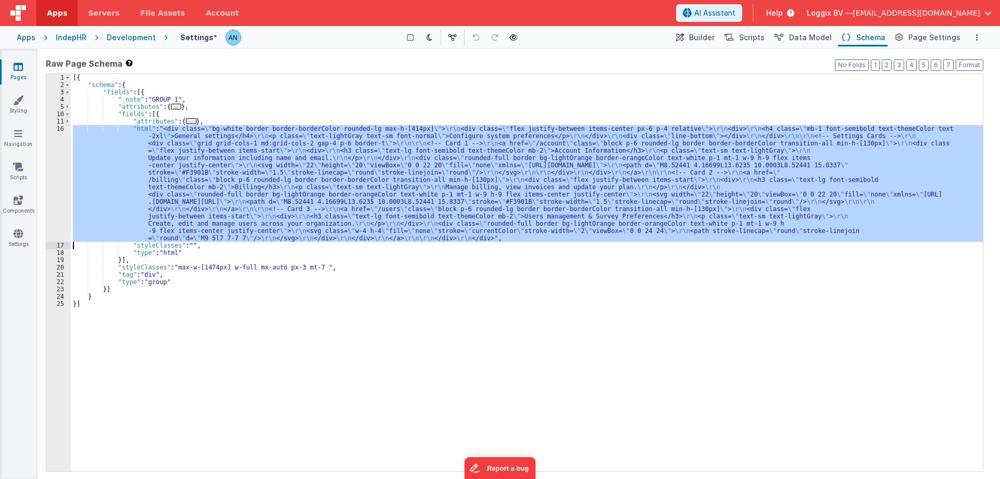
click at [53, 137] on div "16" at bounding box center [58, 183] width 24 height 117
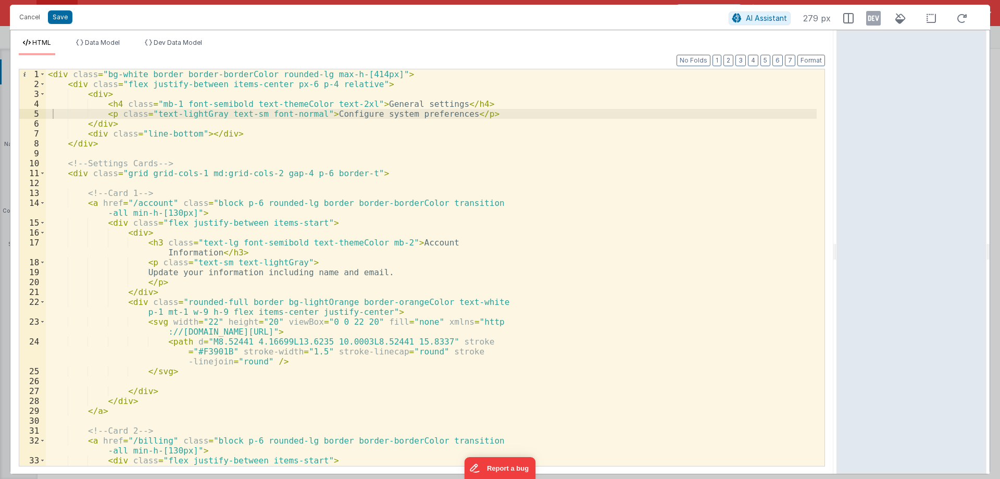
drag, startPoint x: 498, startPoint y: 251, endPoint x: 838, endPoint y: 252, distance: 340.6
click at [838, 252] on html "Cancel Save AI Assistant 279 px HTML Data Model Dev Data Model Format 7 6 5 4 3…" at bounding box center [500, 239] width 1000 height 479
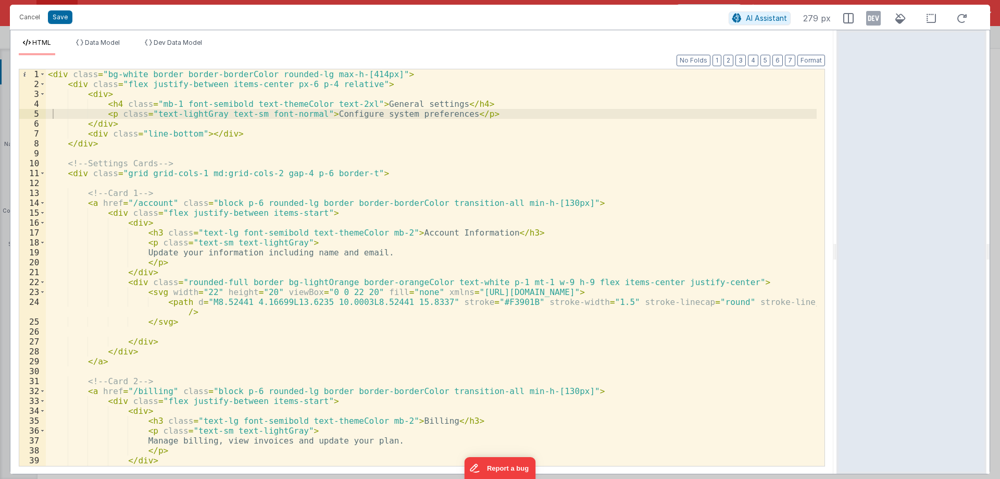
scroll to position [125, 0]
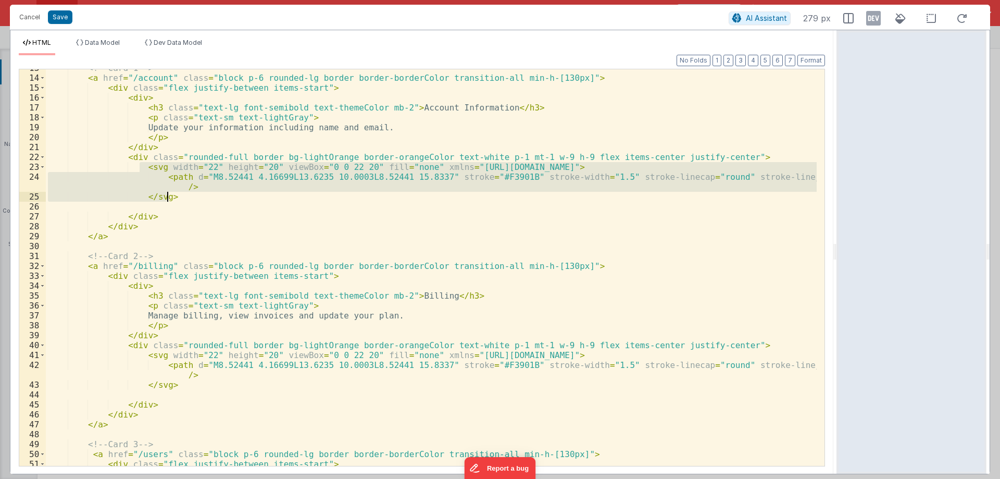
drag, startPoint x: 137, startPoint y: 167, endPoint x: 175, endPoint y: 194, distance: 46.3
click at [175, 194] on div "<!-- Card 1 --> < a href = "/account" class = "block p-6 rounded-lg border bord…" at bounding box center [431, 271] width 771 height 416
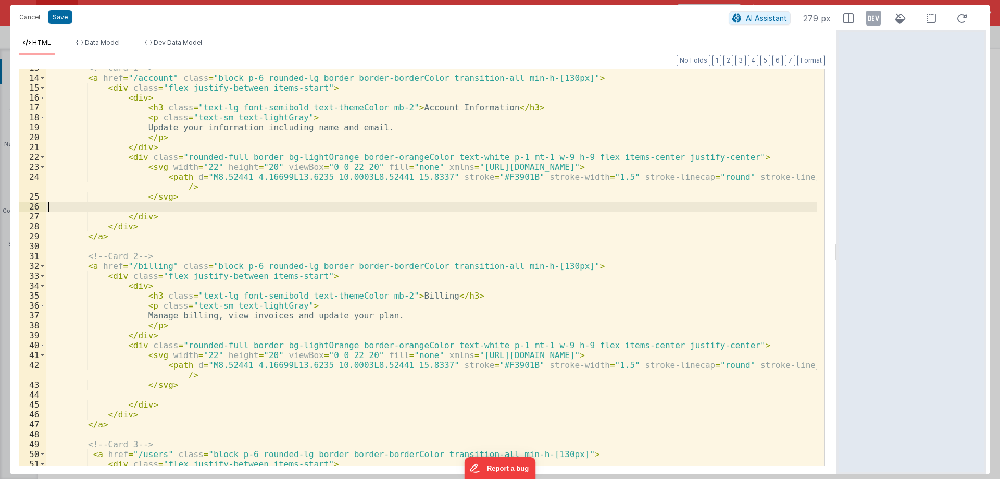
click at [151, 205] on div "<!-- Card 1 --> < a href = "/account" class = "block p-6 rounded-lg border bord…" at bounding box center [431, 271] width 771 height 416
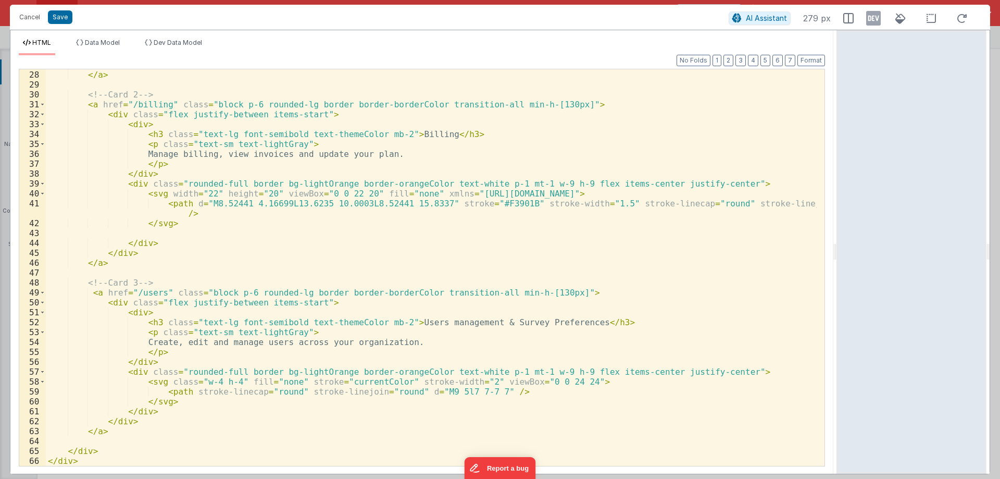
scroll to position [277, 0]
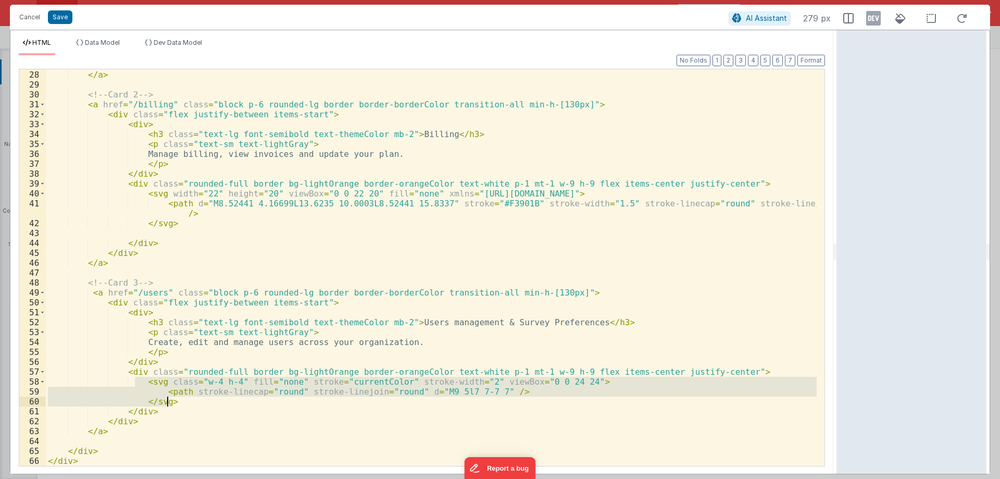
drag, startPoint x: 133, startPoint y: 380, endPoint x: 176, endPoint y: 400, distance: 47.5
click at [176, 400] on div "</ div > </ a > <!-- Card 2 --> < a href = "/billing" class = "block p-6 rounde…" at bounding box center [431, 268] width 771 height 416
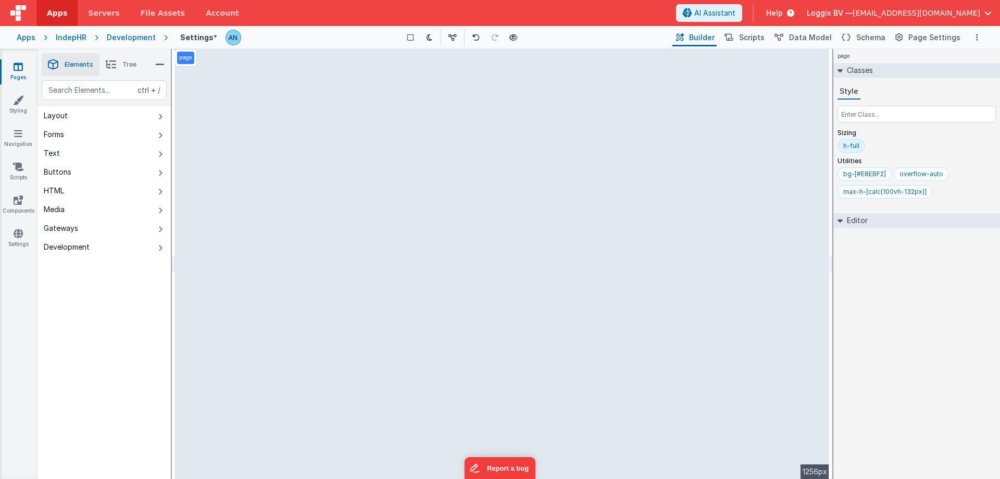
click at [879, 39] on span "Schema" at bounding box center [870, 37] width 29 height 10
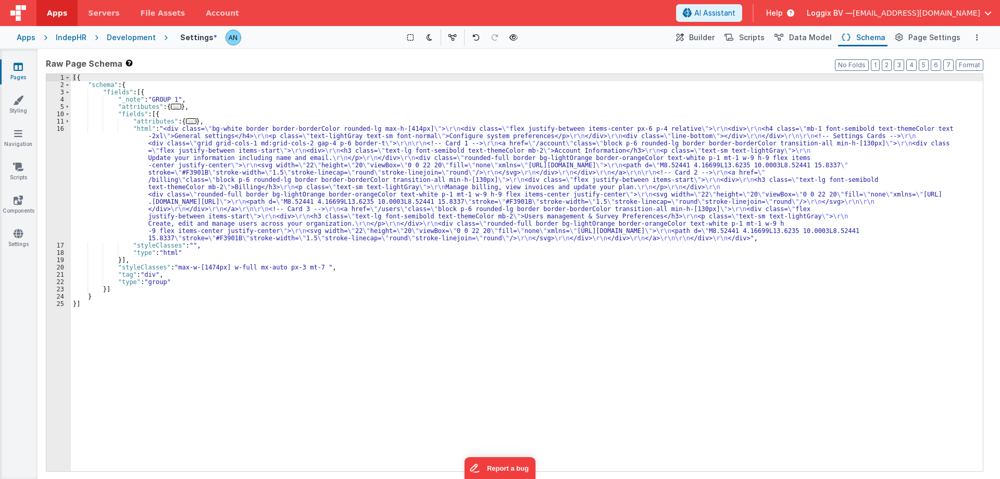
click at [174, 150] on div "[{ "schema" : { "fields" : [{ "_note" : "GROUP 1" , "attributes" : { ... } , "f…" at bounding box center [527, 279] width 912 height 411
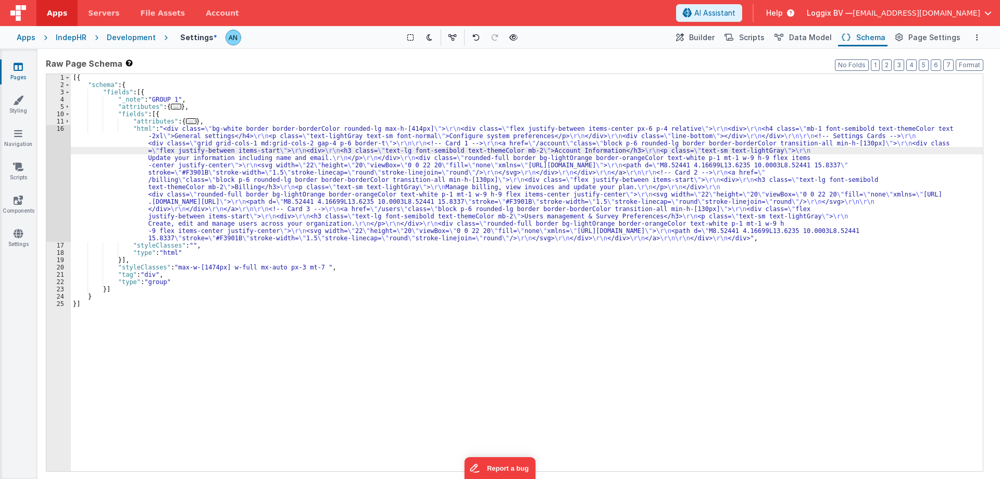
click at [52, 132] on div "16" at bounding box center [58, 183] width 24 height 117
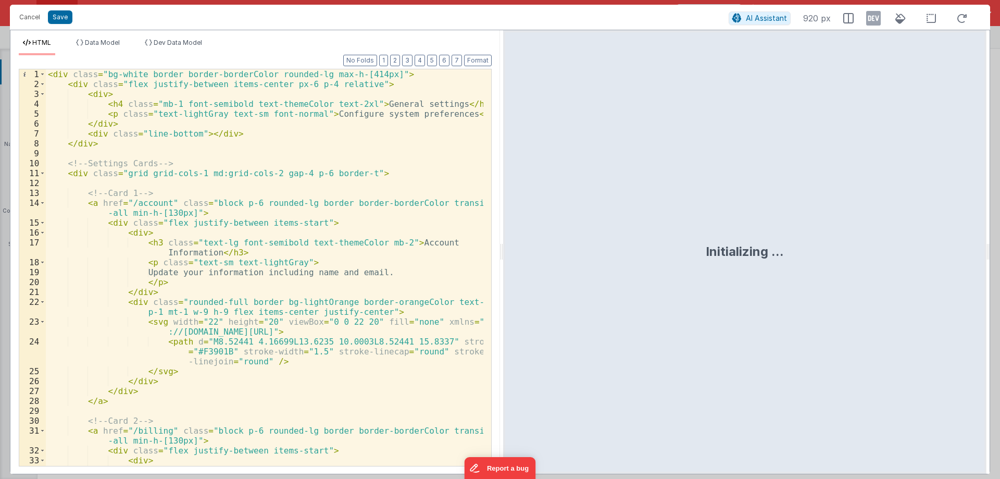
drag, startPoint x: 498, startPoint y: 249, endPoint x: 812, endPoint y: 251, distance: 314.0
click at [812, 249] on html "Cancel Save AI Assistant 920 px HTML Data Model Dev Data Model Format 7 6 5 4 3…" at bounding box center [500, 239] width 1000 height 479
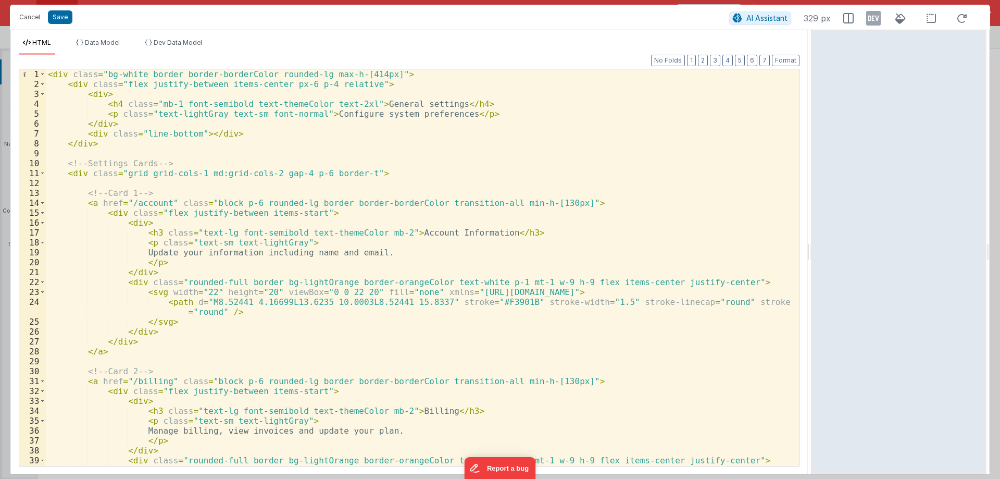
click at [264, 232] on div "< div class = "bg-white border border-borderColor rounded-lg max-h-[414px]" > <…" at bounding box center [418, 282] width 745 height 426
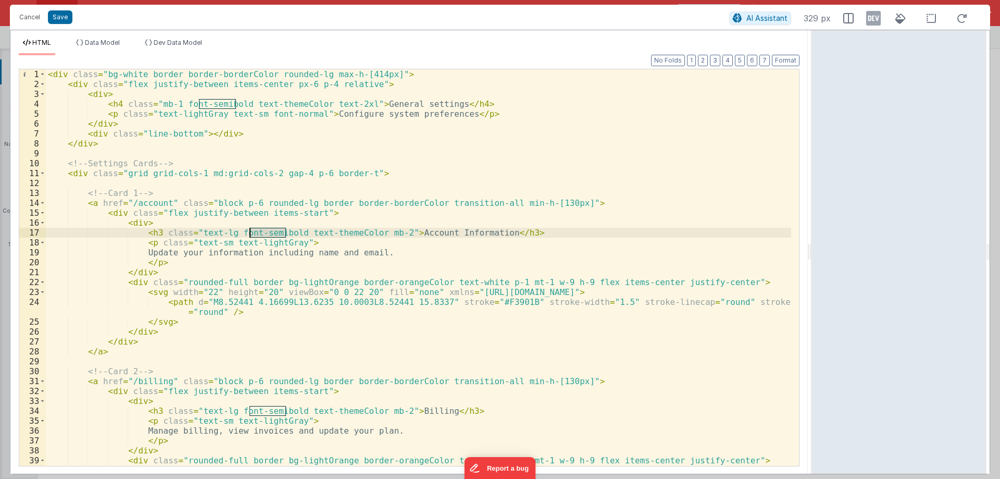
click at [264, 232] on div "< div class = "bg-white border border-borderColor rounded-lg max-h-[414px]" > <…" at bounding box center [418, 282] width 745 height 426
click at [263, 234] on div "< div class = "bg-white border border-borderColor rounded-lg max-h-[414px]" > <…" at bounding box center [418, 282] width 745 height 426
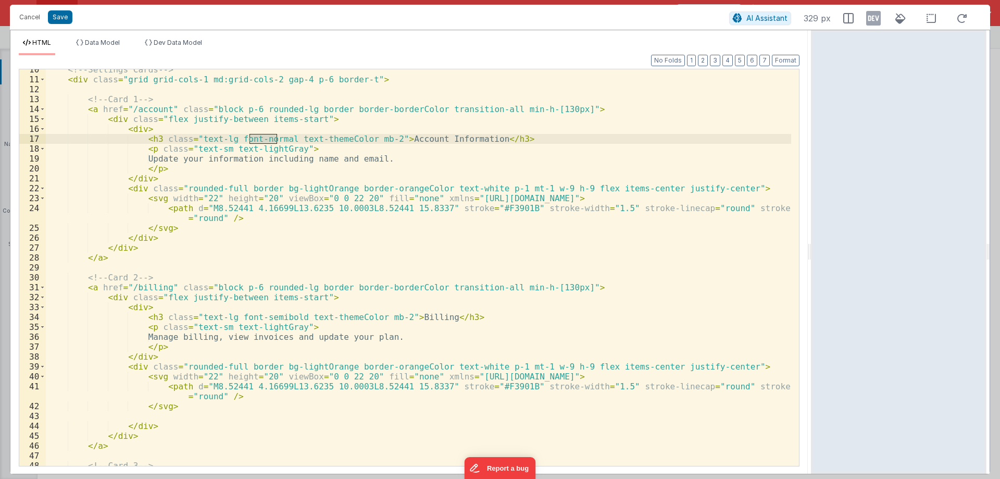
click at [270, 319] on div "<!-- Settings Cards --> < div class = "grid grid-cols-1 md:grid-cols-2 gap-4 p-…" at bounding box center [418, 273] width 745 height 416
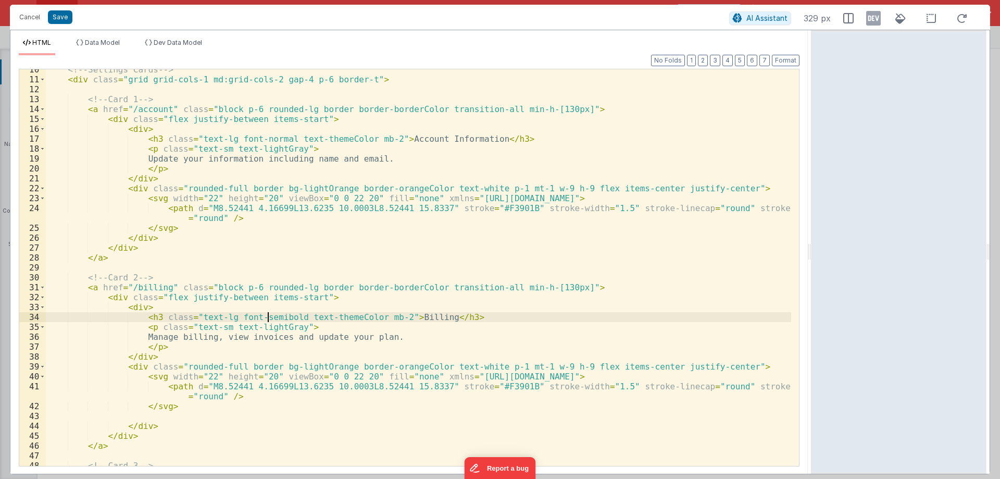
click at [270, 319] on div "<!-- Settings Cards --> < div class = "grid grid-cols-1 md:grid-cols-2 gap-4 p-…" at bounding box center [418, 273] width 745 height 416
click at [226, 316] on div "<!-- Settings Cards --> < div class = "grid grid-cols-1 md:grid-cols-2 gap-4 p-…" at bounding box center [418, 273] width 745 height 416
click at [284, 324] on div "<!-- Settings Cards --> < div class = "grid grid-cols-1 md:grid-cols-2 gap-4 p-…" at bounding box center [418, 273] width 745 height 416
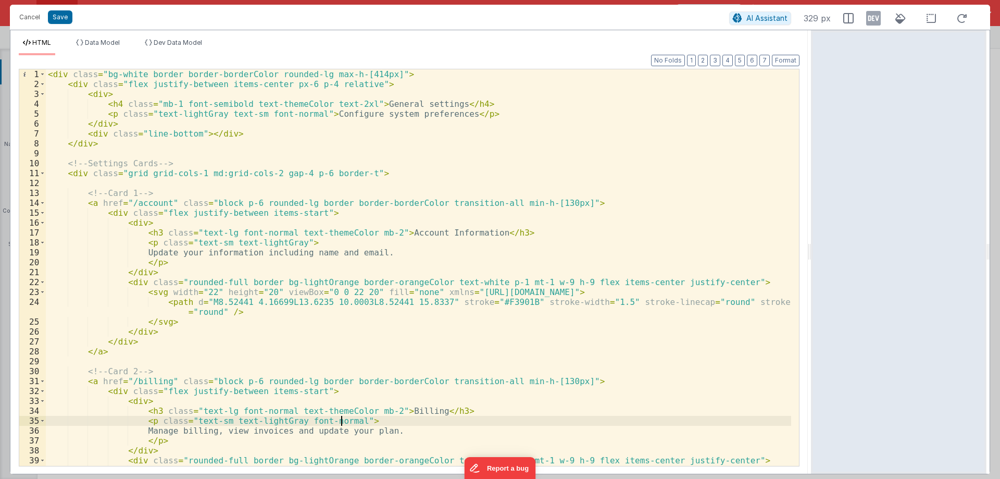
scroll to position [0, 0]
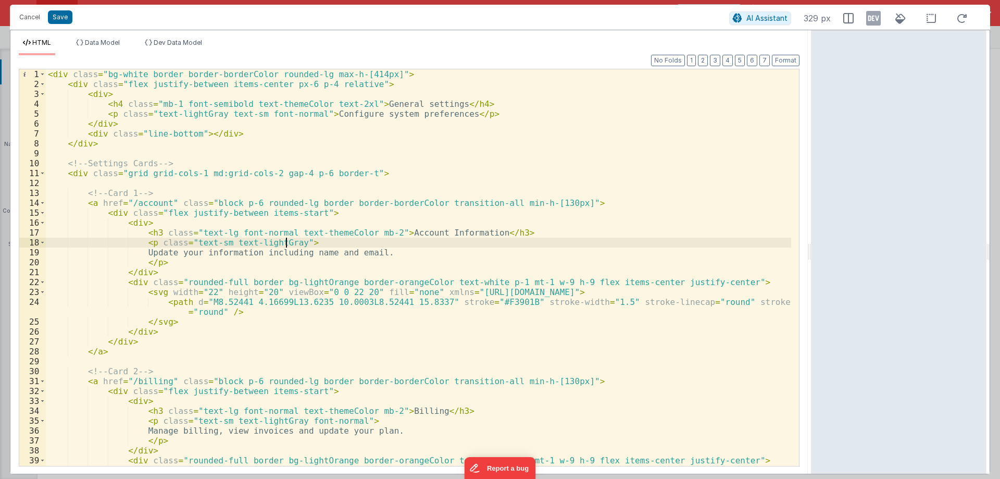
click at [287, 243] on div "< div class = "bg-white border border-borderColor rounded-lg max-h-[414px]" > <…" at bounding box center [418, 282] width 745 height 426
paste textarea
click at [372, 232] on div "< div class = "bg-white border border-borderColor rounded-lg max-h-[414px]" > <…" at bounding box center [418, 282] width 745 height 426
click at [372, 409] on div "< div class = "bg-white border border-borderColor rounded-lg max-h-[414px]" > <…" at bounding box center [418, 282] width 745 height 426
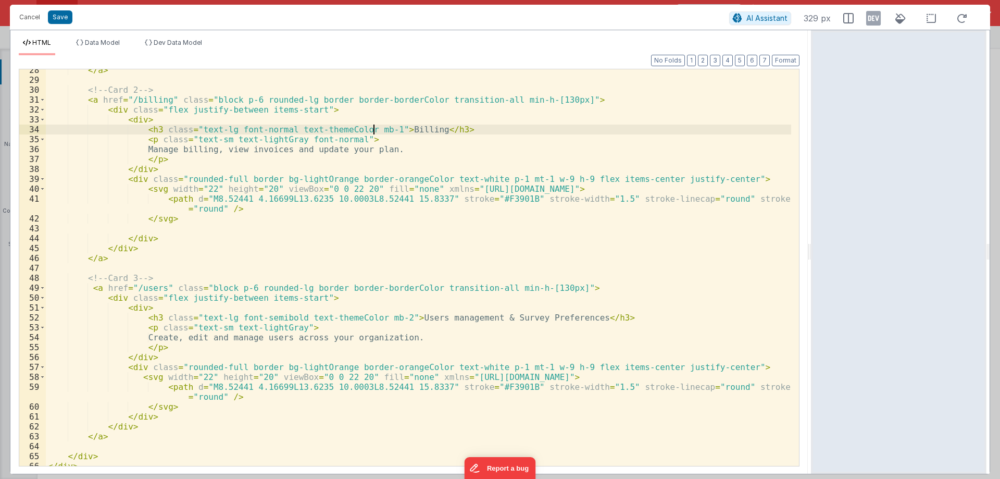
scroll to position [281, 0]
click at [384, 317] on div "</ a > <!-- Card 2 --> < a href = "/billing" class = "block p-6 rounded-lg bord…" at bounding box center [418, 273] width 745 height 416
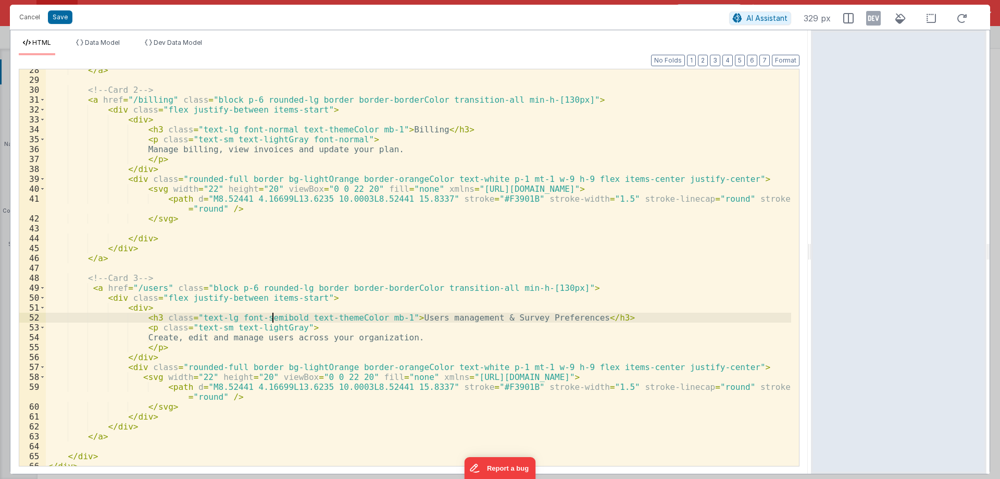
click at [272, 317] on div "</ a > <!-- Card 2 --> < a href = "/billing" class = "block p-6 rounded-lg bord…" at bounding box center [418, 273] width 745 height 416
click at [285, 327] on div "</ a > <!-- Card 2 --> < a href = "/billing" class = "block p-6 rounded-lg bord…" at bounding box center [418, 273] width 745 height 416
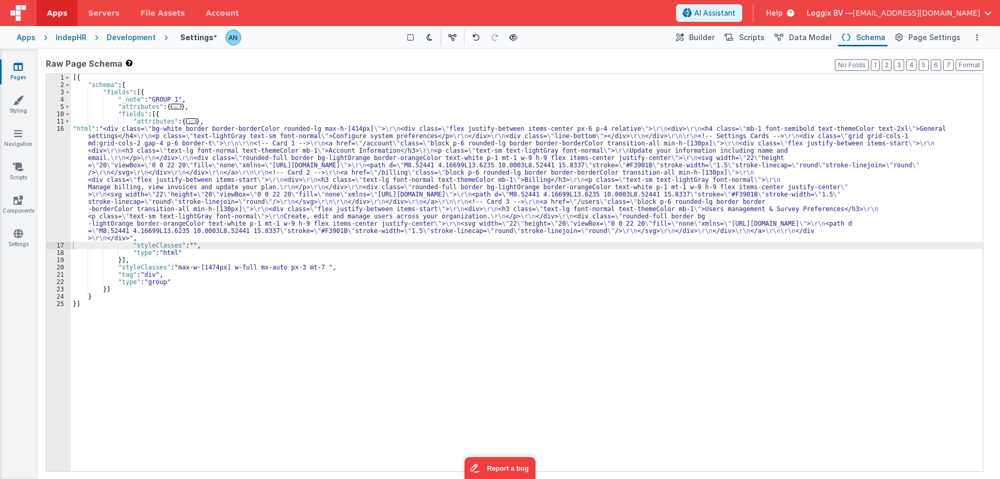
click at [289, 281] on div "[{ "schema" : { "fields" : [{ "_note" : "GROUP 1" , "attributes" : { ... } , "f…" at bounding box center [527, 279] width 912 height 411
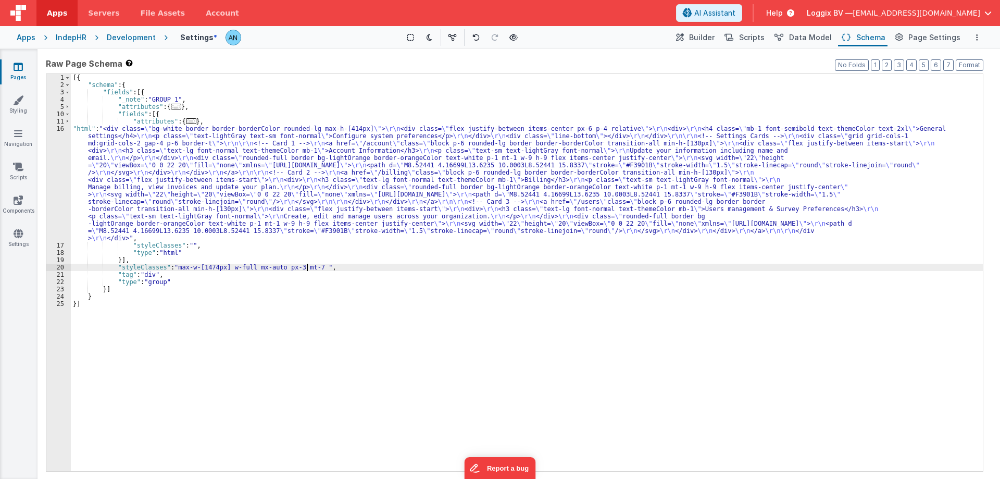
click at [306, 270] on div "[{ "schema" : { "fields" : [{ "_note" : "GROUP 1" , "attributes" : { ... } , "f…" at bounding box center [527, 279] width 912 height 411
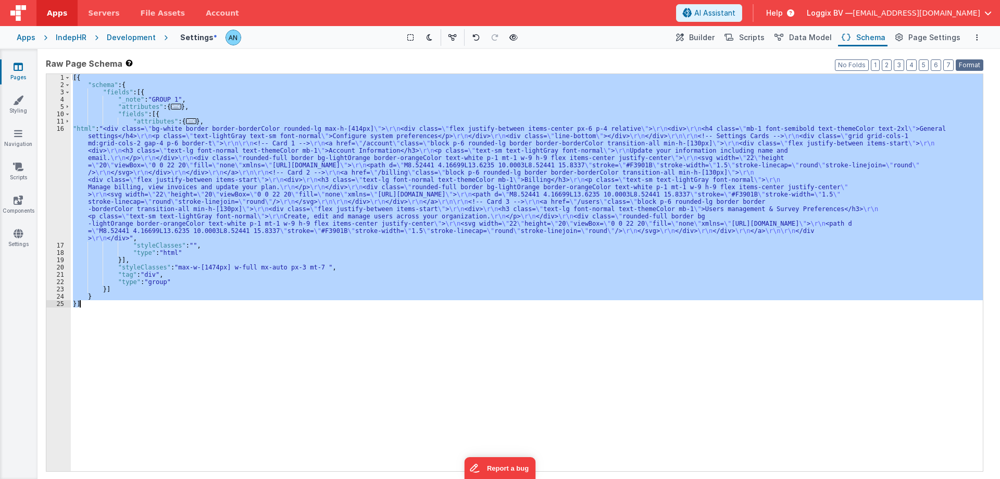
click at [964, 62] on button "Format" at bounding box center [970, 64] width 28 height 11
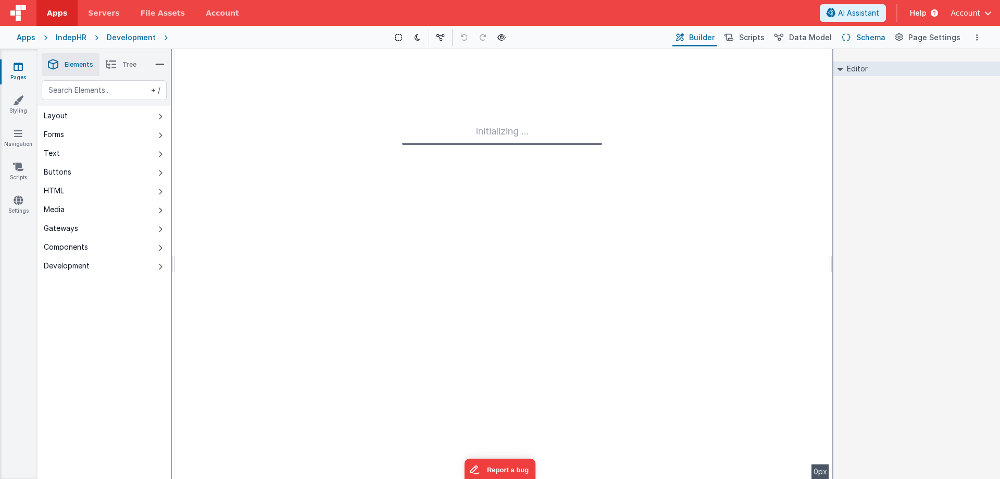
click at [867, 33] on span "Schema" at bounding box center [870, 37] width 29 height 10
click at [861, 37] on span "Schema" at bounding box center [870, 37] width 29 height 10
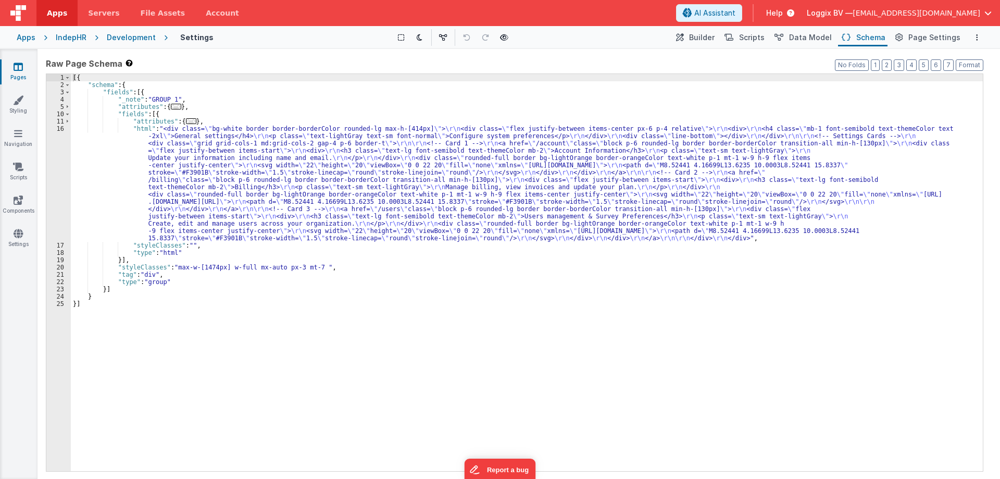
click at [386, 305] on div "[{ "schema" : { "fields" : [{ "_note" : "GROUP 1" , "attributes" : { ... } , "f…" at bounding box center [527, 279] width 912 height 411
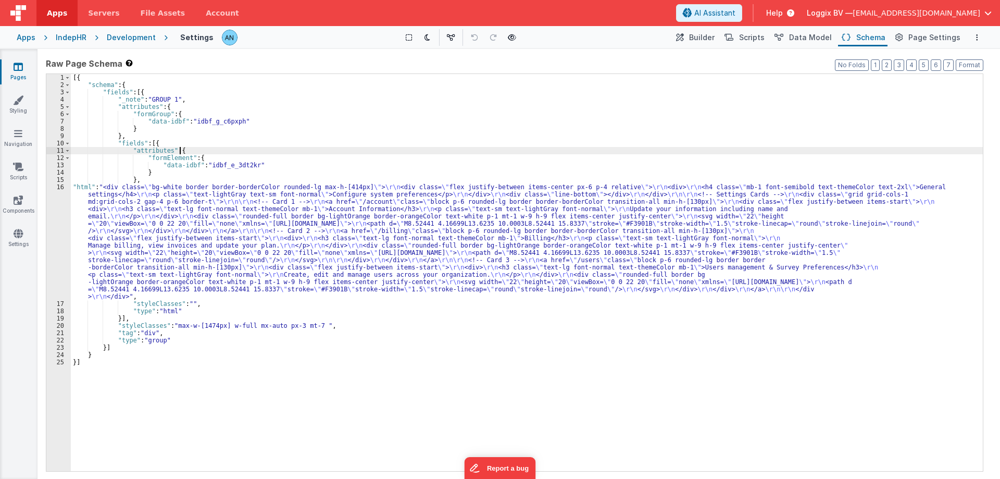
click at [543, 148] on div "[{ "schema" : { "fields" : [{ "_note" : "GROUP 1" , "attributes" : { "formGroup…" at bounding box center [527, 279] width 912 height 411
click at [154, 90] on div "[{ "schema" : { "fields" : [{ "_note" : "GROUP 1" , "attributes" : { "formGroup…" at bounding box center [527, 279] width 912 height 411
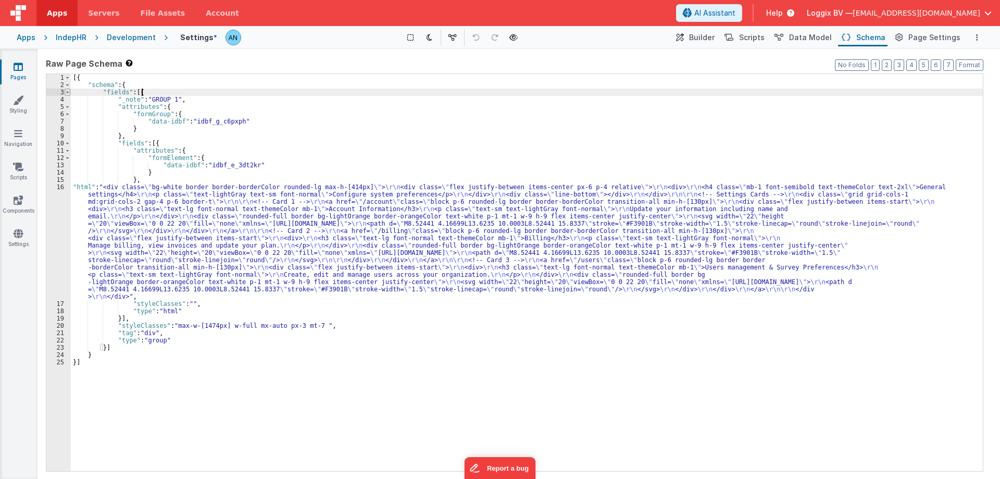
click at [69, 93] on span at bounding box center [68, 92] width 6 height 7
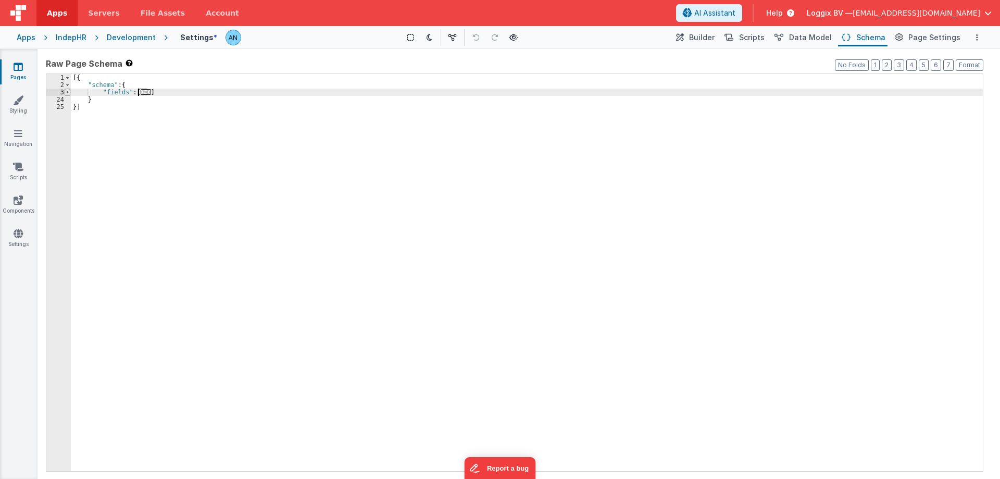
click at [69, 93] on span at bounding box center [68, 92] width 6 height 7
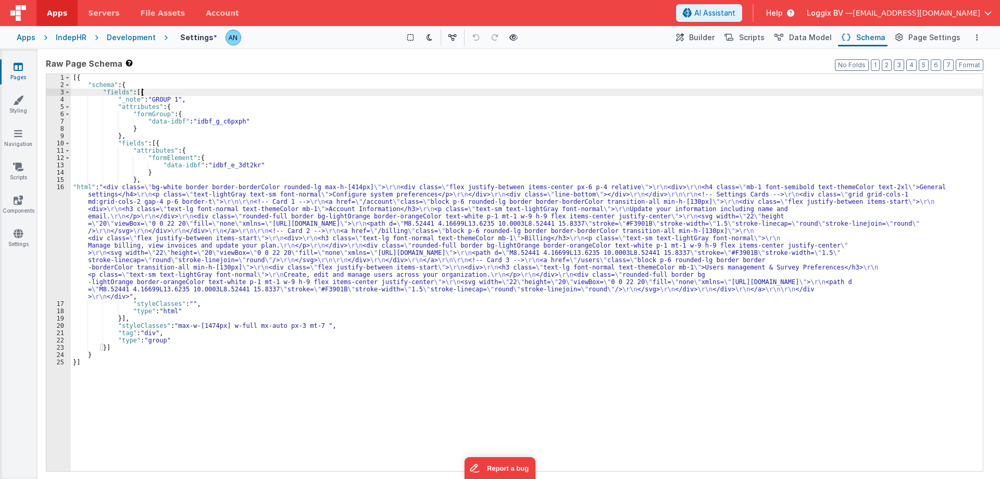
click at [169, 106] on div "[{ "schema" : { "fields" : [{ "_note" : "GROUP 1" , "attributes" : { "formGroup…" at bounding box center [527, 279] width 912 height 411
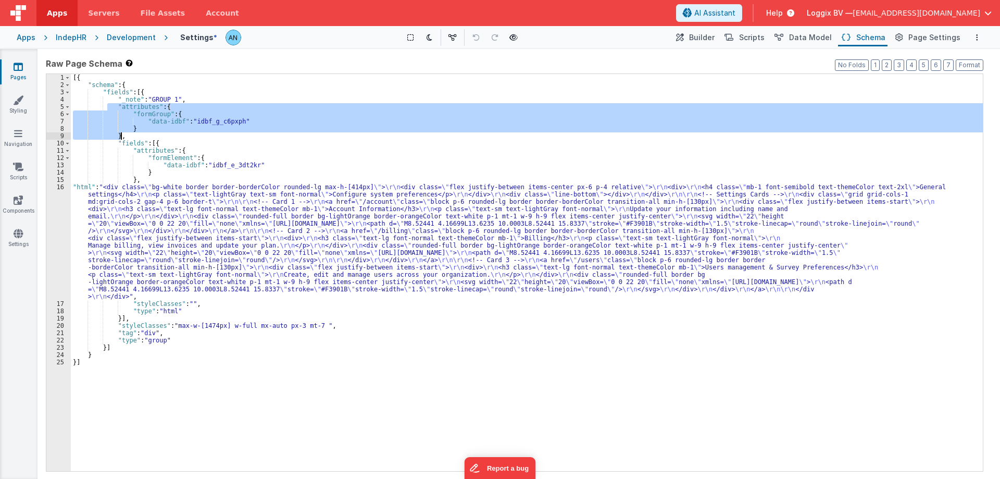
drag, startPoint x: 108, startPoint y: 107, endPoint x: 128, endPoint y: 134, distance: 33.2
click at [128, 134] on div "[{ "schema" : { "fields" : [{ "_note" : "GROUP 1" , "attributes" : { "formGroup…" at bounding box center [527, 279] width 912 height 411
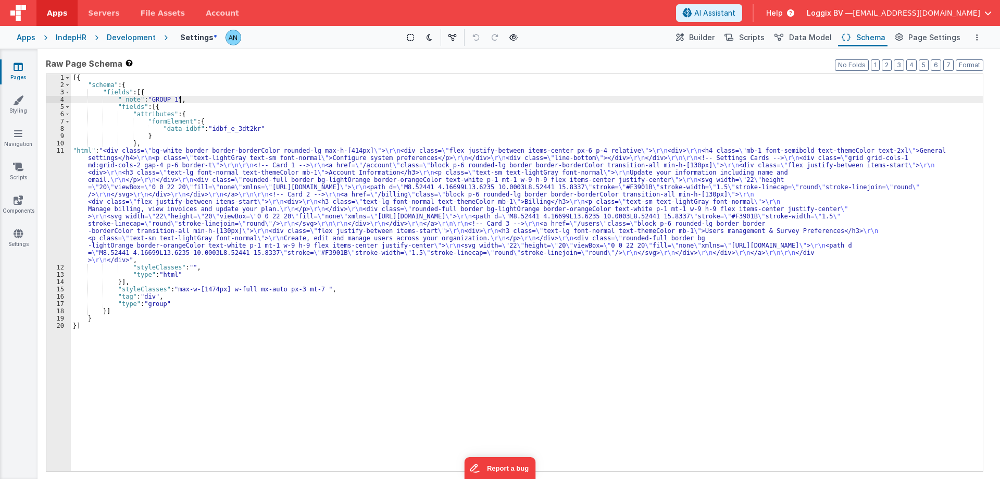
click at [289, 286] on div "[{ "schema" : { "fields" : [{ "_note" : "GROUP 1" , "fields" : [{ "attributes" …" at bounding box center [527, 279] width 912 height 411
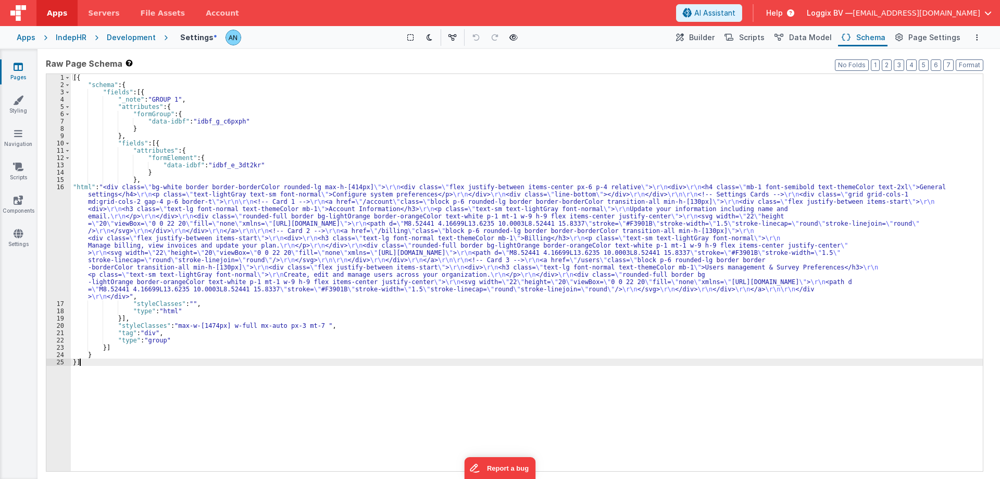
click at [196, 157] on div "[{ "schema" : { "fields" : [{ "_note" : "GROUP 1" , "attributes" : { "formGroup…" at bounding box center [527, 279] width 912 height 411
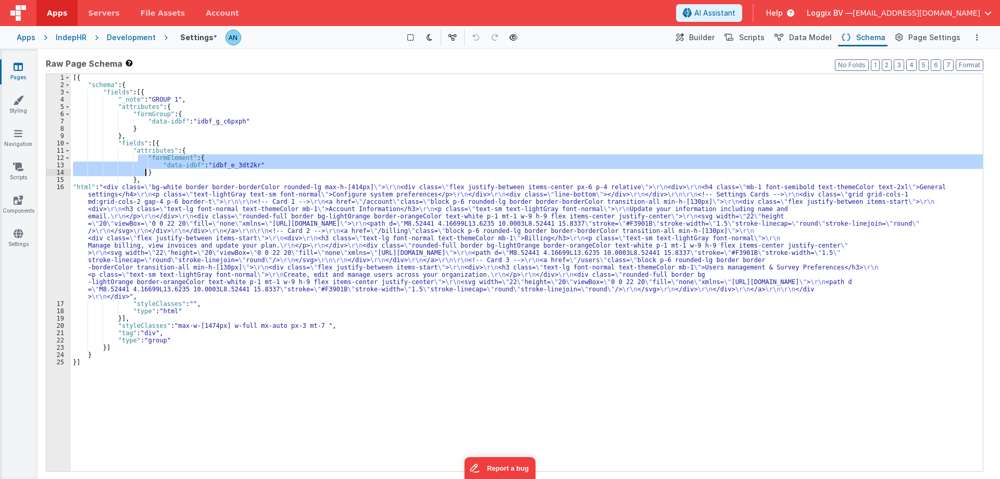
drag, startPoint x: 139, startPoint y: 157, endPoint x: 157, endPoint y: 173, distance: 24.0
click at [157, 173] on div "[{ "schema" : { "fields" : [{ "_note" : "GROUP 1" , "attributes" : { "formGroup…" at bounding box center [527, 279] width 912 height 411
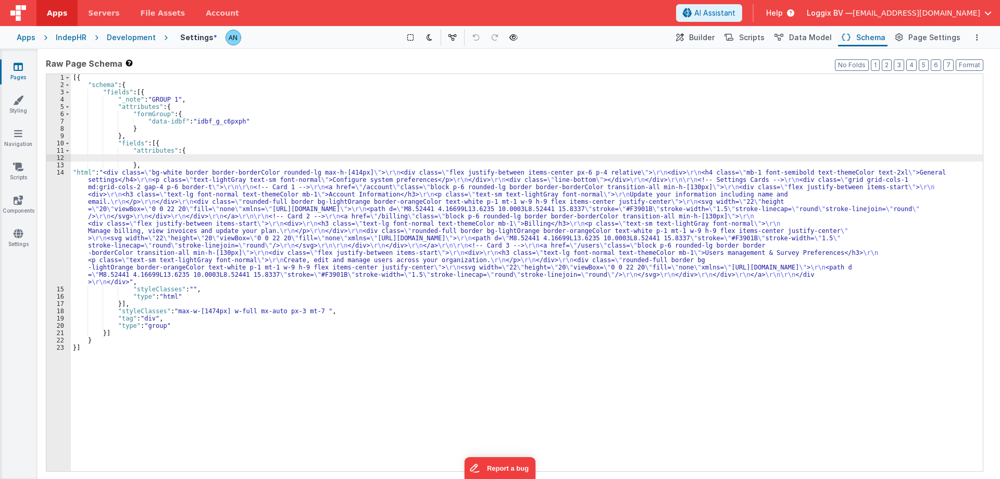
click at [77, 157] on div "[{ "schema" : { "fields" : [{ "_note" : "GROUP 1" , "attributes" : { "formGroup…" at bounding box center [527, 279] width 912 height 411
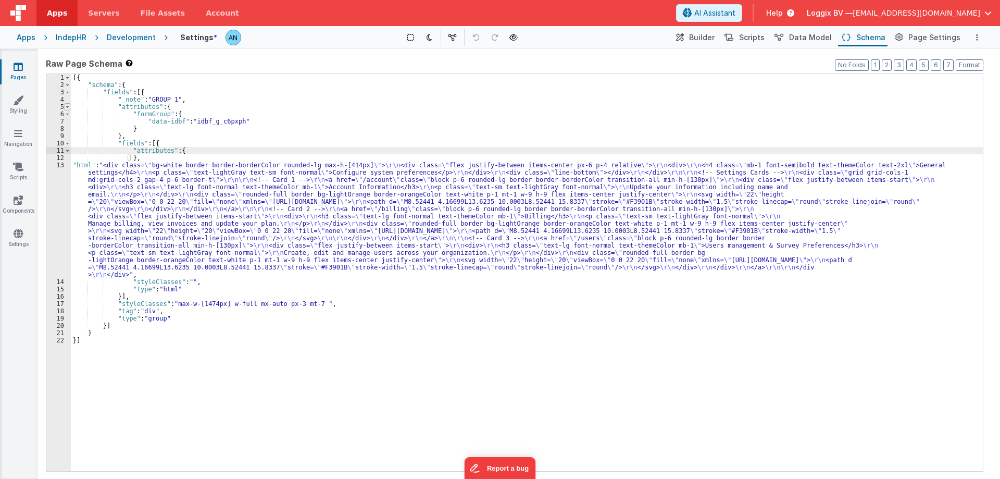
click at [68, 107] on span at bounding box center [68, 106] width 6 height 7
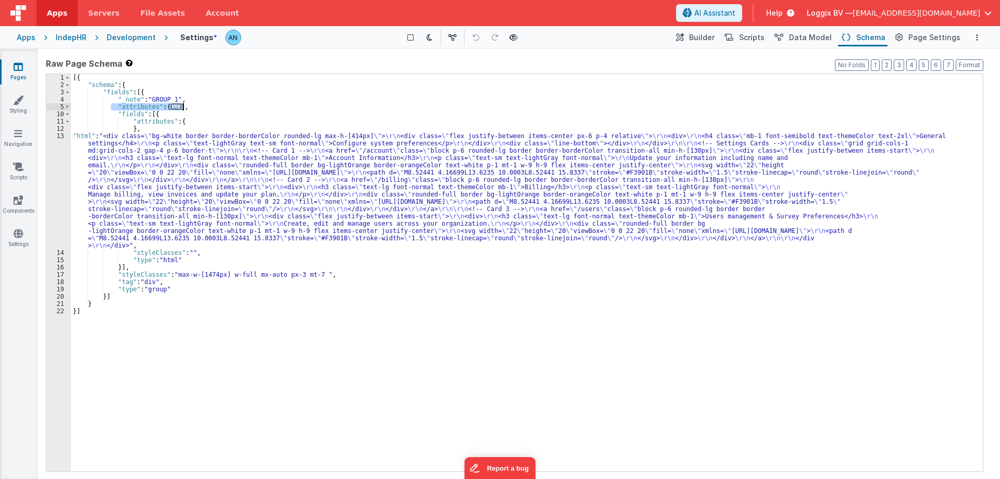
drag, startPoint x: 110, startPoint y: 107, endPoint x: 187, endPoint y: 106, distance: 77.6
click at [187, 106] on div "[{ "schema" : { "fields" : [{ "_note" : "GROUP 1" , "attributes" : { ... } , "f…" at bounding box center [527, 279] width 912 height 411
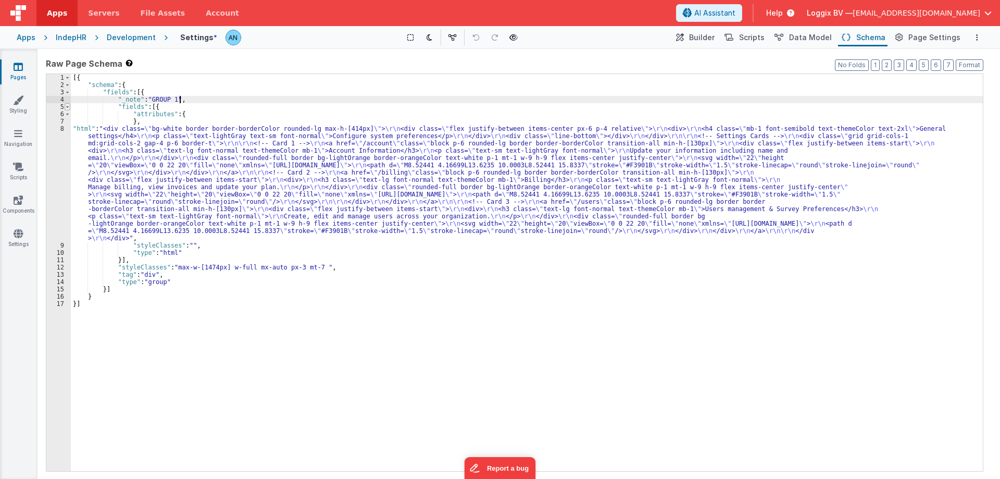
click at [68, 108] on span at bounding box center [68, 106] width 6 height 7
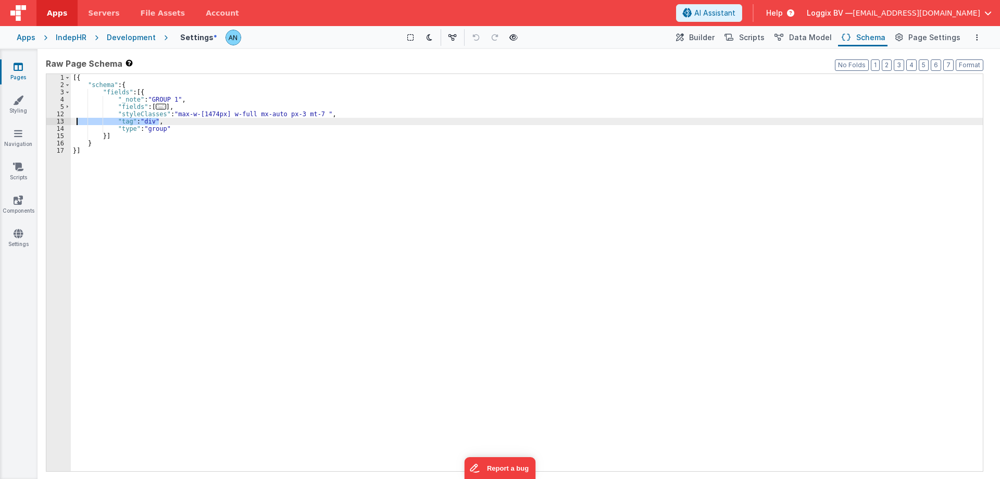
drag, startPoint x: 162, startPoint y: 122, endPoint x: 77, endPoint y: 119, distance: 84.9
click at [77, 119] on div "[{ "schema" : { "fields" : [{ "_note" : "GROUP 1" , "fields" : [ ... ] , "style…" at bounding box center [527, 279] width 912 height 411
drag, startPoint x: 172, startPoint y: 121, endPoint x: 60, endPoint y: 121, distance: 111.4
click at [60, 121] on div "1 2 3 4 5 12 13 14 15 16 [{ "schema" : { "fields" : [{ "_note" : "GROUP 1" , "f…" at bounding box center [514, 272] width 937 height 398
click at [155, 119] on div "[{ "schema" : { "fields" : [{ "_note" : "GROUP 1" , "fields" : [ ... ] , "style…" at bounding box center [527, 272] width 912 height 397
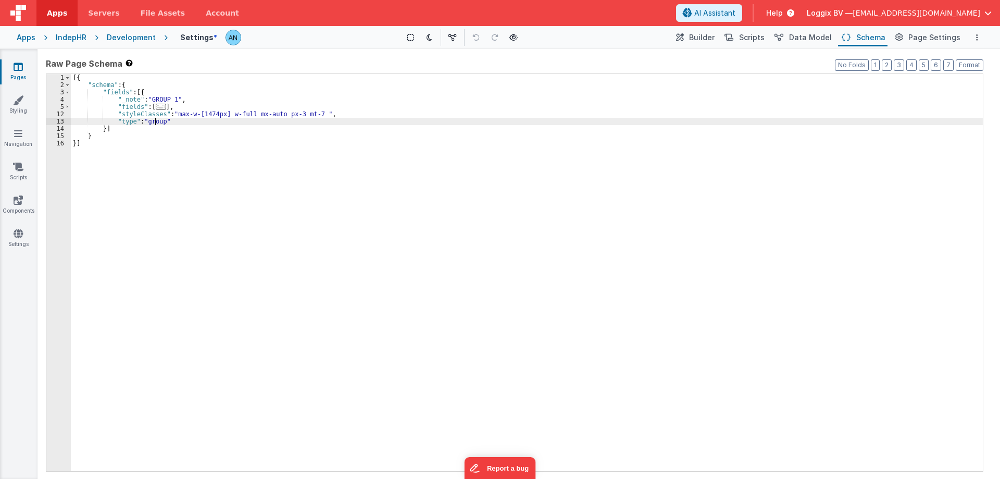
click at [155, 119] on div "[{ "schema" : { "fields" : [{ "_note" : "GROUP 1" , "fields" : [ ... ] , "style…" at bounding box center [527, 279] width 912 height 411
click at [116, 109] on div "[{ "schema" : { "fields" : [{ "_note" : "GROUP 1" , "fields" : [ ... ] , "style…" at bounding box center [527, 279] width 912 height 411
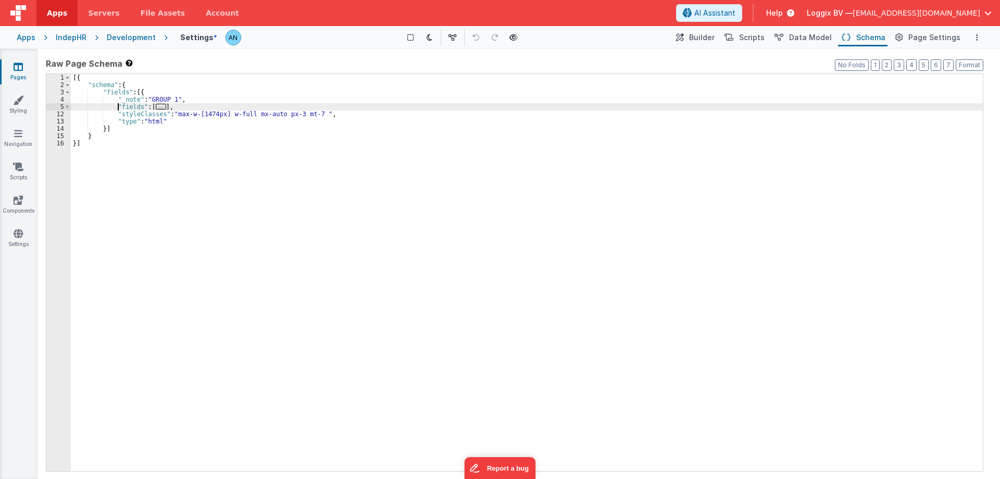
click at [72, 108] on div "[{ "schema" : { "fields" : [{ "_note" : "GROUP 1" , "fields" : [ ... ] , "style…" at bounding box center [527, 279] width 912 height 411
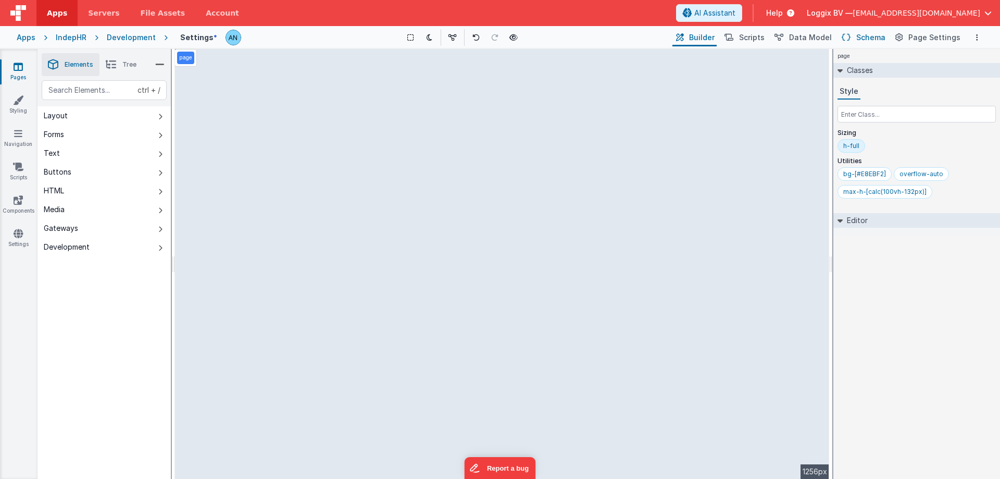
click at [876, 33] on span "Schema" at bounding box center [870, 37] width 29 height 10
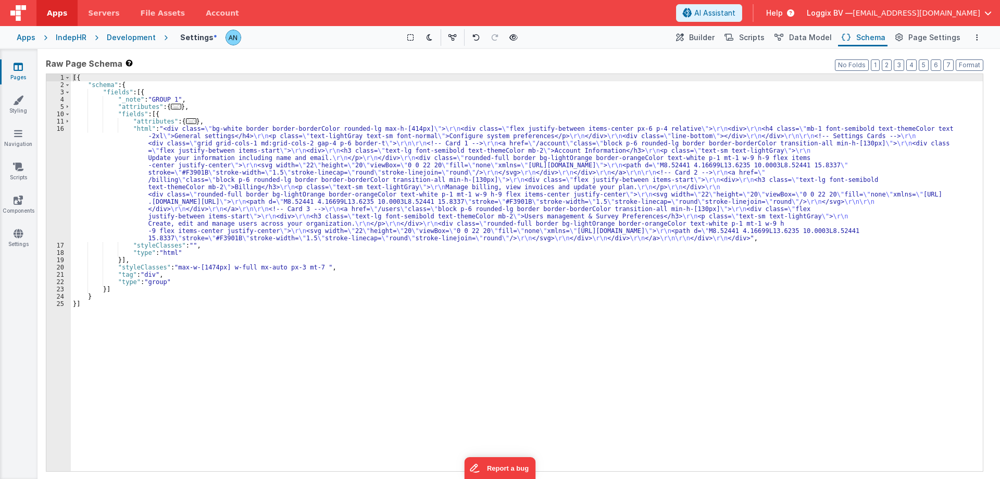
click at [305, 172] on div "[{ "schema" : { "fields" : [{ "_note" : "GROUP 1" , "attributes" : { ... } , "f…" at bounding box center [527, 279] width 912 height 411
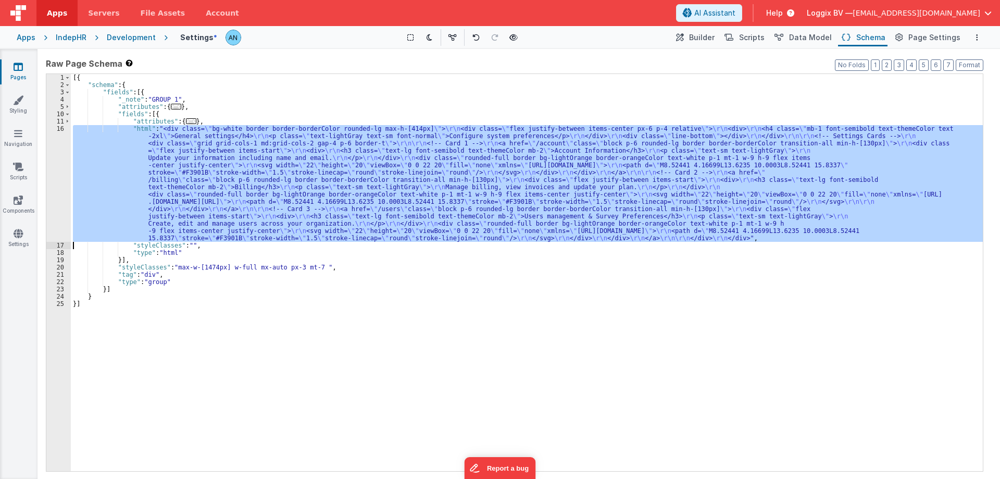
click at [49, 135] on div "16" at bounding box center [58, 183] width 24 height 117
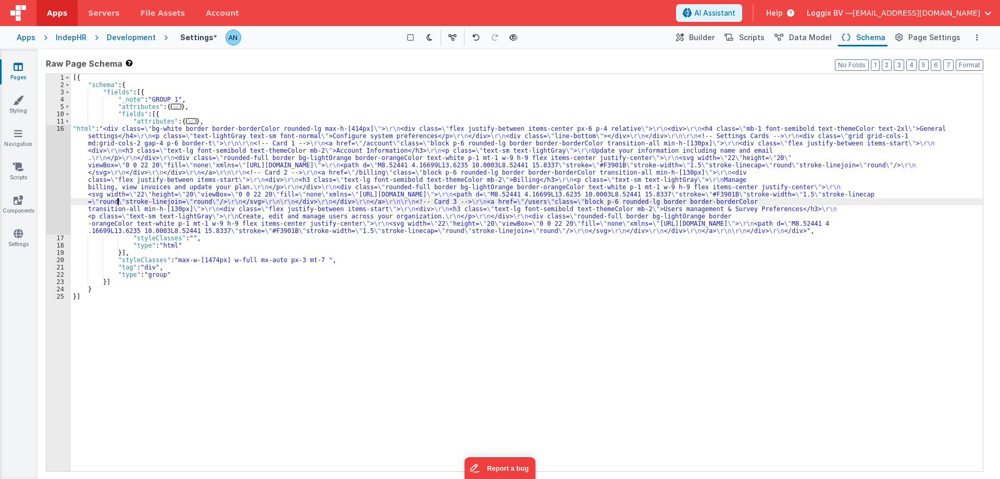
click at [116, 200] on div "[{ "schema" : { "fields" : [{ "_note" : "GROUP 1" , "attributes" : { ... } , "f…" at bounding box center [527, 279] width 912 height 411
click at [56, 170] on div "16" at bounding box center [58, 179] width 24 height 109
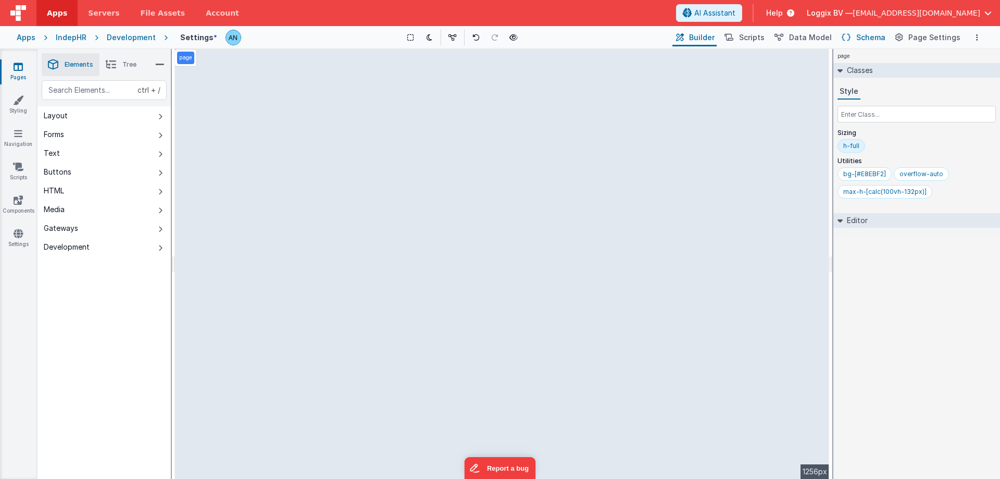
click at [860, 36] on button "Schema" at bounding box center [862, 38] width 49 height 18
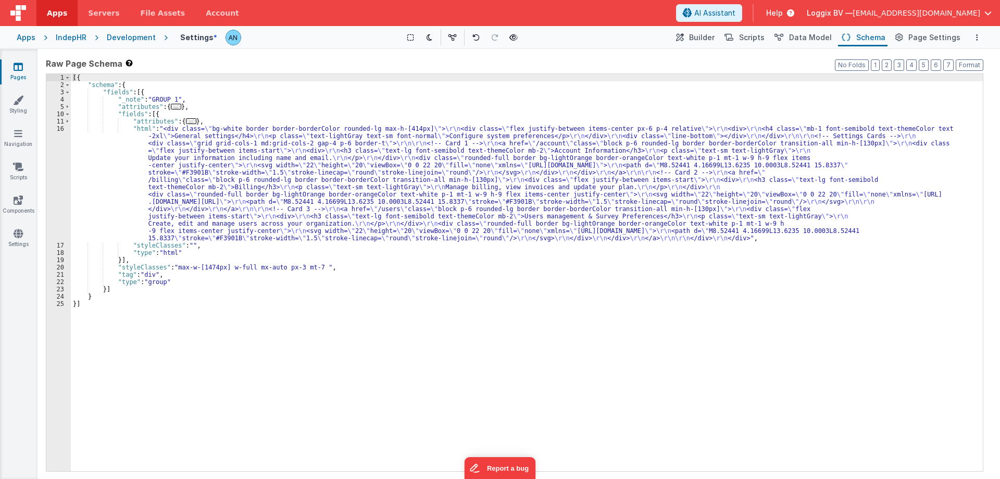
click at [309, 257] on div "[{ "schema" : { "fields" : [{ "_note" : "GROUP 1" , "attributes" : { ... } , "f…" at bounding box center [527, 279] width 912 height 411
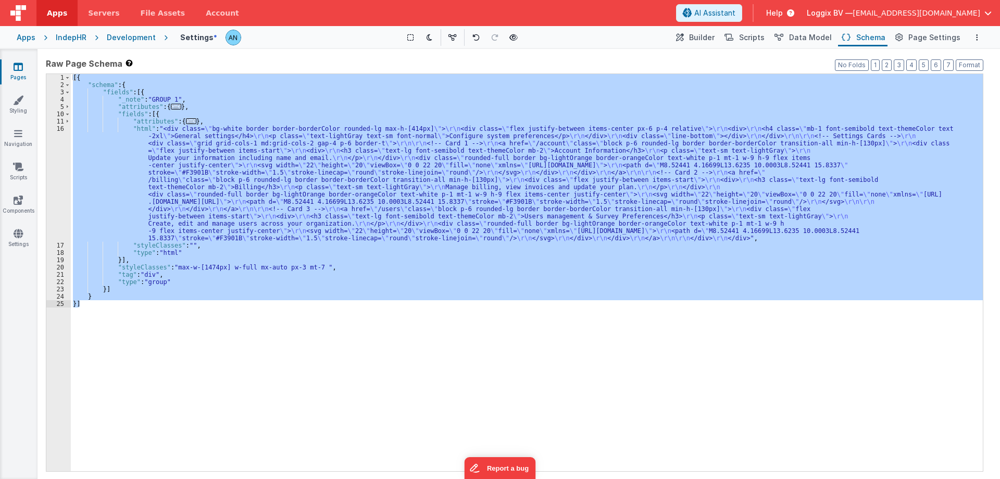
click at [162, 197] on div "[{ "schema" : { "fields" : [{ "_note" : "GROUP 1" , "attributes" : { ... } , "f…" at bounding box center [527, 272] width 912 height 397
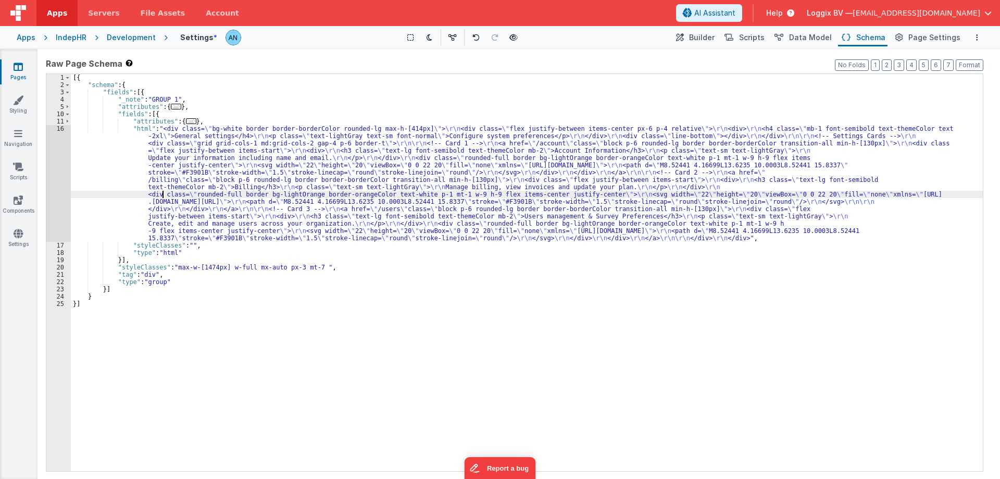
click at [52, 162] on div "16" at bounding box center [58, 183] width 24 height 117
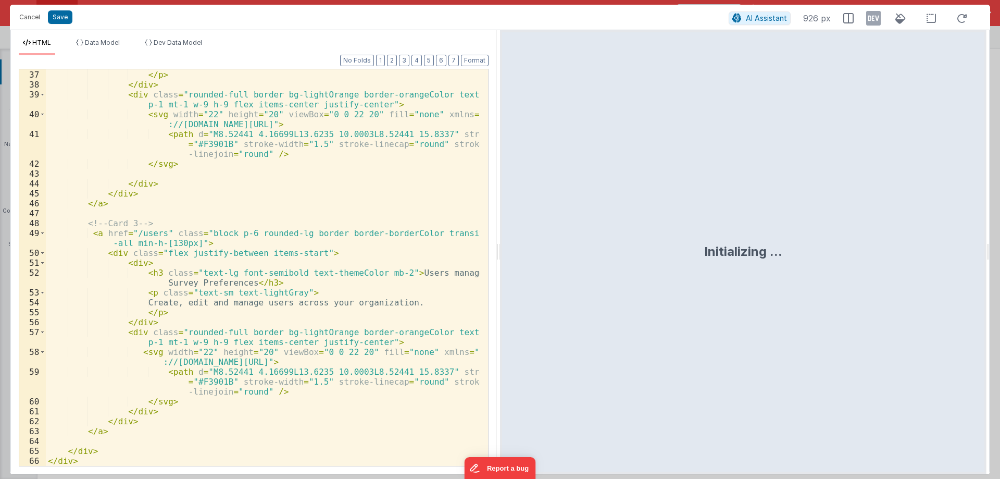
scroll to position [425, 0]
click at [44, 234] on span at bounding box center [43, 233] width 6 height 10
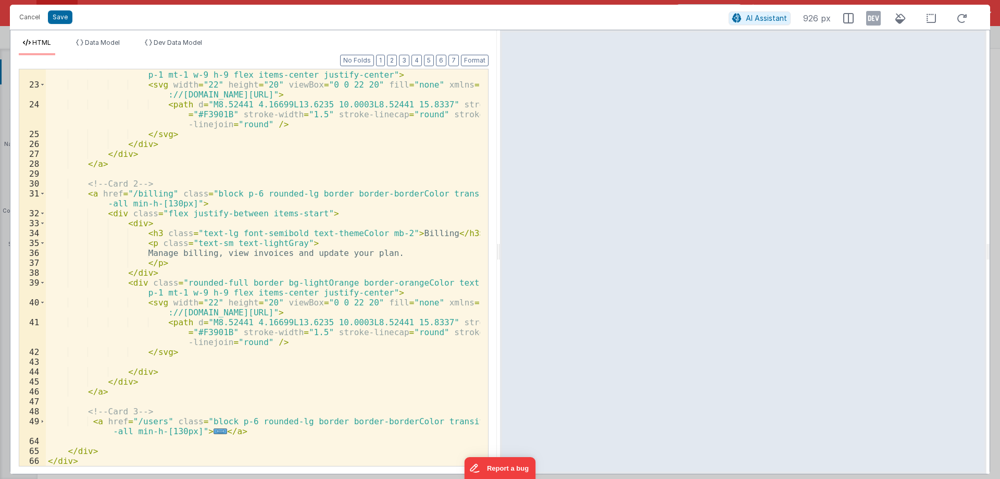
scroll to position [237, 0]
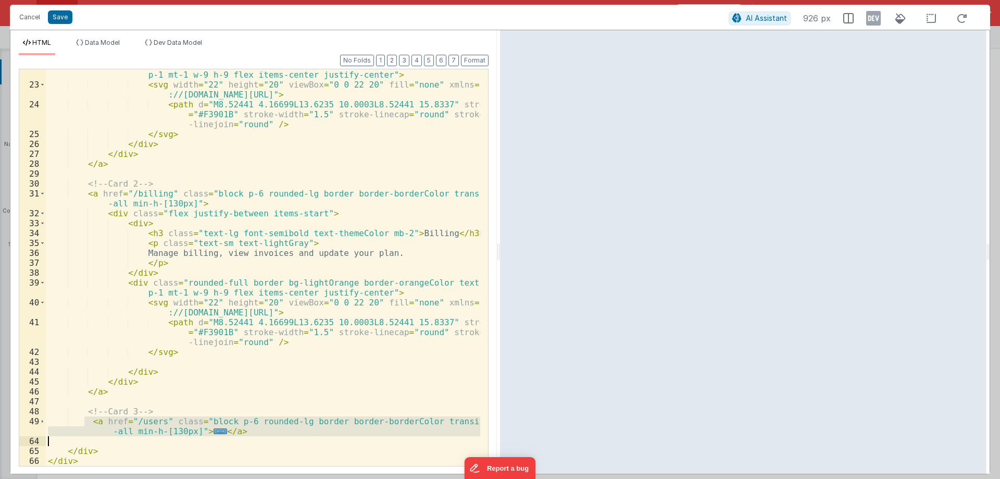
drag, startPoint x: 85, startPoint y: 423, endPoint x: 237, endPoint y: 436, distance: 152.7
click at [237, 436] on div "< div class = "rounded-full border bg-lightOrange border-orangeColor text-white…" at bounding box center [263, 273] width 434 height 426
